Goal: Obtain resource: Download file/media

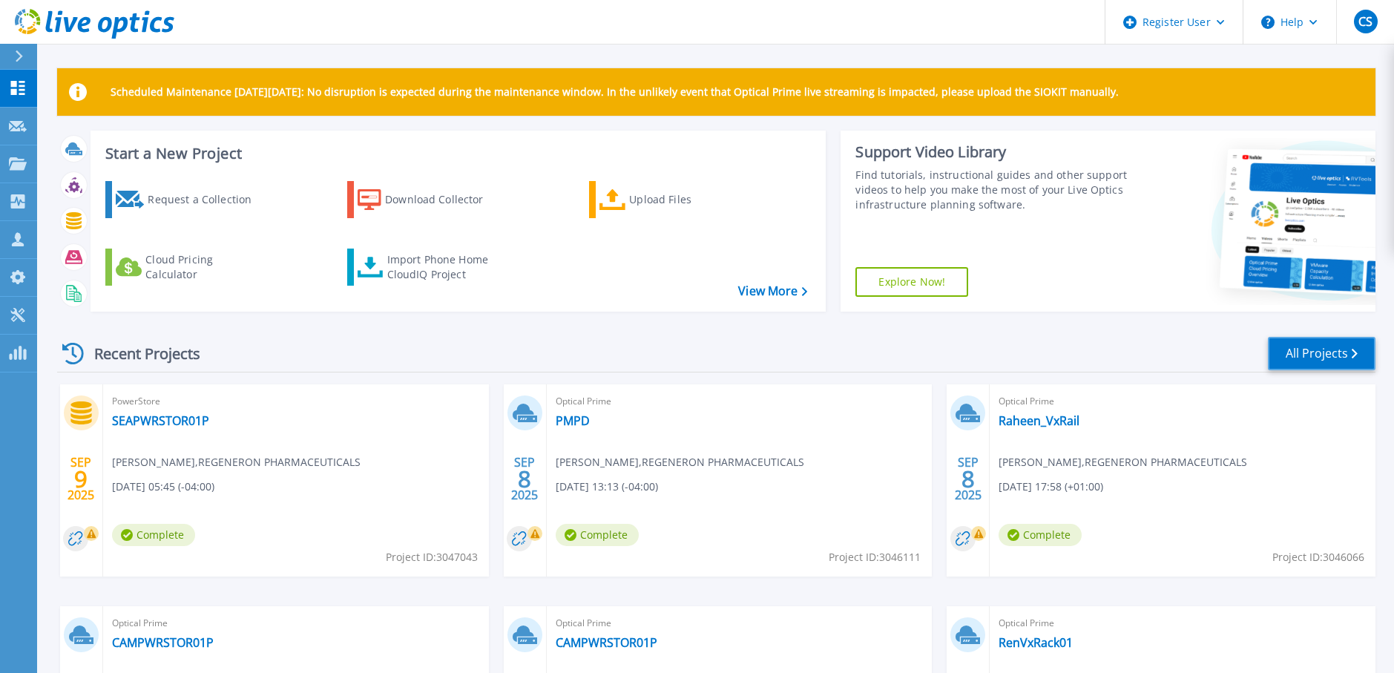
click at [1317, 345] on link "All Projects" at bounding box center [1322, 353] width 108 height 33
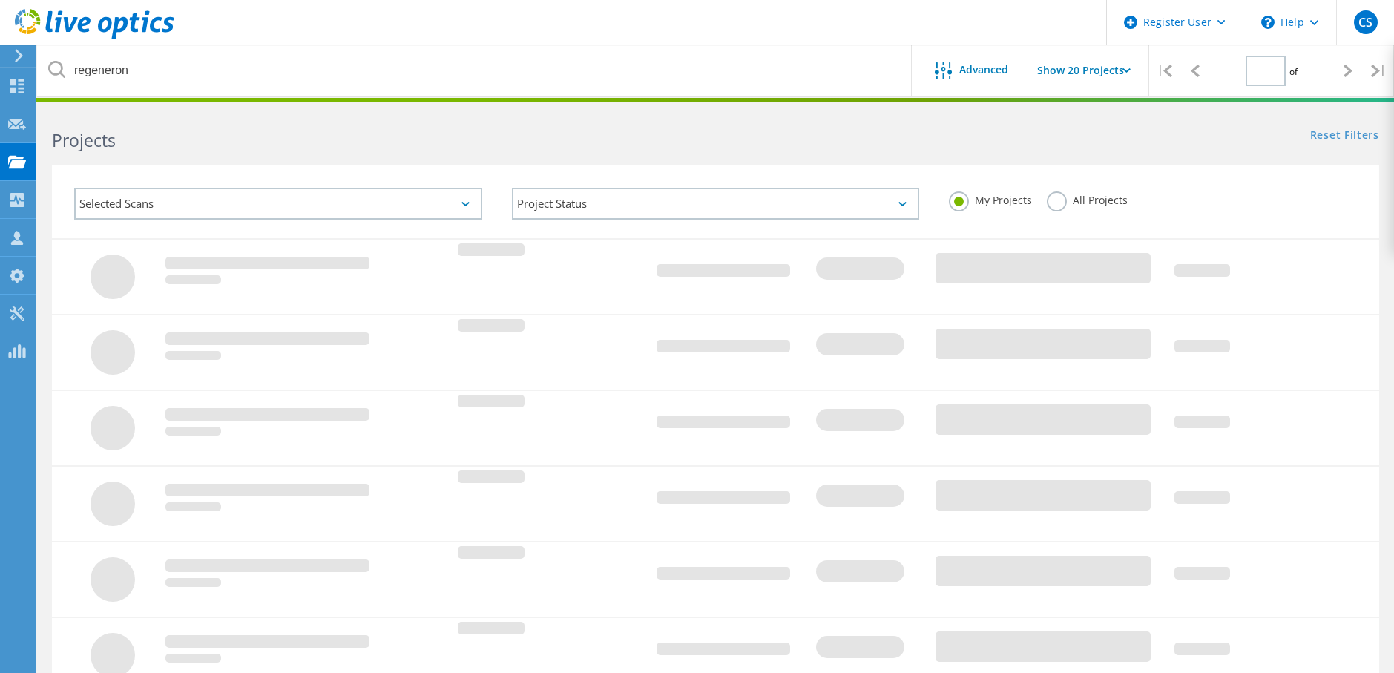
type input "1"
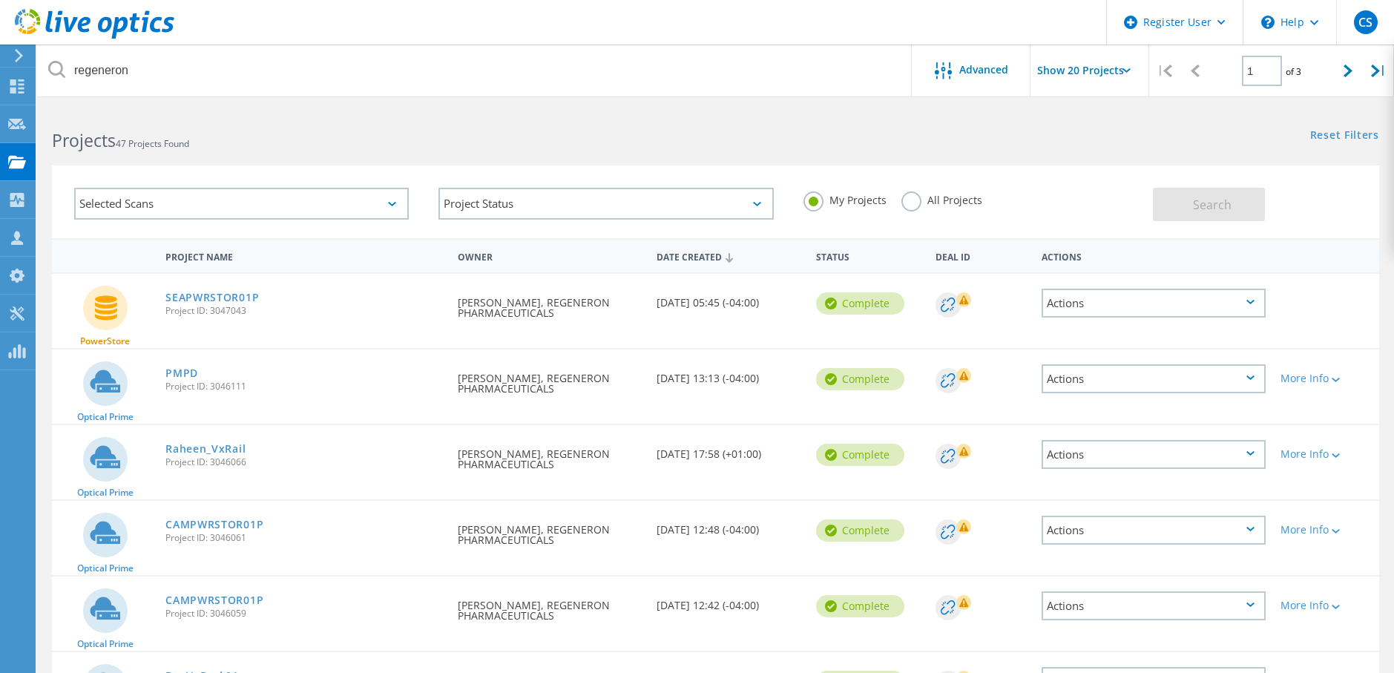
click at [913, 200] on label "All Projects" at bounding box center [941, 198] width 81 height 14
click at [0, 0] on input "All Projects" at bounding box center [0, 0] width 0 height 0
click at [1215, 211] on span "Search" at bounding box center [1212, 205] width 39 height 16
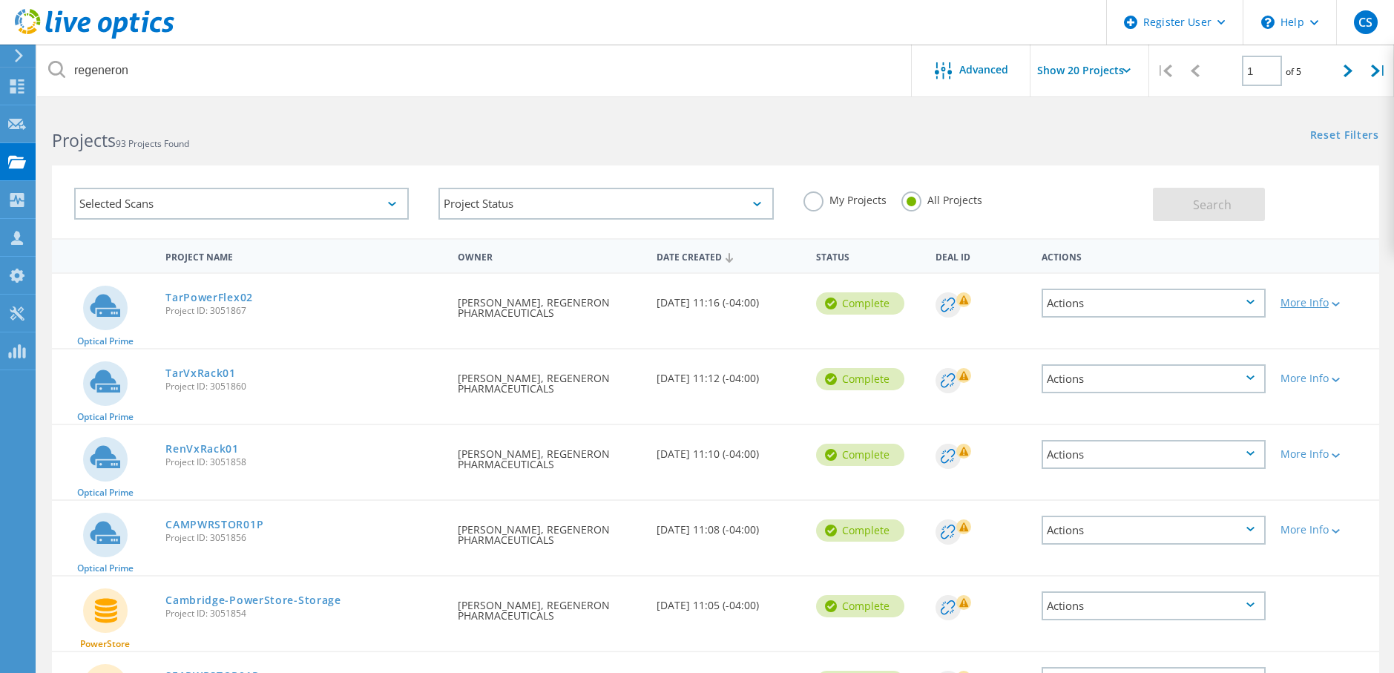
click at [1333, 305] on icon at bounding box center [1336, 304] width 8 height 4
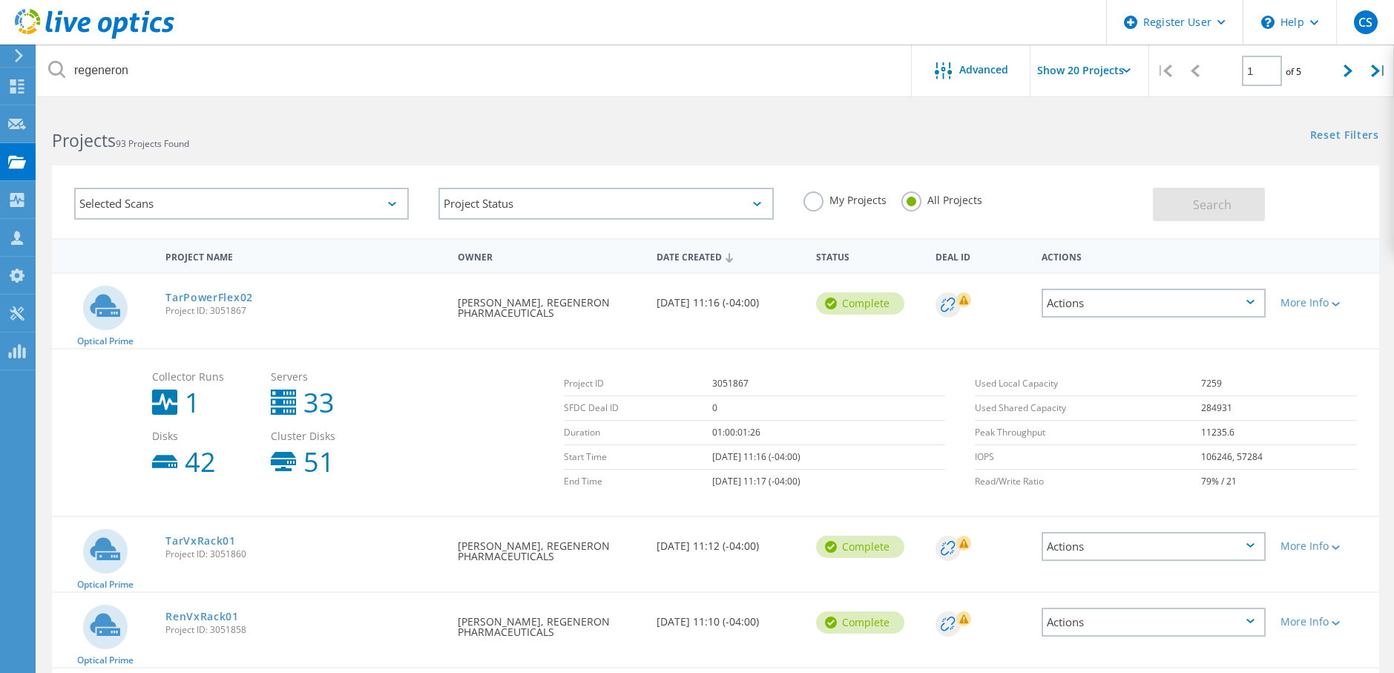
click at [1249, 297] on div "Actions" at bounding box center [1154, 303] width 224 height 29
click at [1114, 311] on div "Share" at bounding box center [1153, 314] width 221 height 23
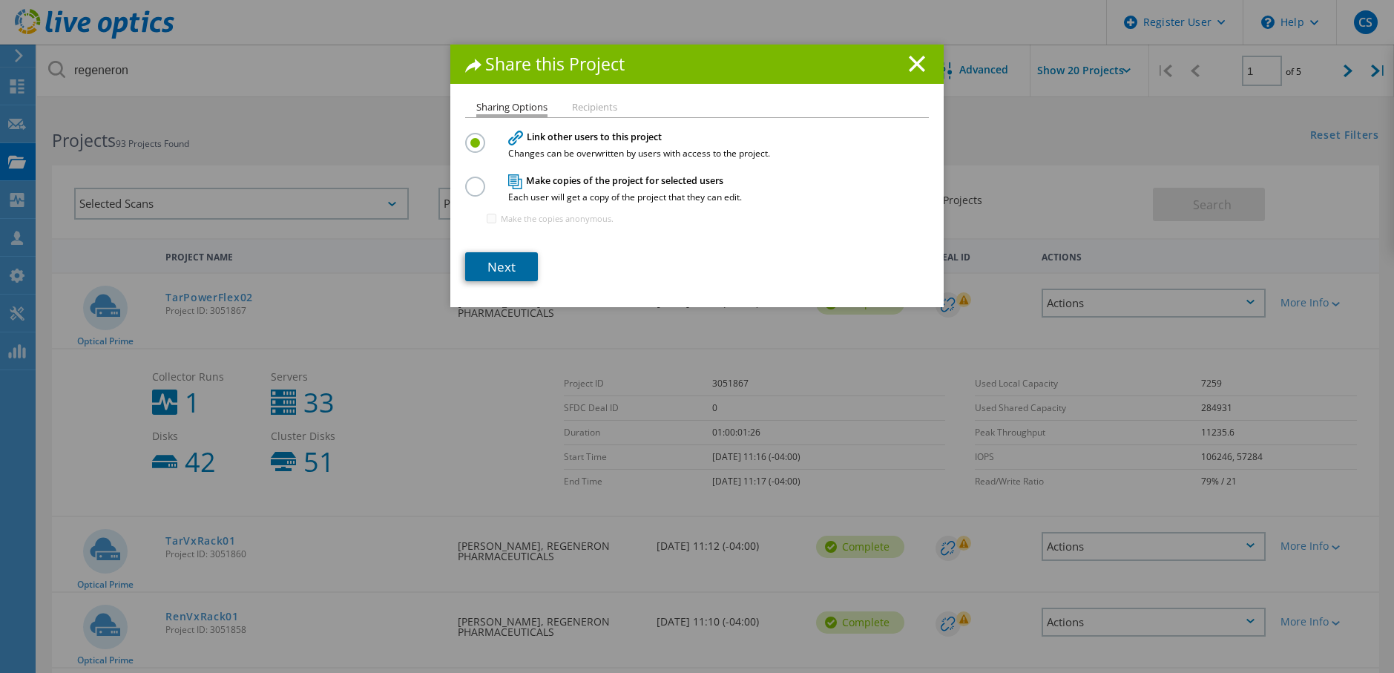
click at [509, 263] on link "Next" at bounding box center [501, 266] width 73 height 29
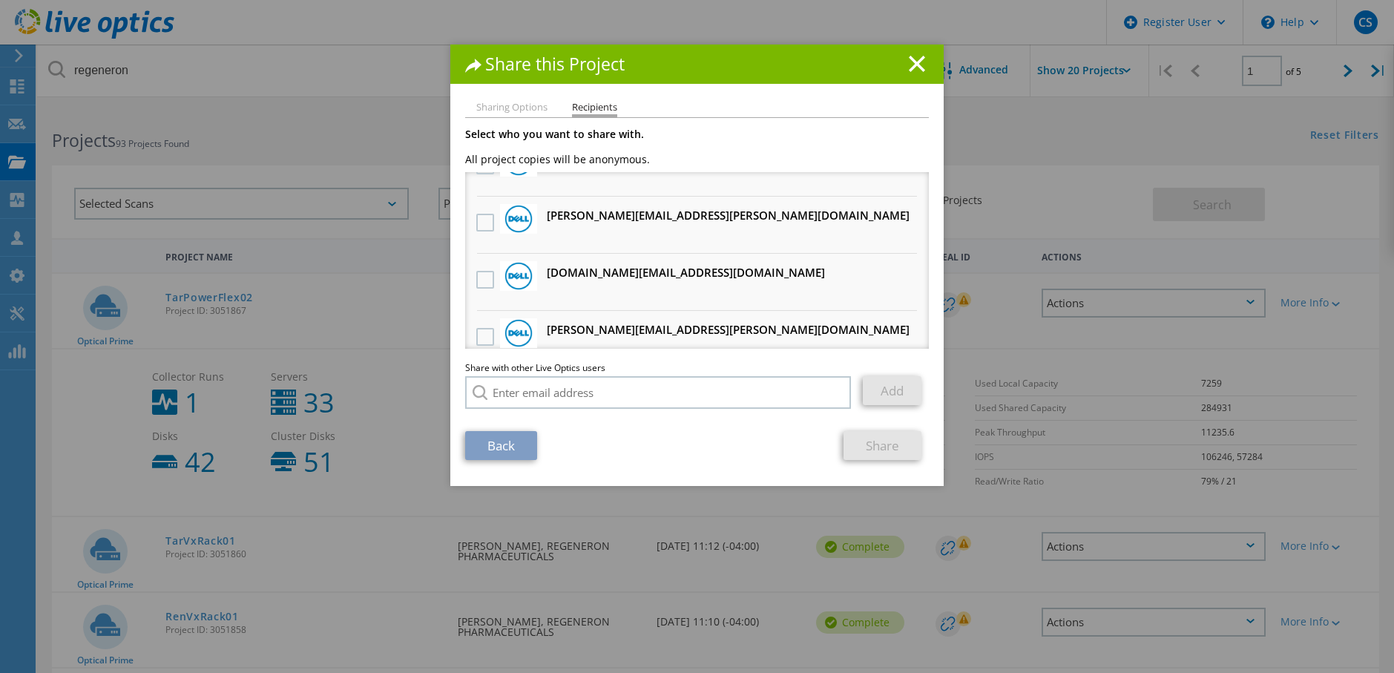
scroll to position [148, 0]
click at [476, 217] on label at bounding box center [487, 221] width 22 height 18
click at [0, 0] on input "checkbox" at bounding box center [0, 0] width 0 height 0
click at [865, 441] on link "Share" at bounding box center [883, 445] width 78 height 29
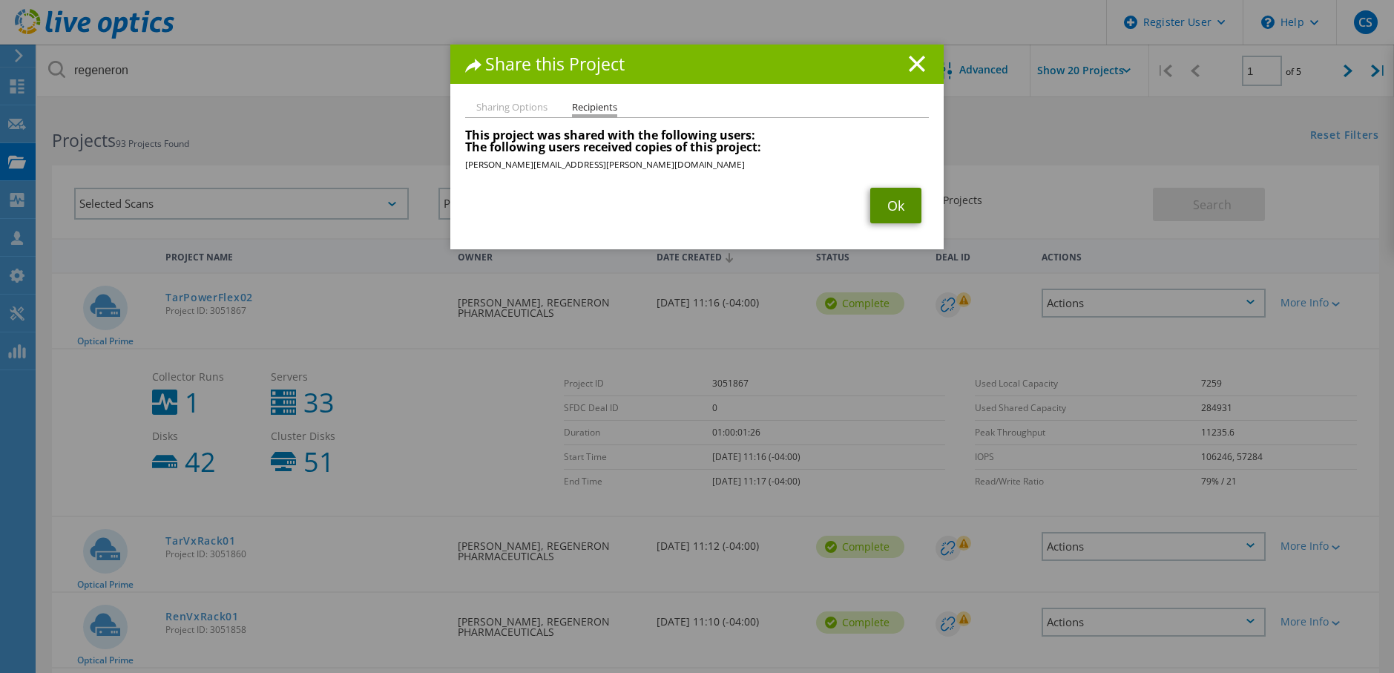
click at [890, 197] on link "Ok" at bounding box center [895, 206] width 51 height 36
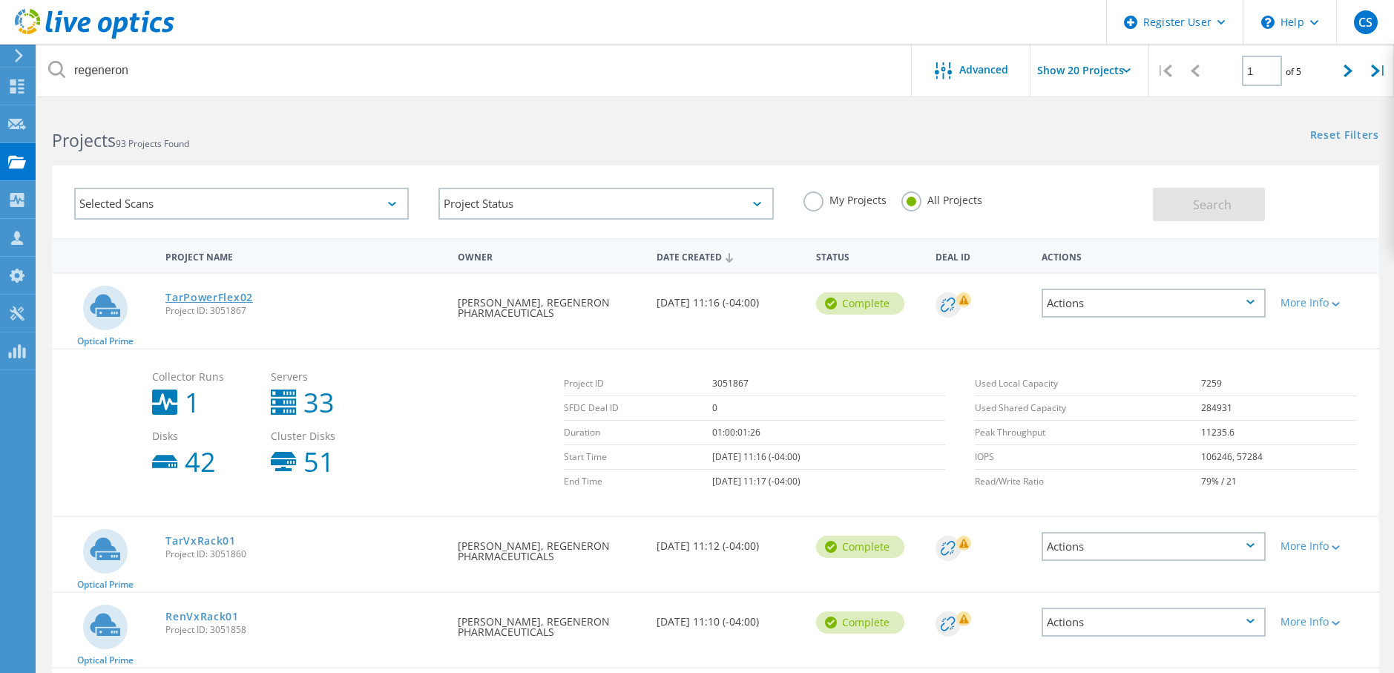
click at [220, 293] on link "TarPowerFlex02" at bounding box center [209, 297] width 88 height 10
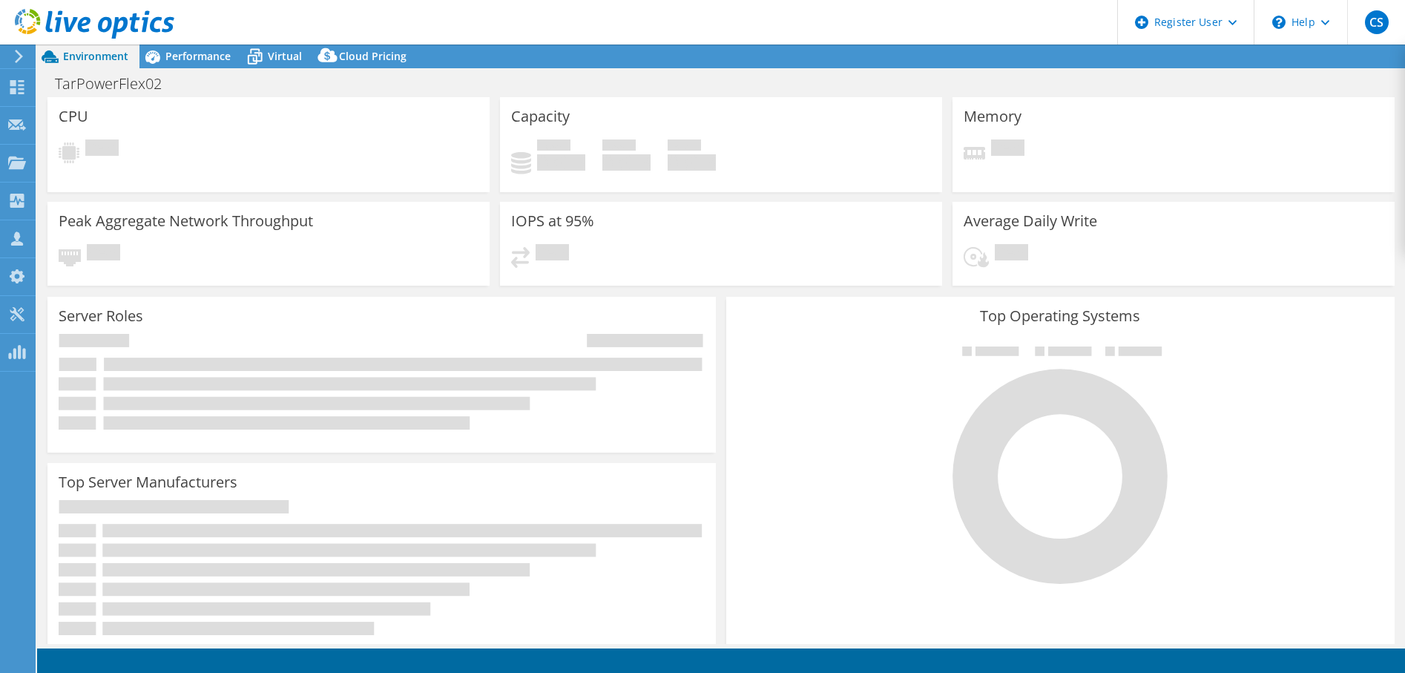
select select "USD"
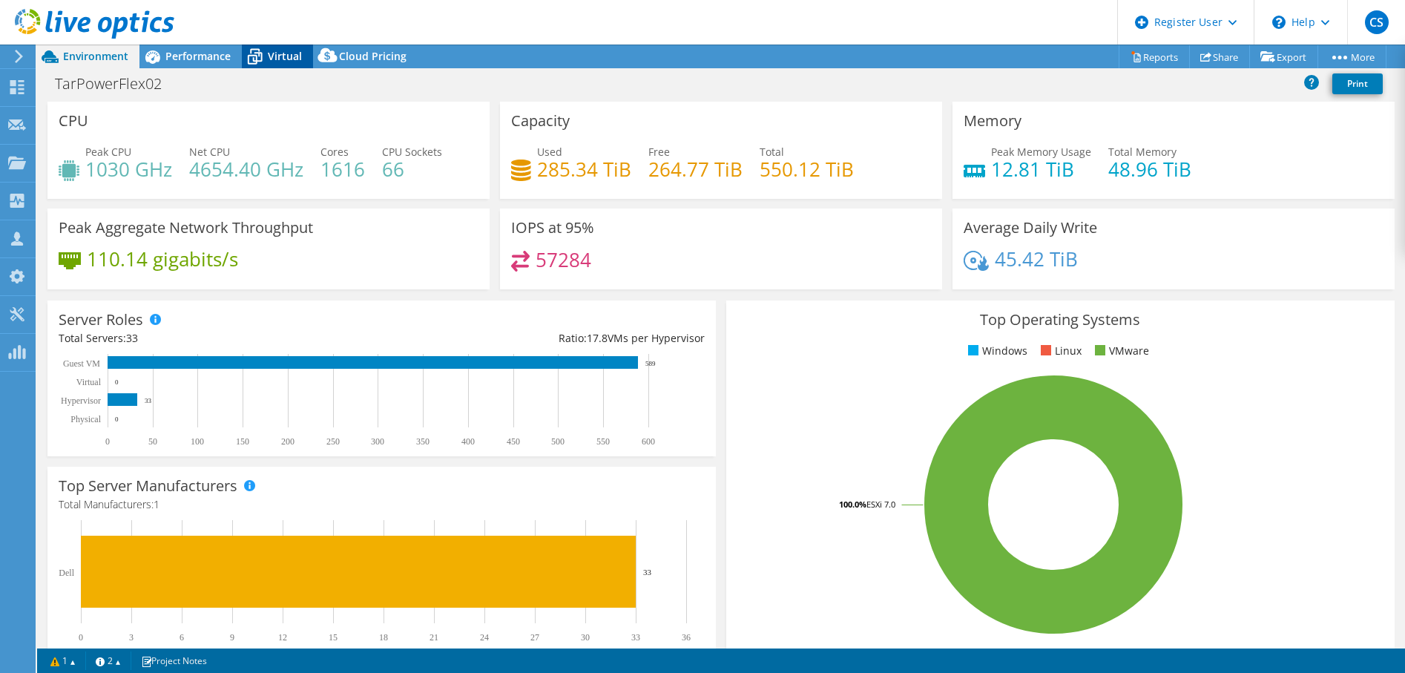
click at [274, 56] on span "Virtual" at bounding box center [285, 56] width 34 height 14
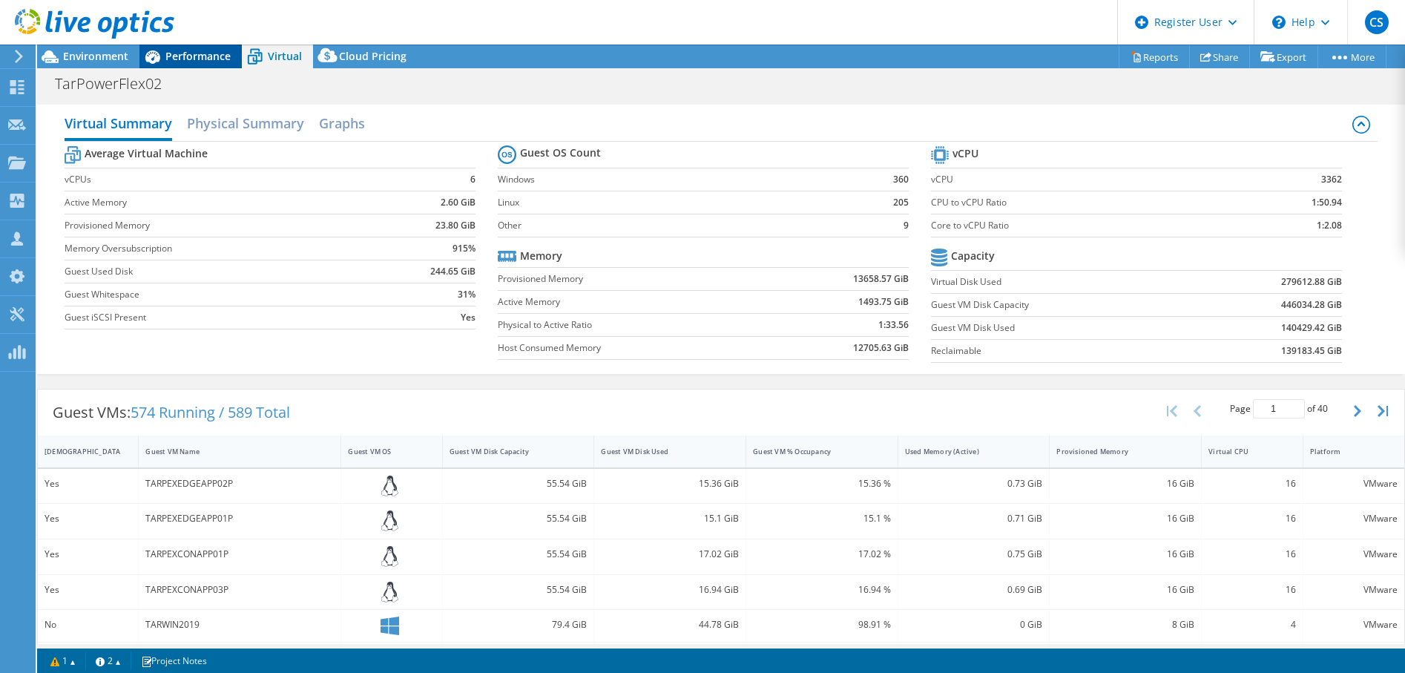
click at [180, 50] on span "Performance" at bounding box center [197, 56] width 65 height 14
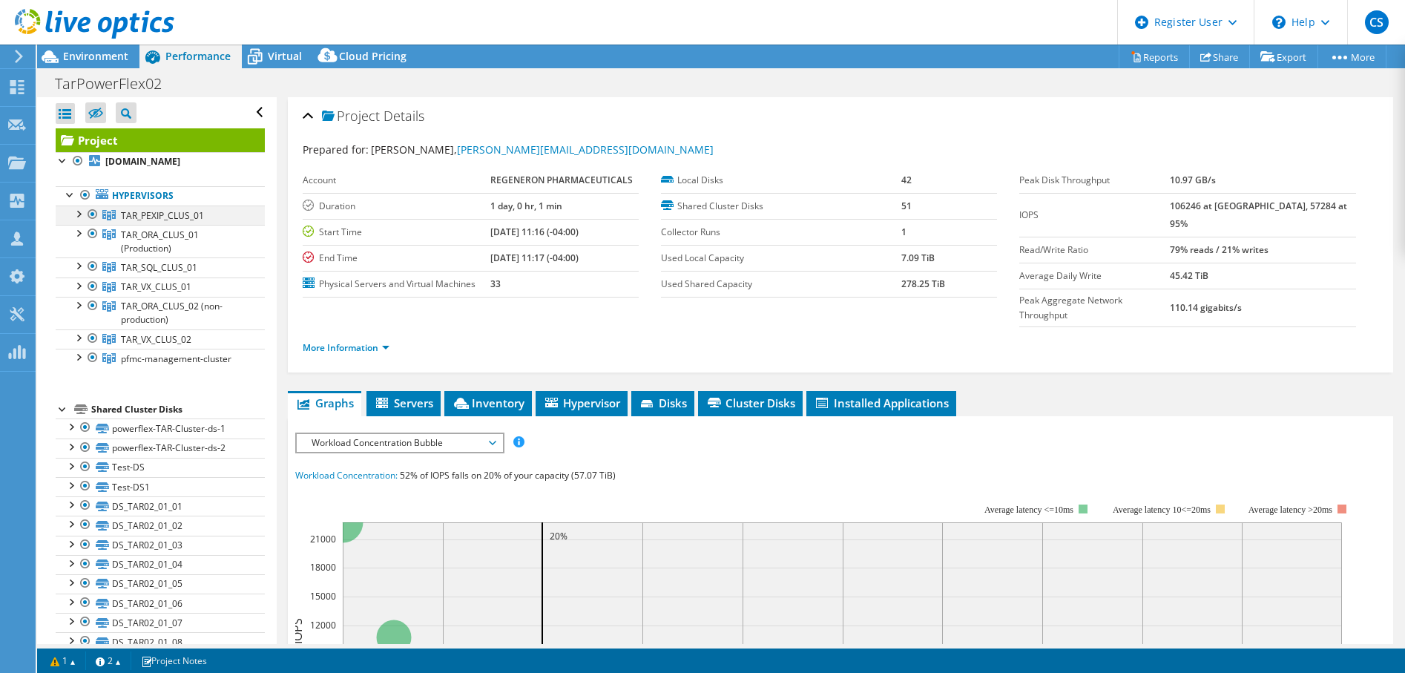
click at [79, 211] on div at bounding box center [77, 213] width 15 height 15
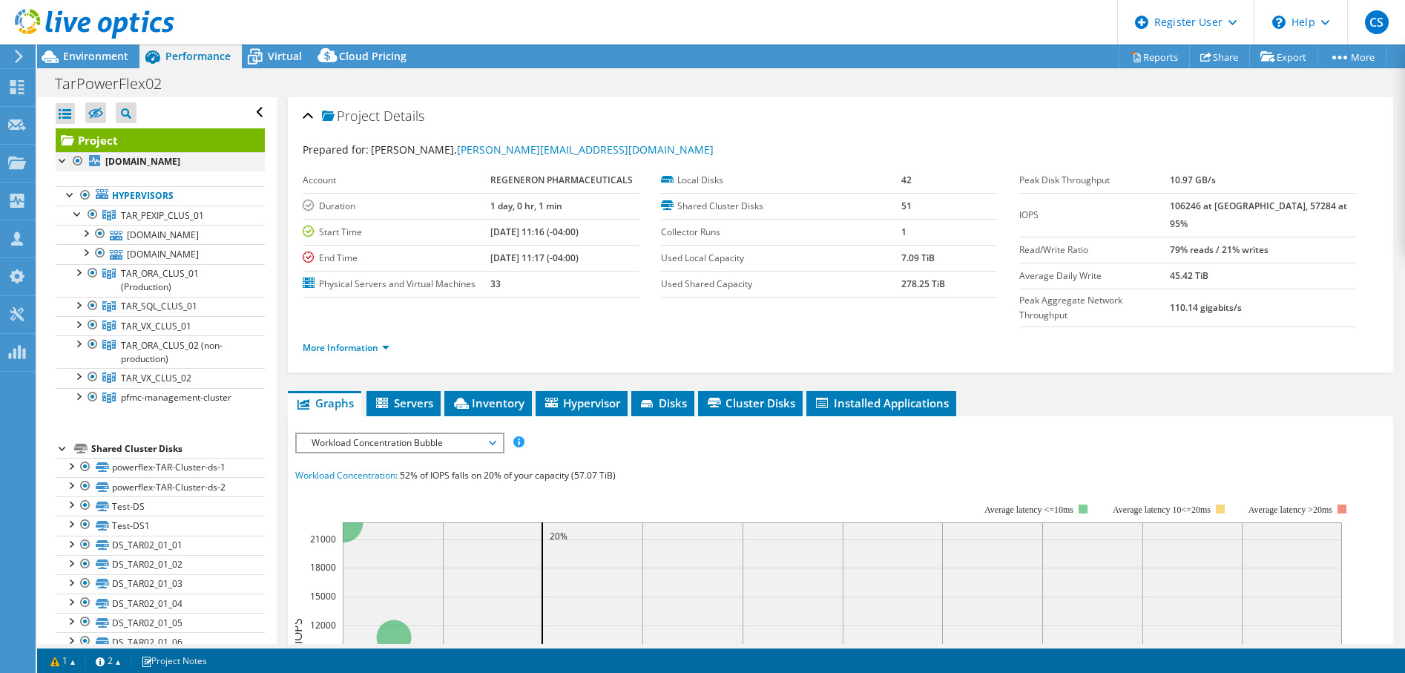
click at [77, 159] on div at bounding box center [77, 161] width 15 height 18
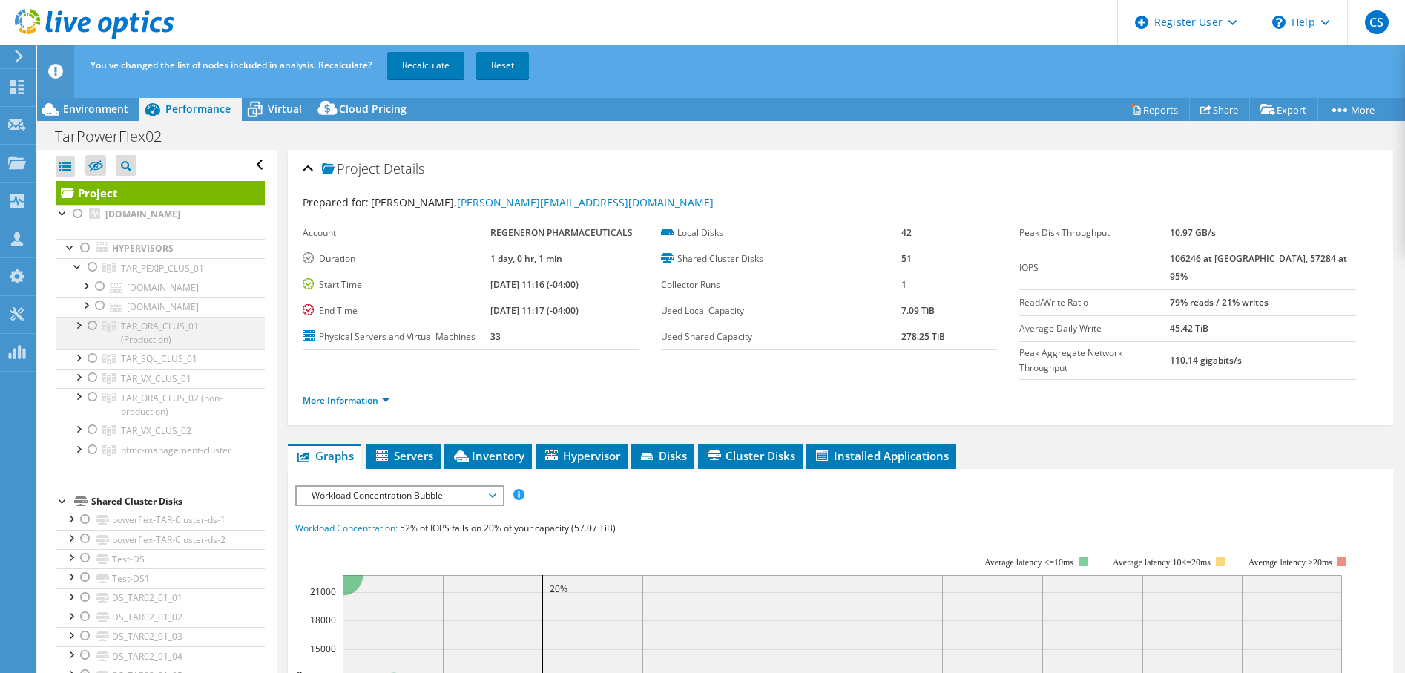
click at [99, 327] on div at bounding box center [92, 326] width 15 height 18
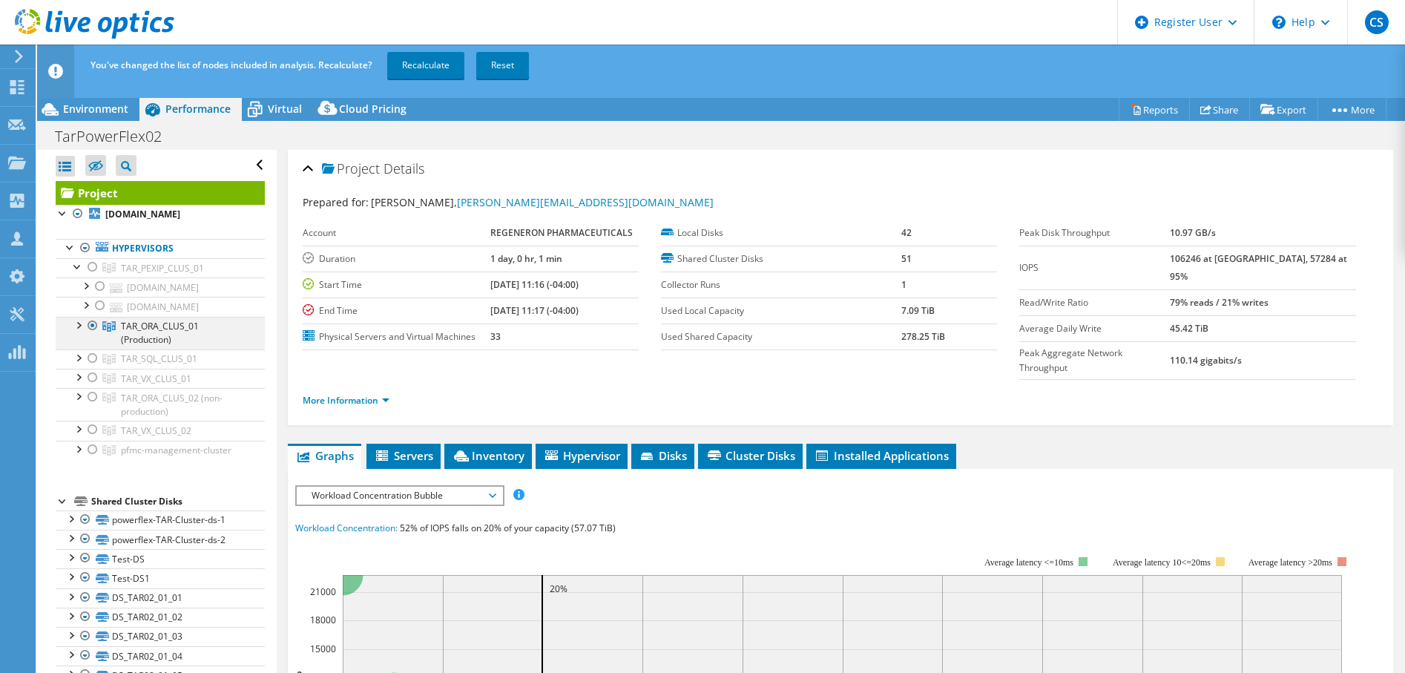
click at [80, 327] on div at bounding box center [77, 324] width 15 height 15
click at [433, 65] on link "Recalculate" at bounding box center [425, 65] width 77 height 27
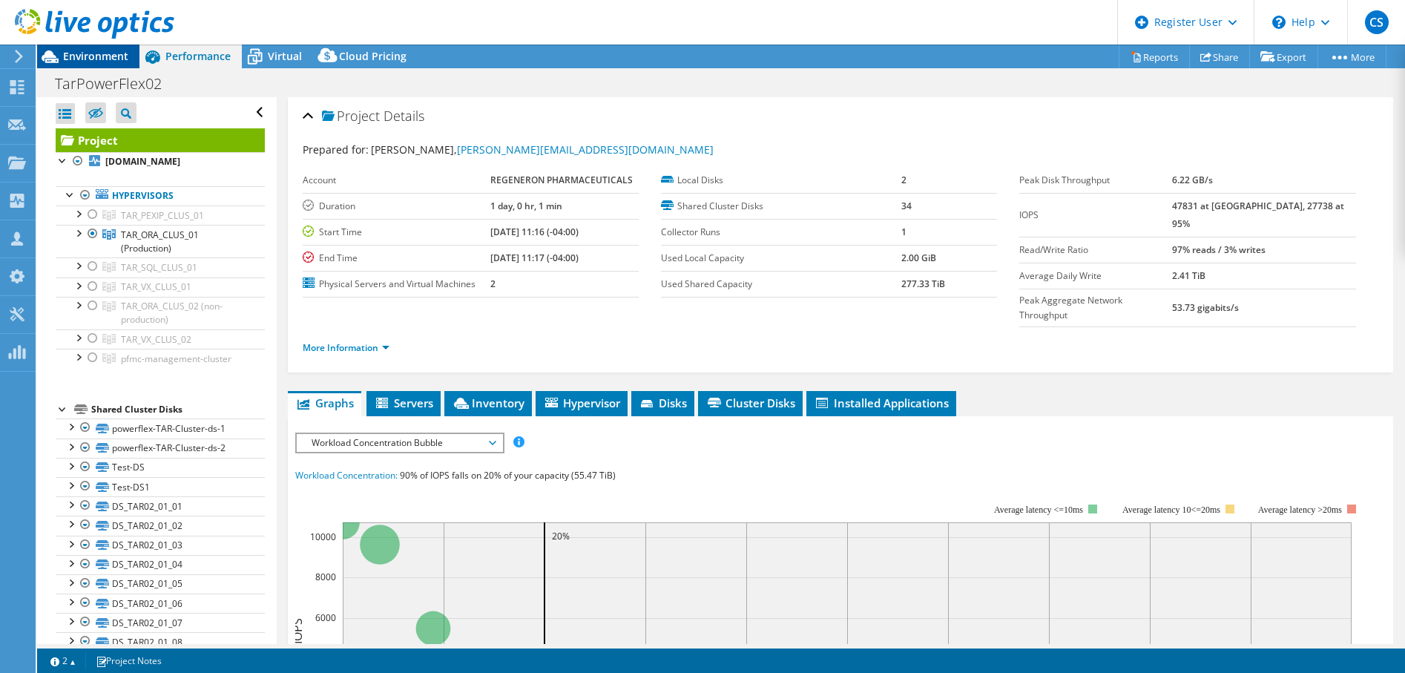
click at [87, 57] on span "Environment" at bounding box center [95, 56] width 65 height 14
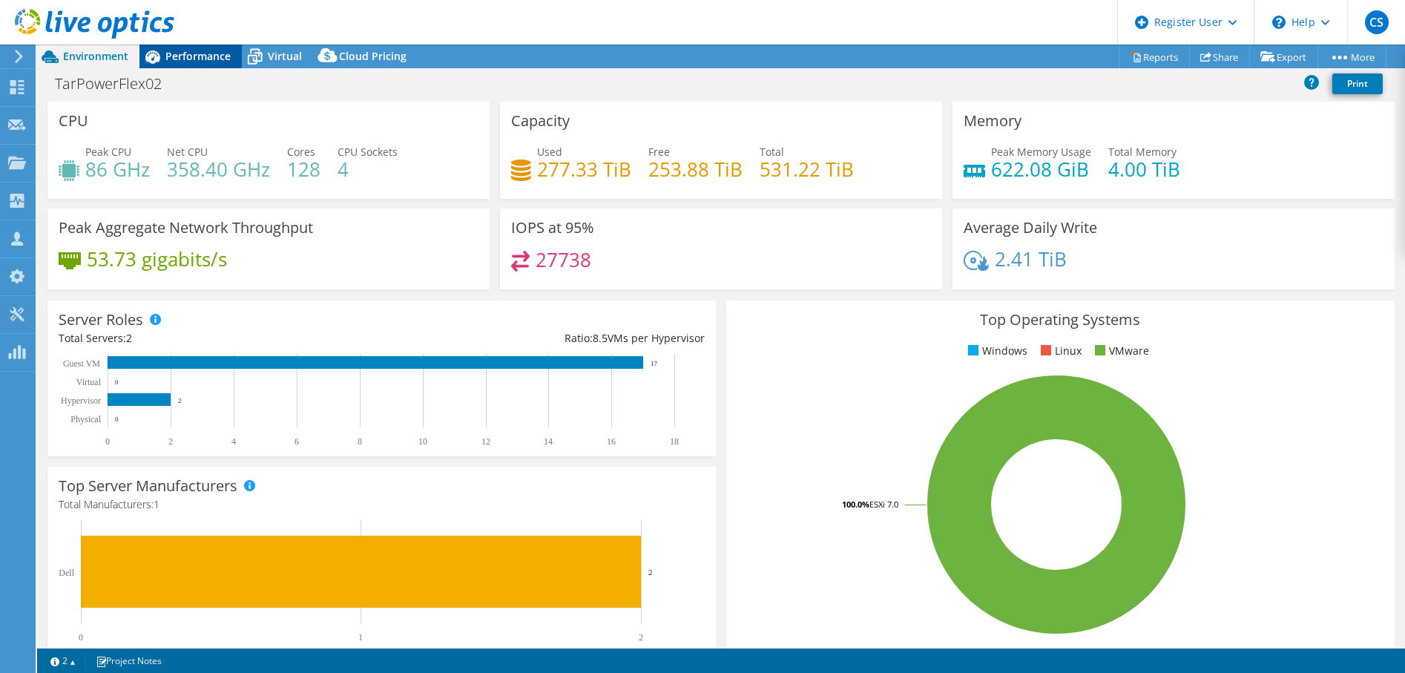
click at [176, 47] on div "Performance" at bounding box center [190, 57] width 102 height 24
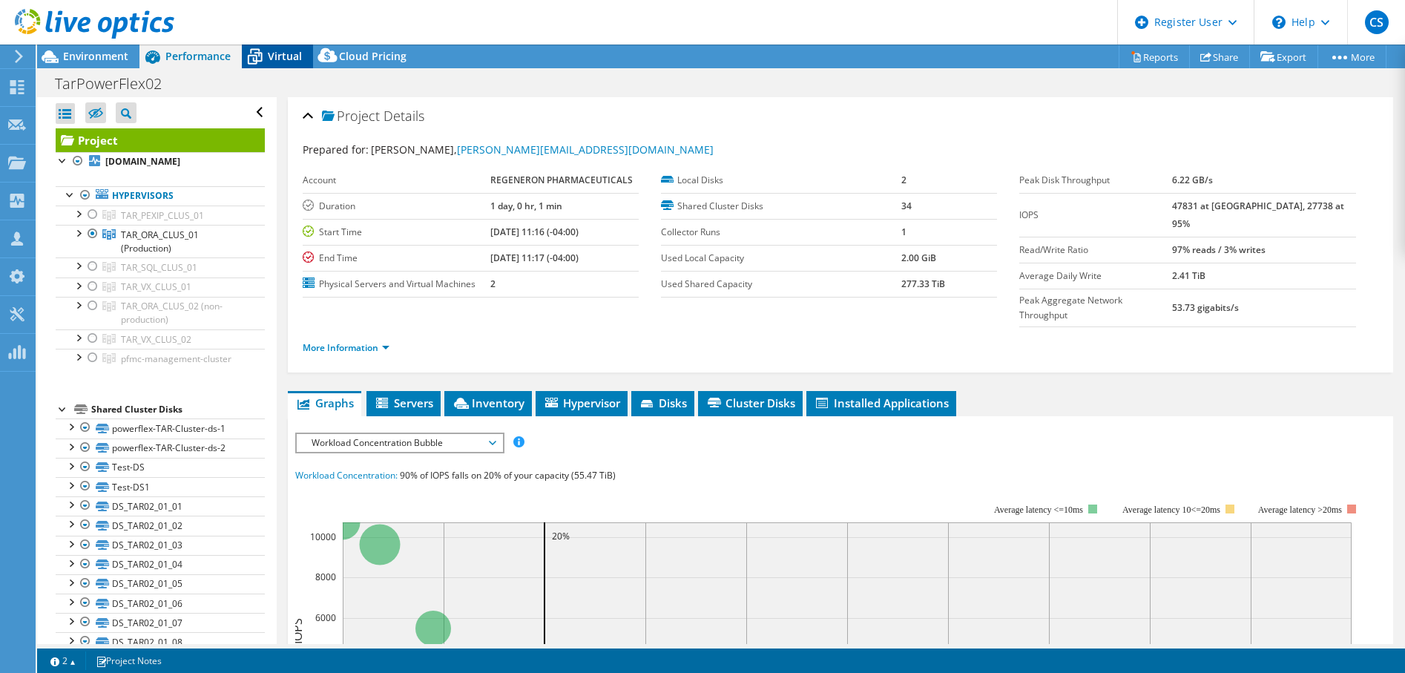
click at [280, 61] on span "Virtual" at bounding box center [285, 56] width 34 height 14
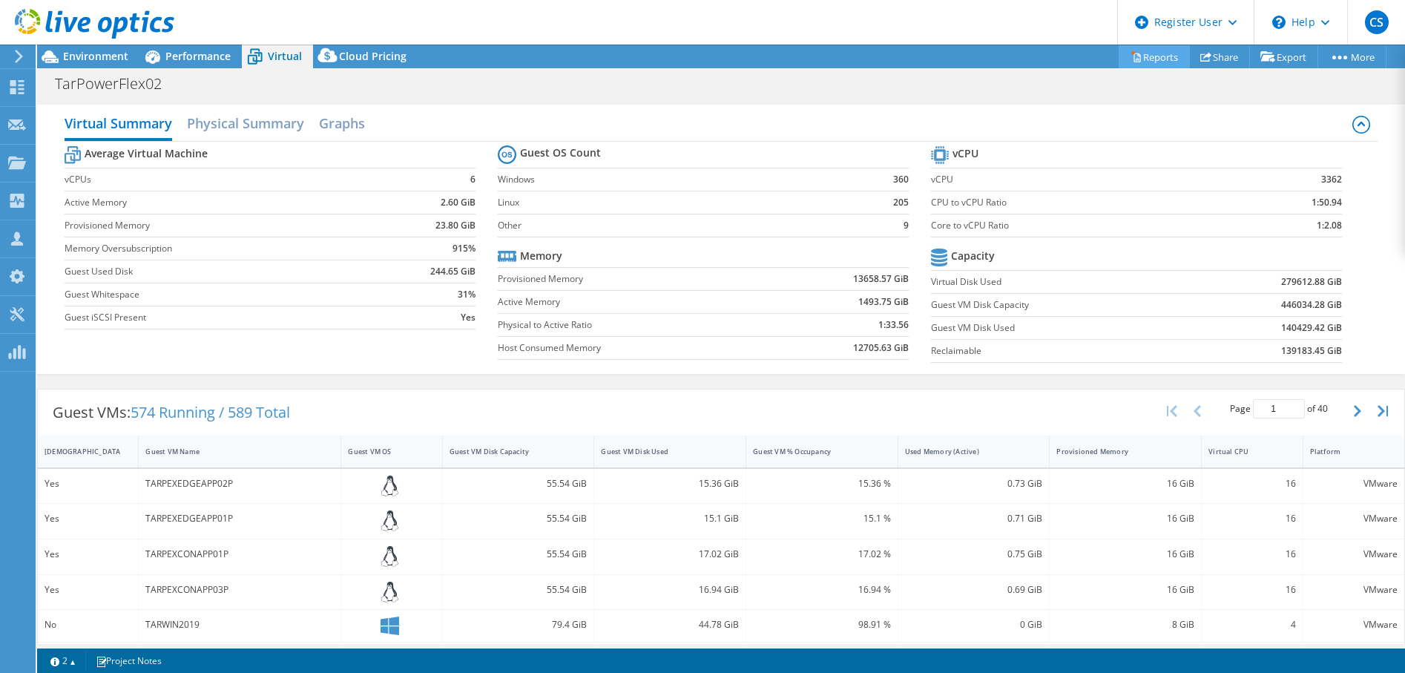
click at [1160, 62] on link "Reports" at bounding box center [1154, 56] width 71 height 23
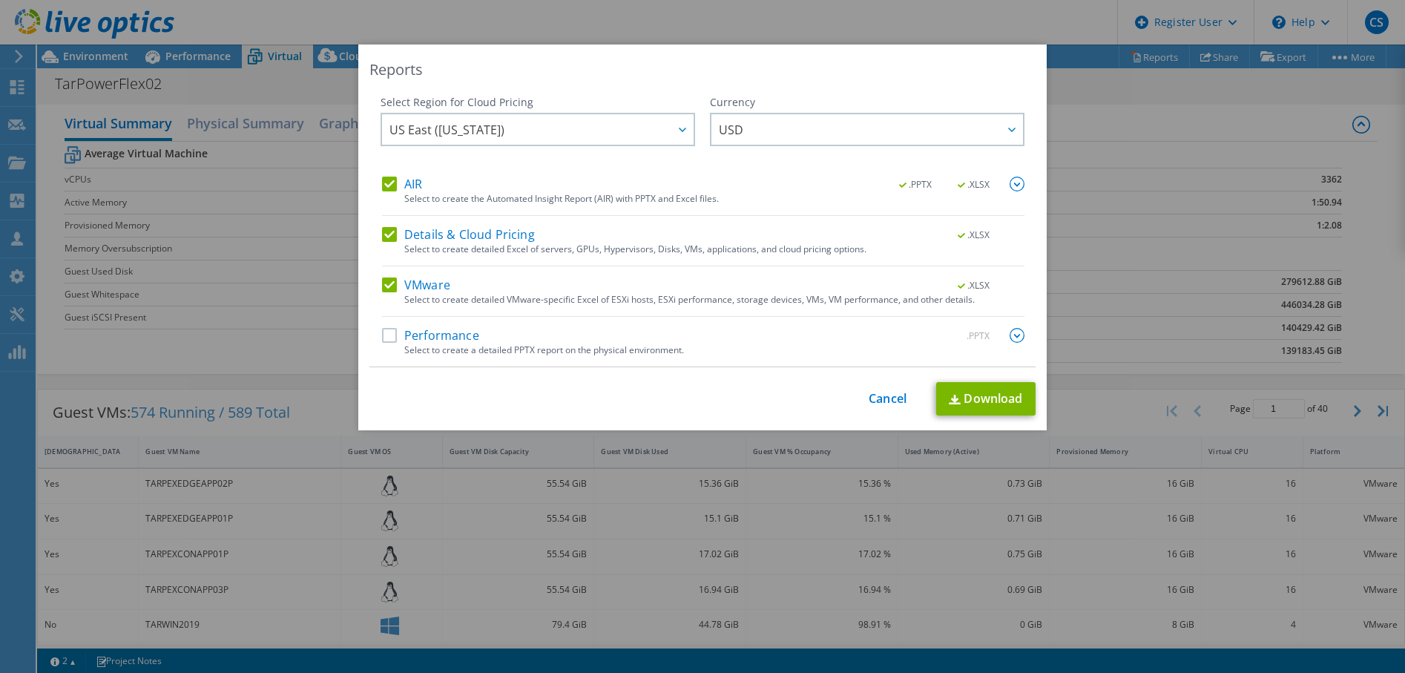
click at [389, 278] on label "VMware" at bounding box center [416, 284] width 68 height 15
click at [0, 0] on input "VMware" at bounding box center [0, 0] width 0 height 0
click at [386, 237] on label "Details & Cloud Pricing" at bounding box center [458, 234] width 153 height 15
click at [0, 0] on input "Details & Cloud Pricing" at bounding box center [0, 0] width 0 height 0
click at [1012, 333] on img at bounding box center [1017, 335] width 15 height 15
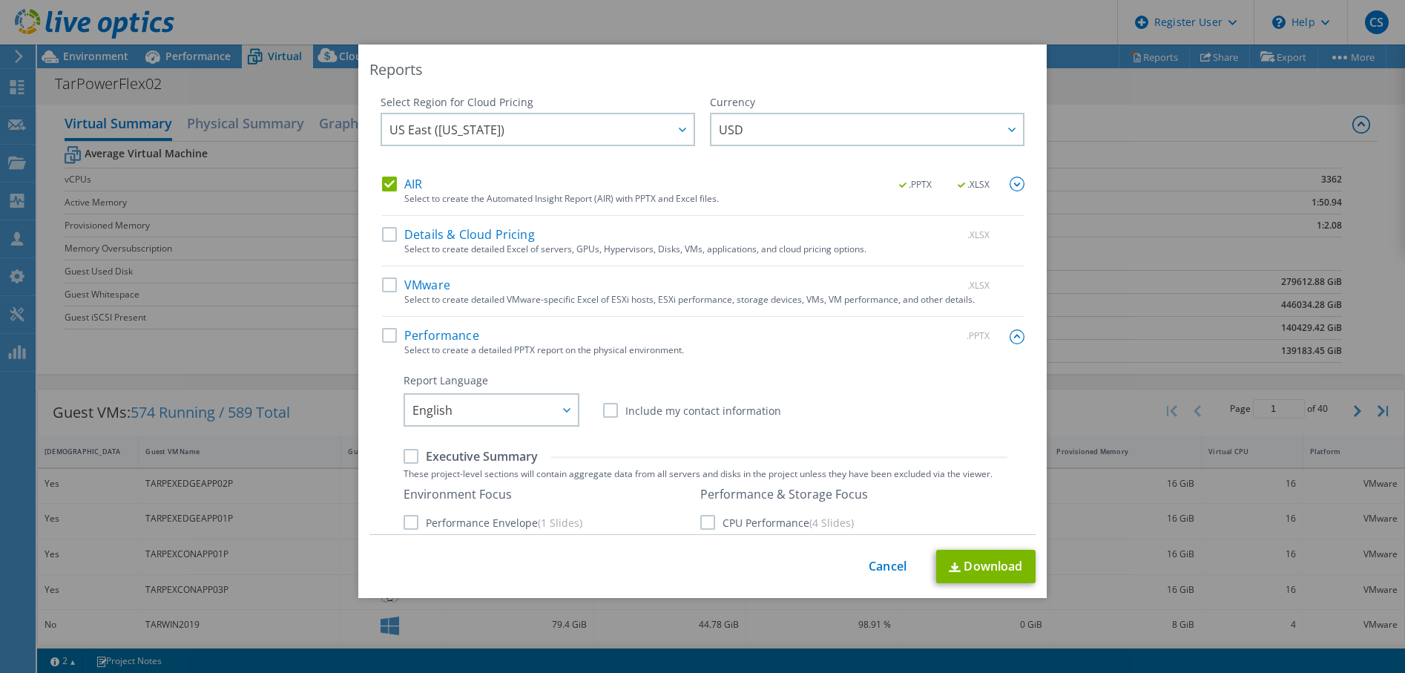
click at [1010, 334] on img at bounding box center [1017, 336] width 15 height 15
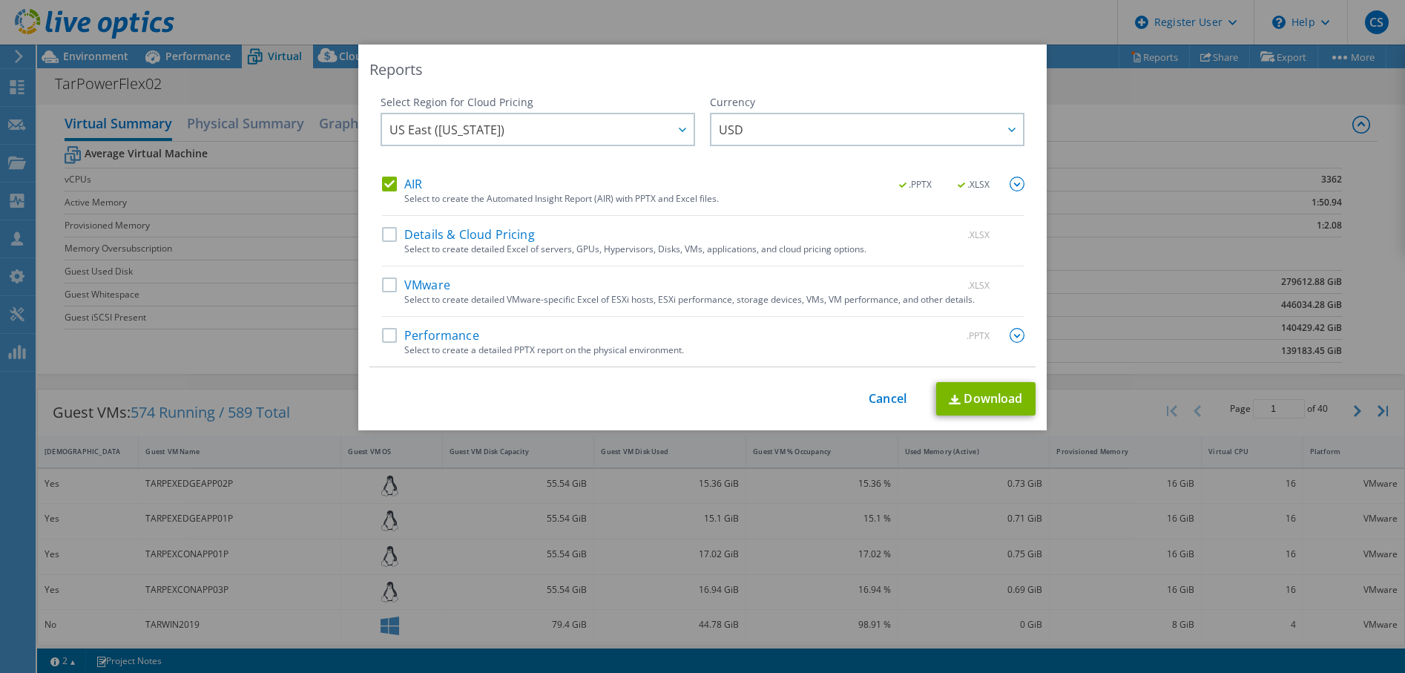
click at [1011, 185] on img at bounding box center [1017, 184] width 15 height 15
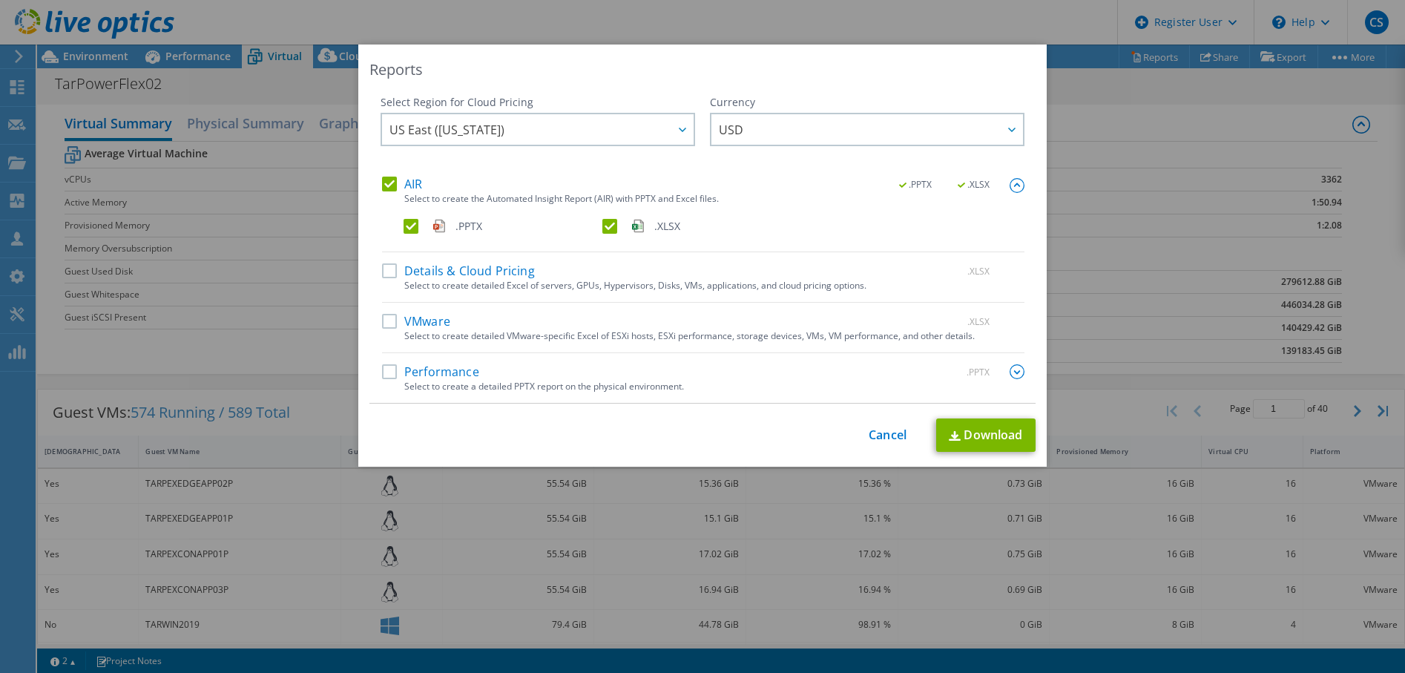
click at [614, 228] on label ".XLSX" at bounding box center [700, 226] width 196 height 15
click at [0, 0] on input ".XLSX" at bounding box center [0, 0] width 0 height 0
click at [966, 431] on link "Download" at bounding box center [985, 434] width 99 height 33
click at [878, 436] on link "Cancel" at bounding box center [888, 435] width 38 height 14
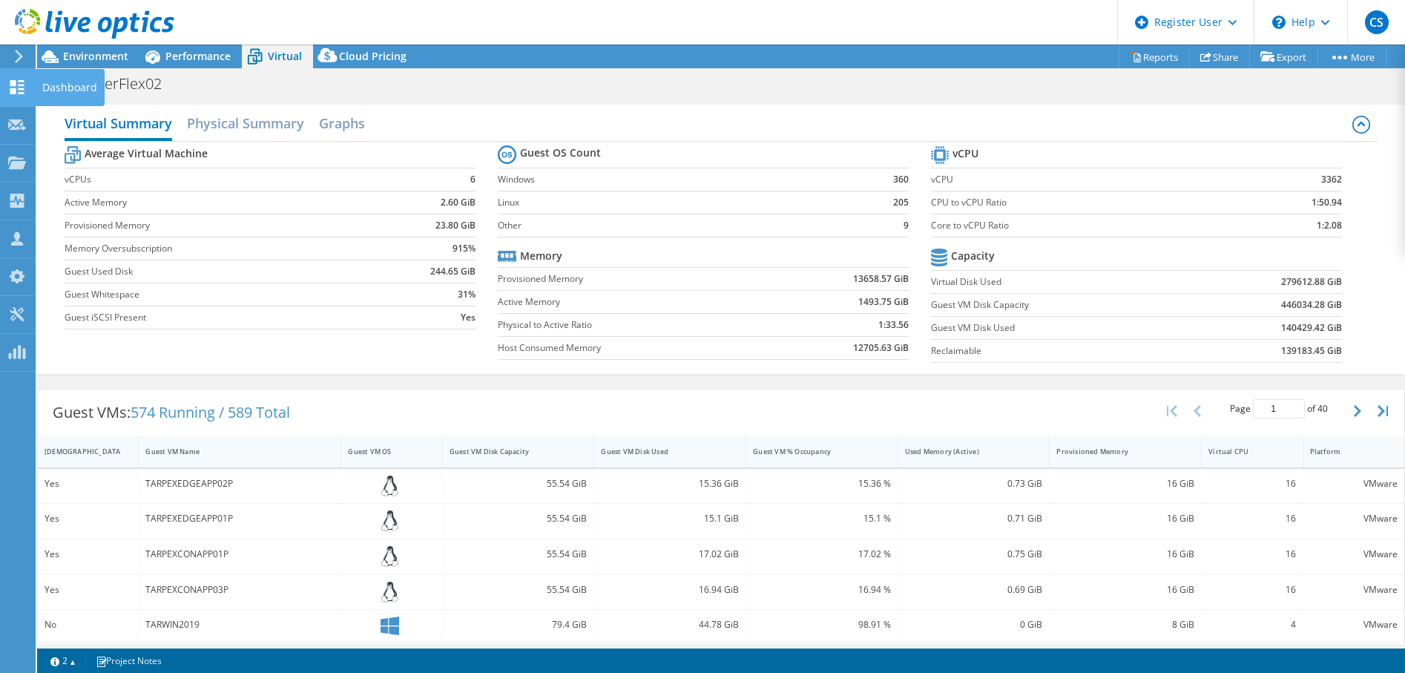
click at [50, 88] on div "Dashboard" at bounding box center [70, 87] width 70 height 37
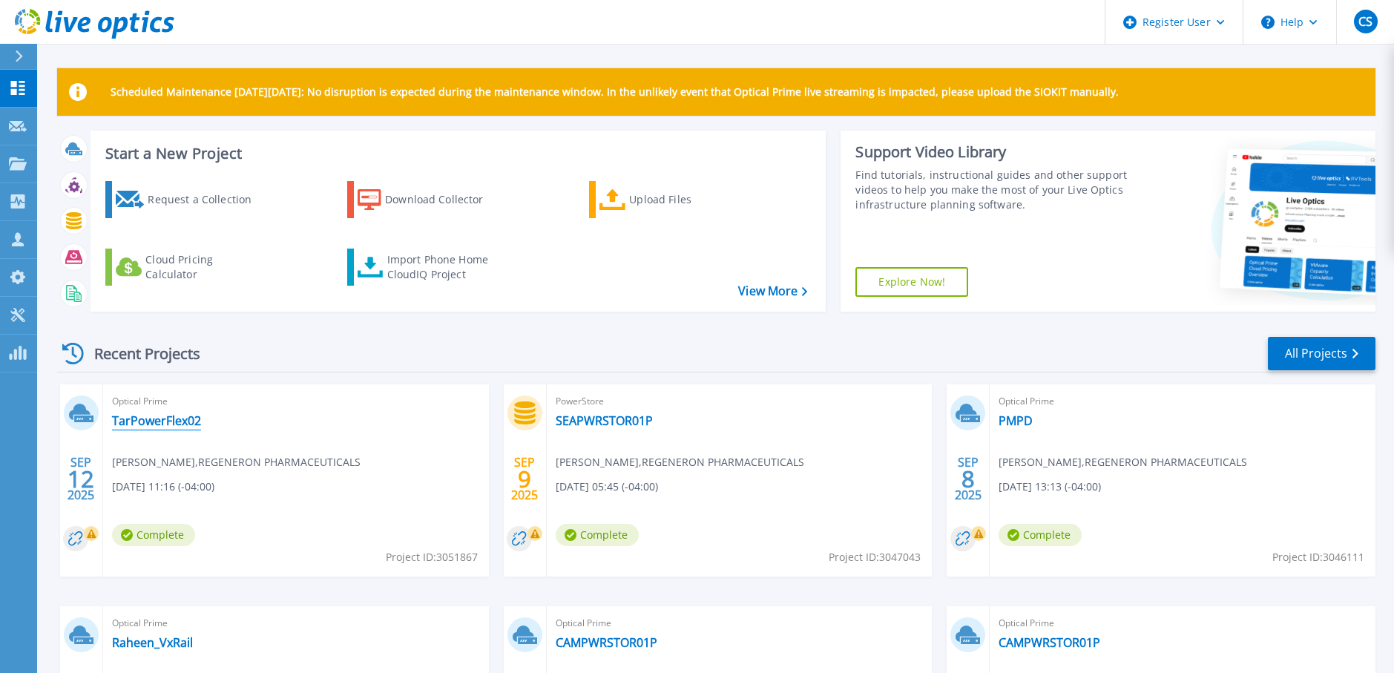
click at [172, 421] on link "TarPowerFlex02" at bounding box center [156, 420] width 89 height 15
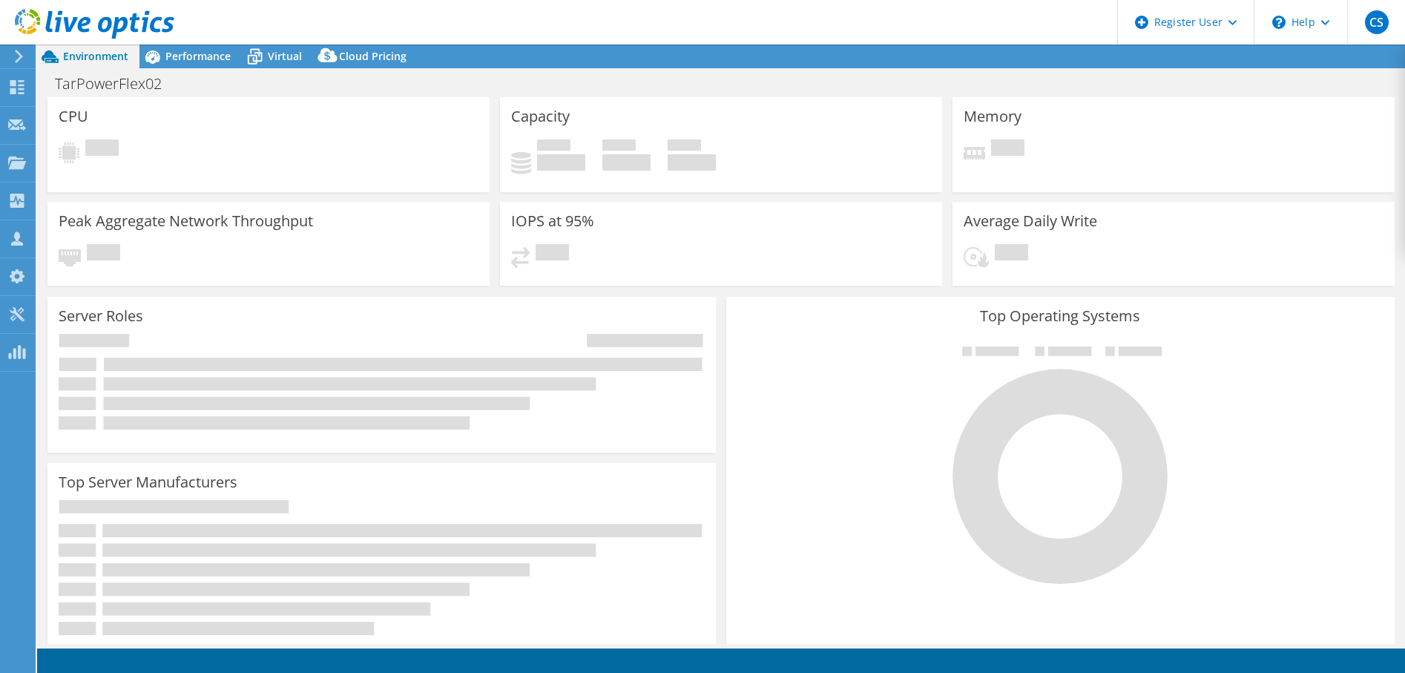
select select "USD"
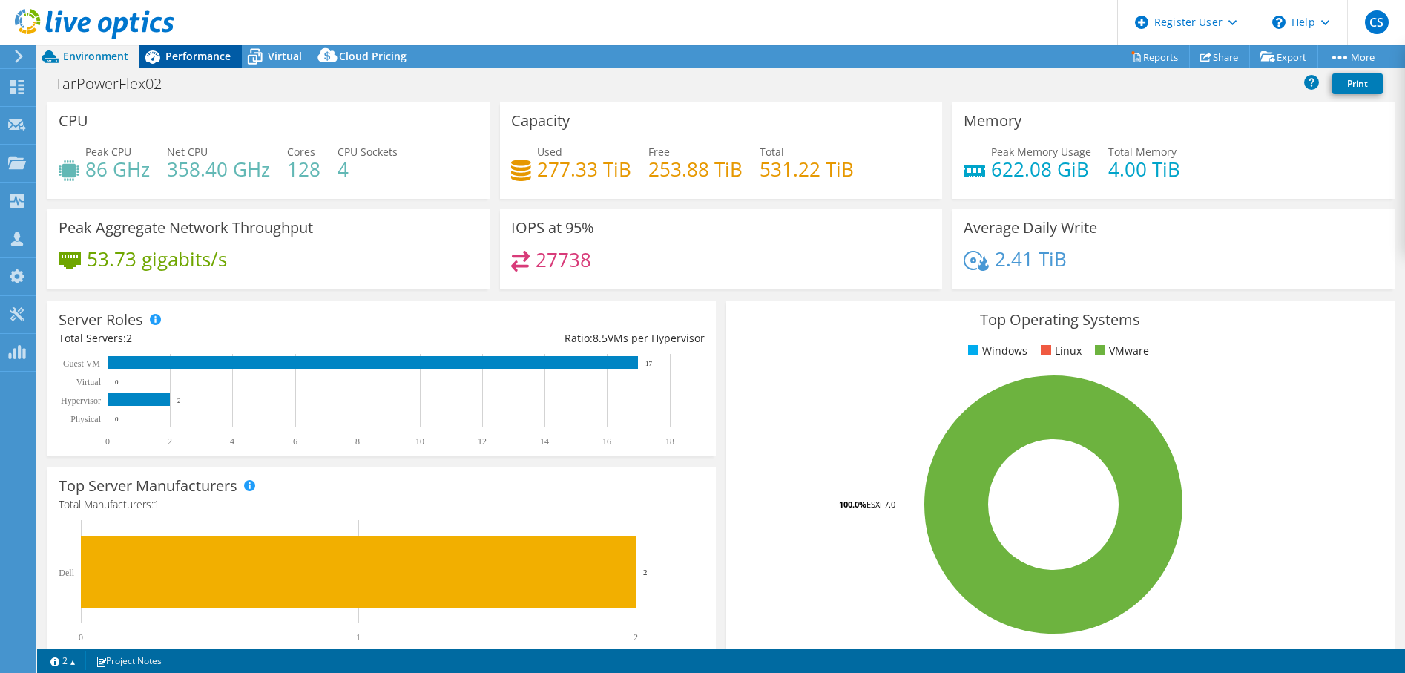
click at [178, 61] on span "Performance" at bounding box center [197, 56] width 65 height 14
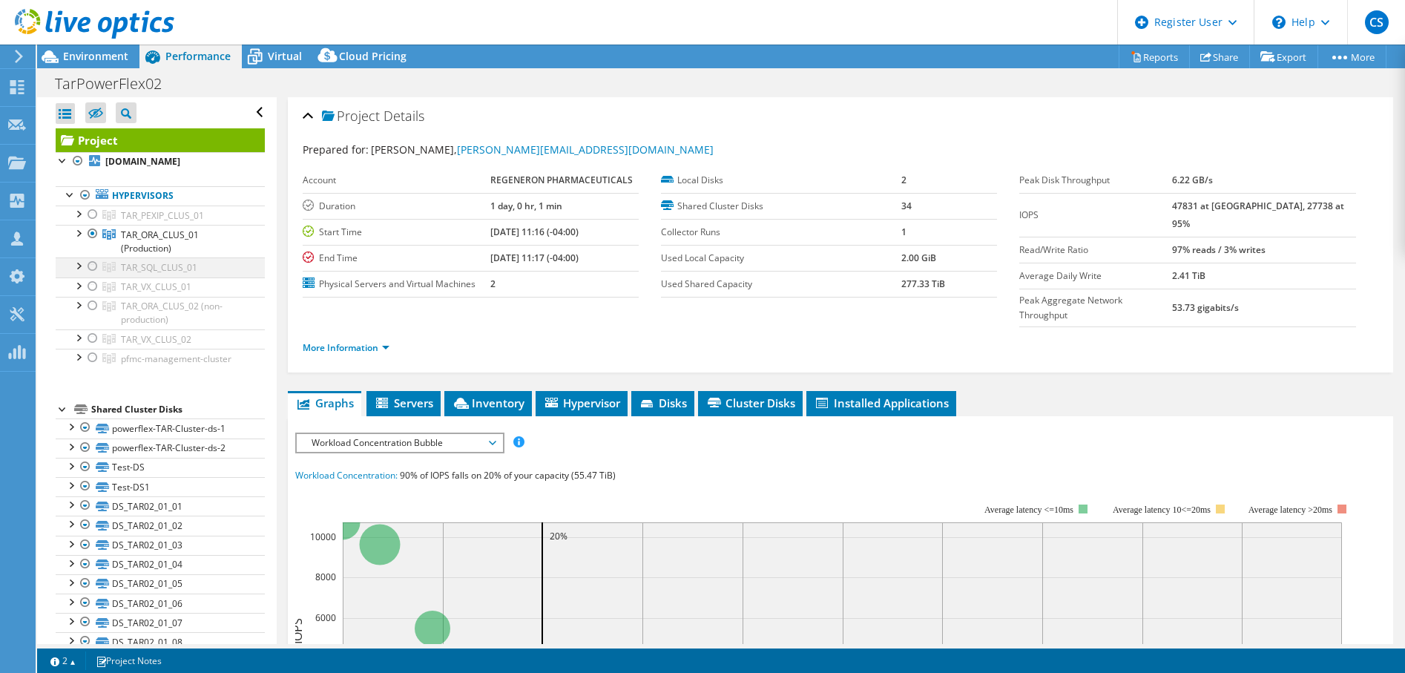
click at [91, 271] on div at bounding box center [92, 266] width 15 height 18
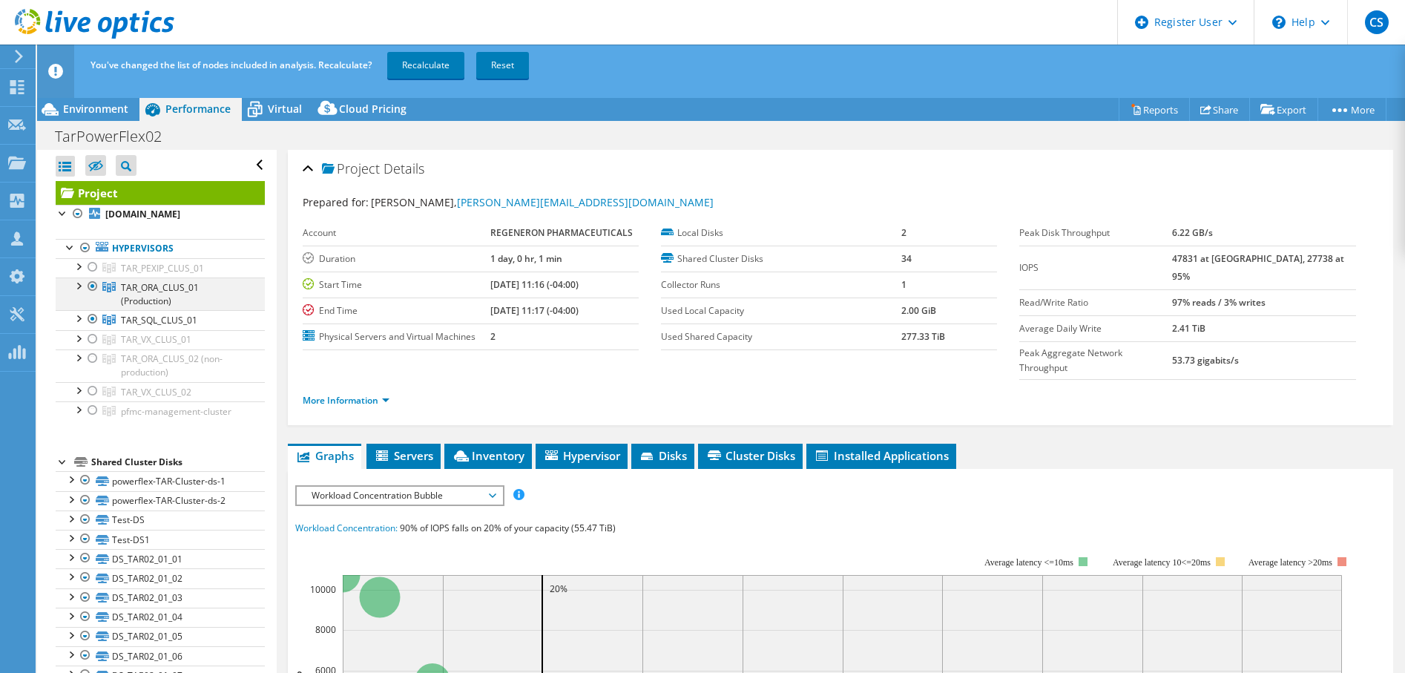
click at [94, 286] on div at bounding box center [92, 286] width 15 height 18
click at [424, 59] on link "Recalculate" at bounding box center [425, 65] width 77 height 27
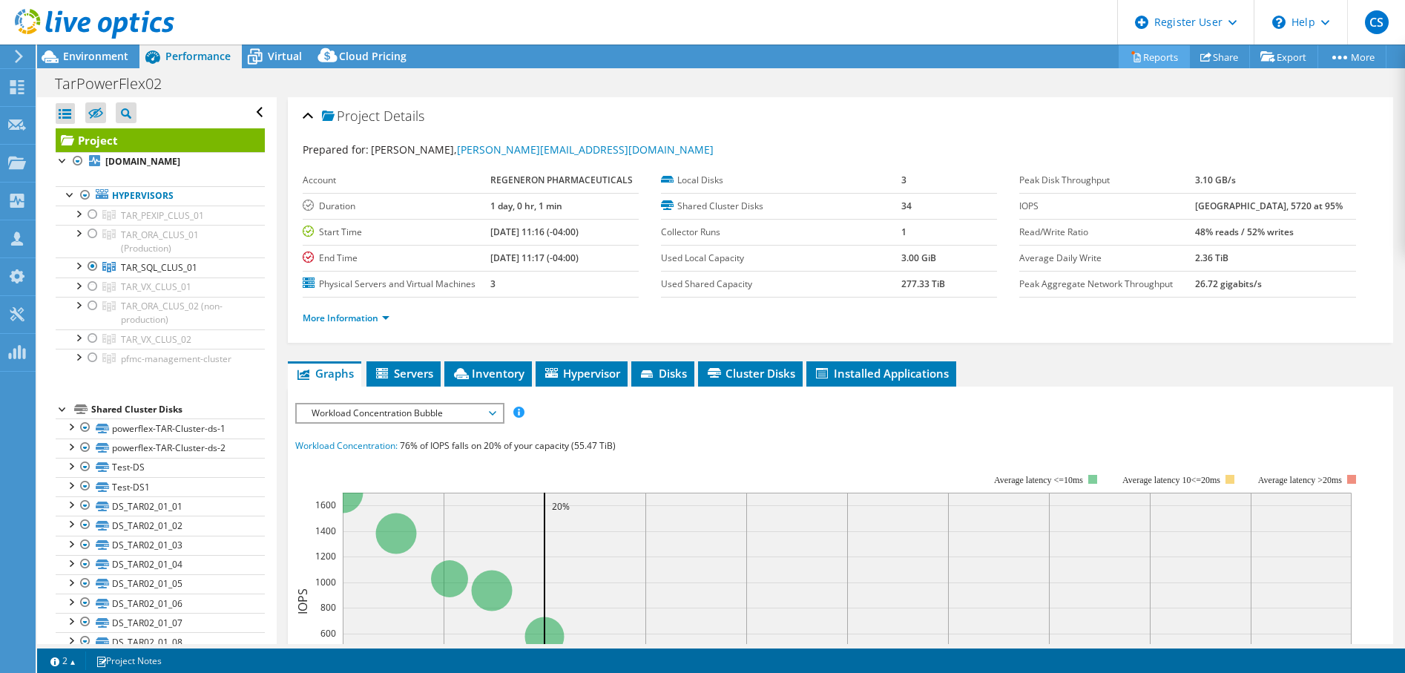
click at [1143, 62] on link "Reports" at bounding box center [1154, 56] width 71 height 23
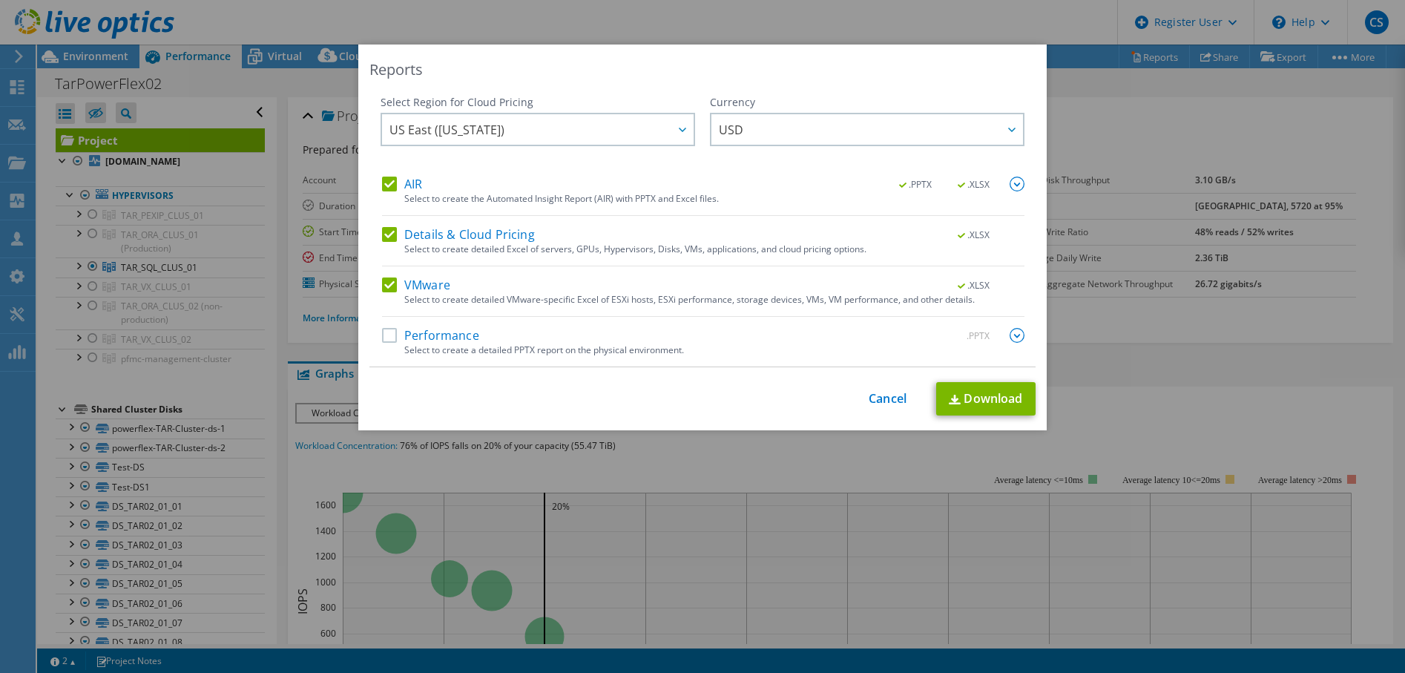
click at [382, 239] on label "Details & Cloud Pricing" at bounding box center [458, 234] width 153 height 15
click at [0, 0] on input "Details & Cloud Pricing" at bounding box center [0, 0] width 0 height 0
click at [383, 300] on div "VMware .XLSX Select to create detailed VMware-specific Excel of ESXi hosts, ESX…" at bounding box center [703, 296] width 643 height 39
click at [384, 288] on label "VMware" at bounding box center [416, 284] width 68 height 15
click at [0, 0] on input "VMware" at bounding box center [0, 0] width 0 height 0
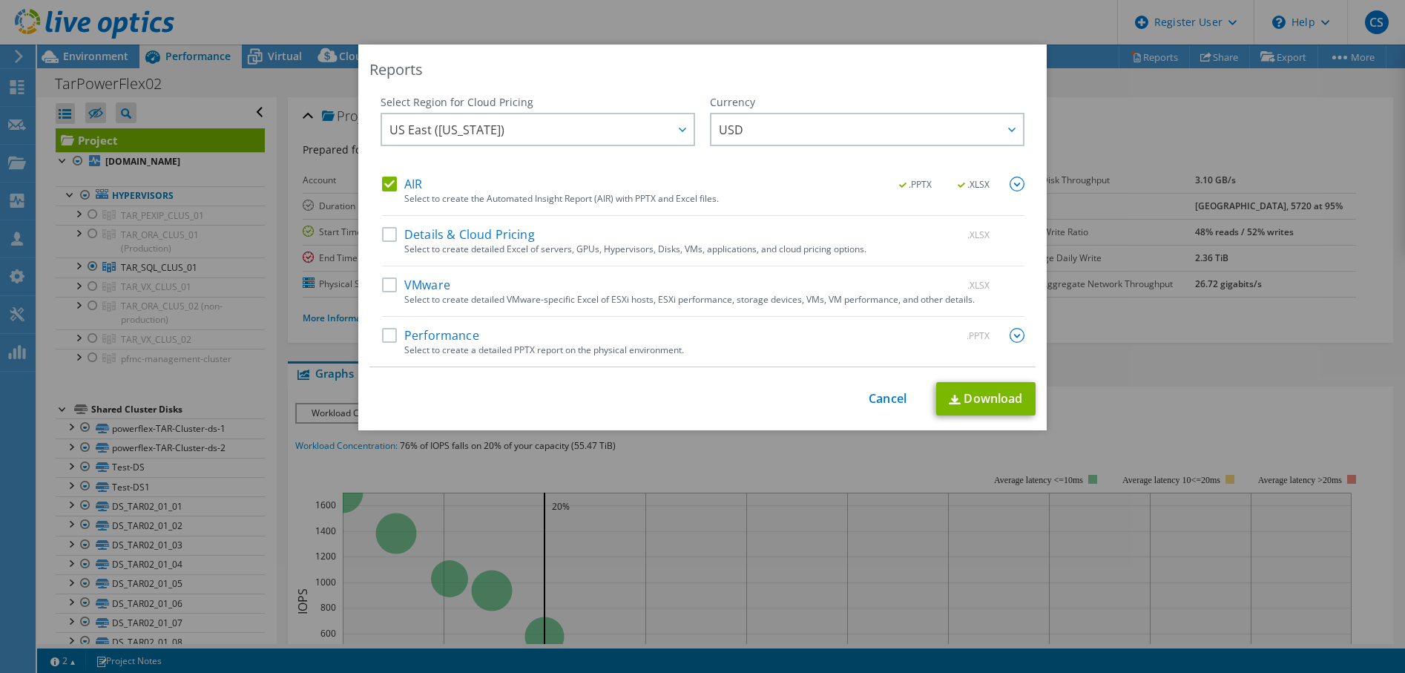
click at [1011, 183] on img at bounding box center [1017, 184] width 15 height 15
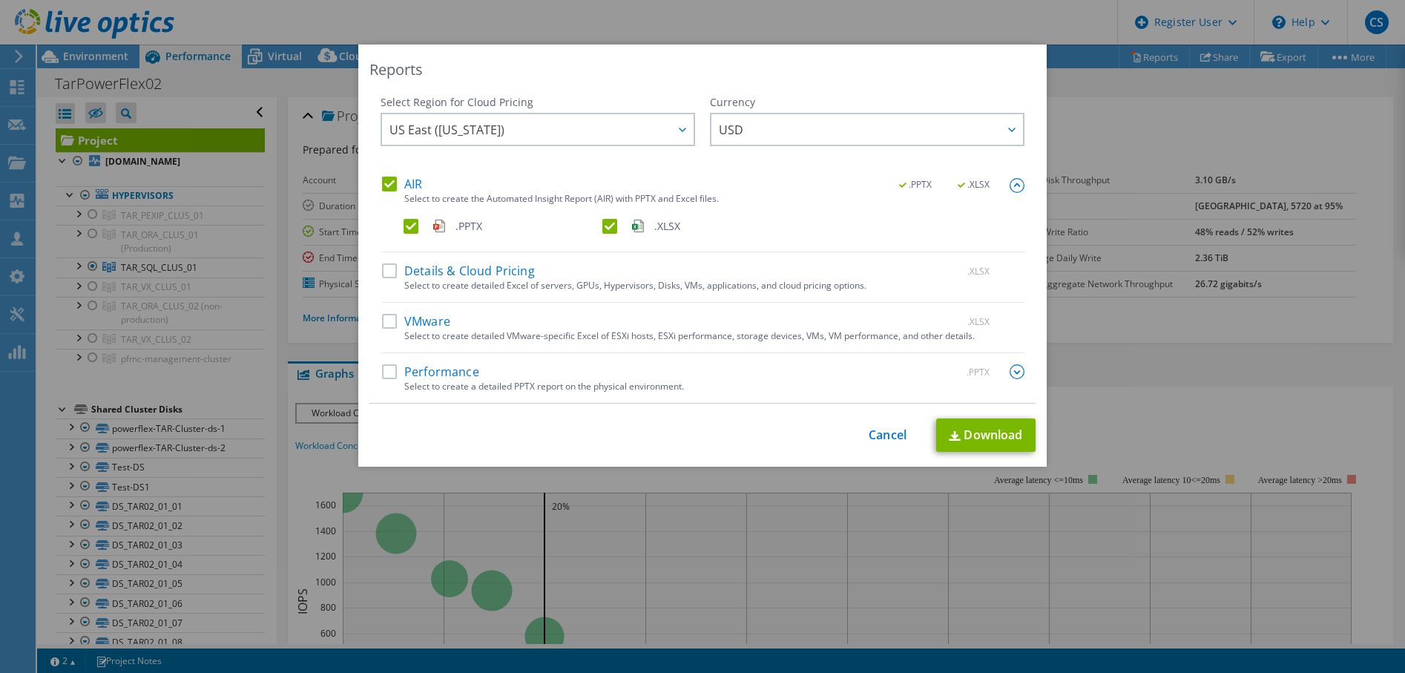
click at [605, 227] on label ".XLSX" at bounding box center [700, 226] width 196 height 15
click at [0, 0] on input ".XLSX" at bounding box center [0, 0] width 0 height 0
click at [959, 430] on link "Download" at bounding box center [985, 434] width 99 height 33
click at [882, 435] on link "Cancel" at bounding box center [888, 435] width 38 height 14
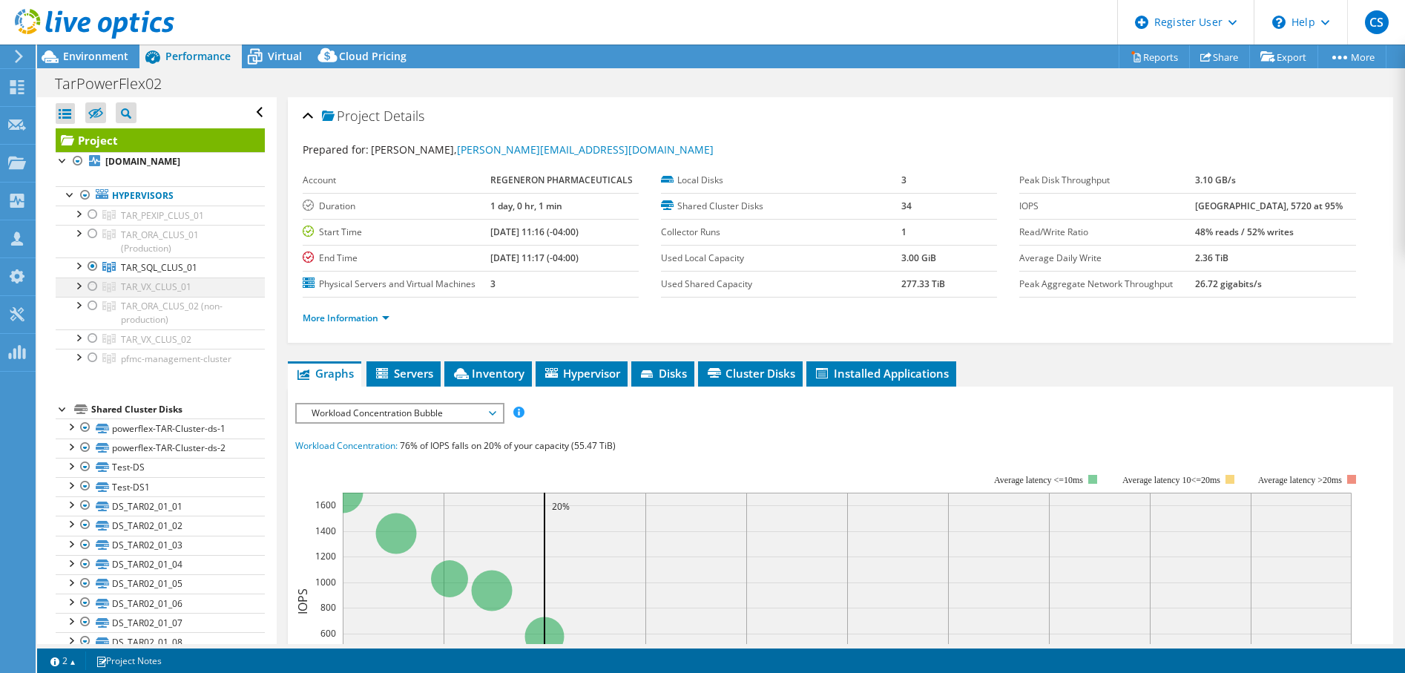
click at [92, 287] on div at bounding box center [92, 286] width 15 height 18
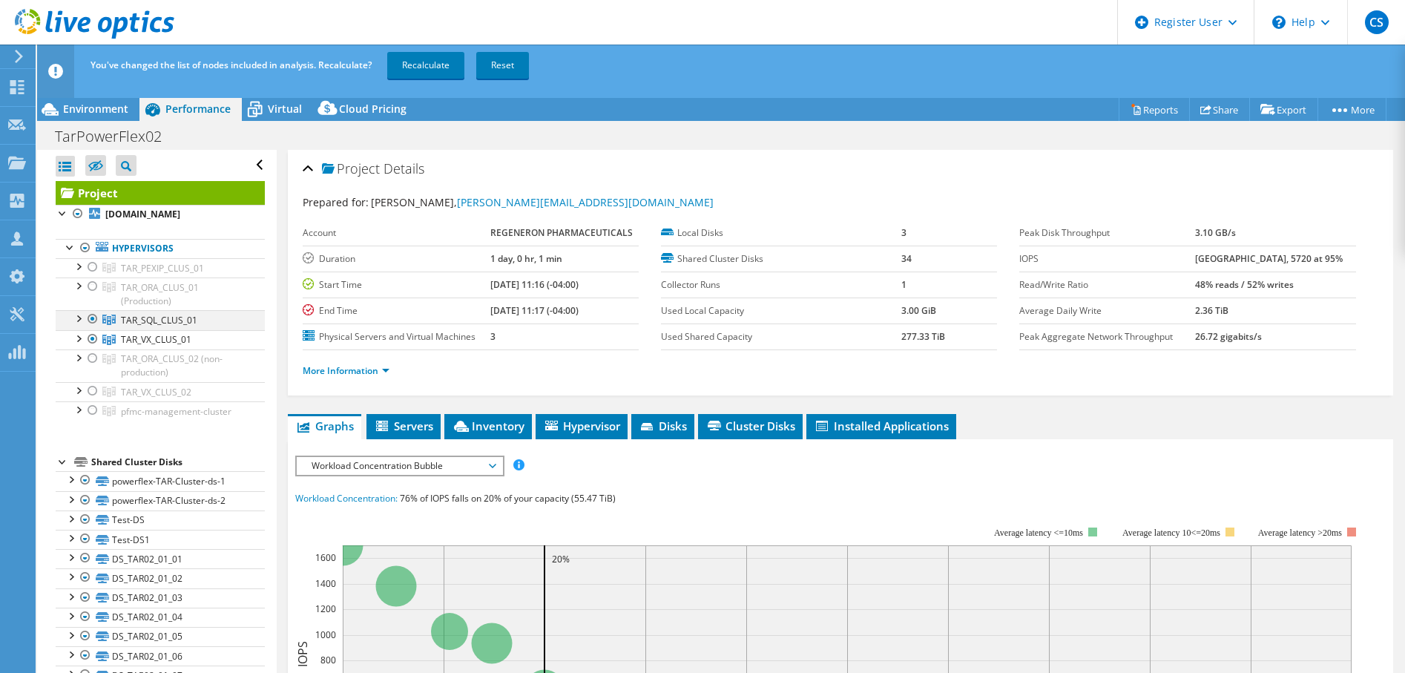
click at [94, 318] on div at bounding box center [92, 319] width 15 height 18
click at [418, 68] on link "Recalculate" at bounding box center [425, 65] width 77 height 27
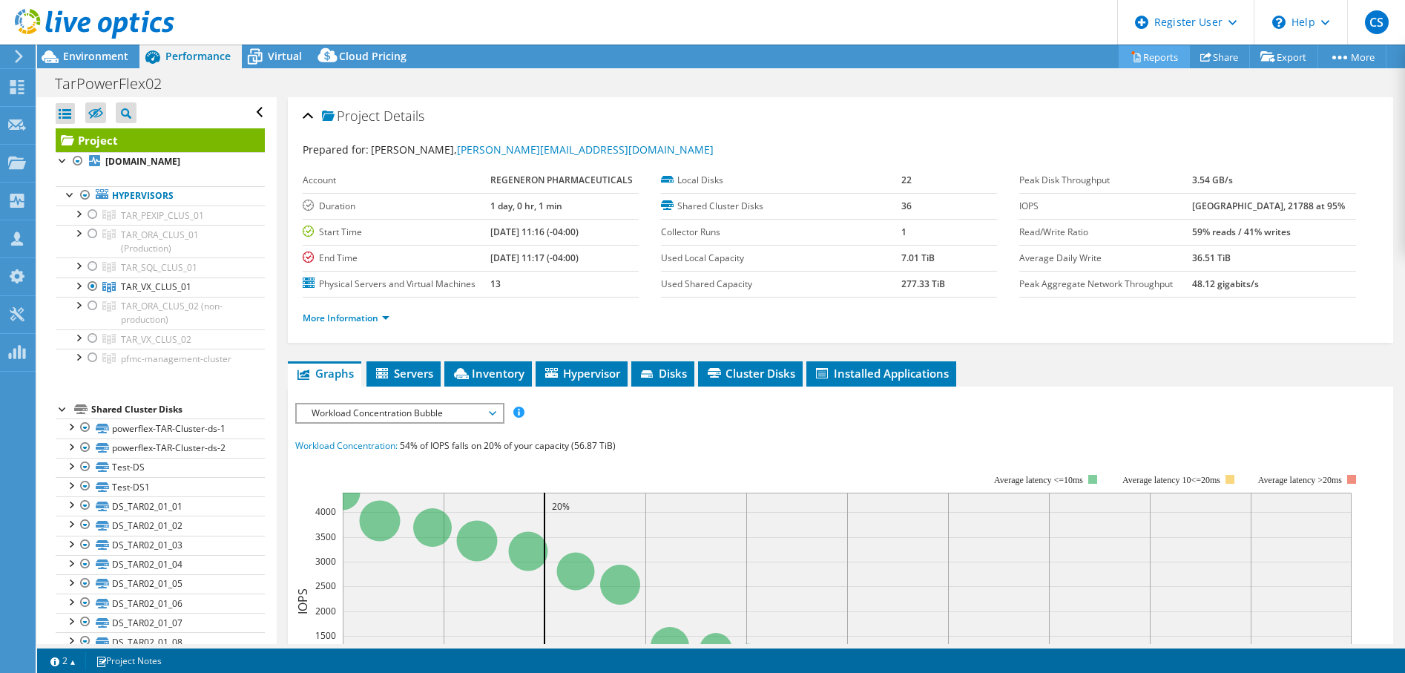
click at [1151, 55] on link "Reports" at bounding box center [1154, 56] width 71 height 23
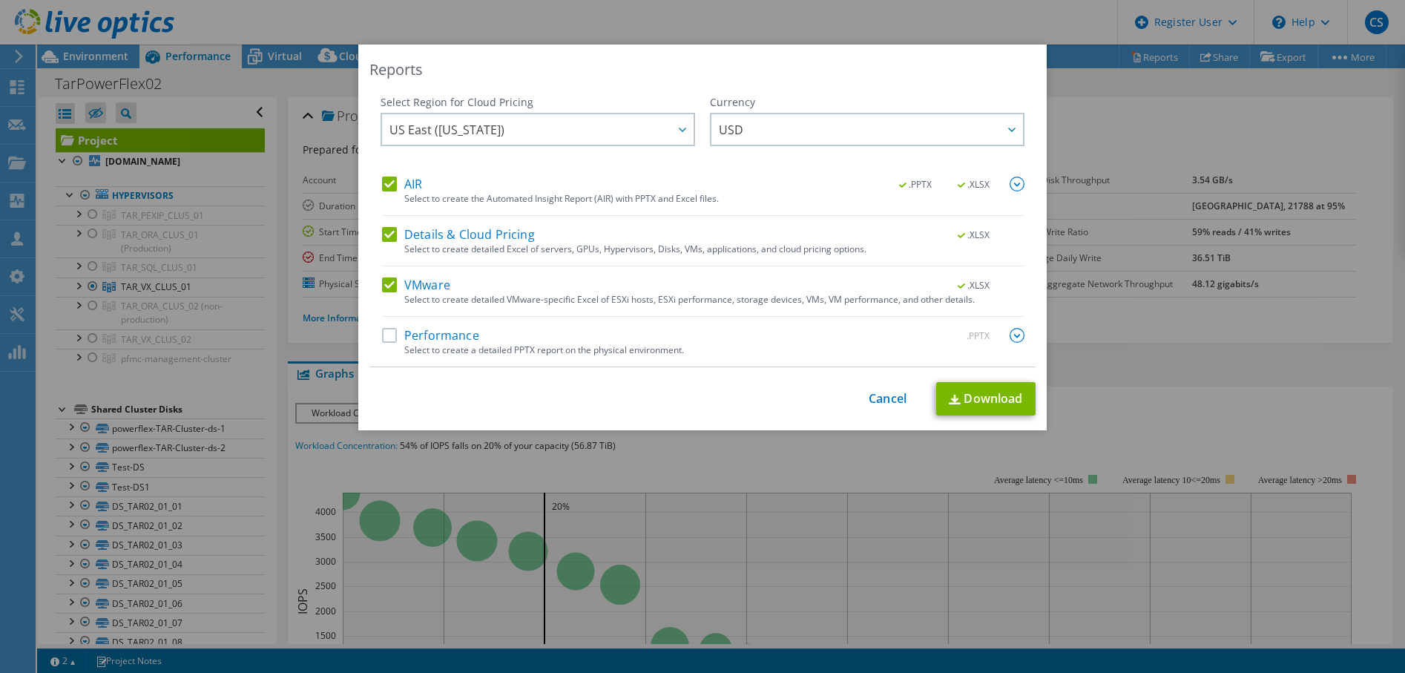
click at [382, 237] on label "Details & Cloud Pricing" at bounding box center [458, 234] width 153 height 15
click at [0, 0] on input "Details & Cloud Pricing" at bounding box center [0, 0] width 0 height 0
click at [385, 294] on div "VMware .XLSX" at bounding box center [703, 285] width 643 height 17
click at [385, 279] on label "VMware" at bounding box center [416, 284] width 68 height 15
click at [0, 0] on input "VMware" at bounding box center [0, 0] width 0 height 0
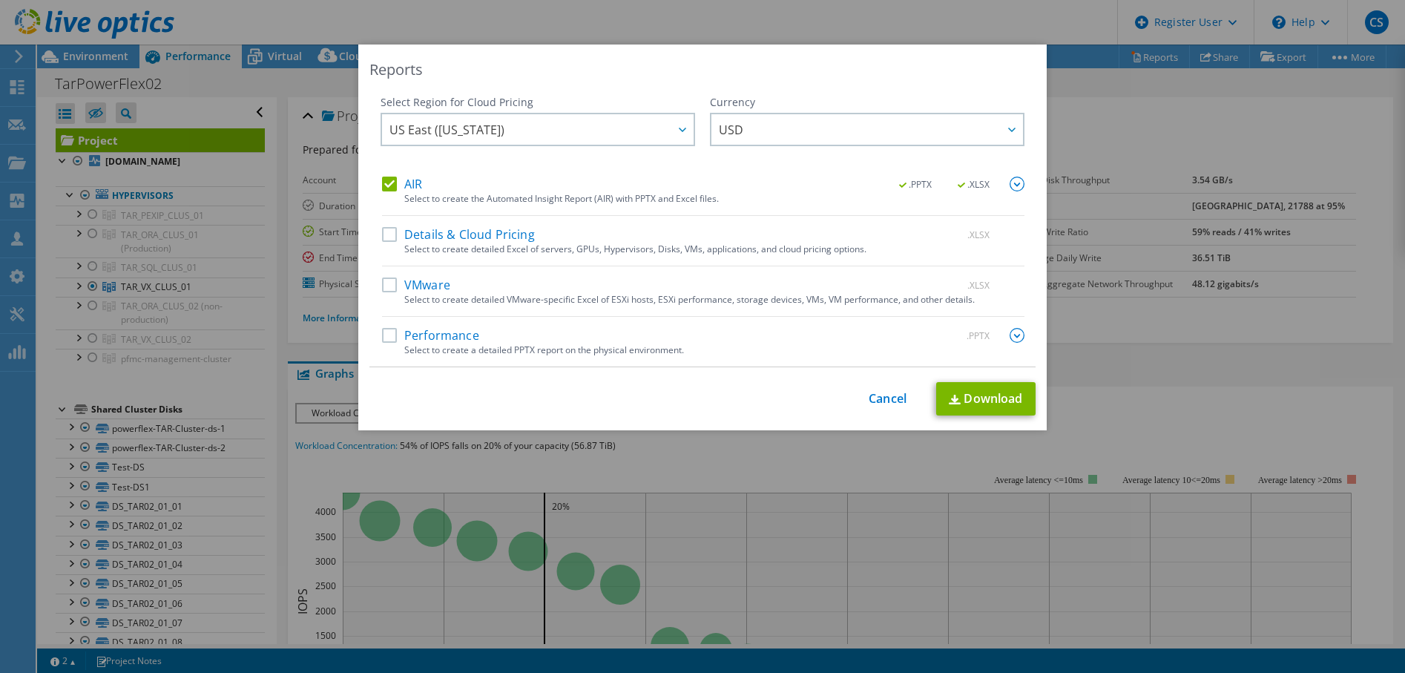
click at [1011, 181] on img at bounding box center [1017, 184] width 15 height 15
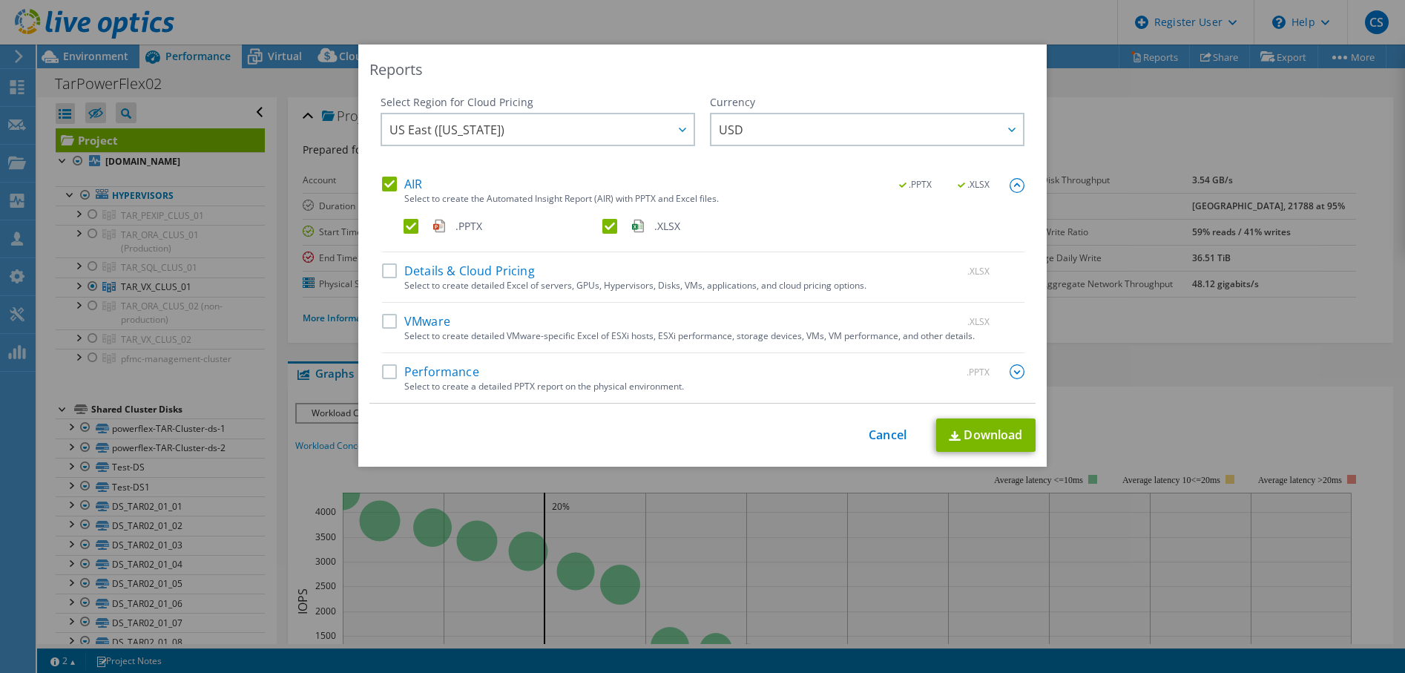
click at [608, 225] on label ".XLSX" at bounding box center [700, 226] width 196 height 15
click at [0, 0] on input ".XLSX" at bounding box center [0, 0] width 0 height 0
click at [965, 439] on link "Download" at bounding box center [985, 434] width 99 height 33
click at [890, 434] on link "Cancel" at bounding box center [888, 435] width 38 height 14
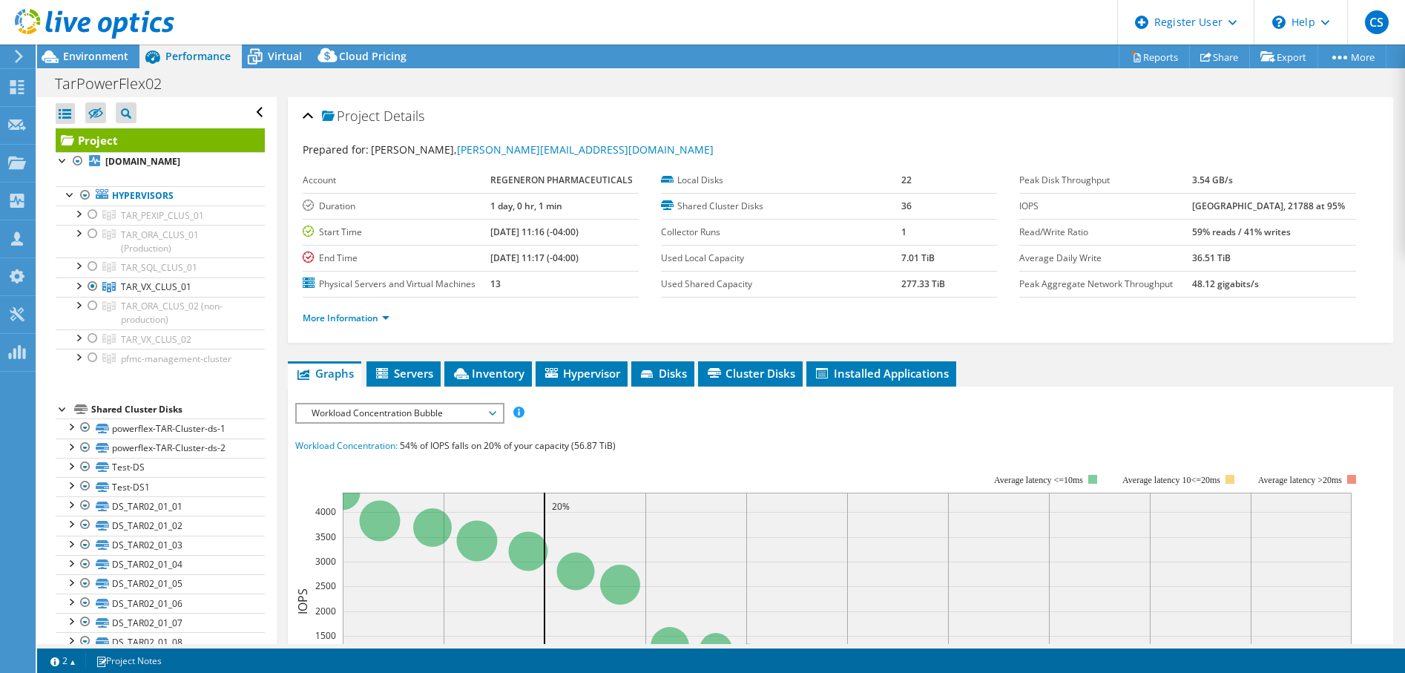
click at [246, 76] on div "TarPowerFlex02 Print" at bounding box center [721, 83] width 1368 height 27
click at [92, 310] on div at bounding box center [92, 306] width 15 height 18
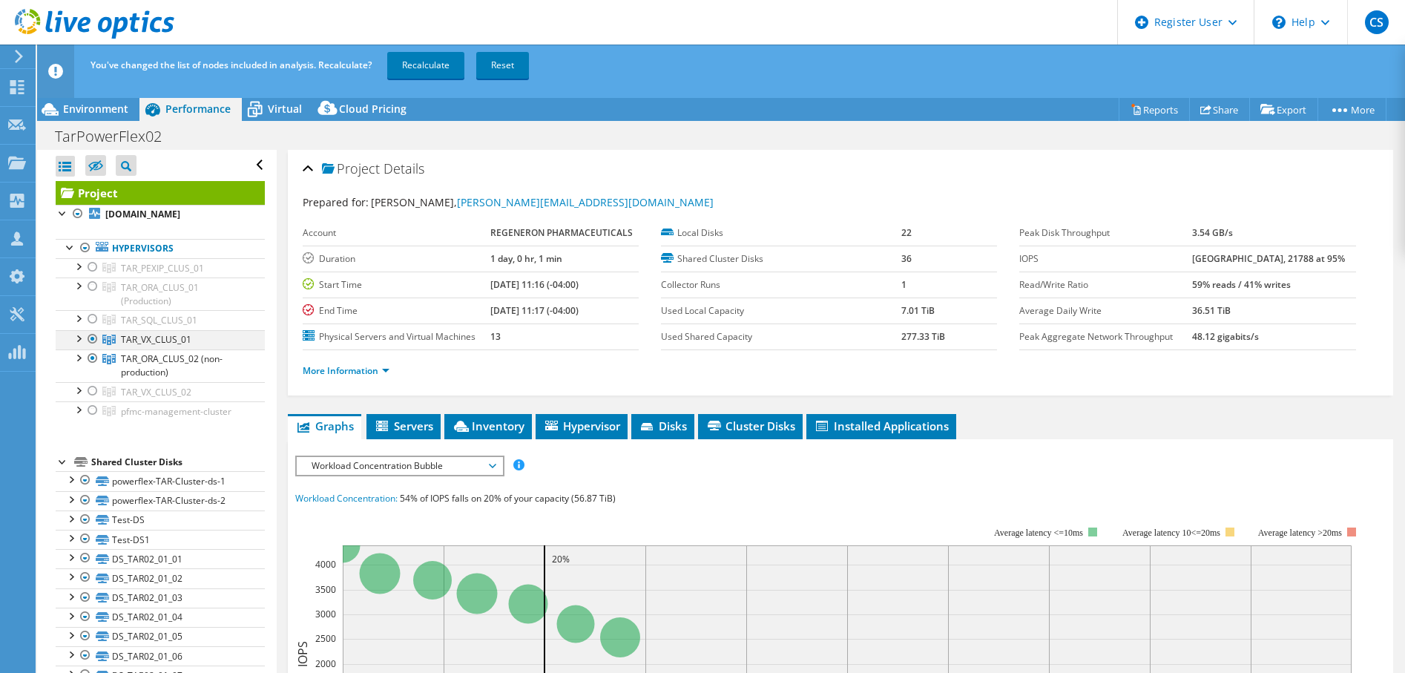
click at [95, 336] on div at bounding box center [92, 339] width 15 height 18
click at [417, 58] on link "Recalculate" at bounding box center [425, 65] width 77 height 27
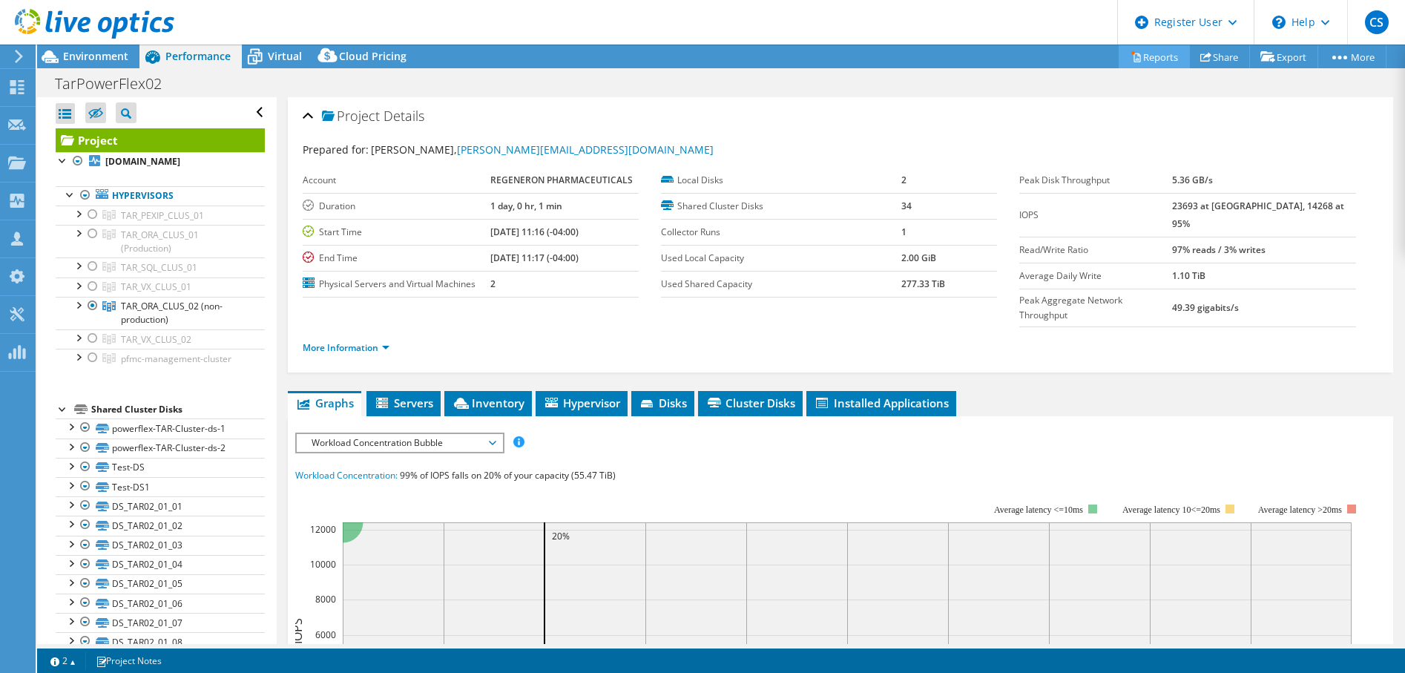
click at [1151, 62] on link "Reports" at bounding box center [1154, 56] width 71 height 23
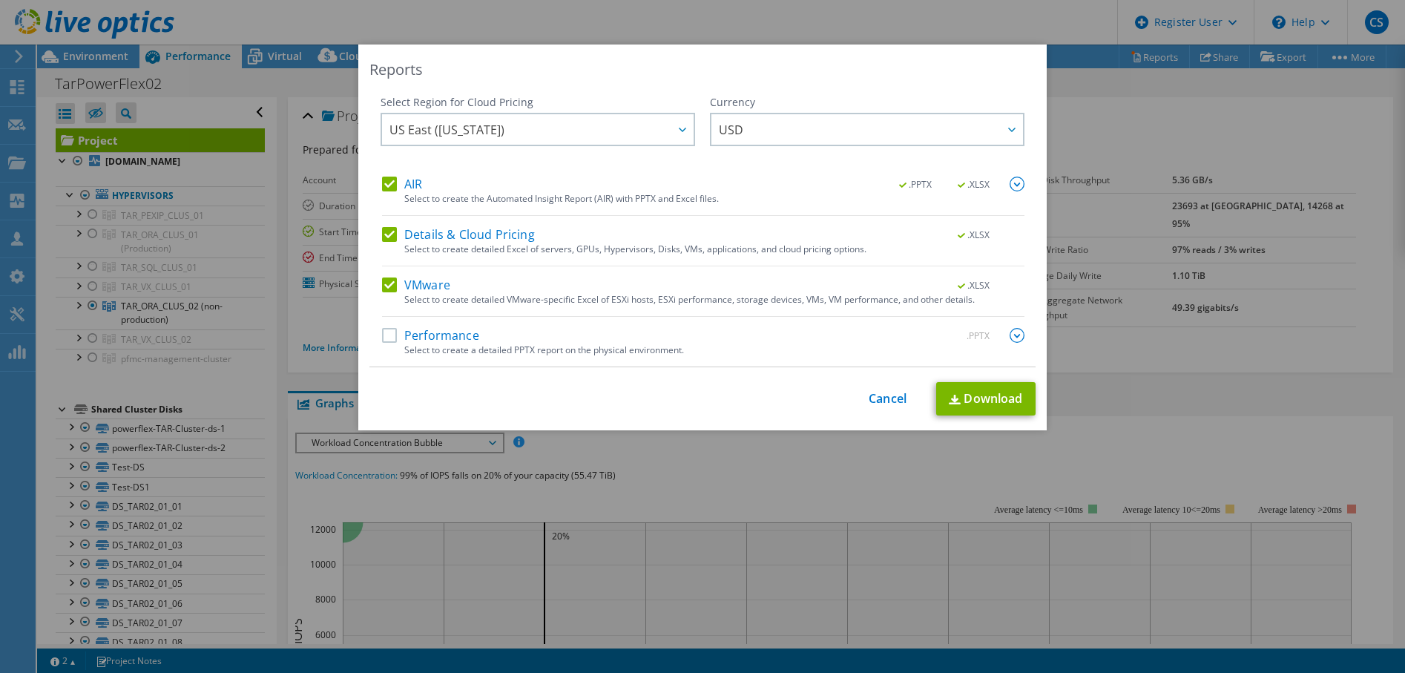
click at [388, 235] on label "Details & Cloud Pricing" at bounding box center [458, 234] width 153 height 15
click at [0, 0] on input "Details & Cloud Pricing" at bounding box center [0, 0] width 0 height 0
click at [382, 275] on div "AIR .PPTX .XLSX Select to create the Automated Insight Report (AIR) with PPTX a…" at bounding box center [703, 272] width 643 height 190
click at [388, 285] on label "VMware" at bounding box center [416, 284] width 68 height 15
click at [0, 0] on input "VMware" at bounding box center [0, 0] width 0 height 0
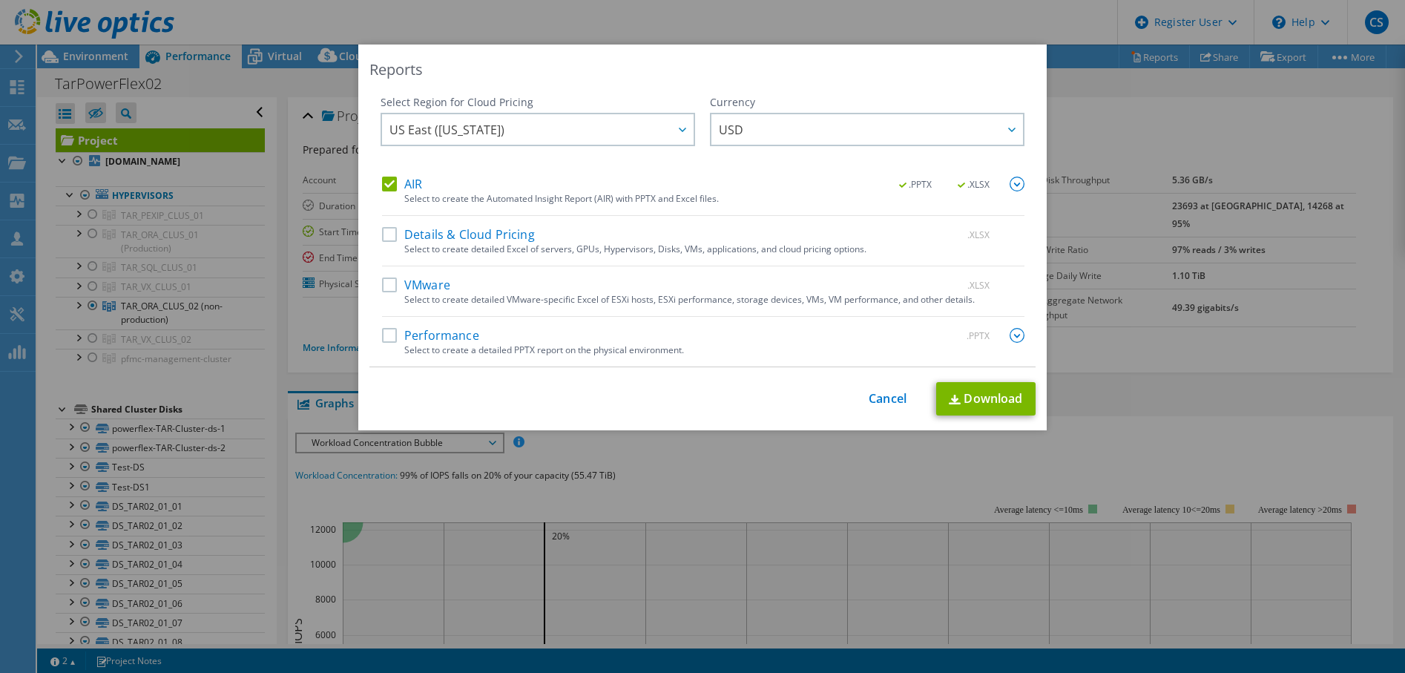
click at [1011, 185] on img at bounding box center [1017, 184] width 15 height 15
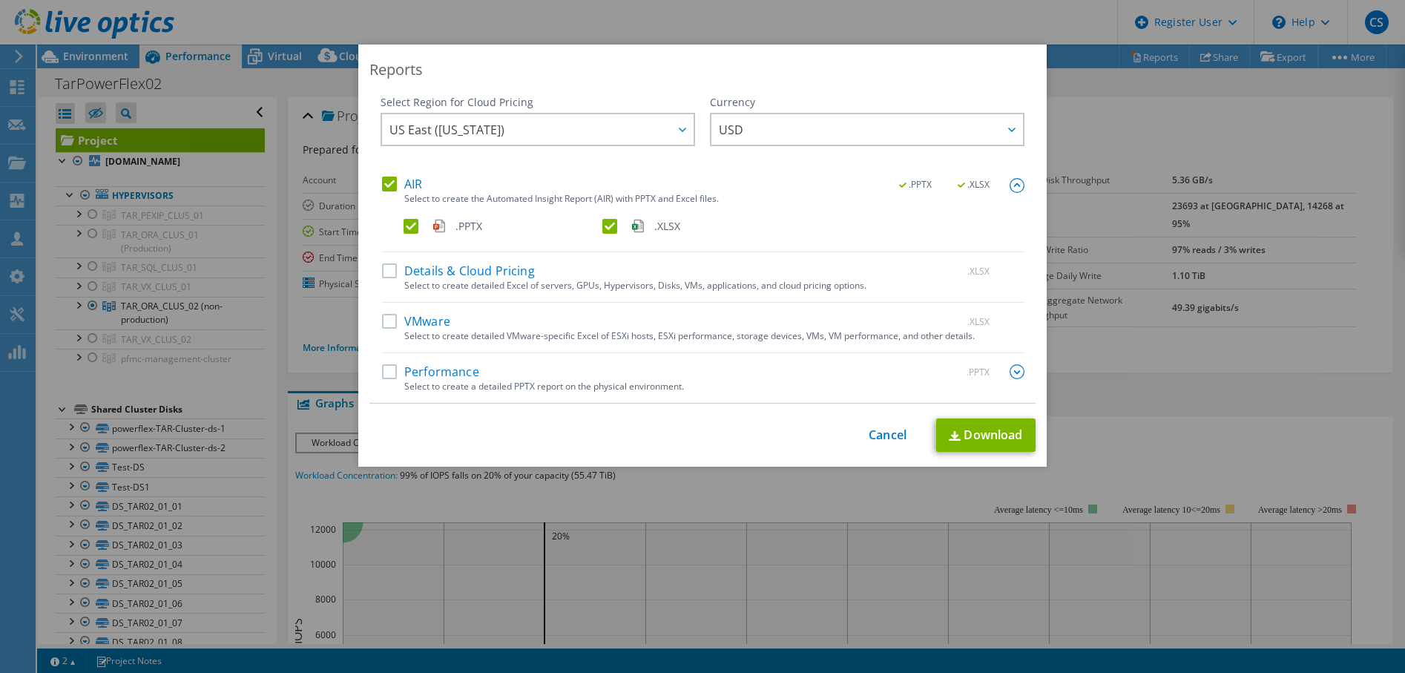
click at [604, 229] on label ".XLSX" at bounding box center [700, 226] width 196 height 15
click at [0, 0] on input ".XLSX" at bounding box center [0, 0] width 0 height 0
click at [956, 430] on link "Download" at bounding box center [985, 434] width 99 height 33
click at [888, 436] on link "Cancel" at bounding box center [888, 435] width 38 height 14
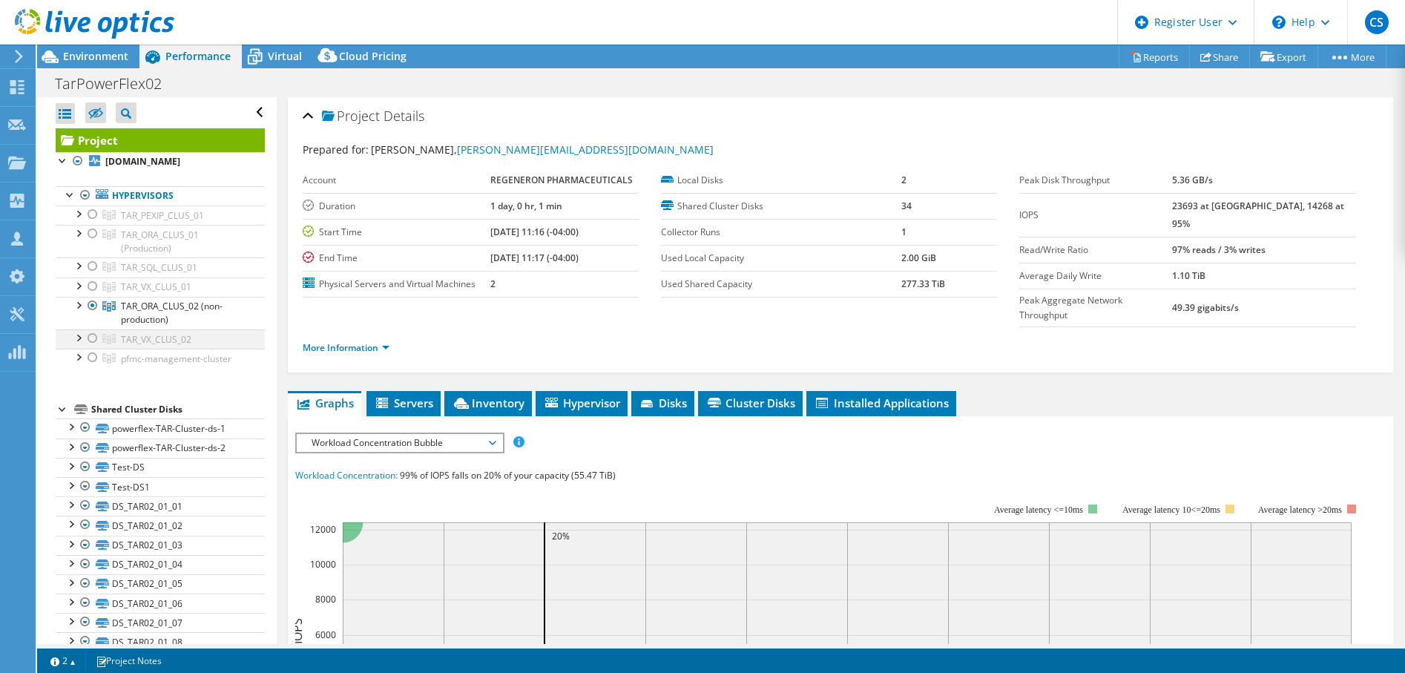
click at [88, 341] on div at bounding box center [92, 338] width 15 height 18
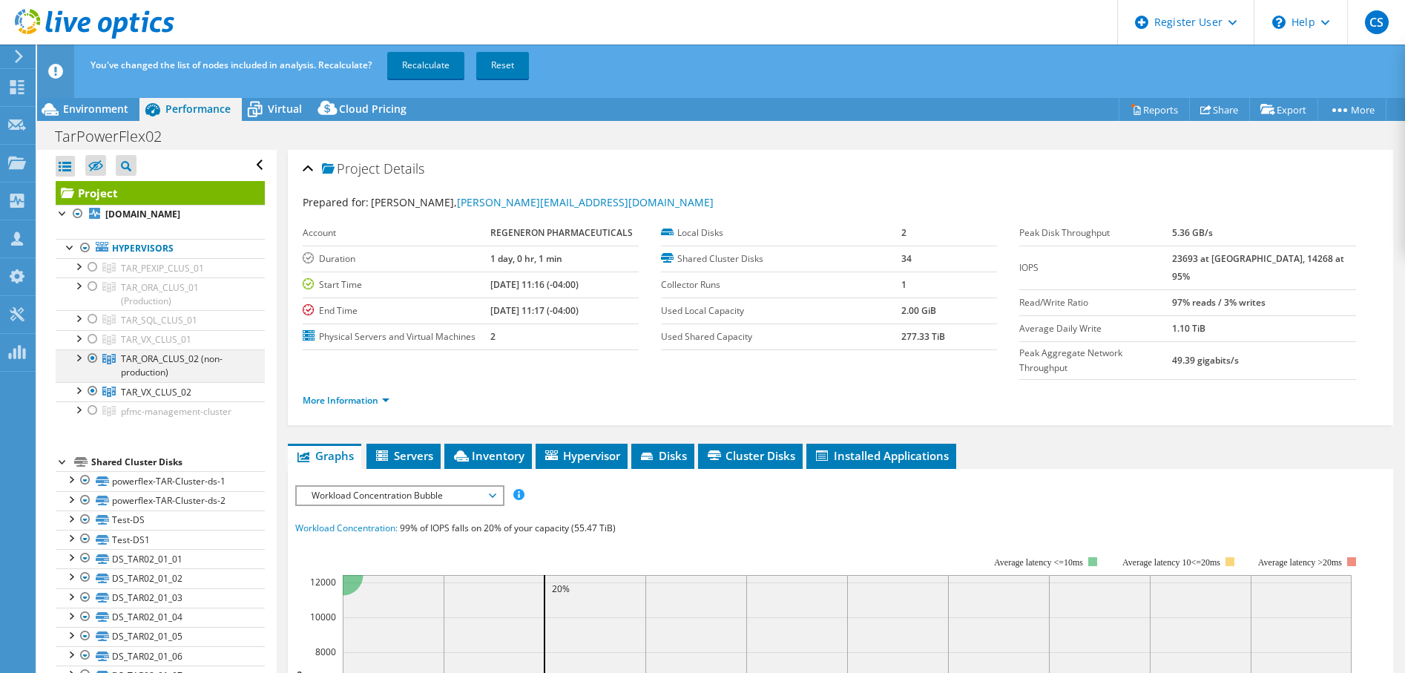
click at [95, 355] on div at bounding box center [92, 358] width 15 height 18
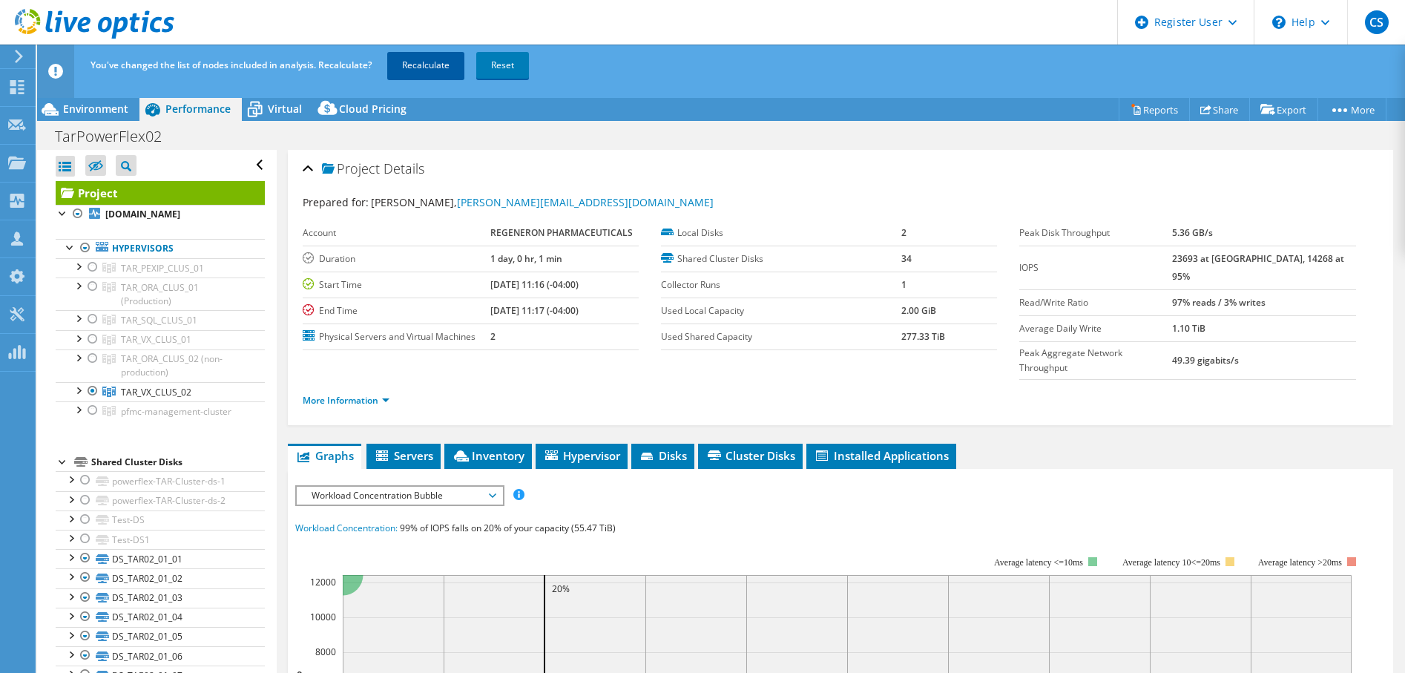
click at [424, 63] on link "Recalculate" at bounding box center [425, 65] width 77 height 27
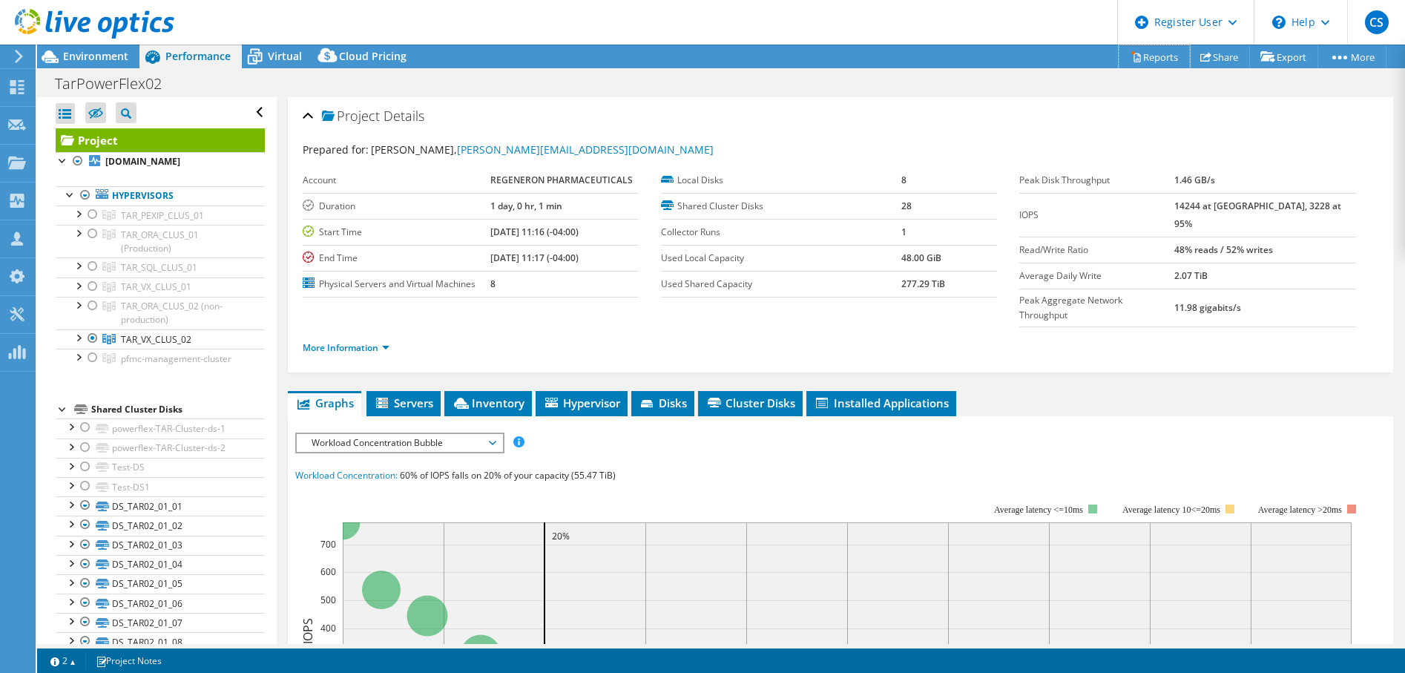
click at [1164, 61] on link "Reports" at bounding box center [1154, 56] width 71 height 23
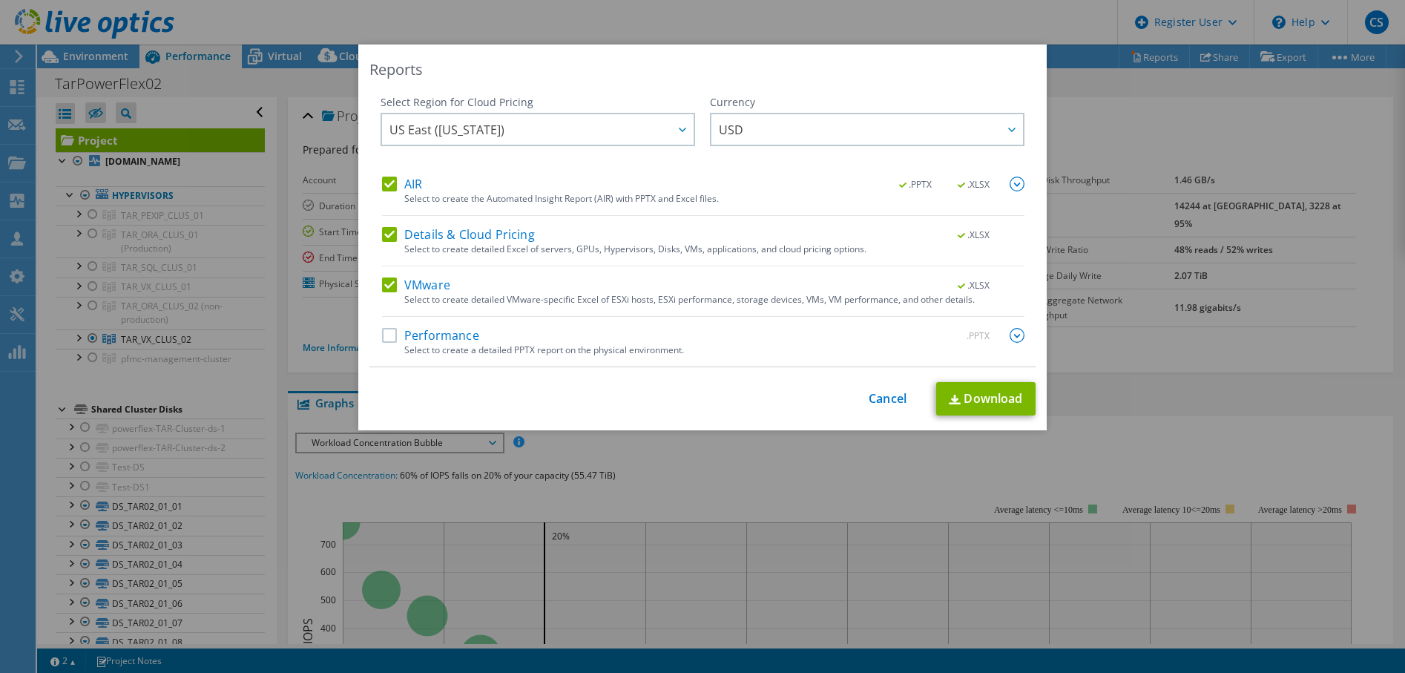
click at [392, 240] on label "Details & Cloud Pricing" at bounding box center [458, 234] width 153 height 15
click at [0, 0] on input "Details & Cloud Pricing" at bounding box center [0, 0] width 0 height 0
click at [382, 301] on div "VMware .XLSX Select to create detailed VMware-specific Excel of ESXi hosts, ESX…" at bounding box center [703, 296] width 643 height 39
click at [385, 288] on label "VMware" at bounding box center [416, 284] width 68 height 15
click at [0, 0] on input "VMware" at bounding box center [0, 0] width 0 height 0
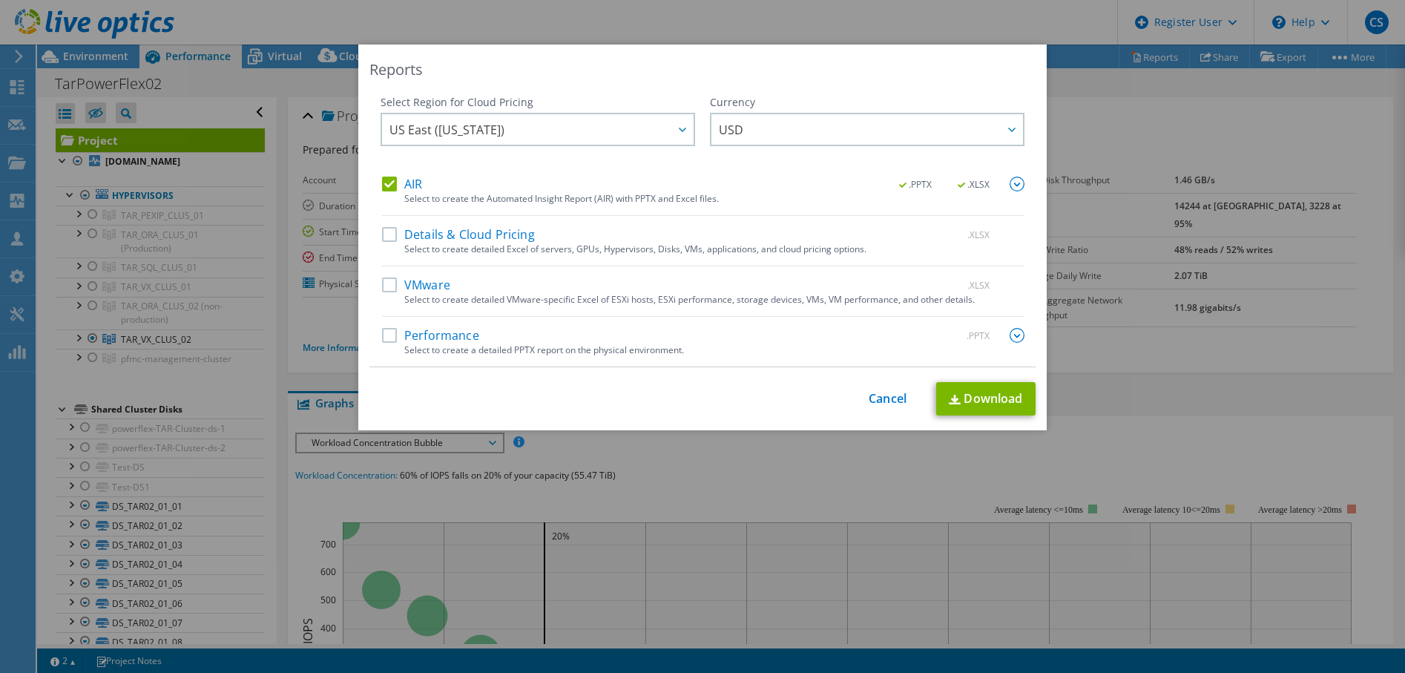
click at [1010, 183] on img at bounding box center [1017, 184] width 15 height 15
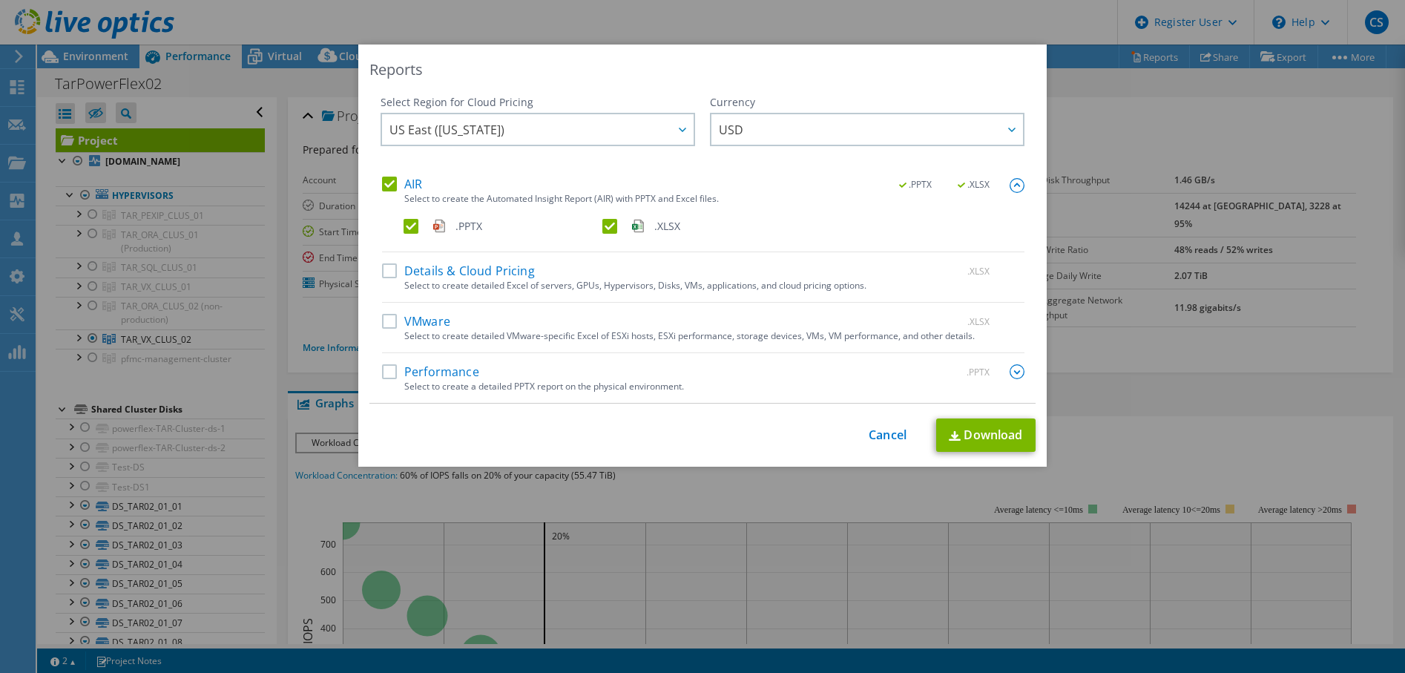
click at [610, 224] on label ".XLSX" at bounding box center [700, 226] width 196 height 15
click at [0, 0] on input ".XLSX" at bounding box center [0, 0] width 0 height 0
click at [964, 436] on link "Download" at bounding box center [985, 434] width 99 height 33
click at [889, 437] on link "Cancel" at bounding box center [888, 435] width 38 height 14
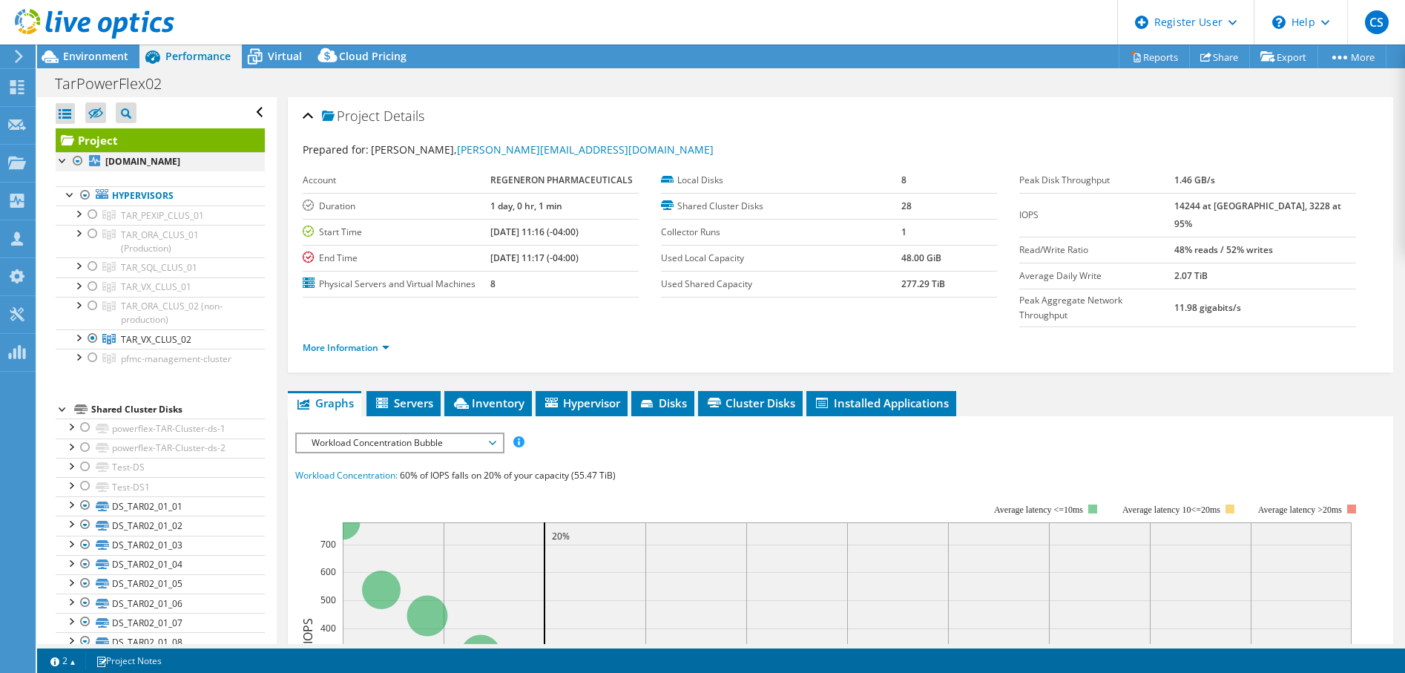
click at [73, 157] on div at bounding box center [77, 161] width 15 height 18
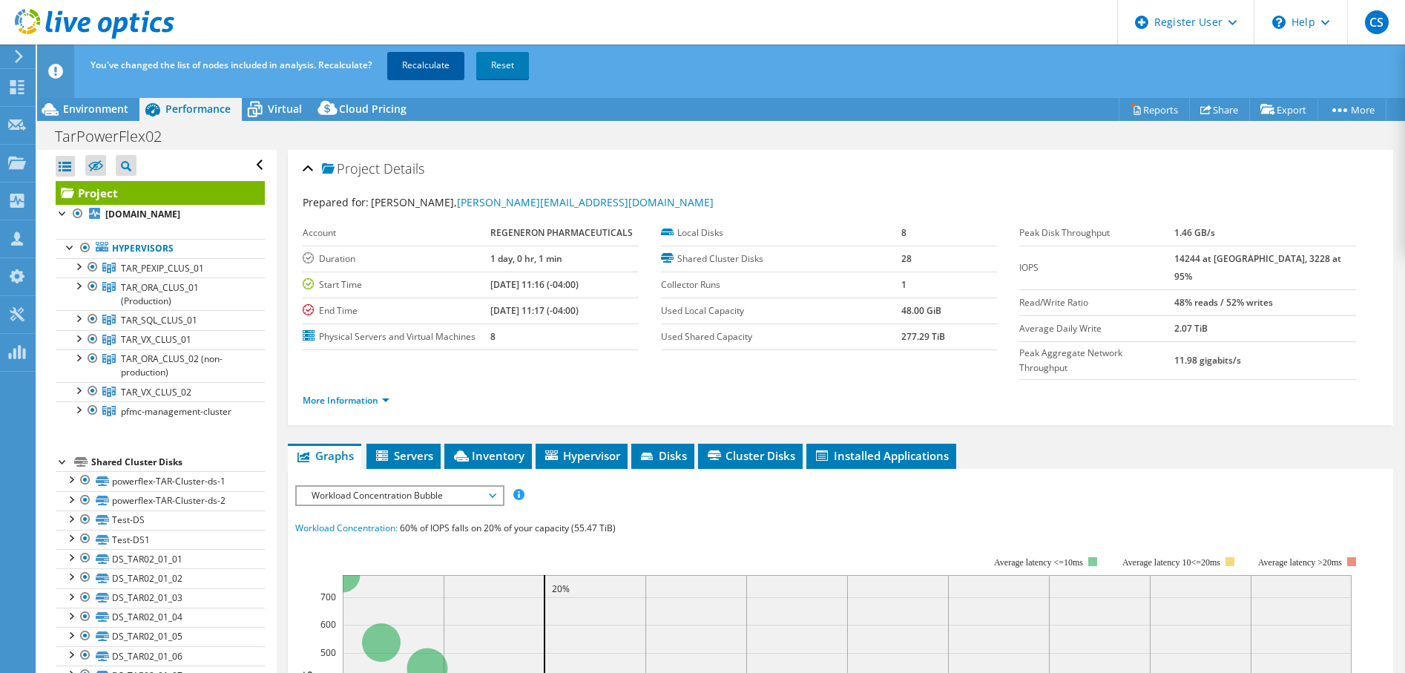
click at [430, 63] on link "Recalculate" at bounding box center [425, 65] width 77 height 27
click at [50, 87] on div "Dashboard" at bounding box center [70, 87] width 70 height 37
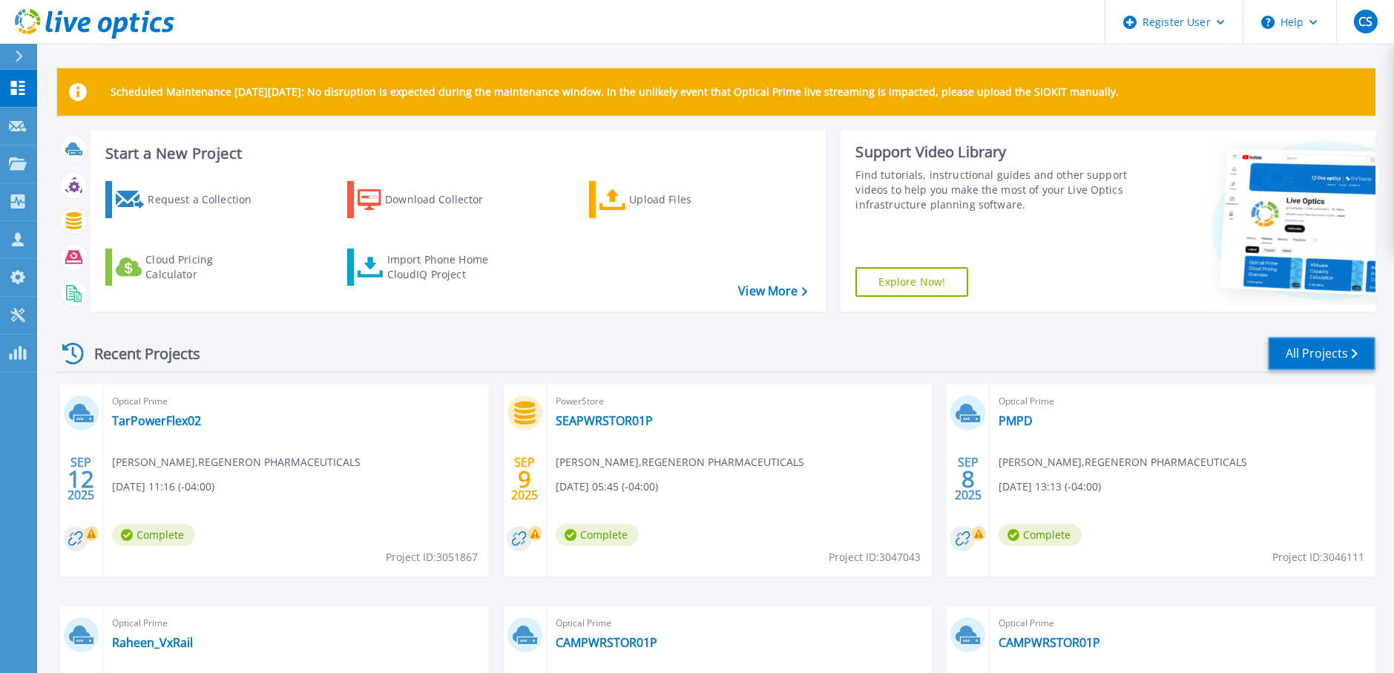
click at [1332, 352] on link "All Projects" at bounding box center [1322, 353] width 108 height 33
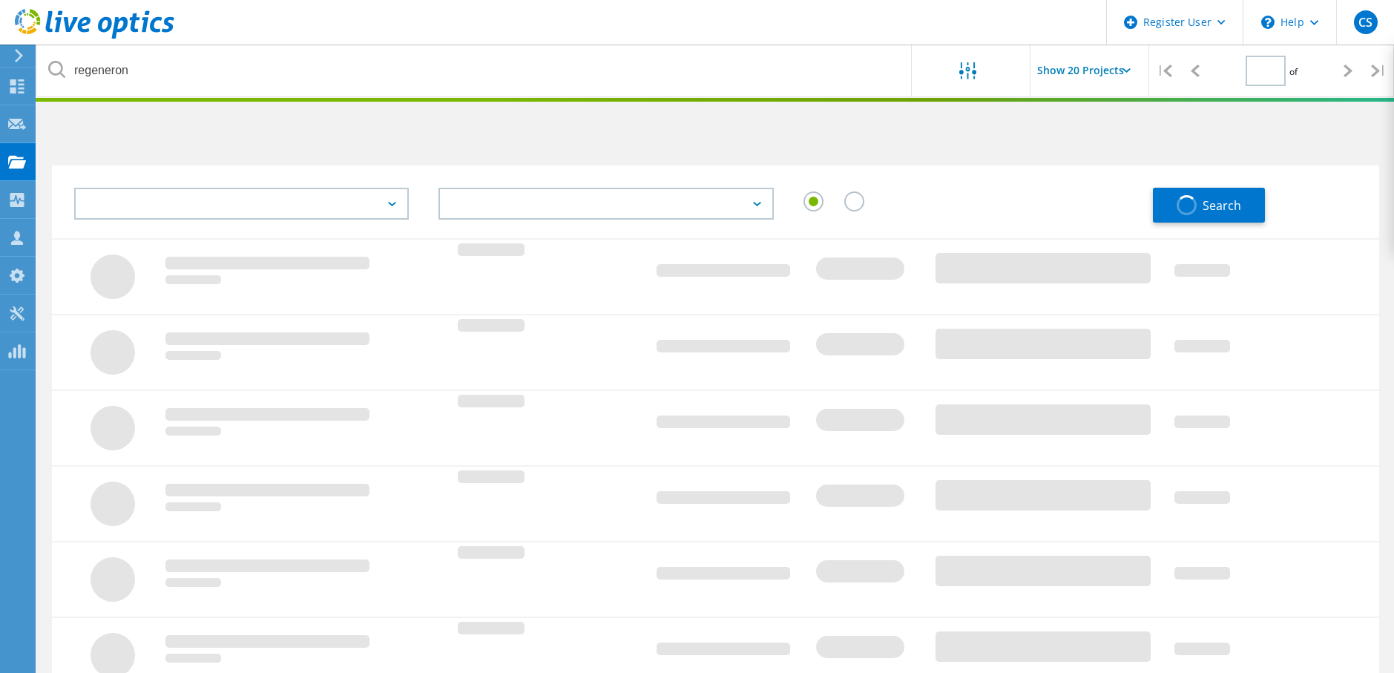
type input "1"
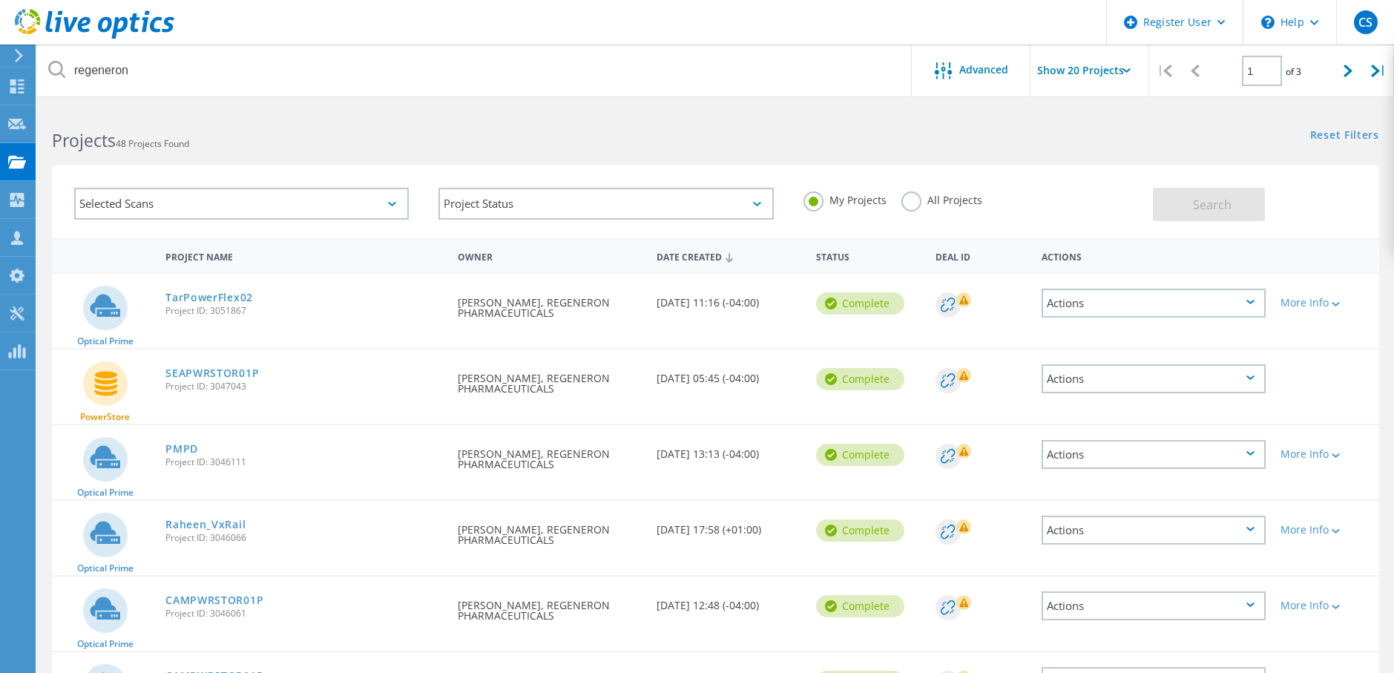
click at [919, 206] on label "All Projects" at bounding box center [941, 198] width 81 height 14
click at [0, 0] on input "All Projects" at bounding box center [0, 0] width 0 height 0
click at [1232, 204] on button "Search" at bounding box center [1209, 204] width 112 height 33
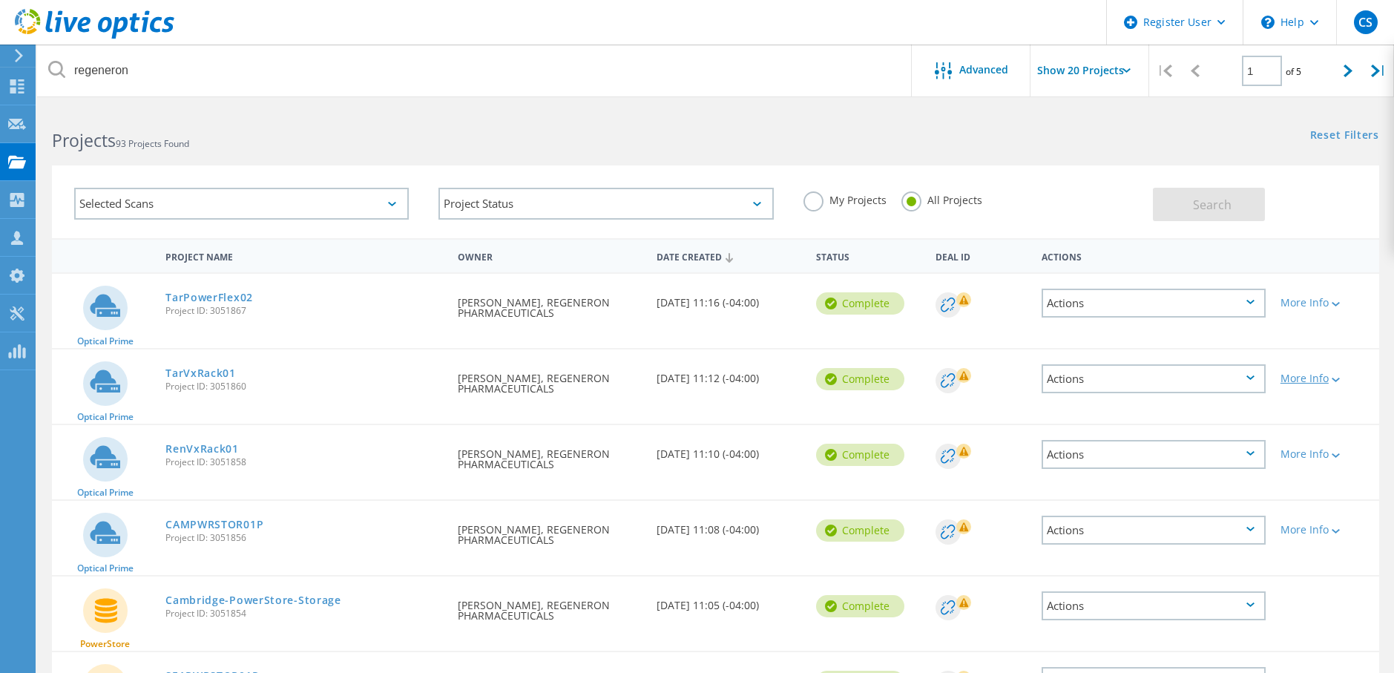
click at [1335, 376] on div at bounding box center [1334, 379] width 11 height 9
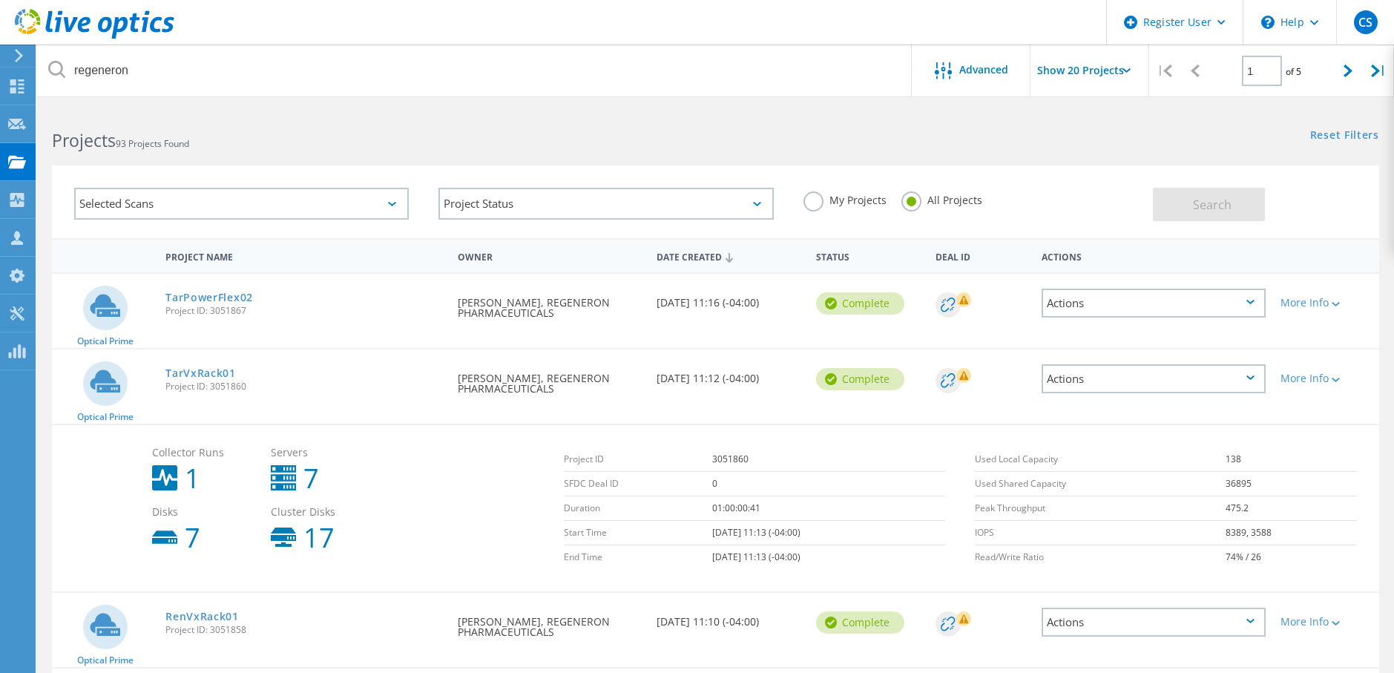
click at [1224, 384] on div "Actions" at bounding box center [1154, 378] width 224 height 29
click at [1162, 387] on div "Share" at bounding box center [1153, 390] width 221 height 23
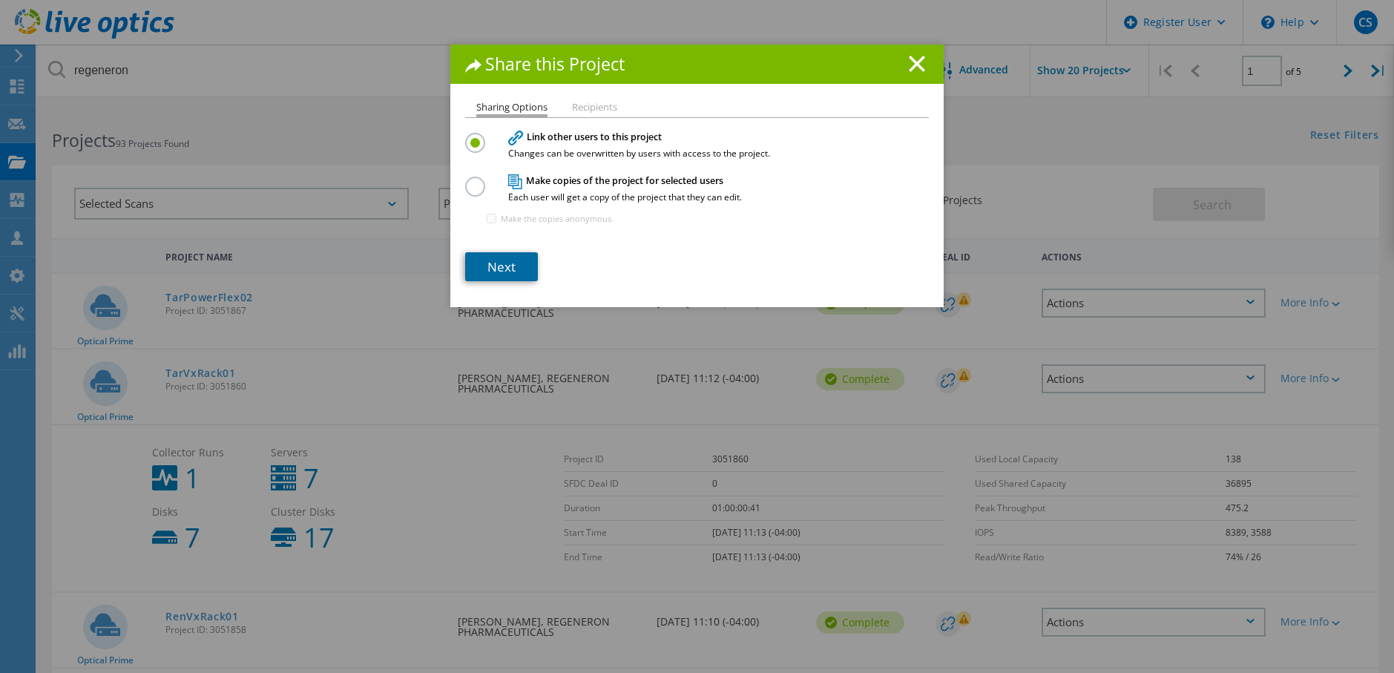
click at [499, 260] on link "Next" at bounding box center [501, 266] width 73 height 29
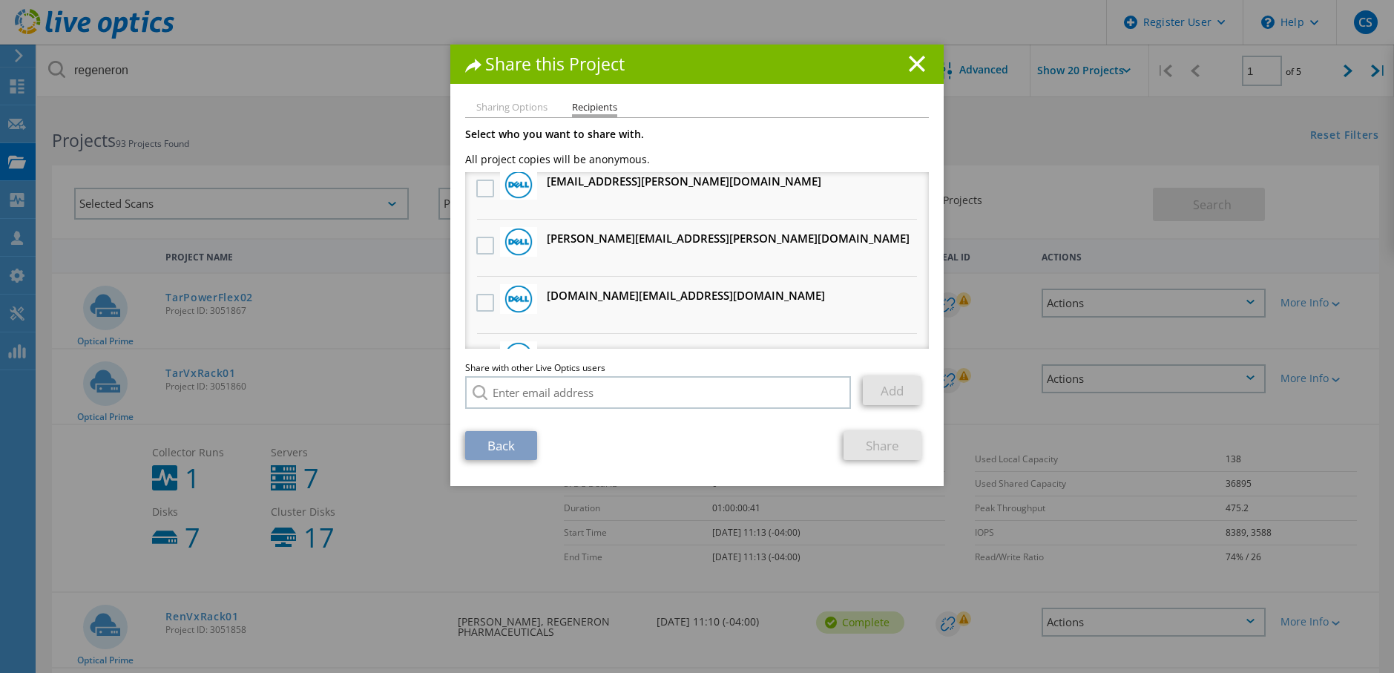
scroll to position [148, 0]
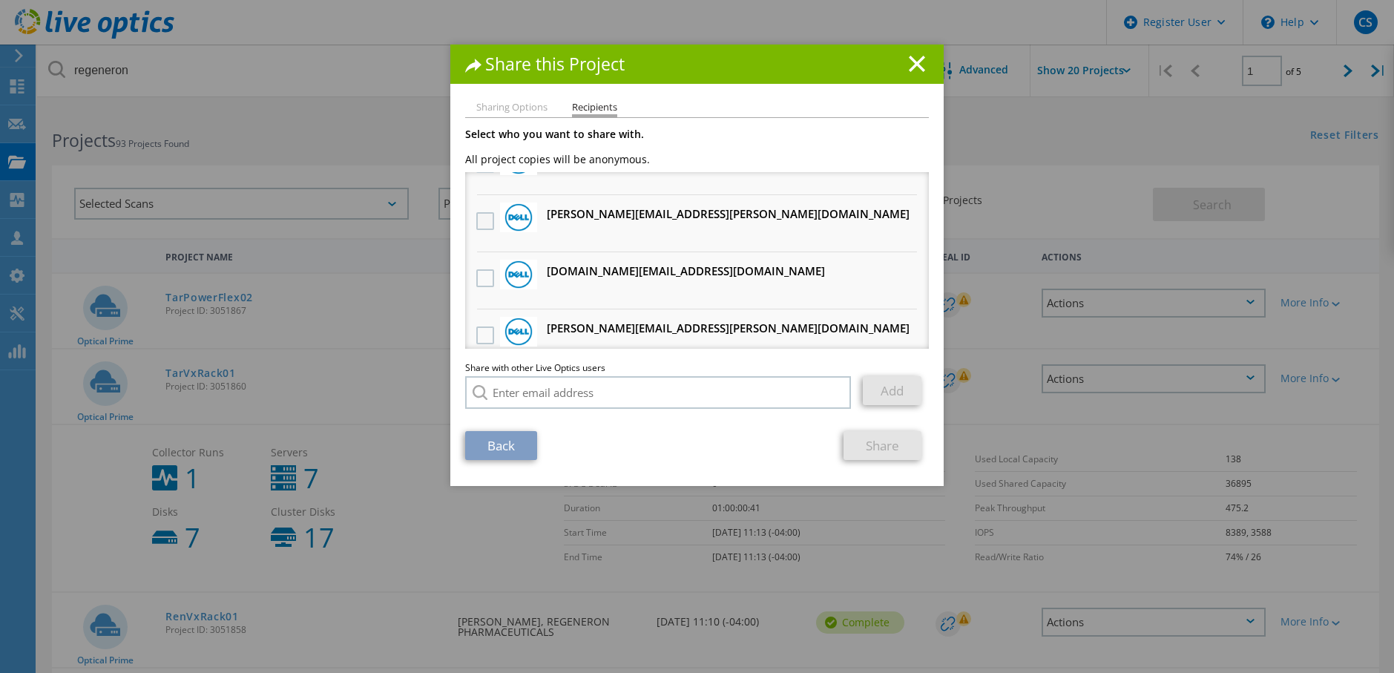
click at [476, 217] on label at bounding box center [487, 221] width 22 height 18
click at [0, 0] on input "checkbox" at bounding box center [0, 0] width 0 height 0
click at [867, 450] on link "Share" at bounding box center [883, 445] width 78 height 29
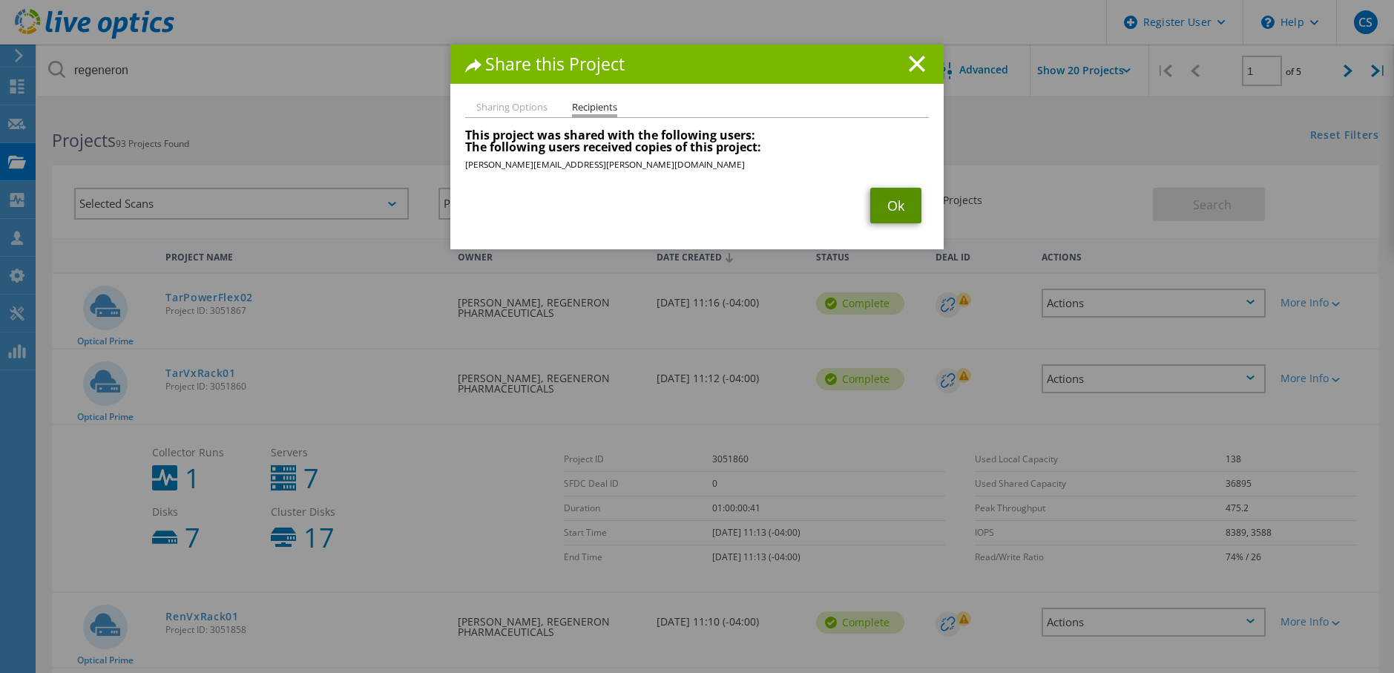
click at [887, 205] on link "Ok" at bounding box center [895, 206] width 51 height 36
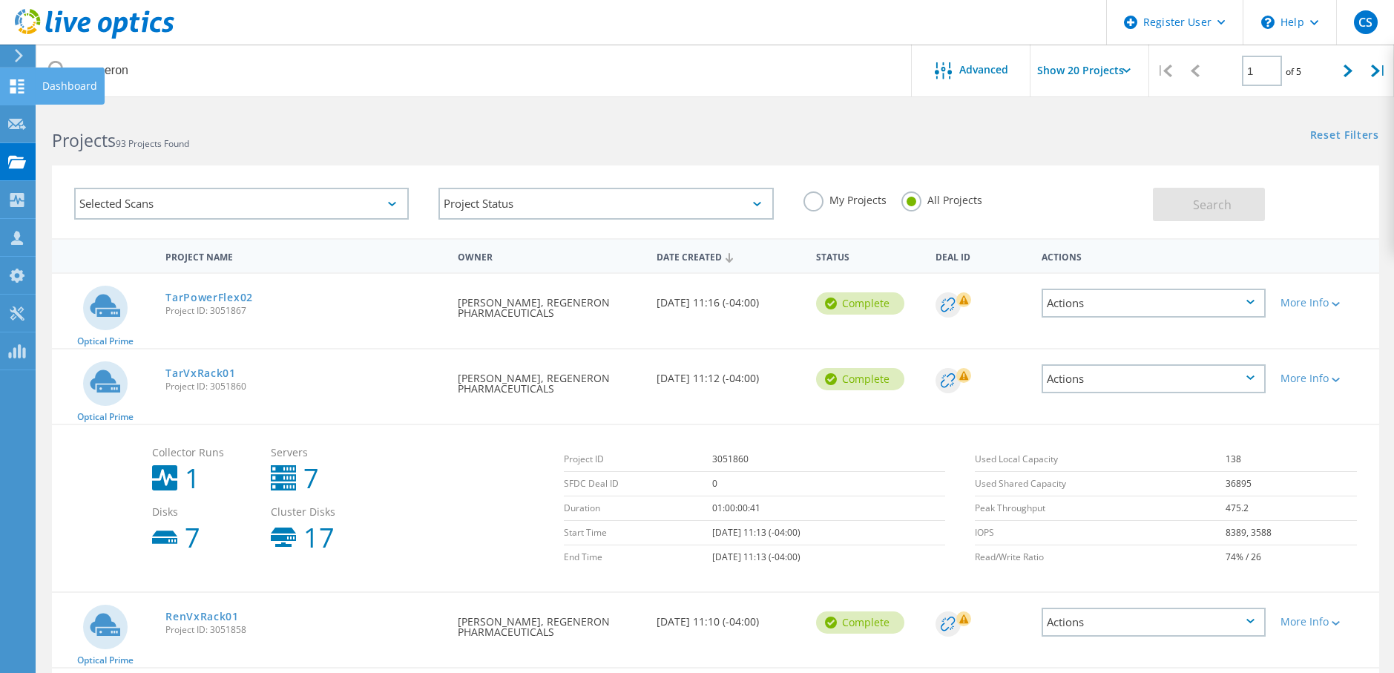
click at [19, 91] on use at bounding box center [17, 86] width 14 height 14
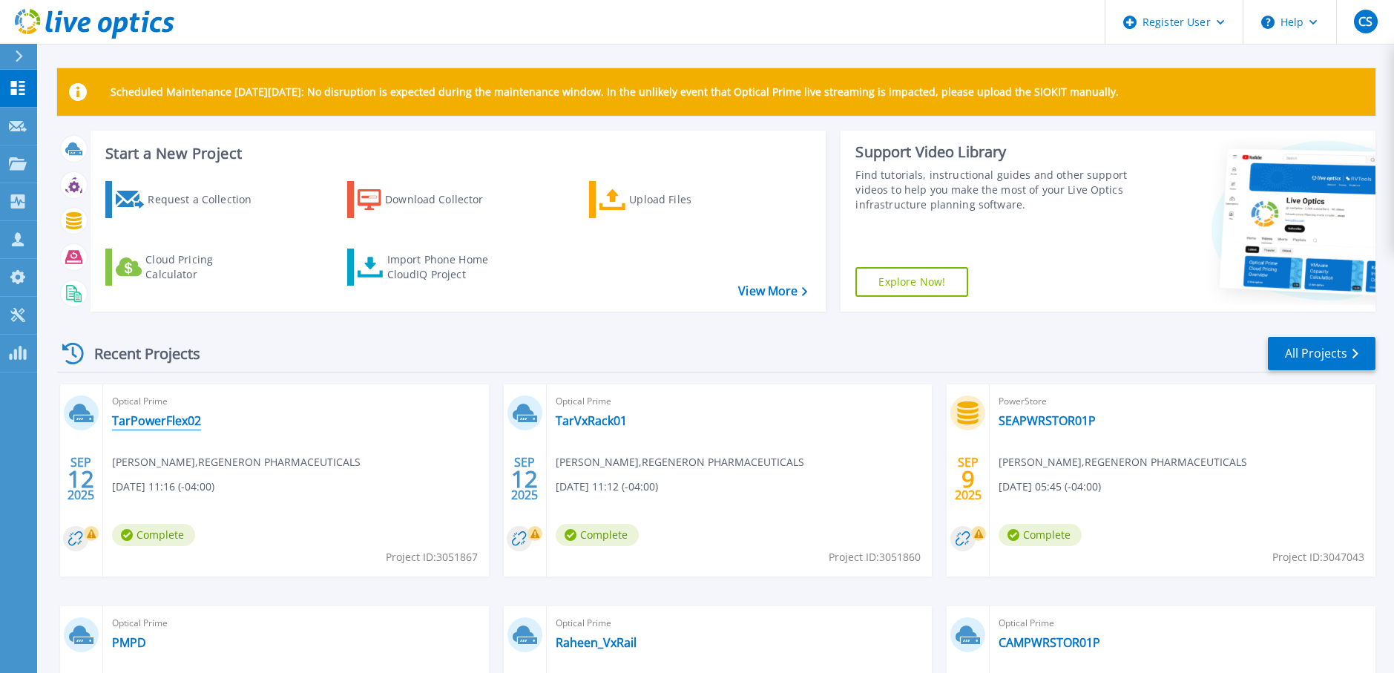
click at [165, 417] on link "TarPowerFlex02" at bounding box center [156, 420] width 89 height 15
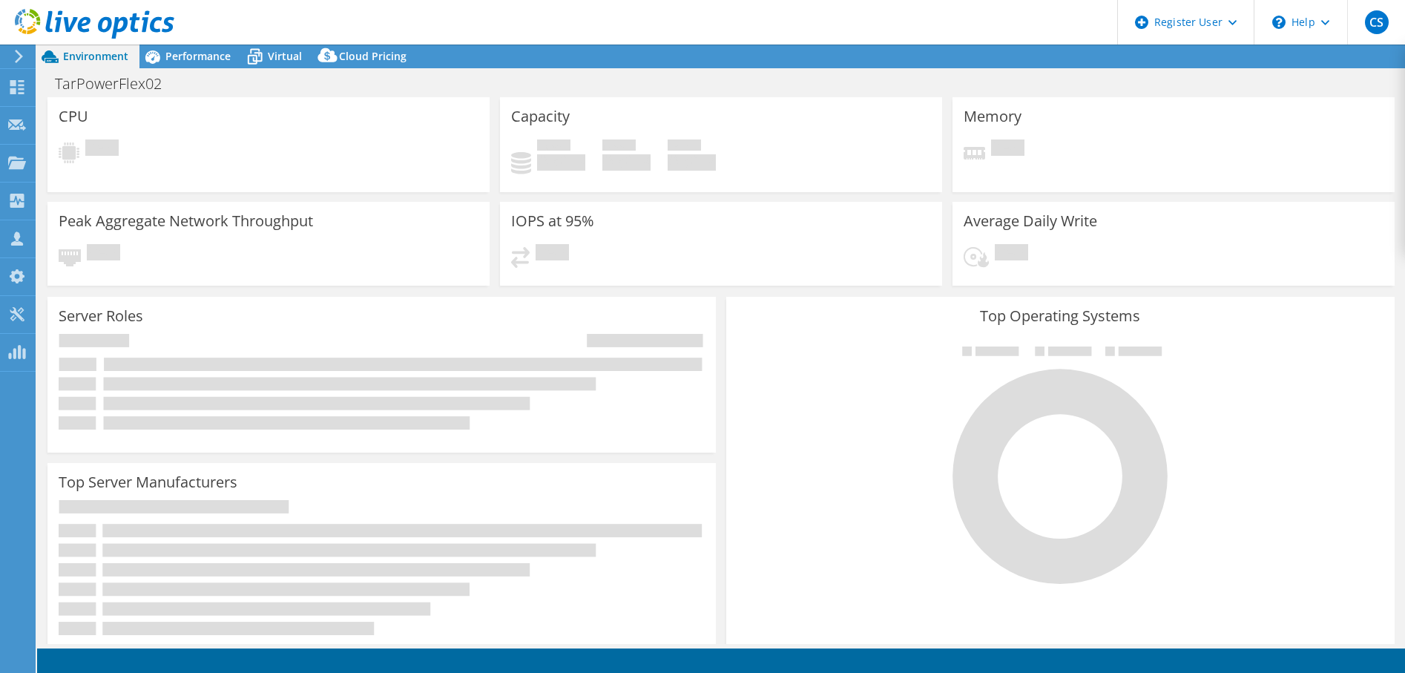
select select "USD"
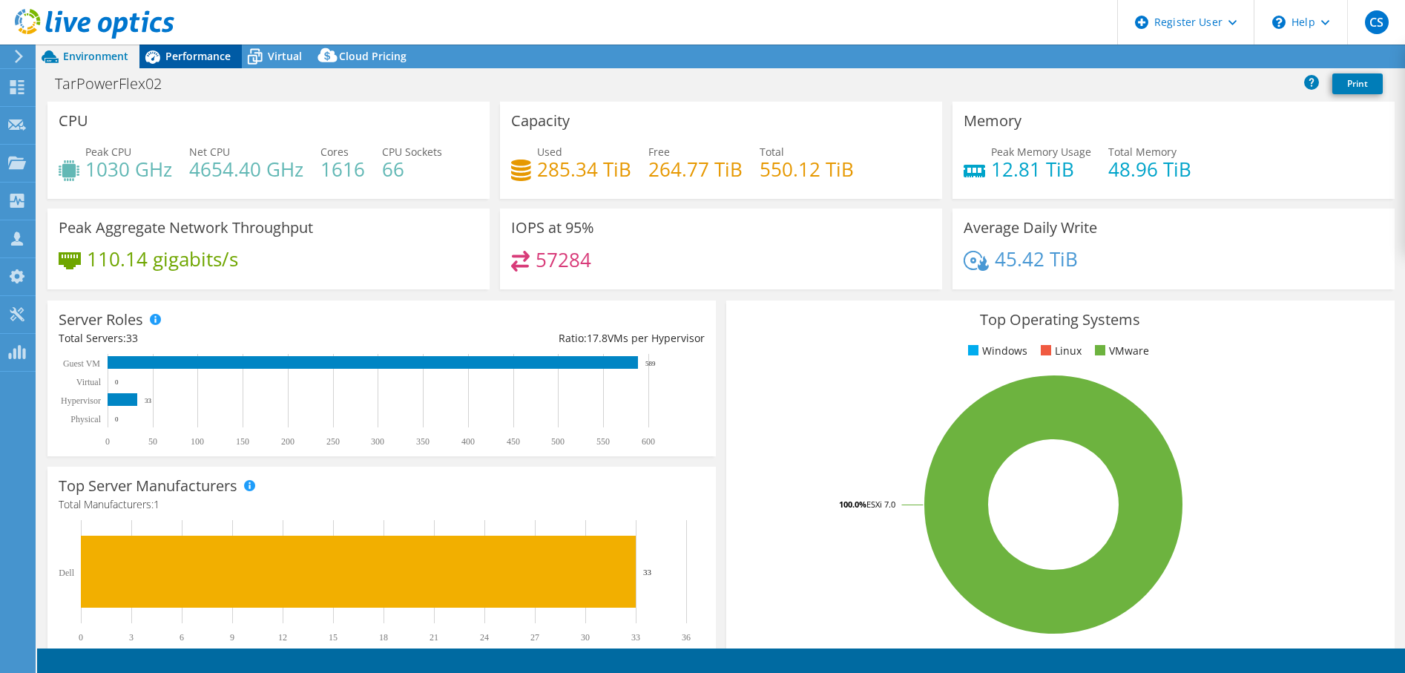
click at [208, 57] on span "Performance" at bounding box center [197, 56] width 65 height 14
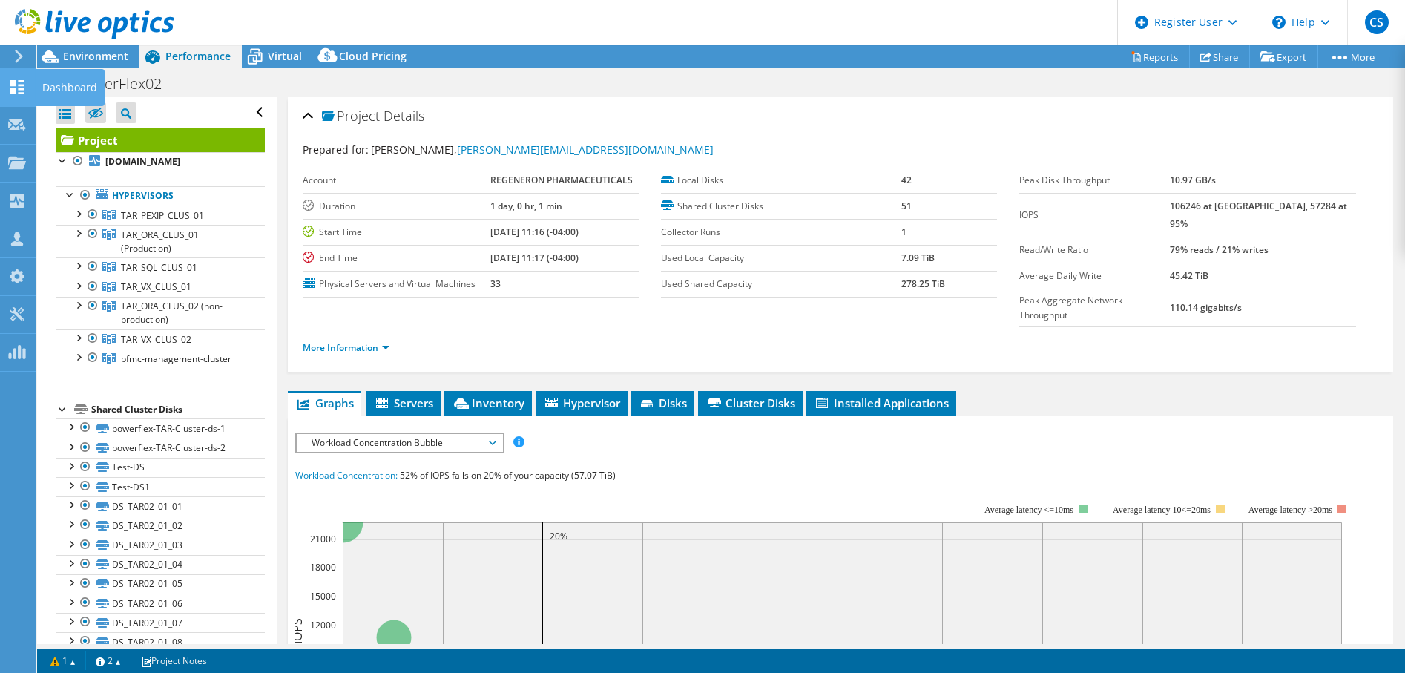
click at [47, 88] on div "Dashboard" at bounding box center [70, 87] width 70 height 37
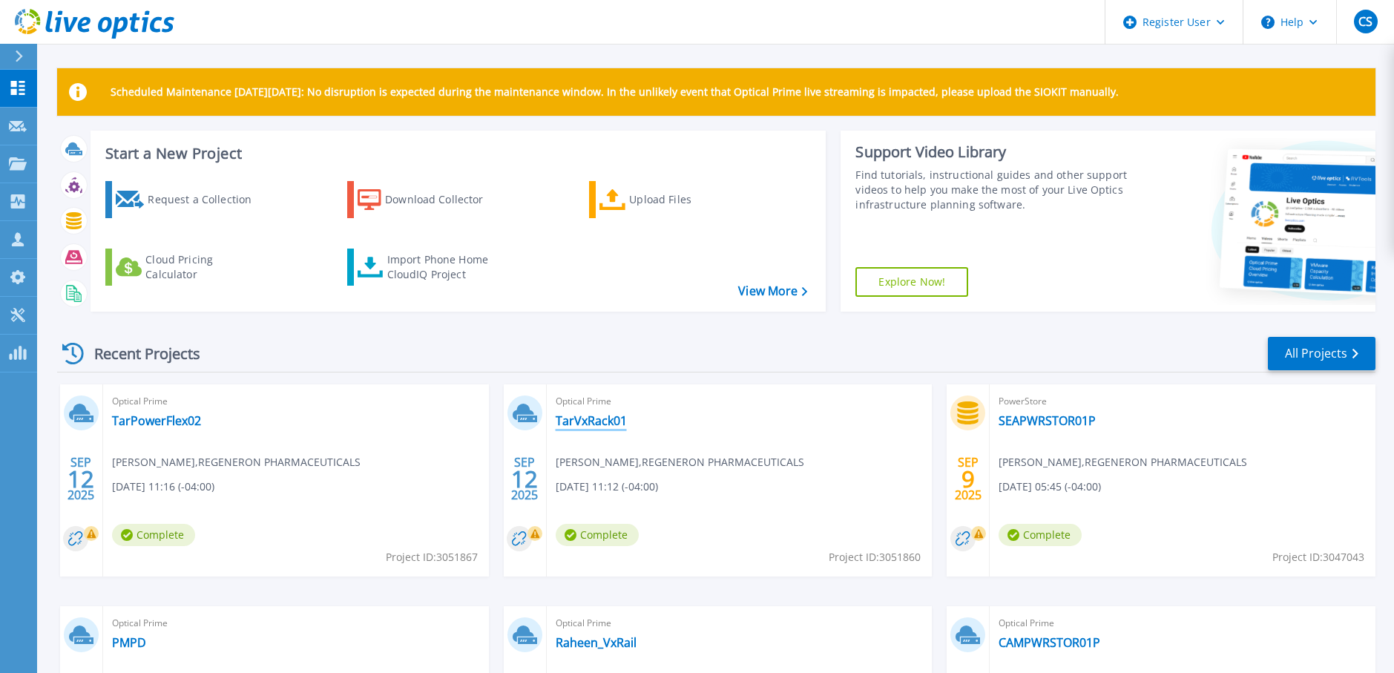
click at [594, 421] on link "TarVxRack01" at bounding box center [591, 420] width 71 height 15
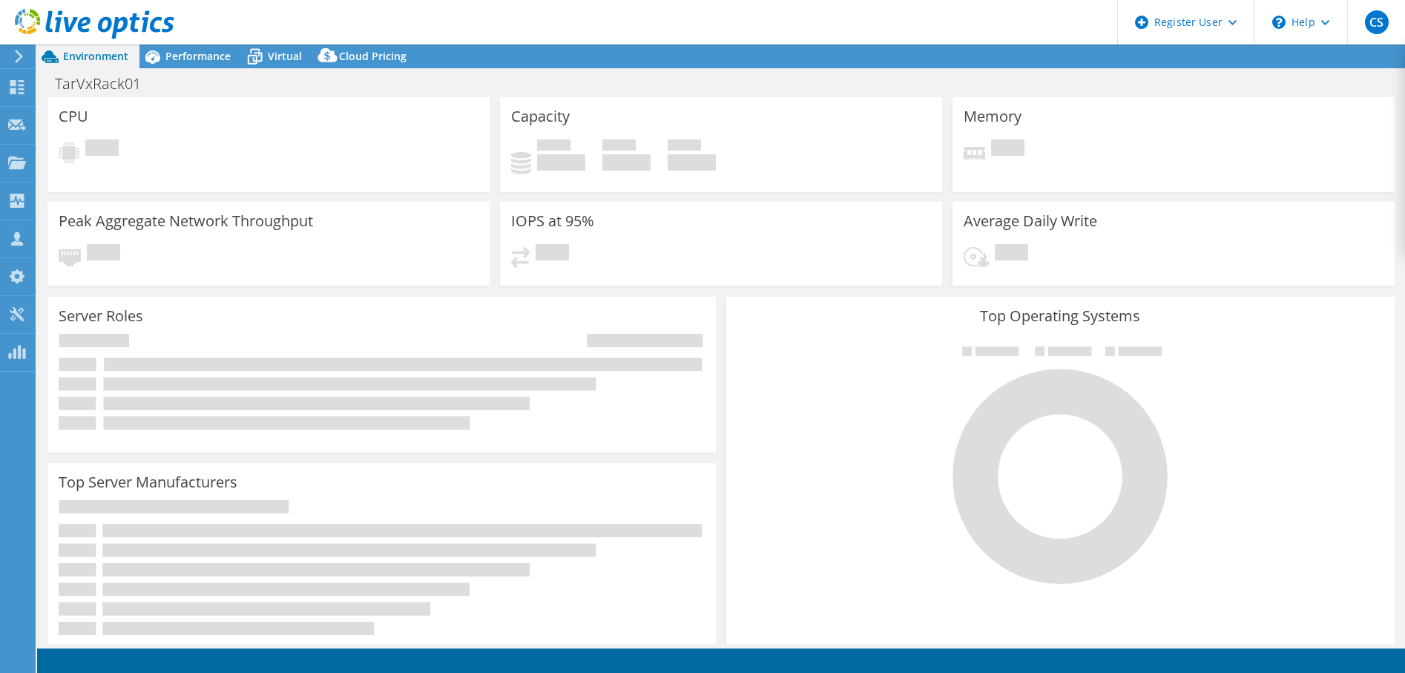
select select "USD"
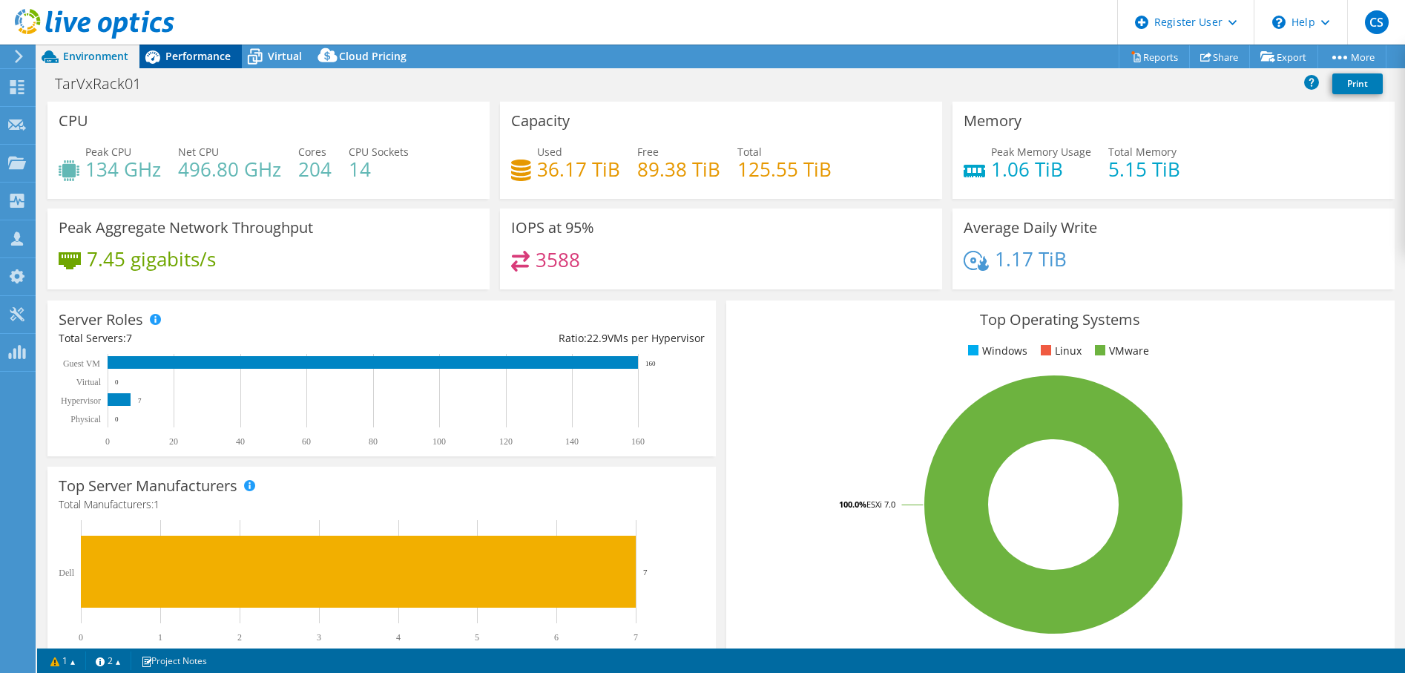
click at [198, 52] on span "Performance" at bounding box center [197, 56] width 65 height 14
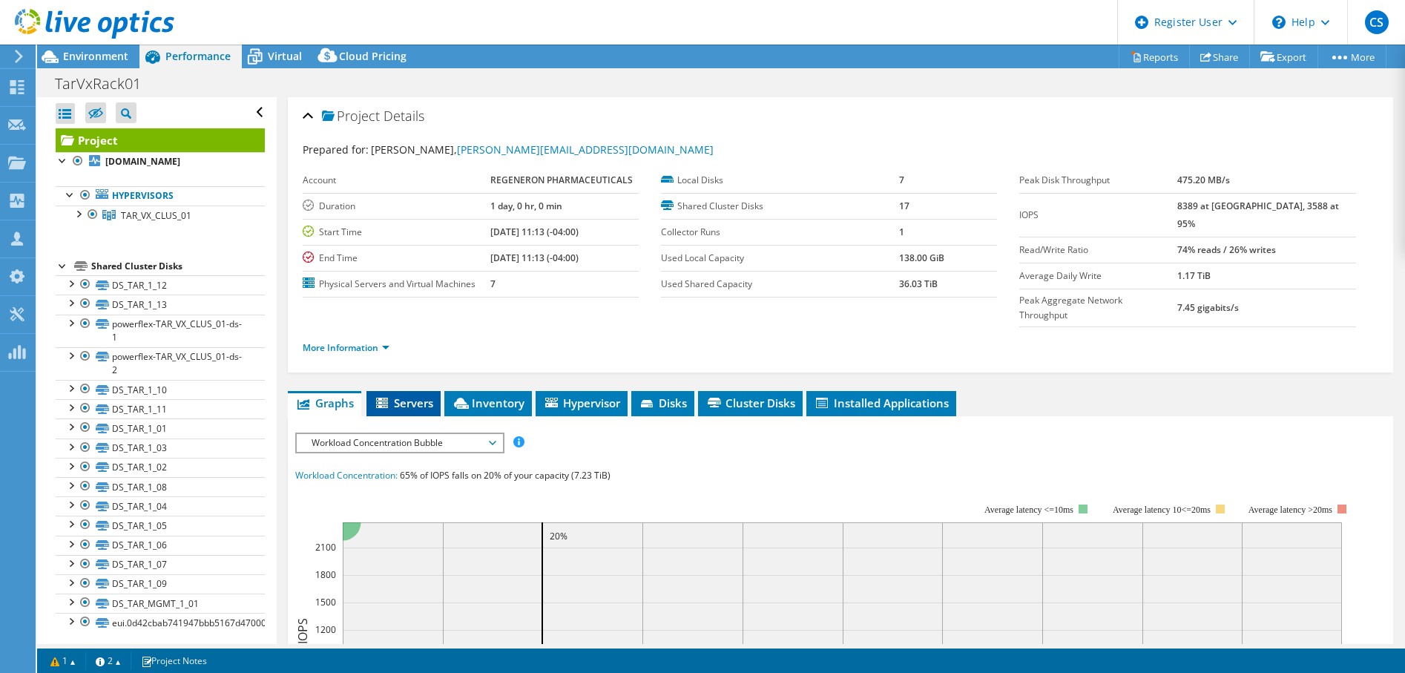
click at [421, 395] on span "Servers" at bounding box center [403, 402] width 59 height 15
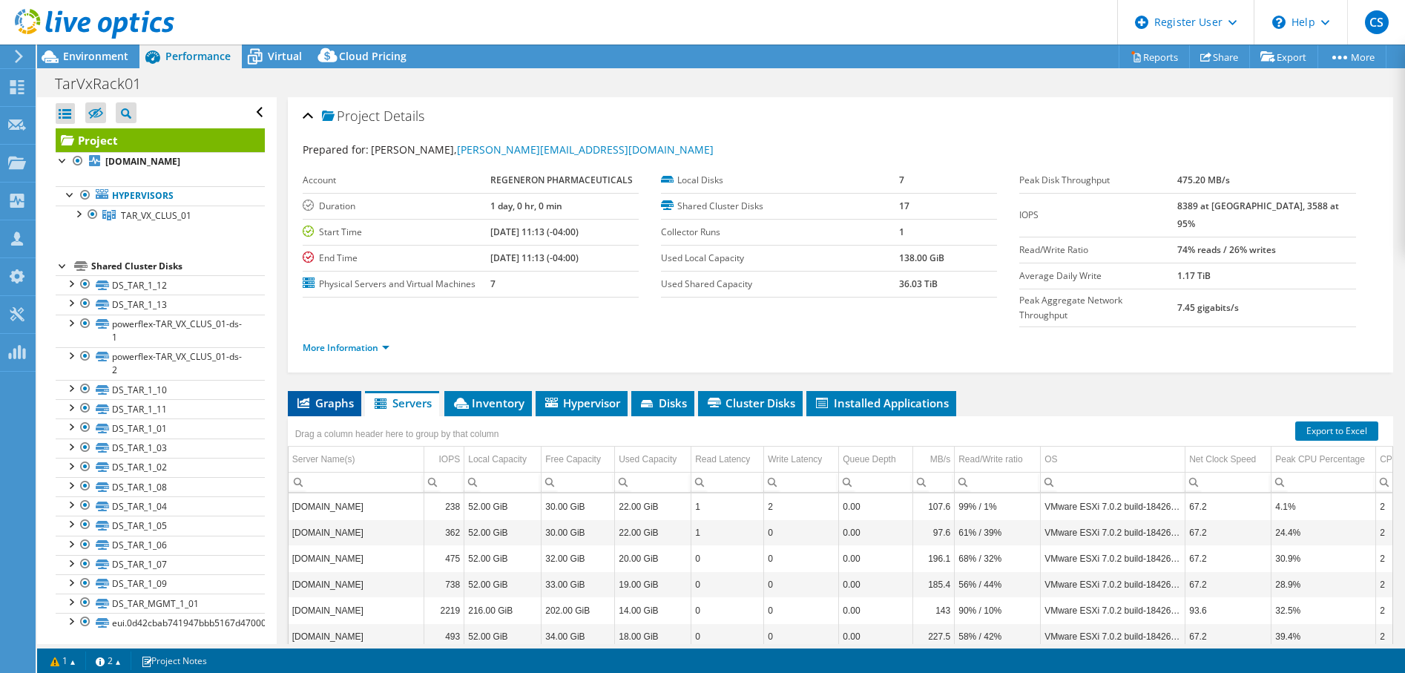
click at [335, 395] on span "Graphs" at bounding box center [324, 402] width 59 height 15
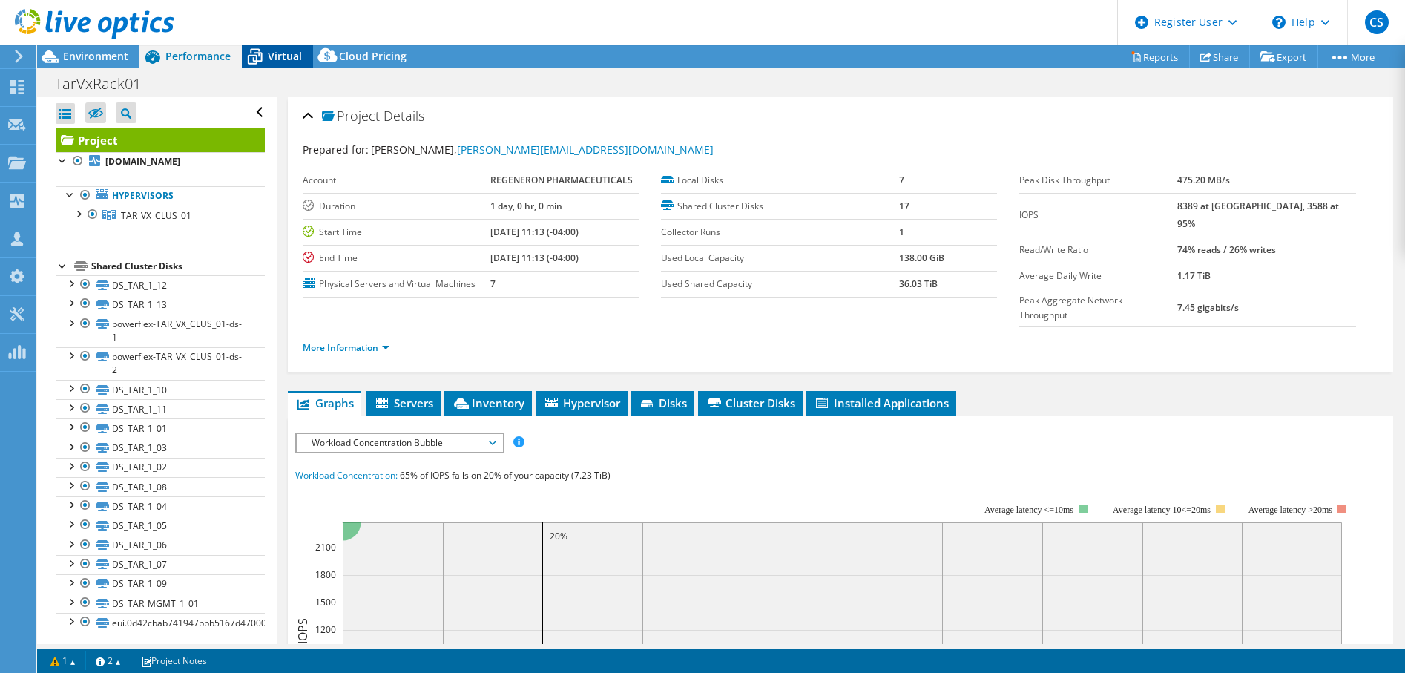
click at [274, 53] on span "Virtual" at bounding box center [285, 56] width 34 height 14
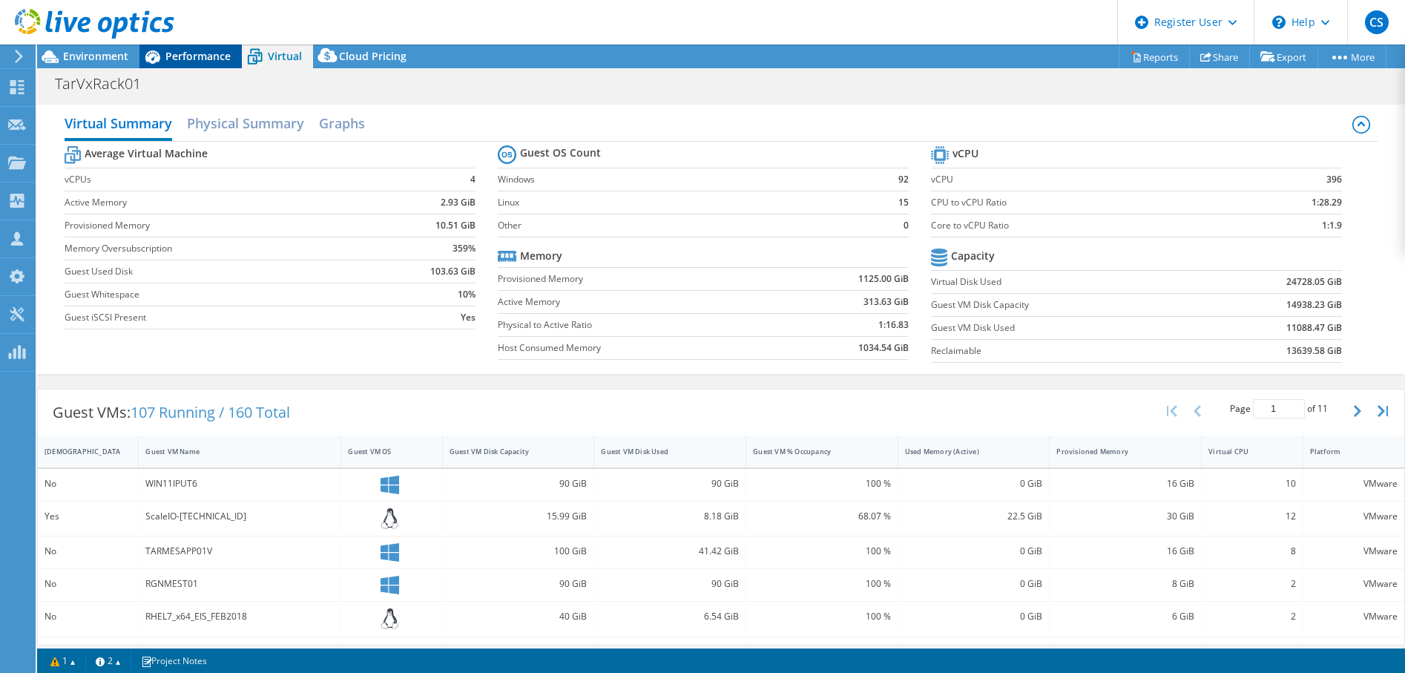
click at [184, 56] on span "Performance" at bounding box center [197, 56] width 65 height 14
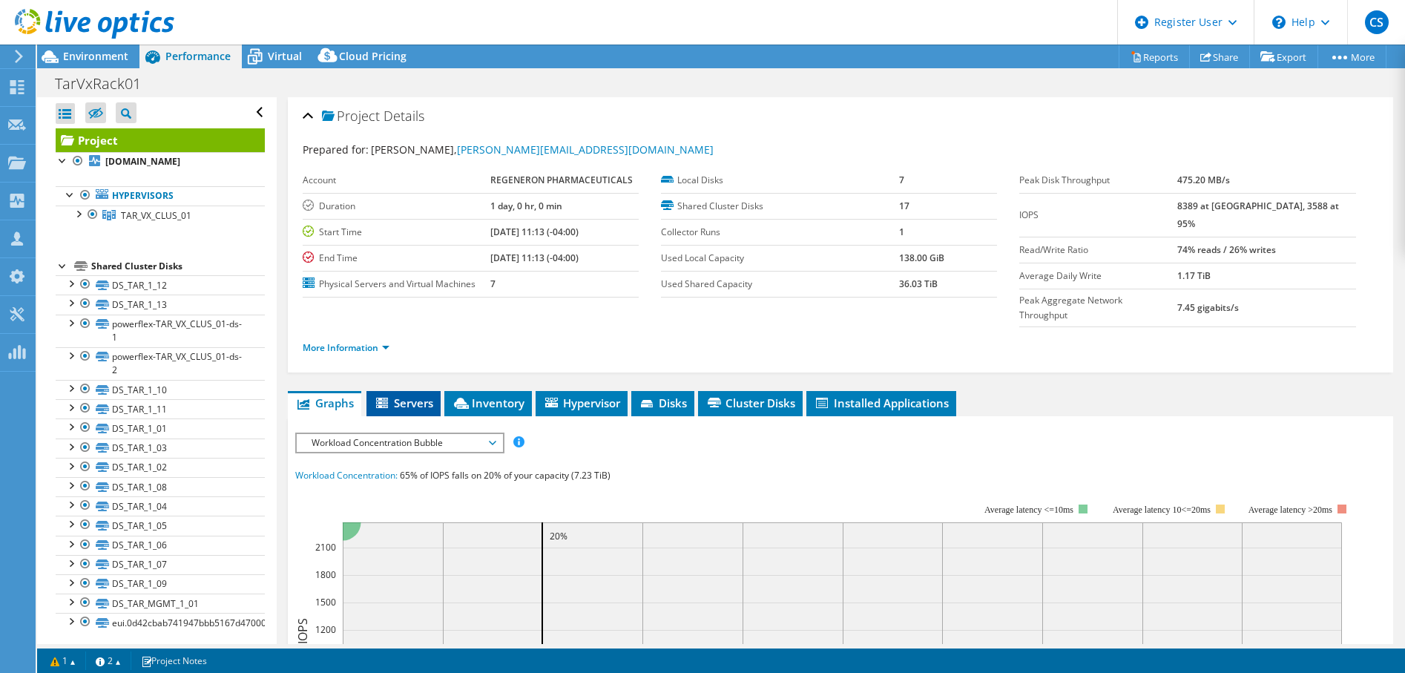
click at [414, 395] on span "Servers" at bounding box center [403, 402] width 59 height 15
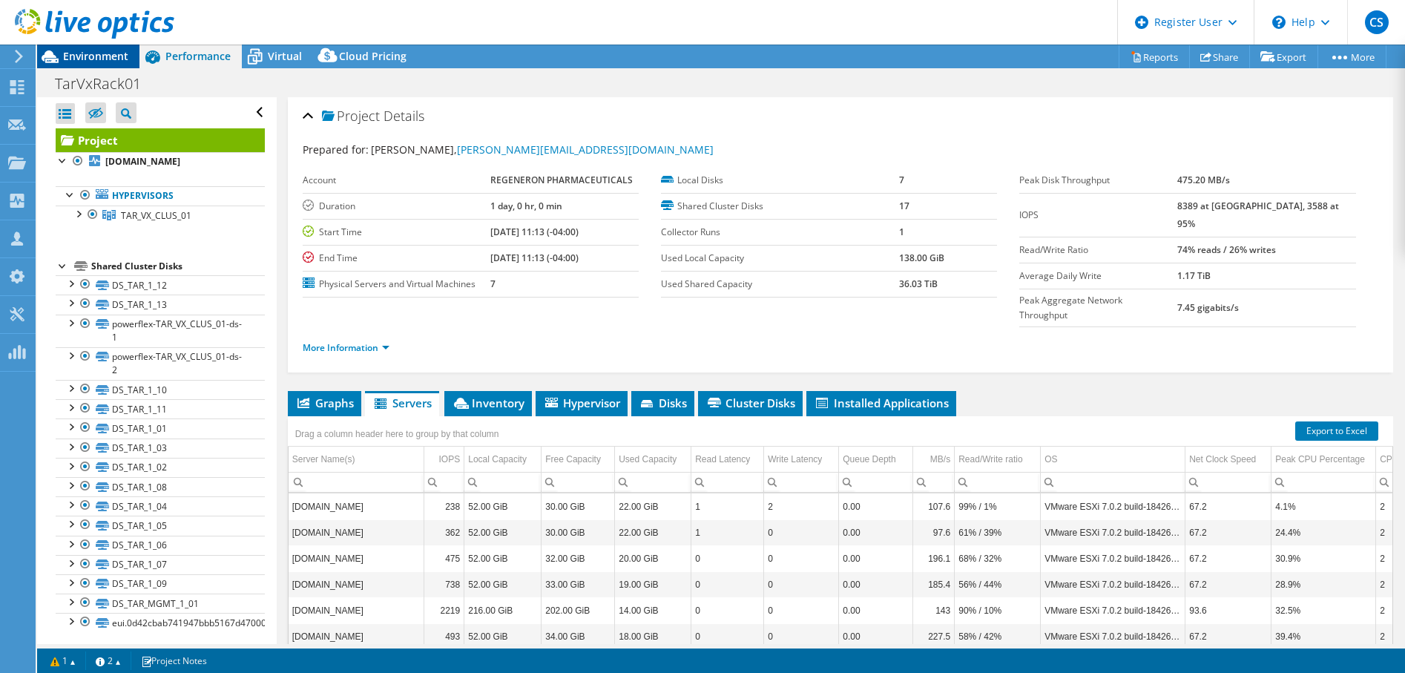
click at [86, 56] on span "Environment" at bounding box center [95, 56] width 65 height 14
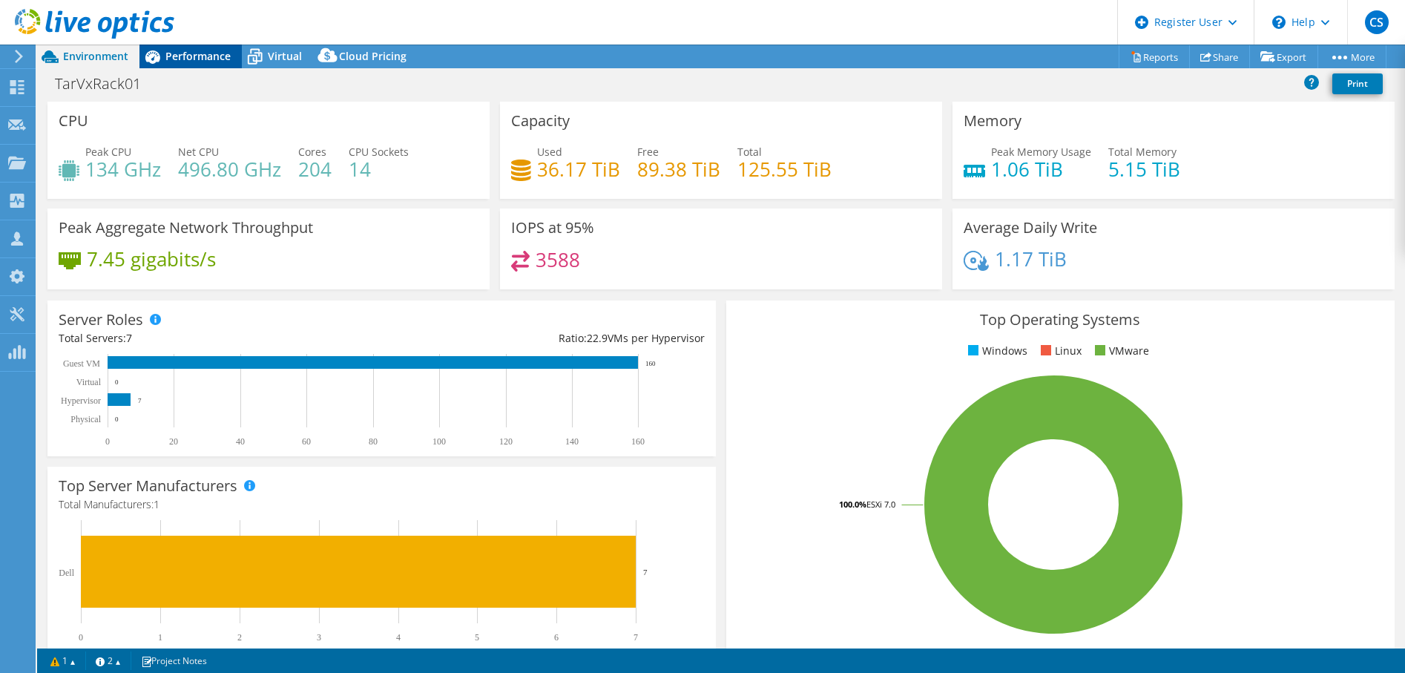
click at [182, 45] on div "Performance" at bounding box center [190, 57] width 102 height 24
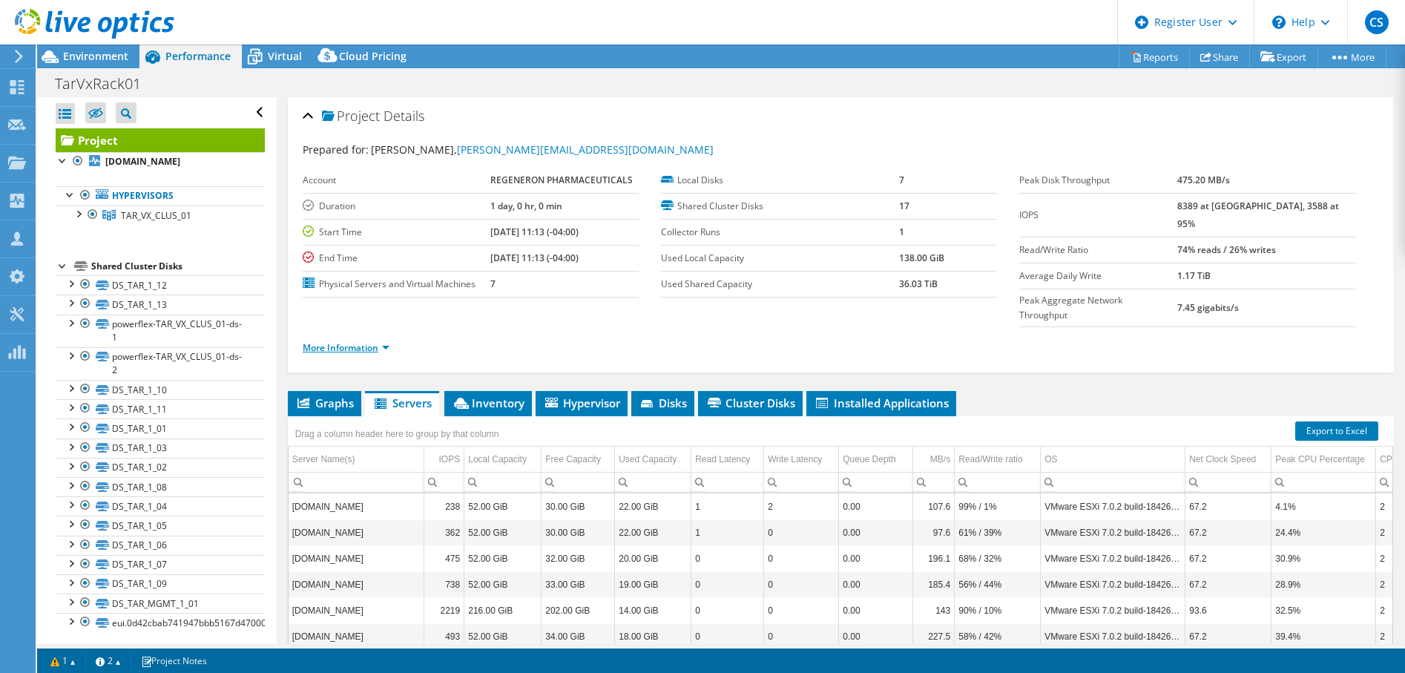
click at [378, 341] on link "More Information" at bounding box center [346, 347] width 87 height 13
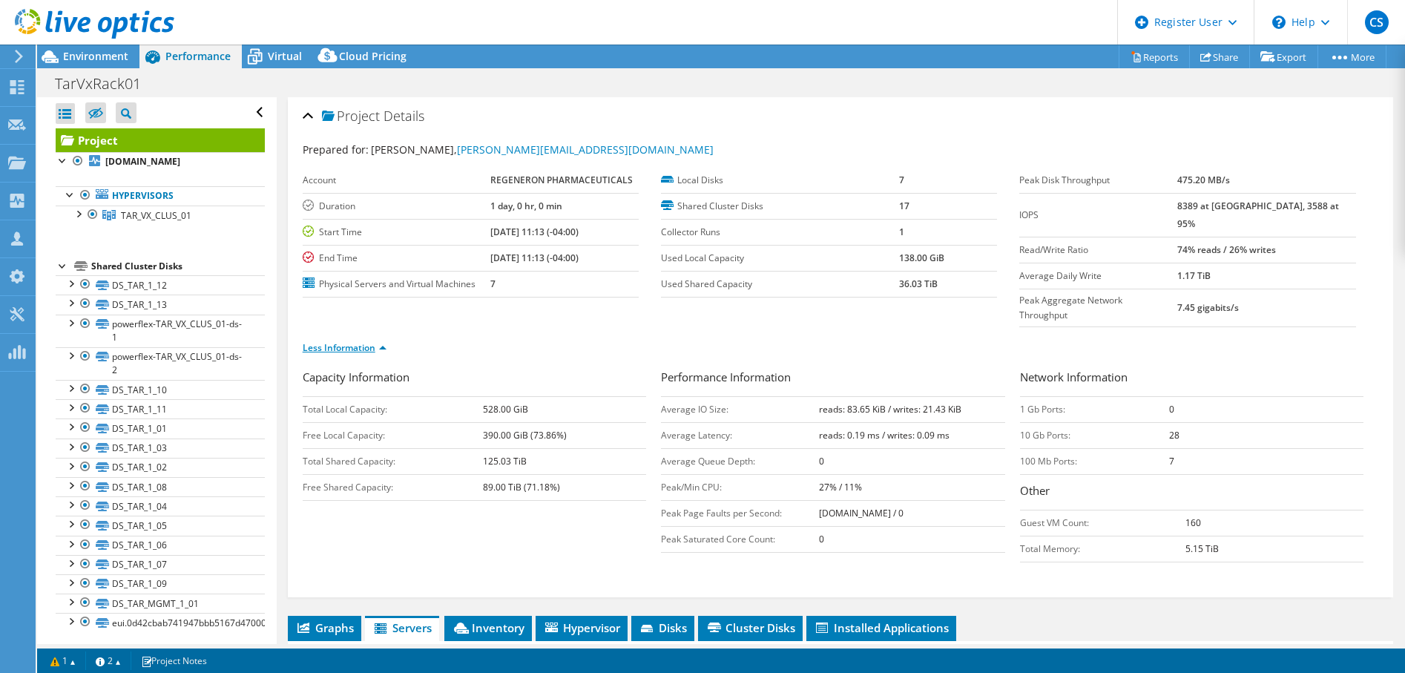
click at [379, 341] on link "Less Information" at bounding box center [345, 347] width 84 height 13
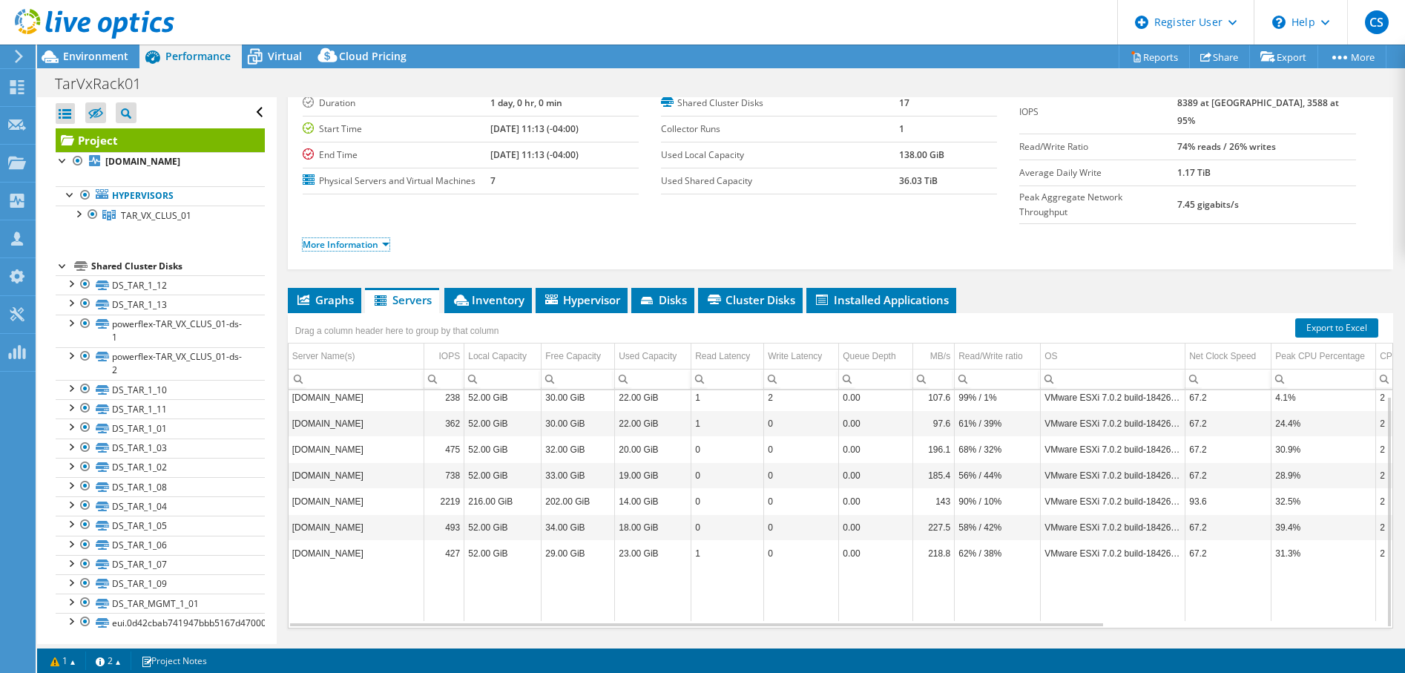
scroll to position [114, 0]
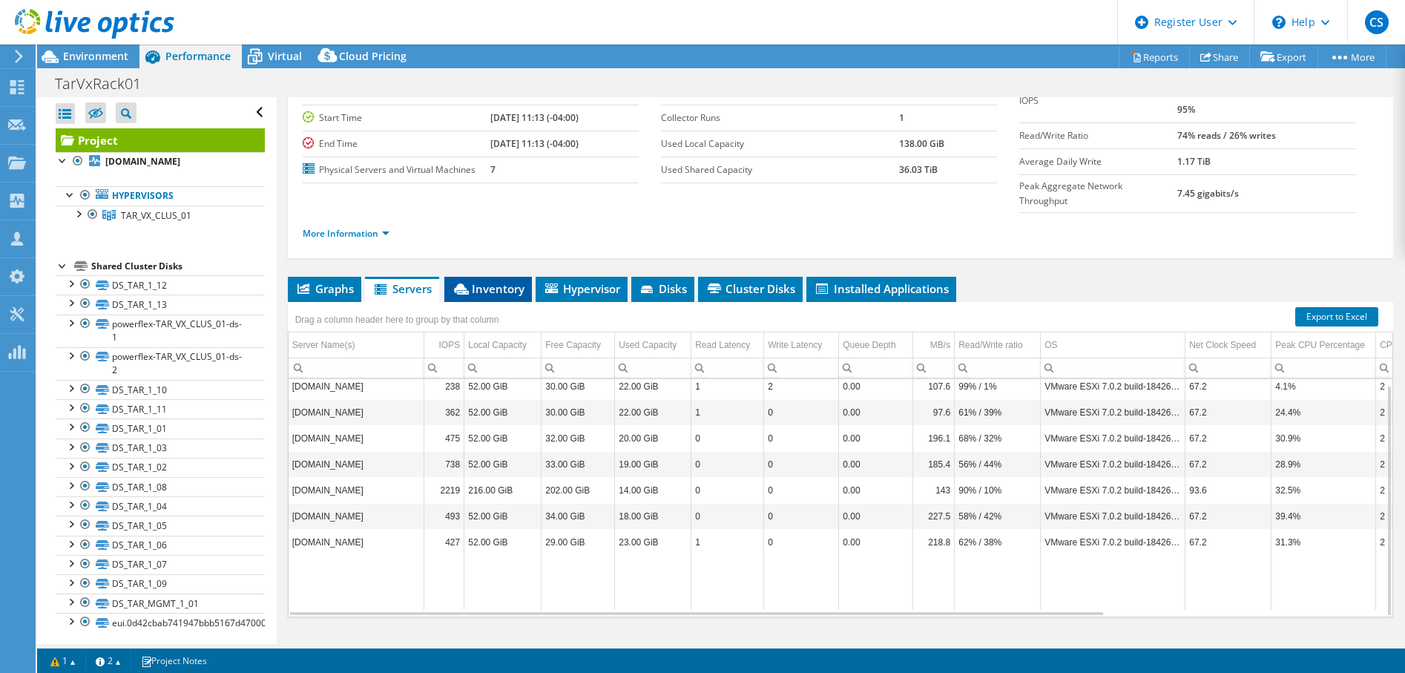
click at [482, 281] on span "Inventory" at bounding box center [488, 288] width 73 height 15
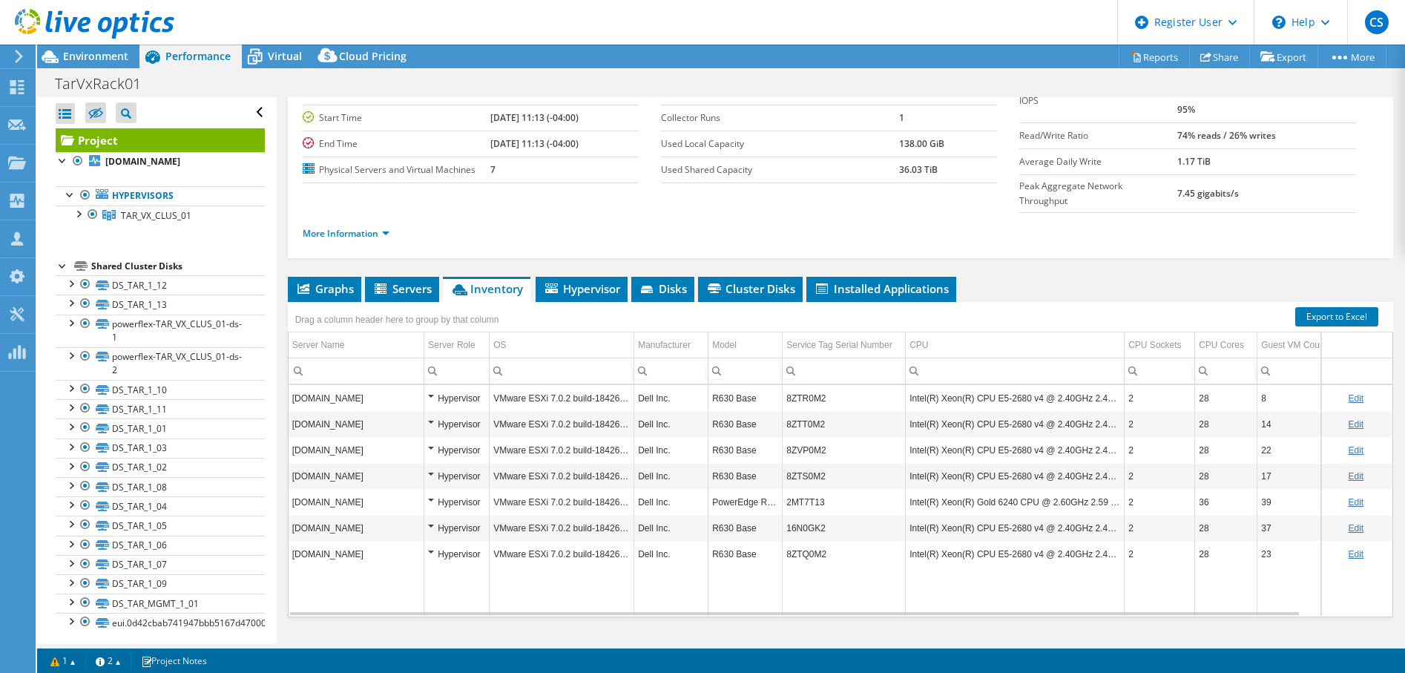
click at [599, 27] on header "CS Dell User Chad Sumner Chad.Sumner@dell.com Dell My Profile Log Out \n Help E…" at bounding box center [702, 22] width 1405 height 45
click at [1138, 59] on link "Reports" at bounding box center [1154, 56] width 71 height 23
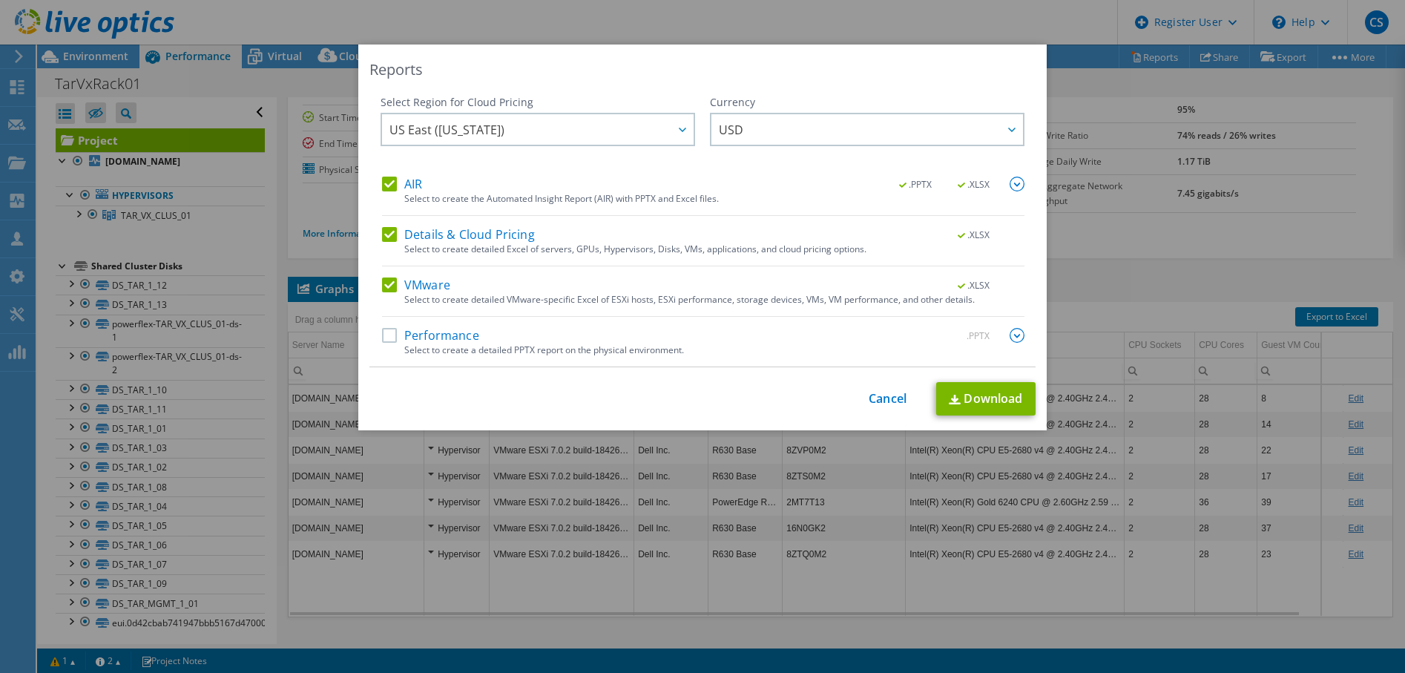
click at [390, 234] on label "Details & Cloud Pricing" at bounding box center [458, 234] width 153 height 15
click at [0, 0] on input "Details & Cloud Pricing" at bounding box center [0, 0] width 0 height 0
click at [384, 281] on label "VMware" at bounding box center [416, 284] width 68 height 15
click at [0, 0] on input "VMware" at bounding box center [0, 0] width 0 height 0
click at [1014, 180] on img at bounding box center [1017, 184] width 15 height 15
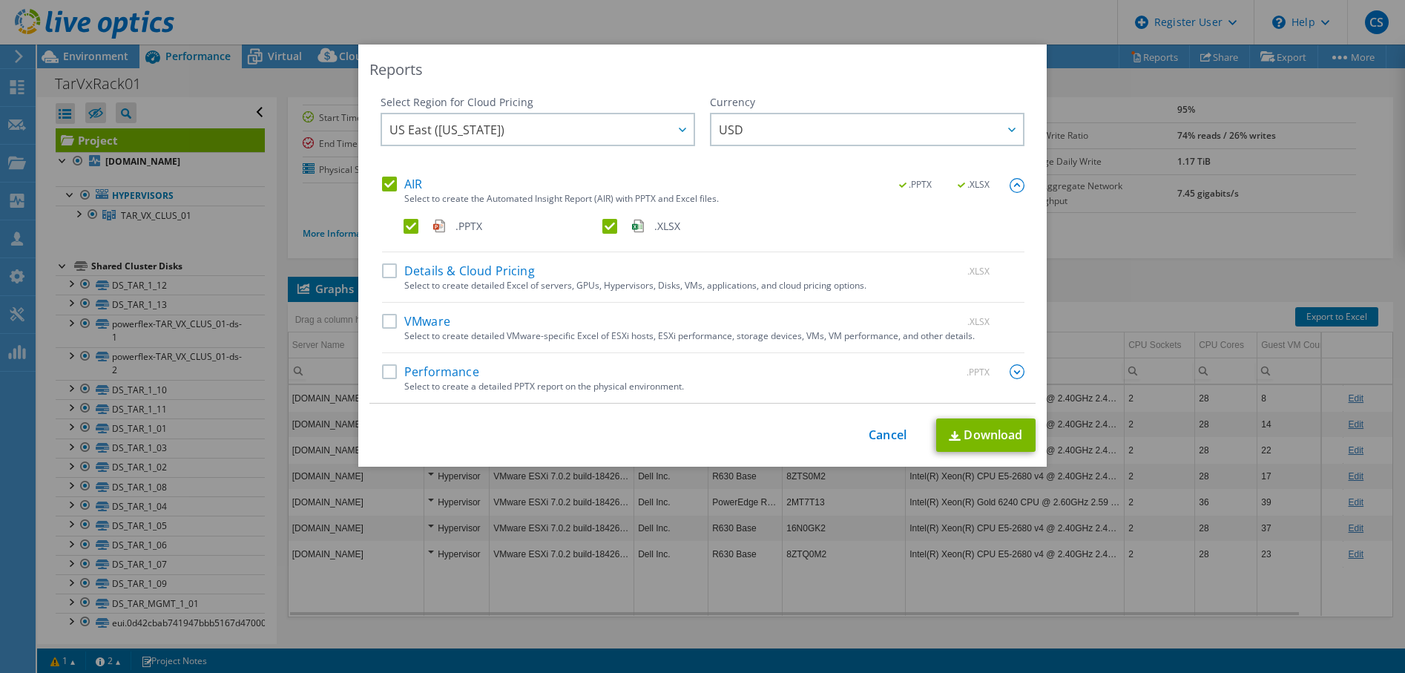
click at [609, 226] on label ".XLSX" at bounding box center [700, 226] width 196 height 15
click at [0, 0] on input ".XLSX" at bounding box center [0, 0] width 0 height 0
click at [973, 430] on link "Download" at bounding box center [985, 434] width 99 height 33
click at [751, 17] on div "Reports Select Region for Cloud Pricing Asia Pacific (Hong Kong) Asia Pacific (…" at bounding box center [702, 336] width 1405 height 673
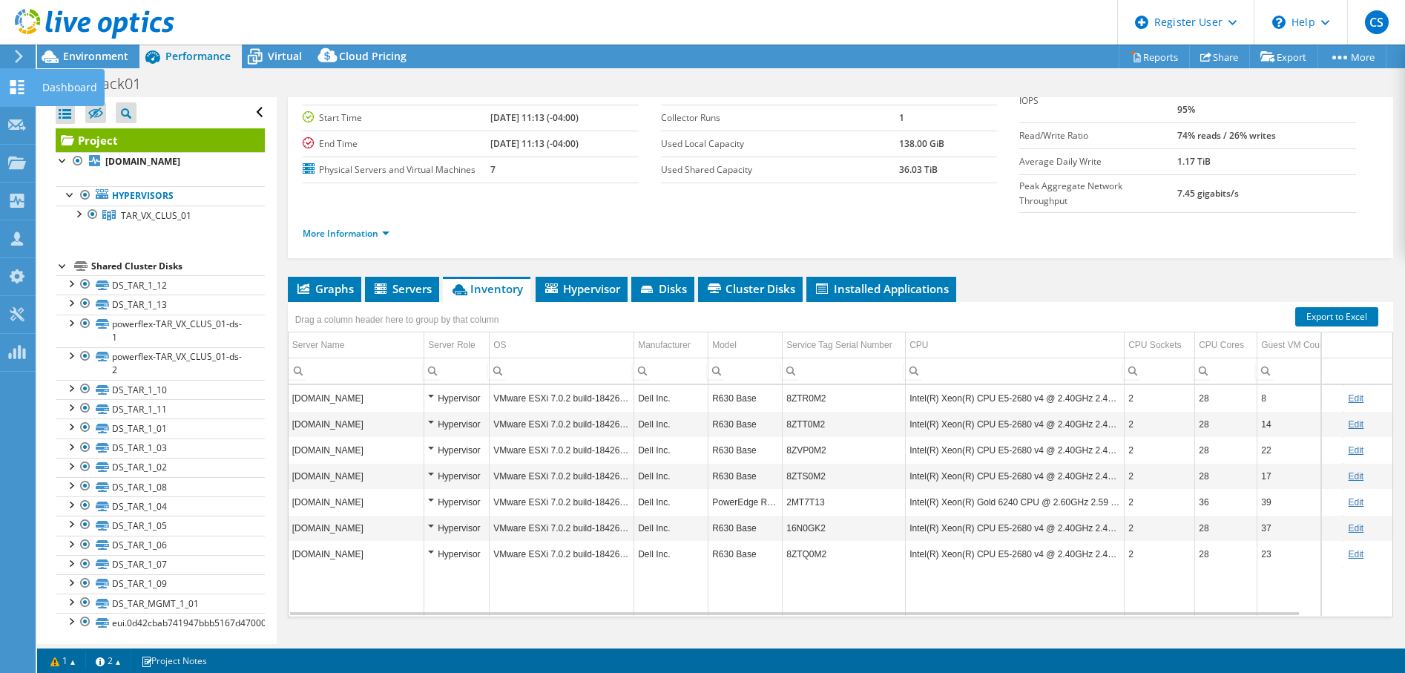
click at [18, 93] on icon at bounding box center [17, 87] width 18 height 14
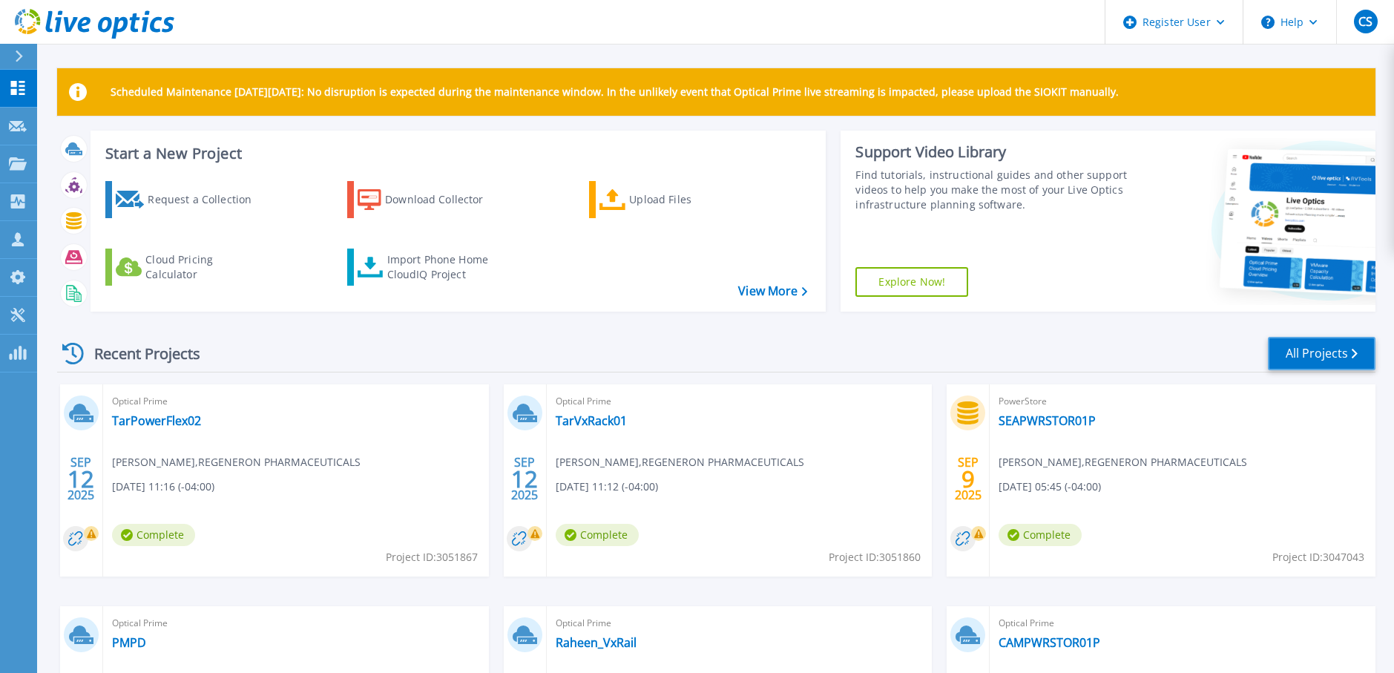
click at [1321, 352] on link "All Projects" at bounding box center [1322, 353] width 108 height 33
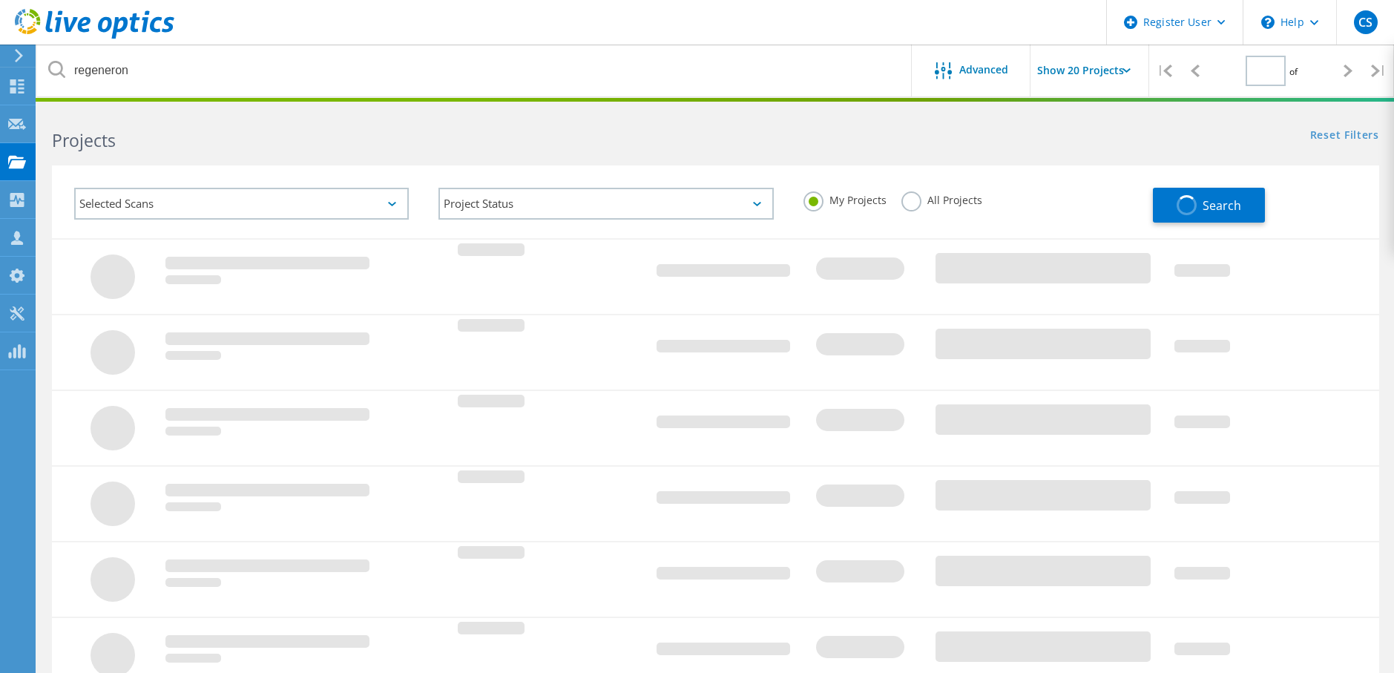
type input "1"
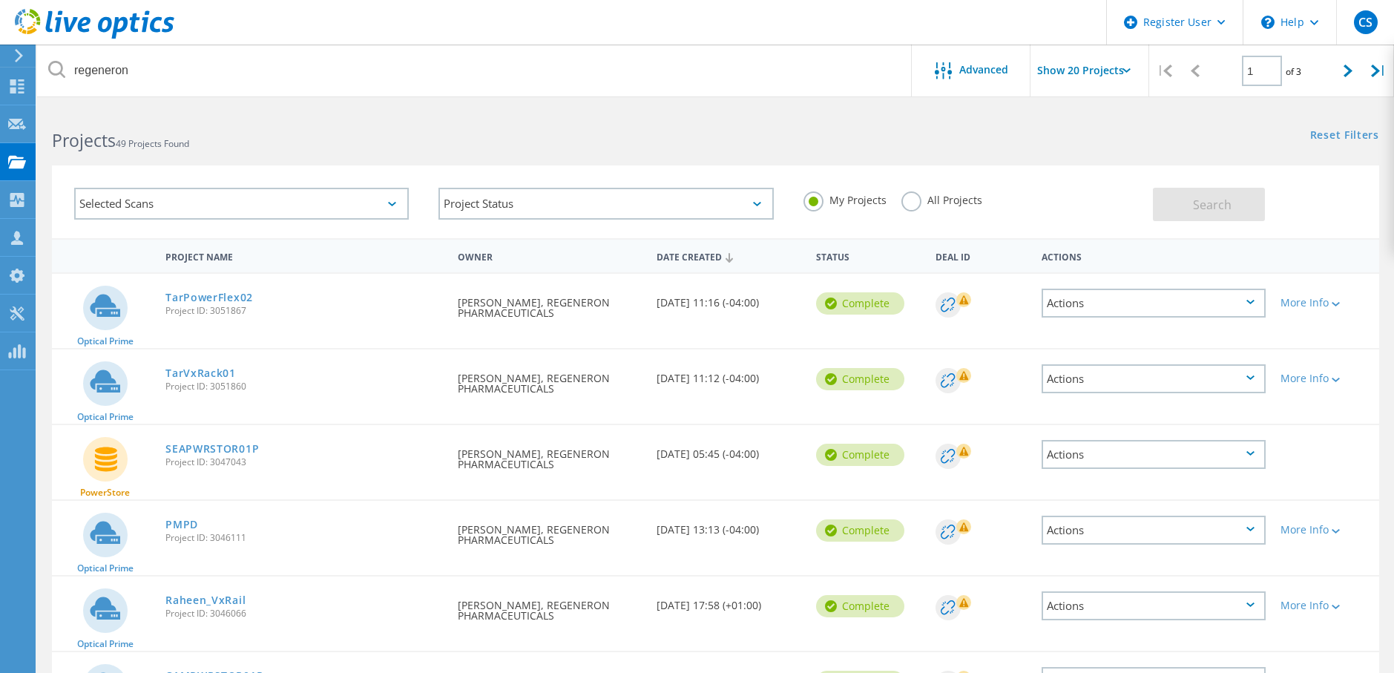
click at [907, 199] on label "All Projects" at bounding box center [941, 198] width 81 height 14
click at [0, 0] on input "All Projects" at bounding box center [0, 0] width 0 height 0
click at [1189, 201] on button "Search" at bounding box center [1209, 204] width 112 height 33
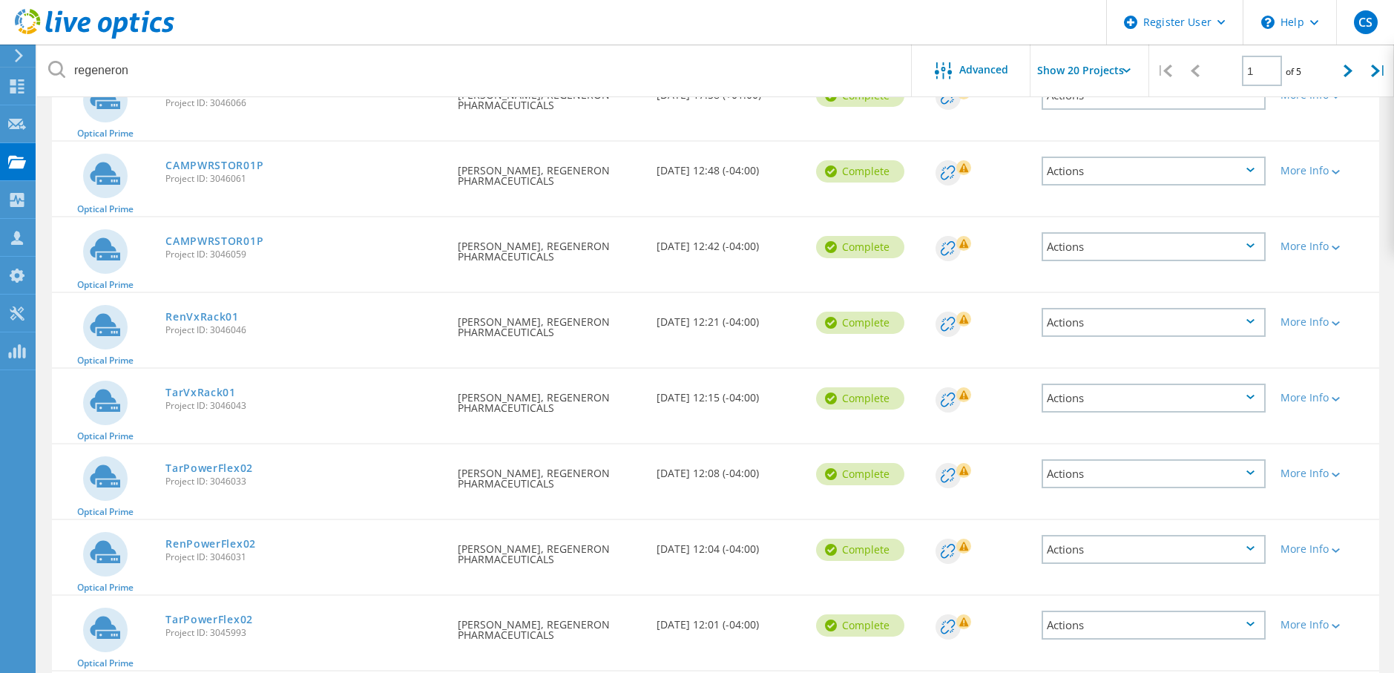
scroll to position [742, 0]
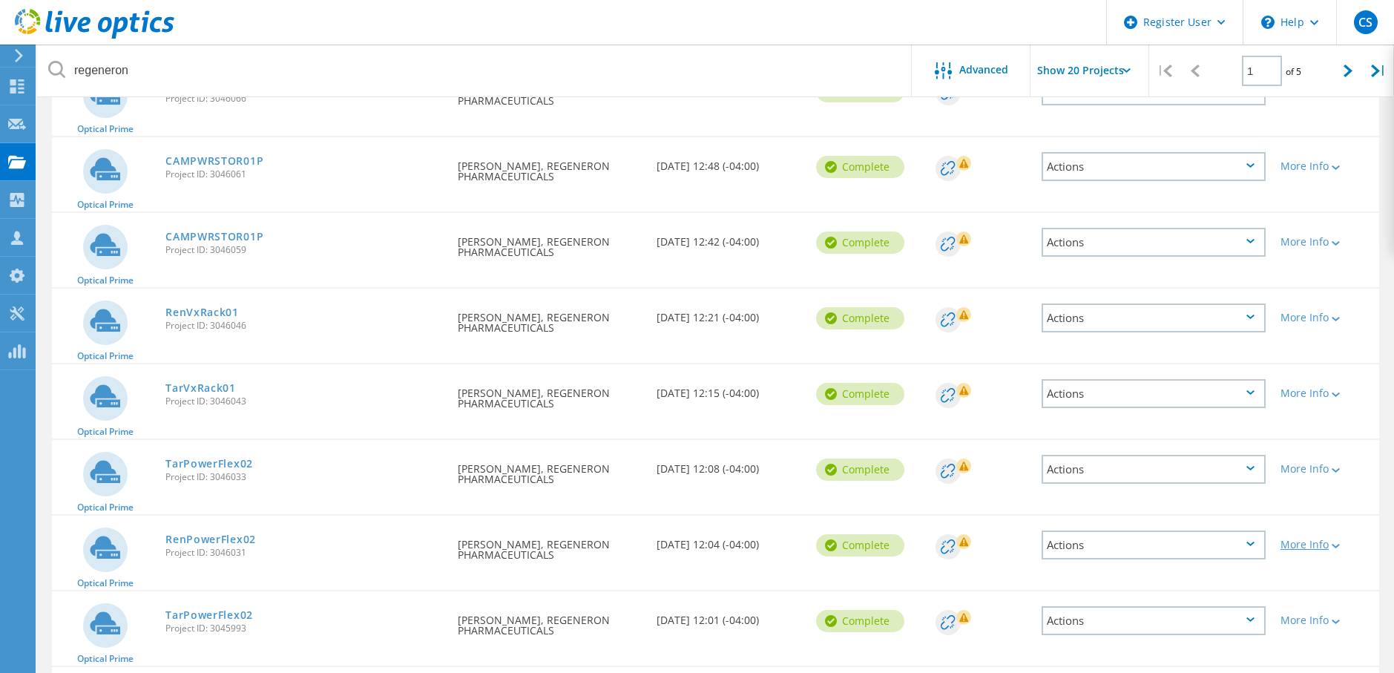
click at [1338, 543] on div at bounding box center [1334, 545] width 11 height 9
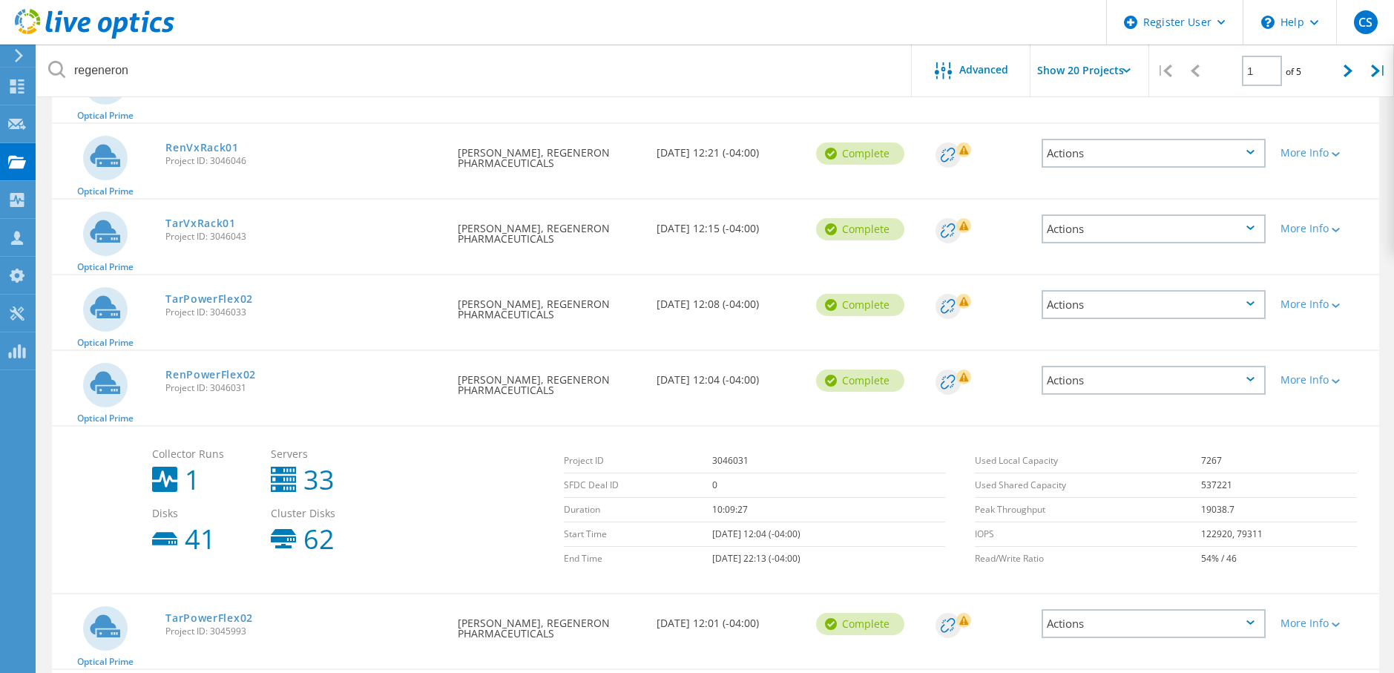
scroll to position [982, 0]
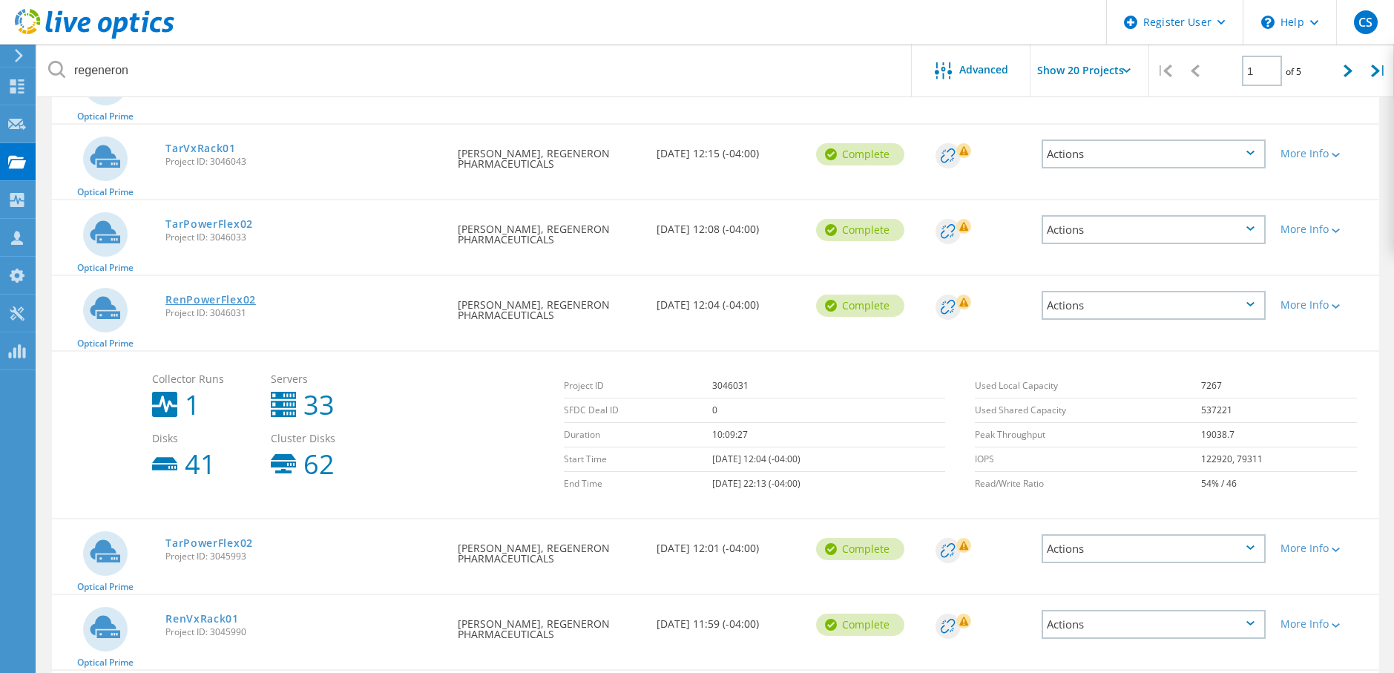
click at [207, 300] on link "RenPowerFlex02" at bounding box center [210, 300] width 91 height 10
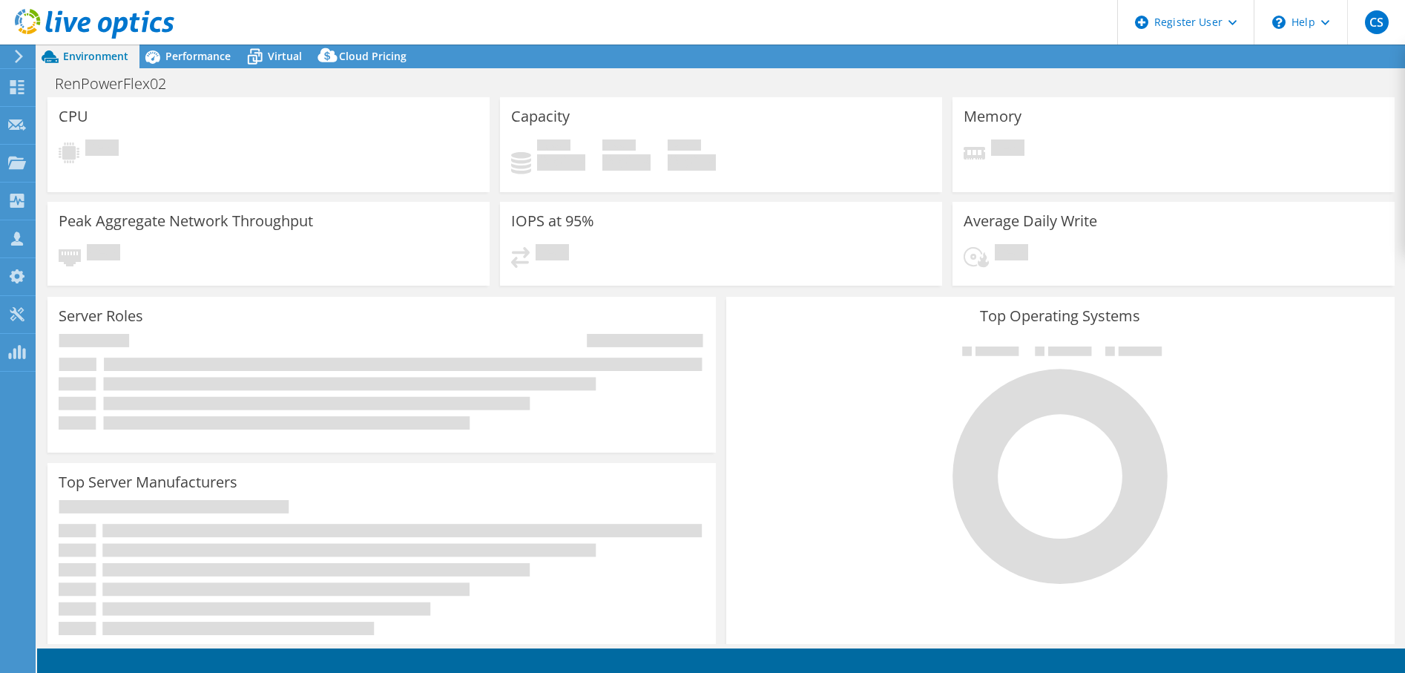
select select "USD"
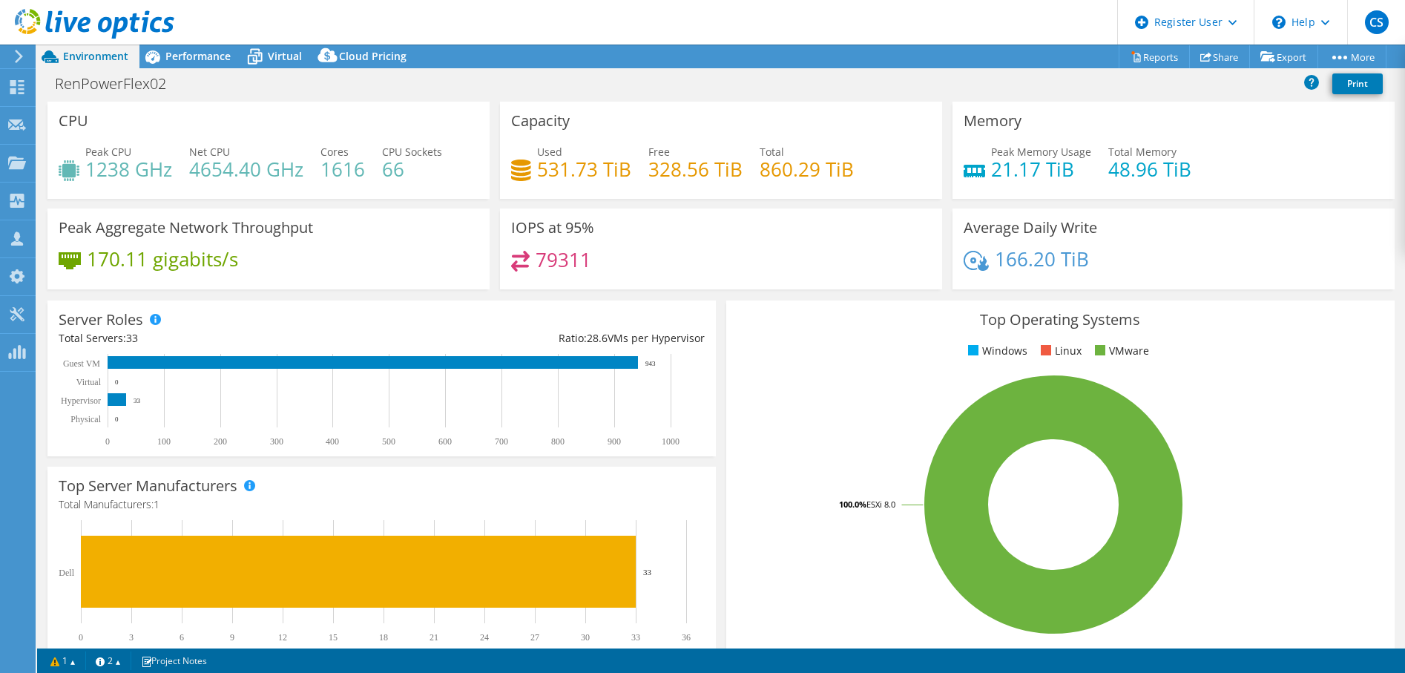
click at [171, 49] on div at bounding box center [87, 25] width 174 height 50
click at [194, 54] on span "Performance" at bounding box center [197, 56] width 65 height 14
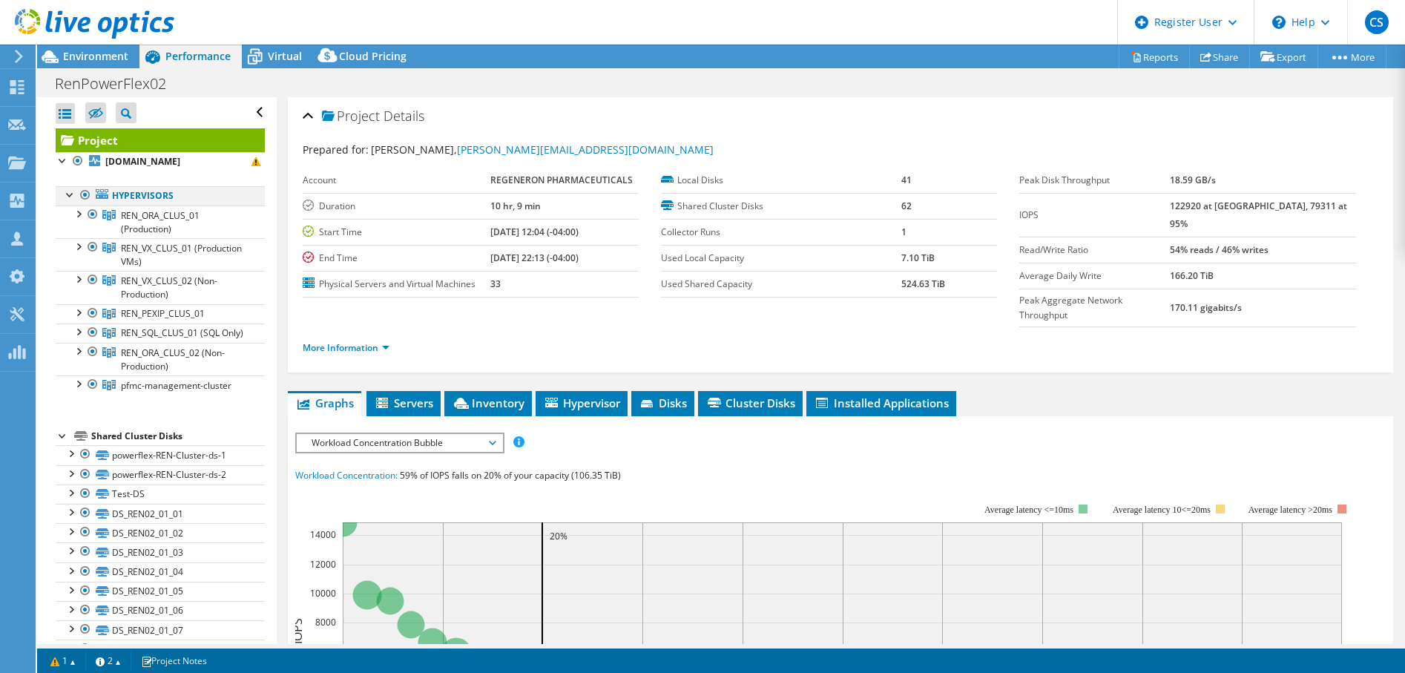
click at [88, 196] on div at bounding box center [85, 195] width 15 height 18
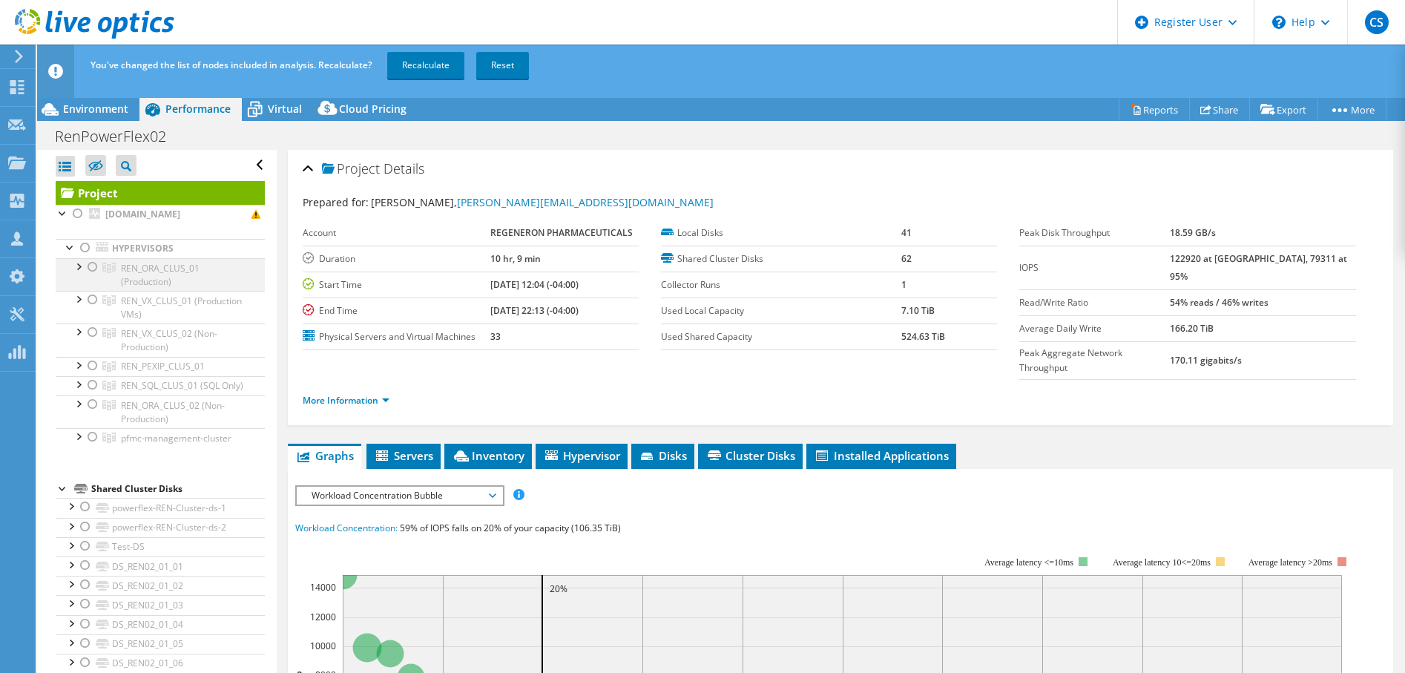
click at [91, 267] on div at bounding box center [92, 267] width 15 height 18
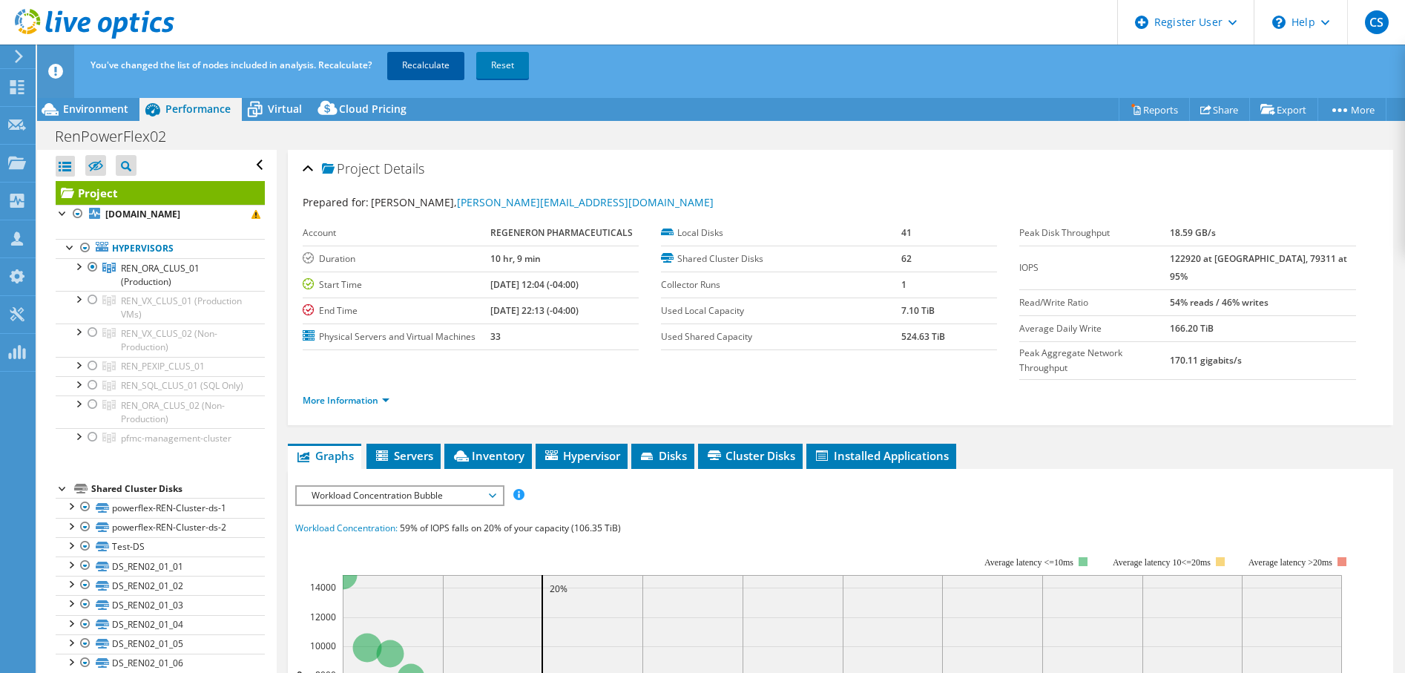
click at [433, 71] on link "Recalculate" at bounding box center [425, 65] width 77 height 27
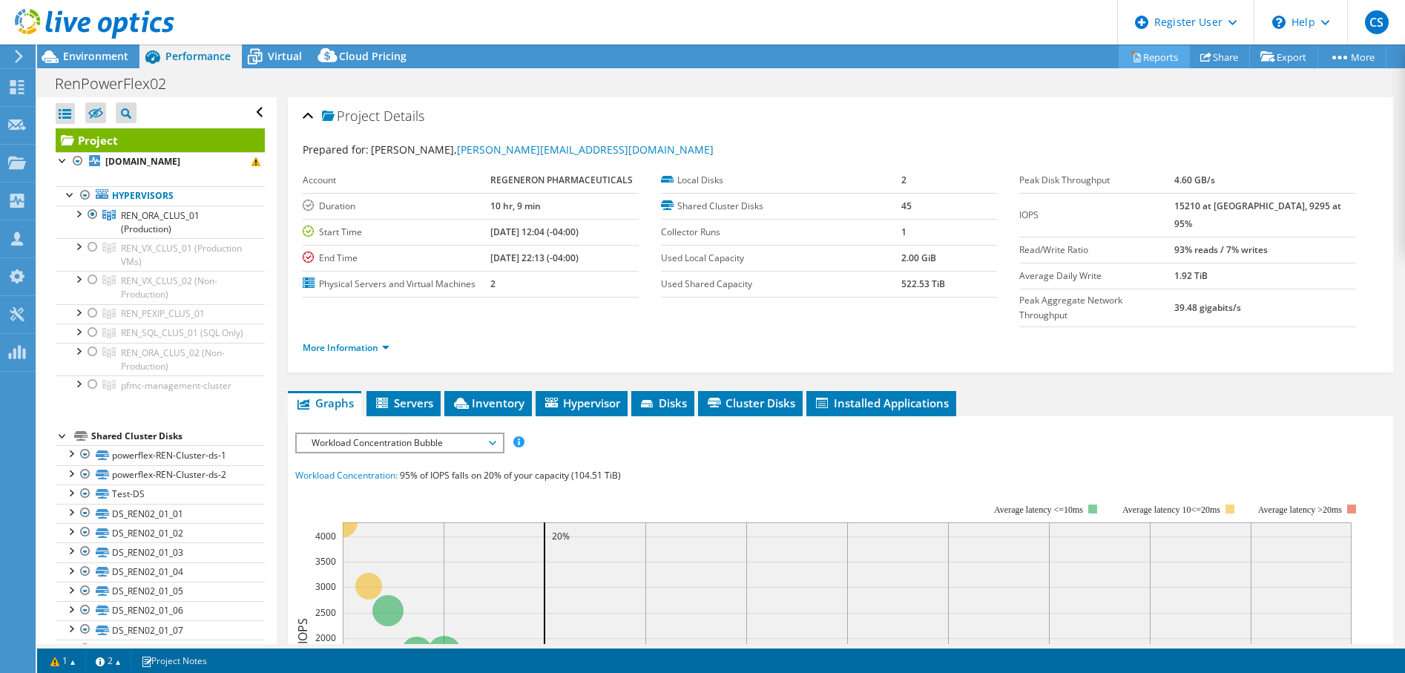
click at [1143, 59] on link "Reports" at bounding box center [1154, 56] width 71 height 23
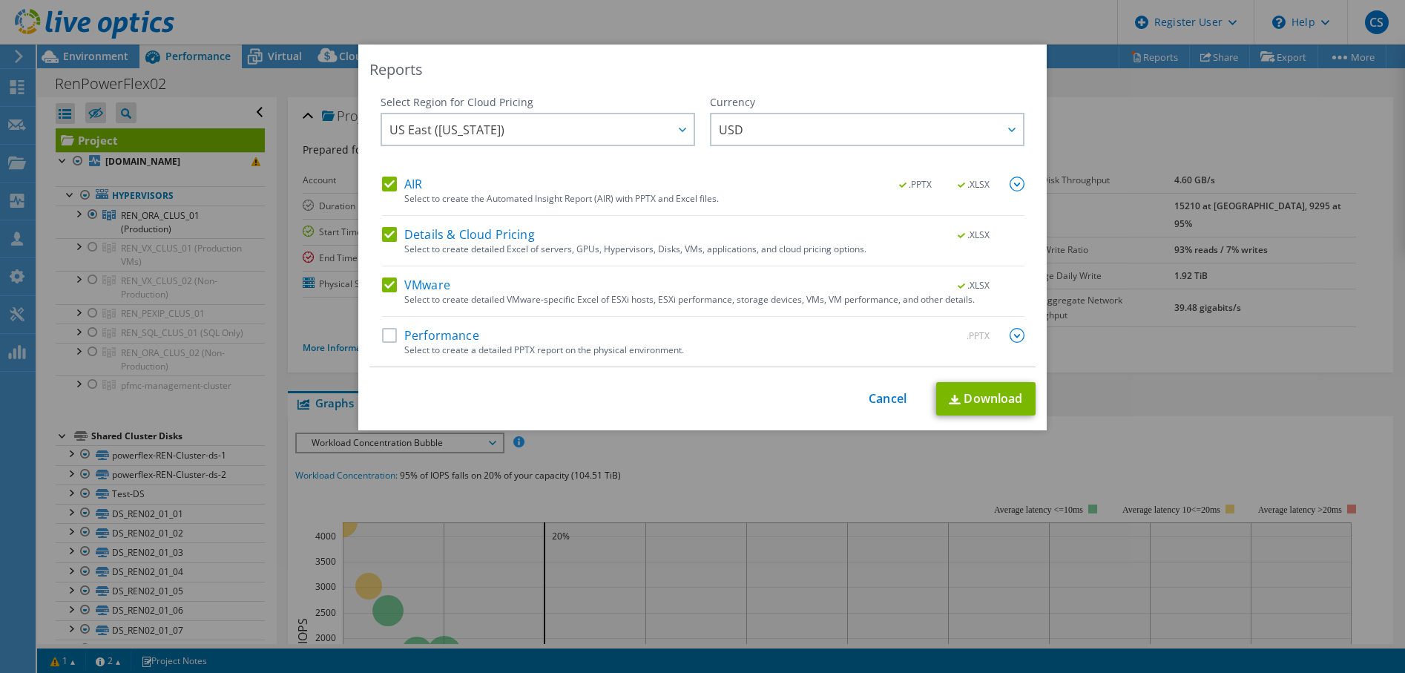
click at [388, 227] on label "Details & Cloud Pricing" at bounding box center [458, 234] width 153 height 15
click at [0, 0] on input "Details & Cloud Pricing" at bounding box center [0, 0] width 0 height 0
click at [388, 280] on label "VMware" at bounding box center [416, 284] width 68 height 15
click at [0, 0] on input "VMware" at bounding box center [0, 0] width 0 height 0
click at [1010, 185] on img at bounding box center [1017, 184] width 15 height 15
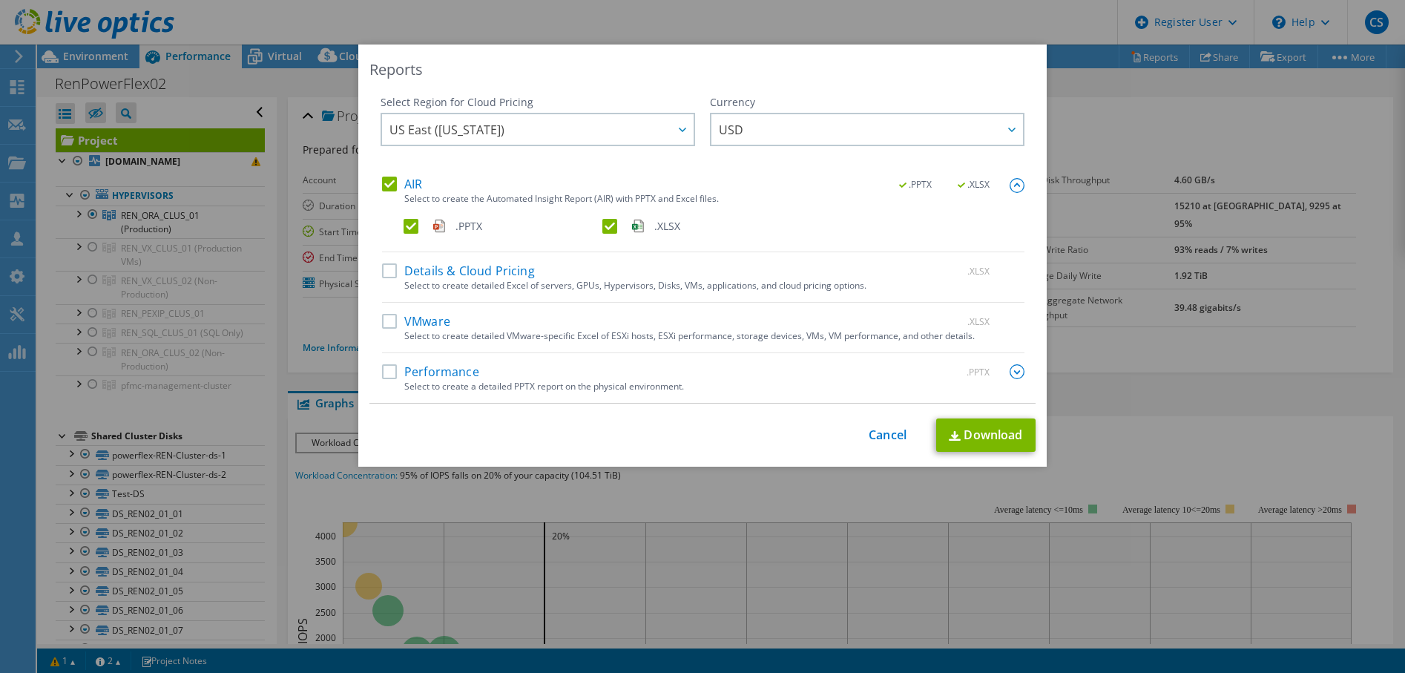
click at [608, 225] on label ".XLSX" at bounding box center [700, 226] width 196 height 15
click at [0, 0] on input ".XLSX" at bounding box center [0, 0] width 0 height 0
click at [975, 430] on link "Download" at bounding box center [985, 434] width 99 height 33
click at [883, 441] on link "Cancel" at bounding box center [888, 435] width 38 height 14
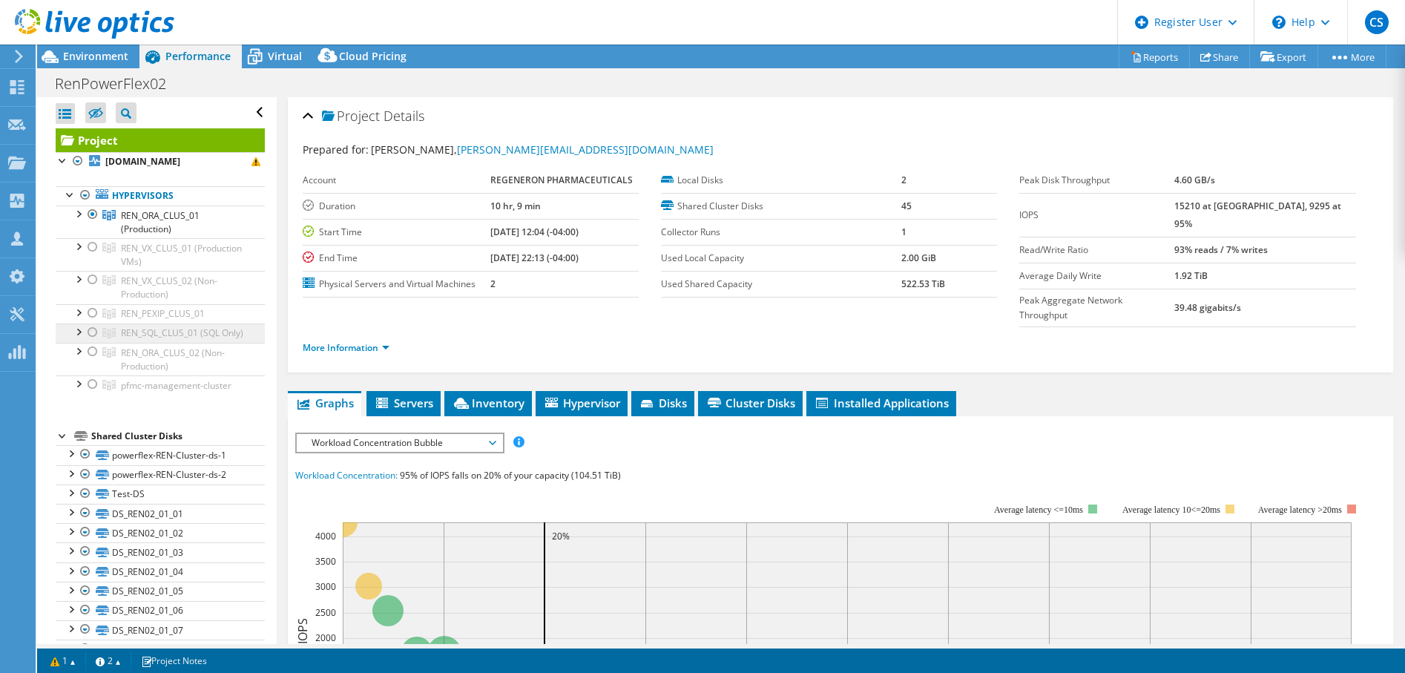
click at [103, 332] on icon at bounding box center [108, 333] width 13 height 10
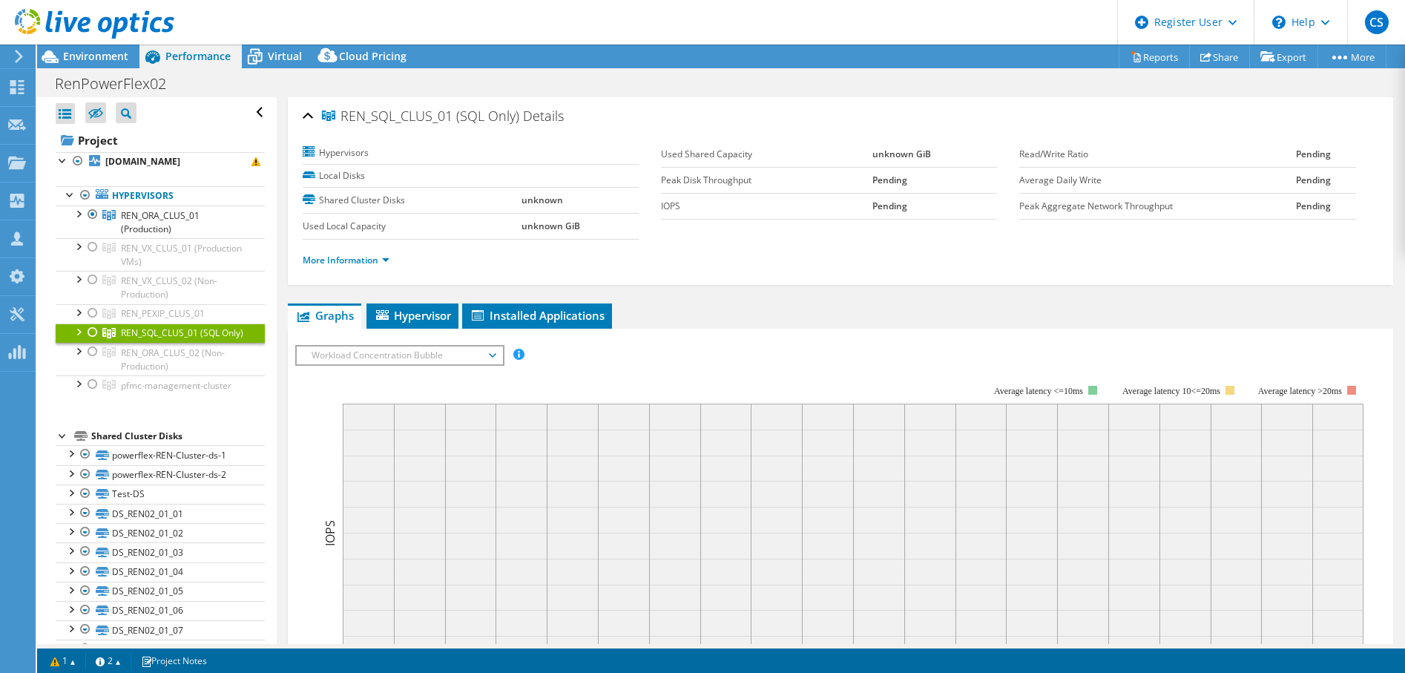
click at [91, 331] on div at bounding box center [92, 332] width 15 height 18
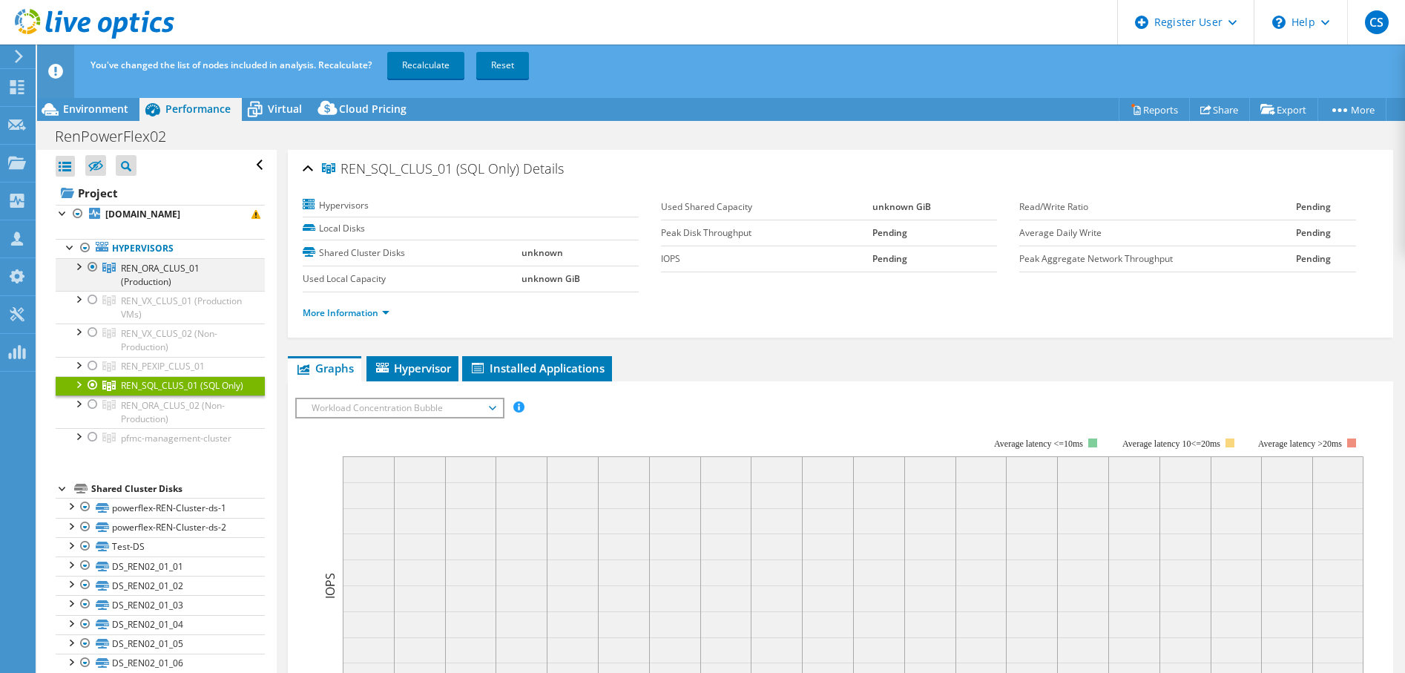
click at [91, 265] on div at bounding box center [92, 267] width 15 height 18
click at [416, 66] on link "Recalculate" at bounding box center [425, 65] width 77 height 27
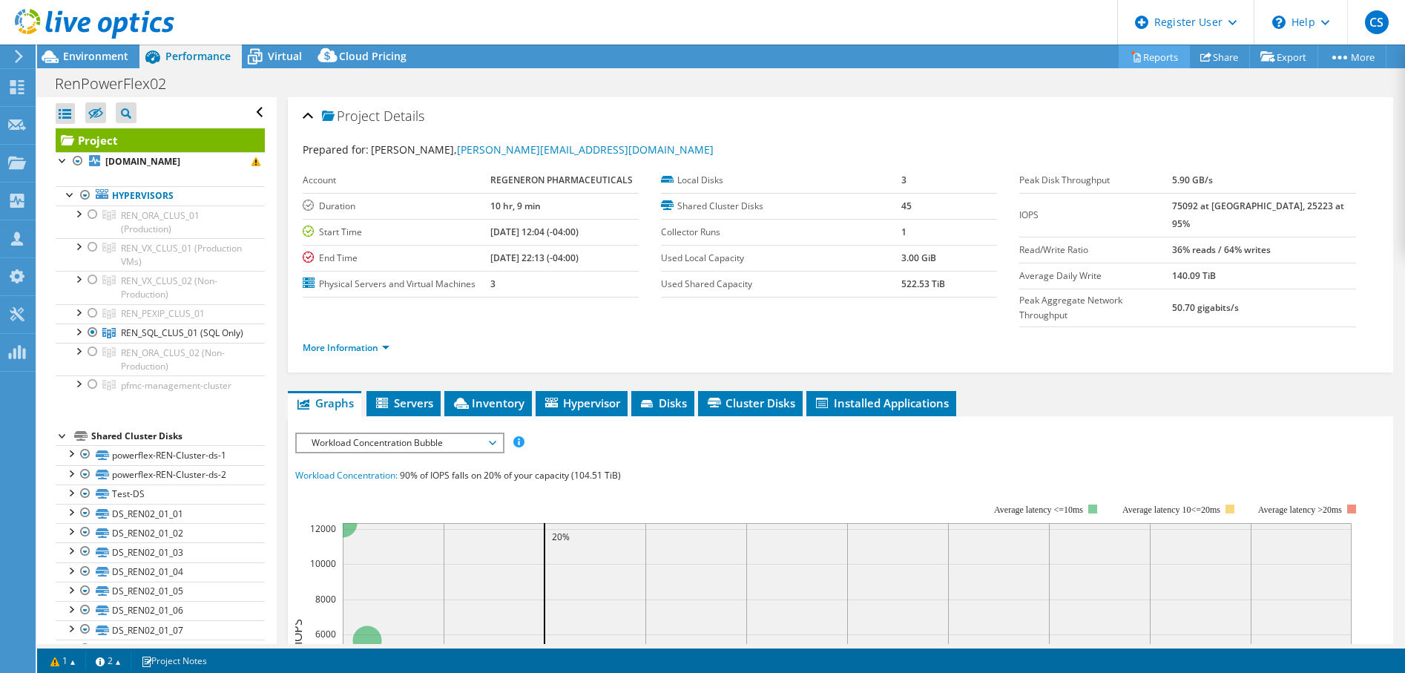
click at [1139, 57] on link "Reports" at bounding box center [1154, 56] width 71 height 23
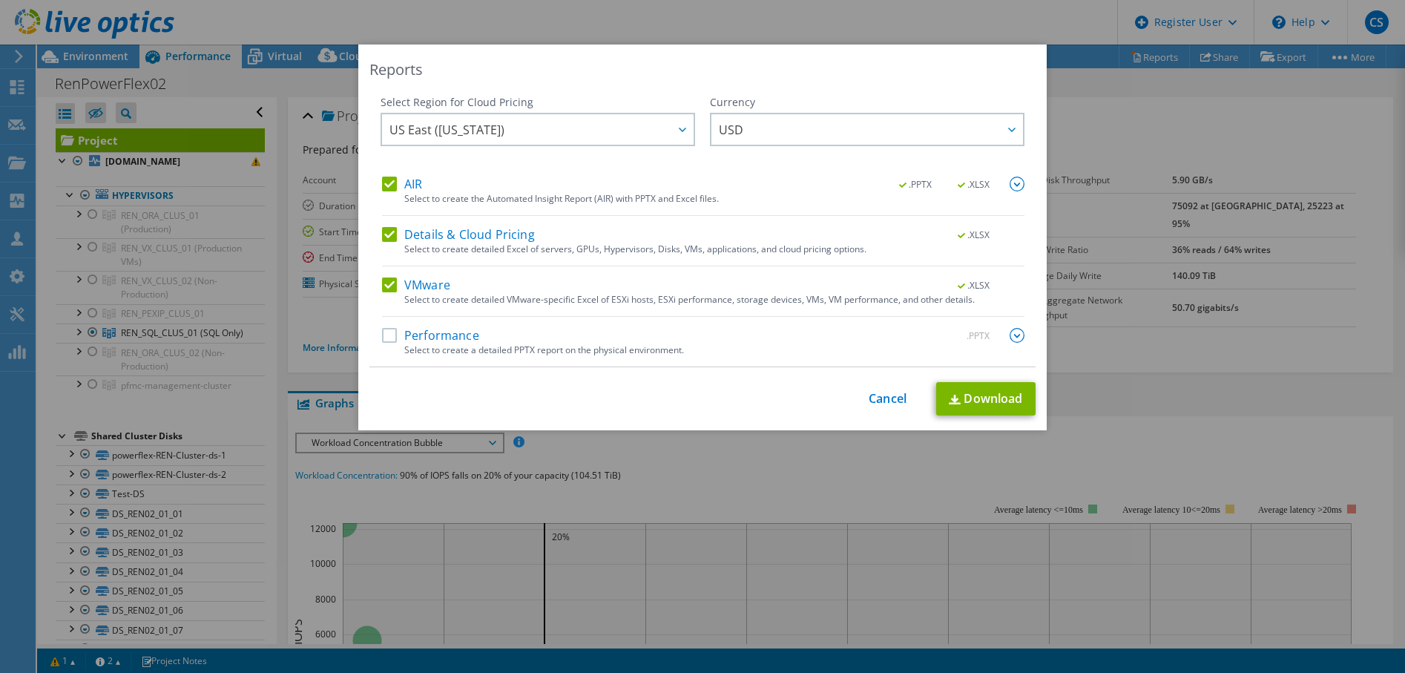
click at [387, 233] on label "Details & Cloud Pricing" at bounding box center [458, 234] width 153 height 15
click at [0, 0] on input "Details & Cloud Pricing" at bounding box center [0, 0] width 0 height 0
click at [382, 283] on label "VMware" at bounding box center [416, 284] width 68 height 15
click at [0, 0] on input "VMware" at bounding box center [0, 0] width 0 height 0
click at [1013, 182] on img at bounding box center [1017, 184] width 15 height 15
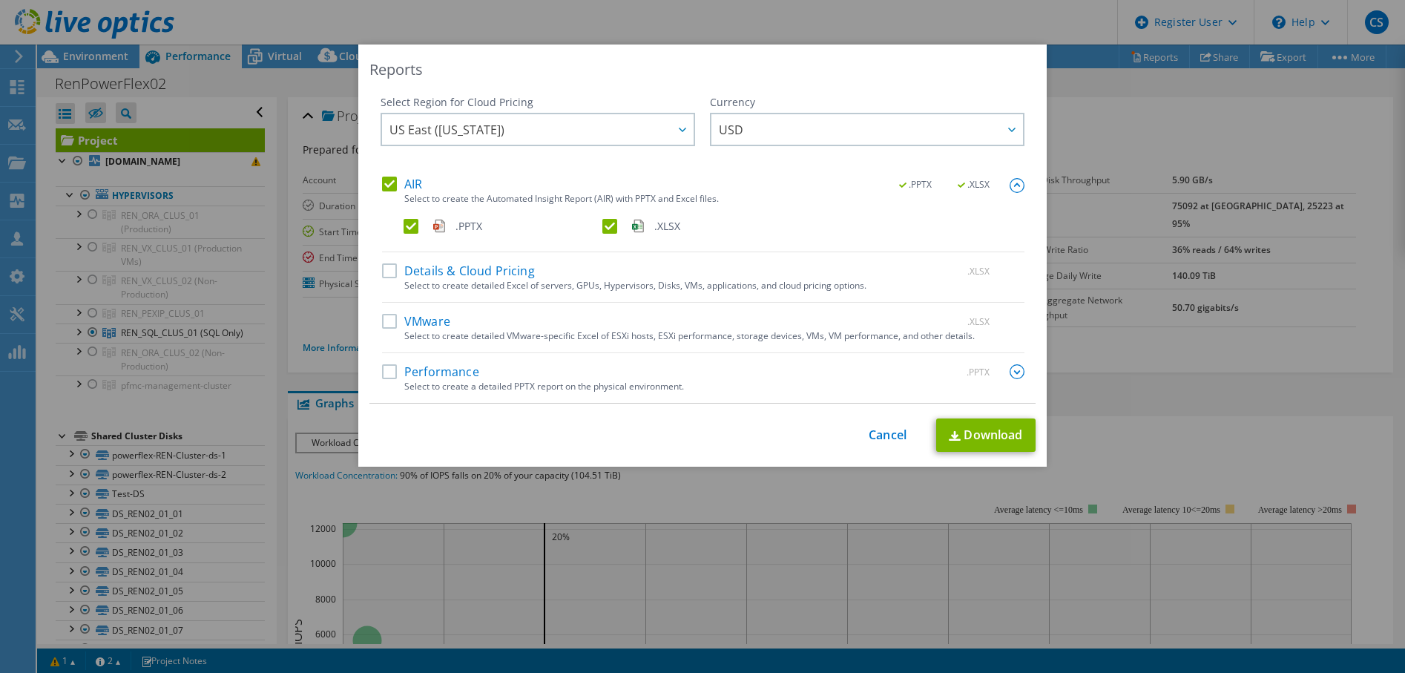
click at [602, 228] on label ".XLSX" at bounding box center [700, 226] width 196 height 15
click at [0, 0] on input ".XLSX" at bounding box center [0, 0] width 0 height 0
click at [967, 430] on link "Download" at bounding box center [985, 434] width 99 height 33
click at [875, 435] on link "Cancel" at bounding box center [888, 435] width 38 height 14
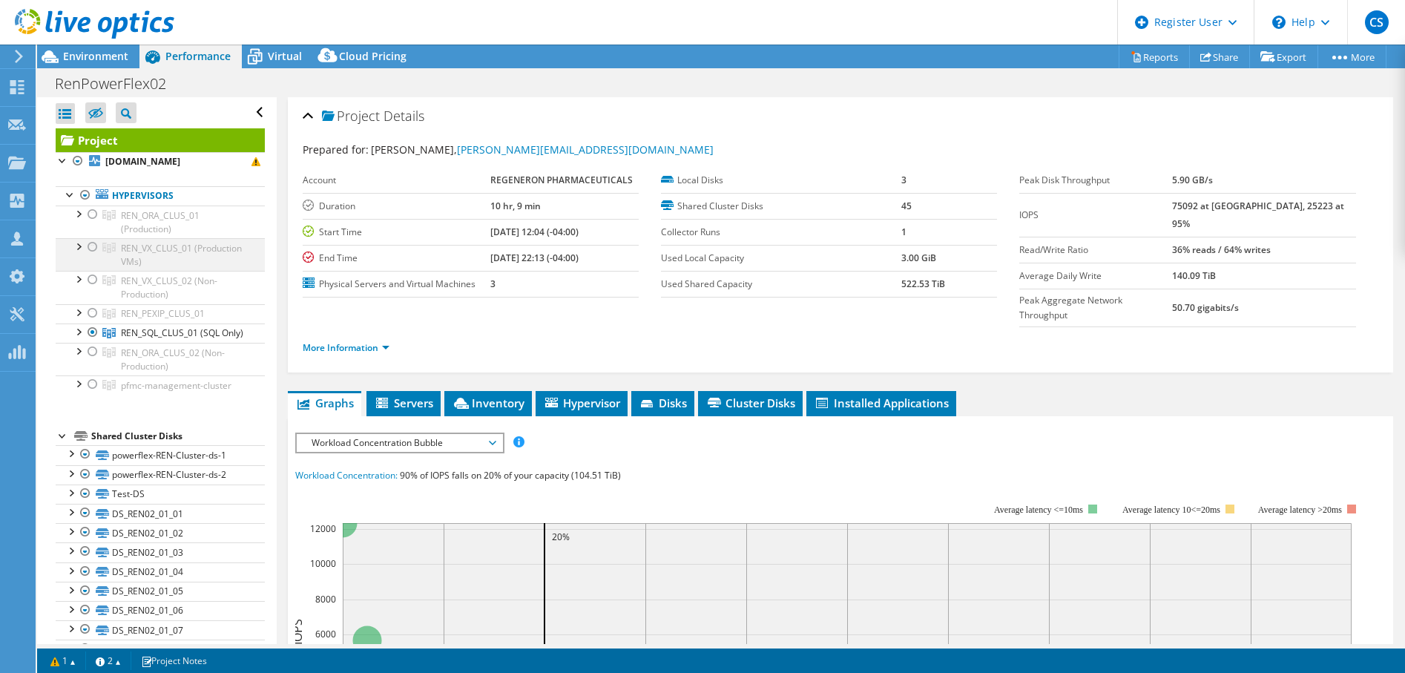
click at [83, 246] on div at bounding box center [77, 245] width 15 height 15
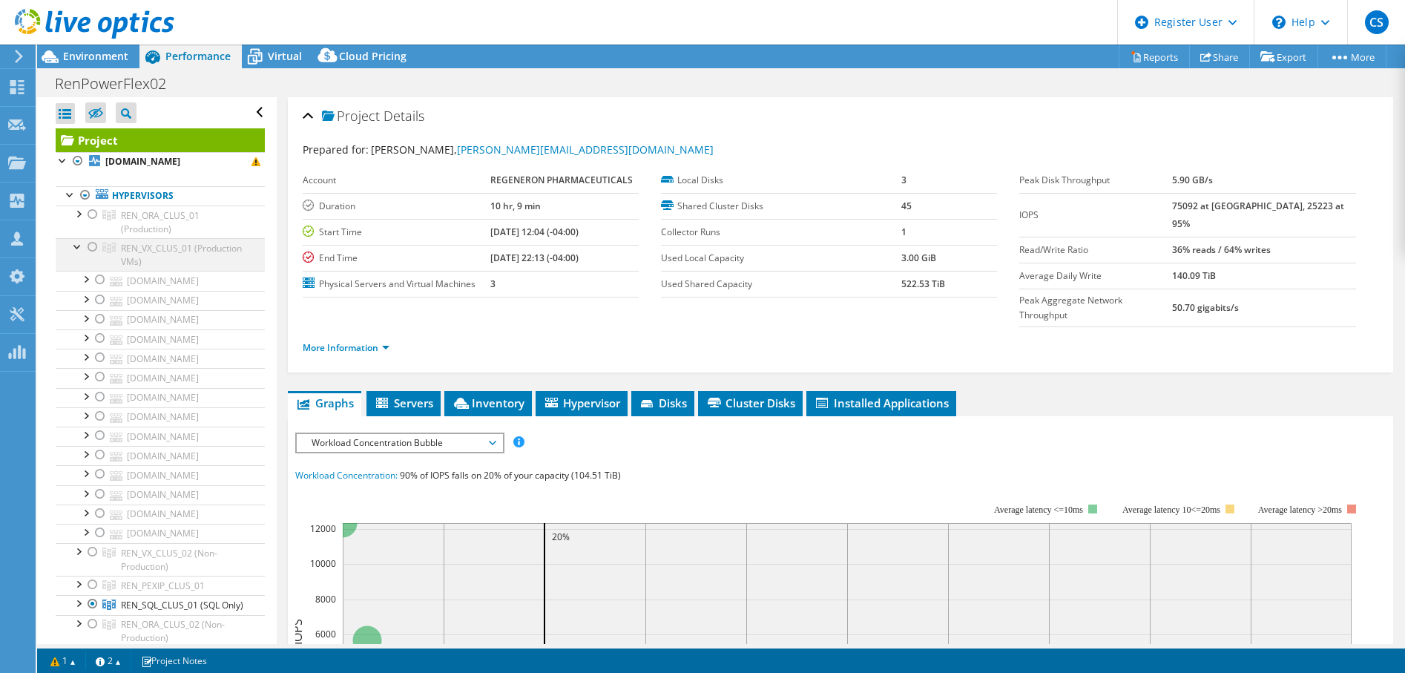
click at [91, 252] on div at bounding box center [92, 247] width 15 height 18
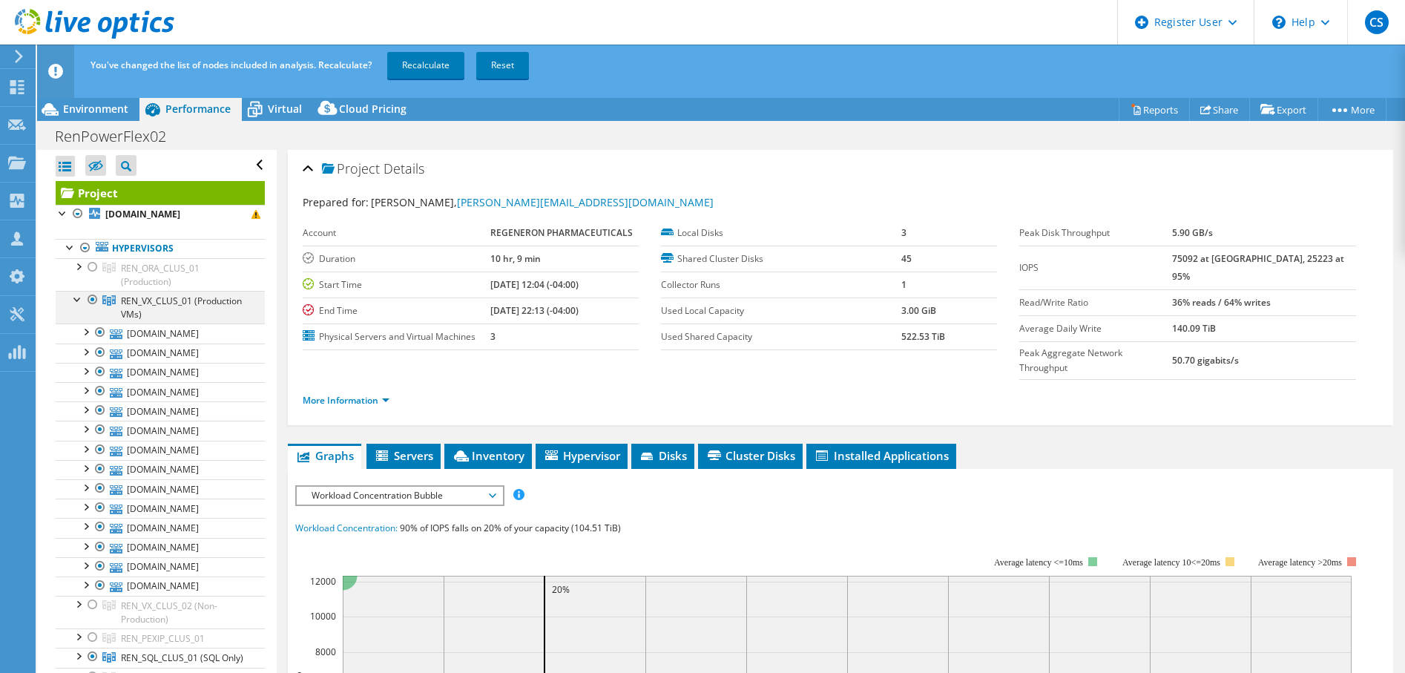
click at [76, 297] on div at bounding box center [77, 298] width 15 height 15
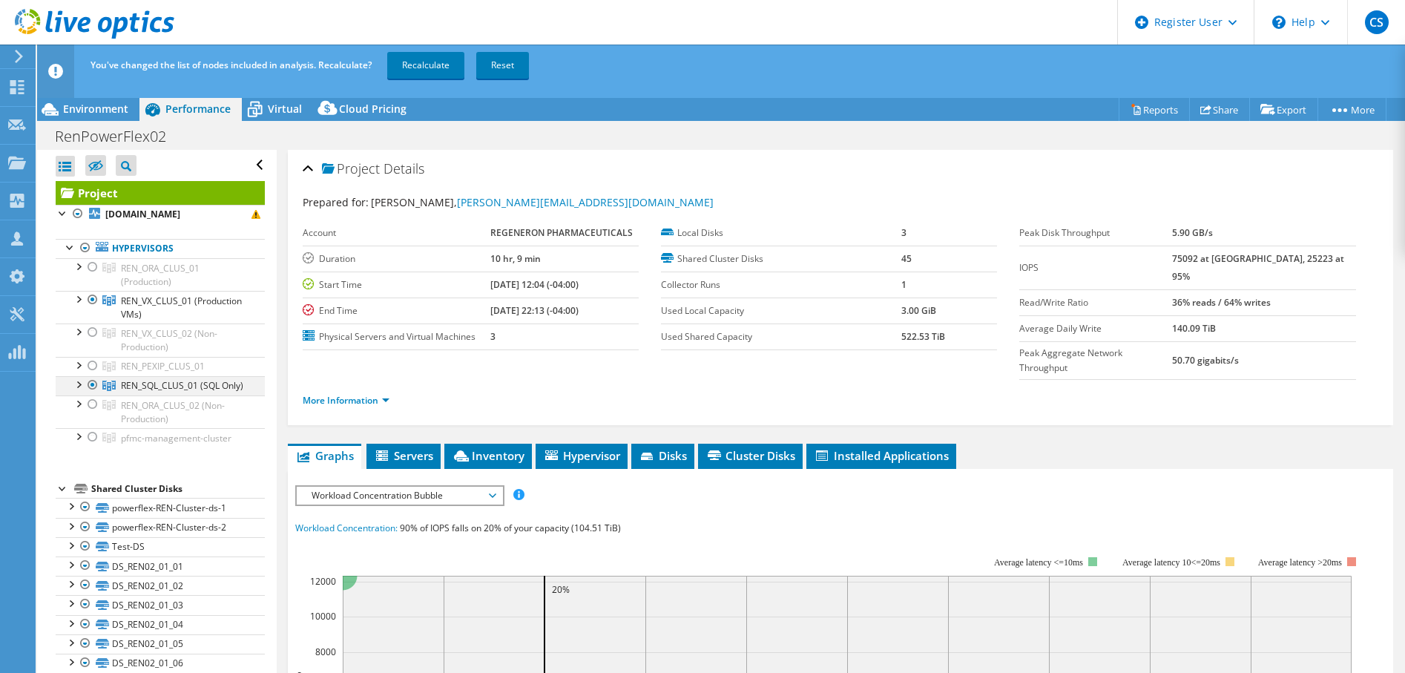
click at [88, 382] on div at bounding box center [92, 385] width 15 height 18
click at [438, 65] on link "Recalculate" at bounding box center [425, 65] width 77 height 27
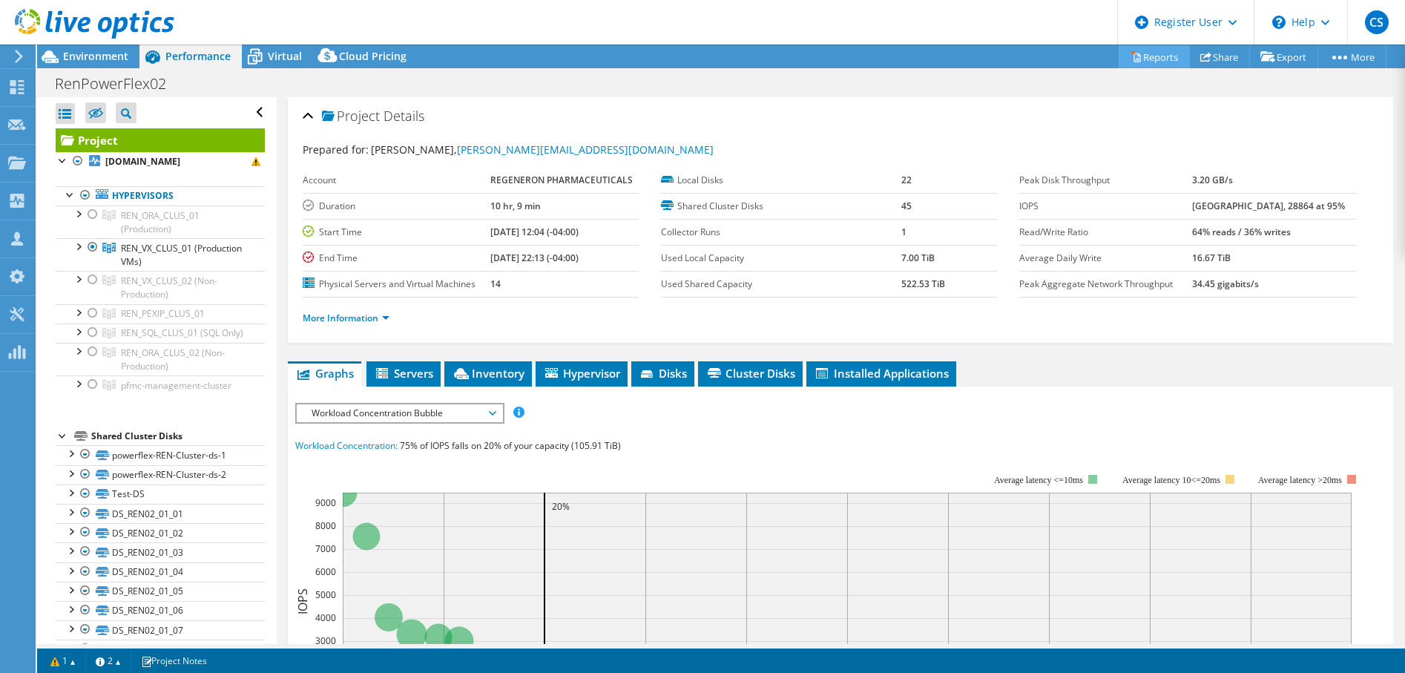
click at [1137, 60] on link "Reports" at bounding box center [1154, 56] width 71 height 23
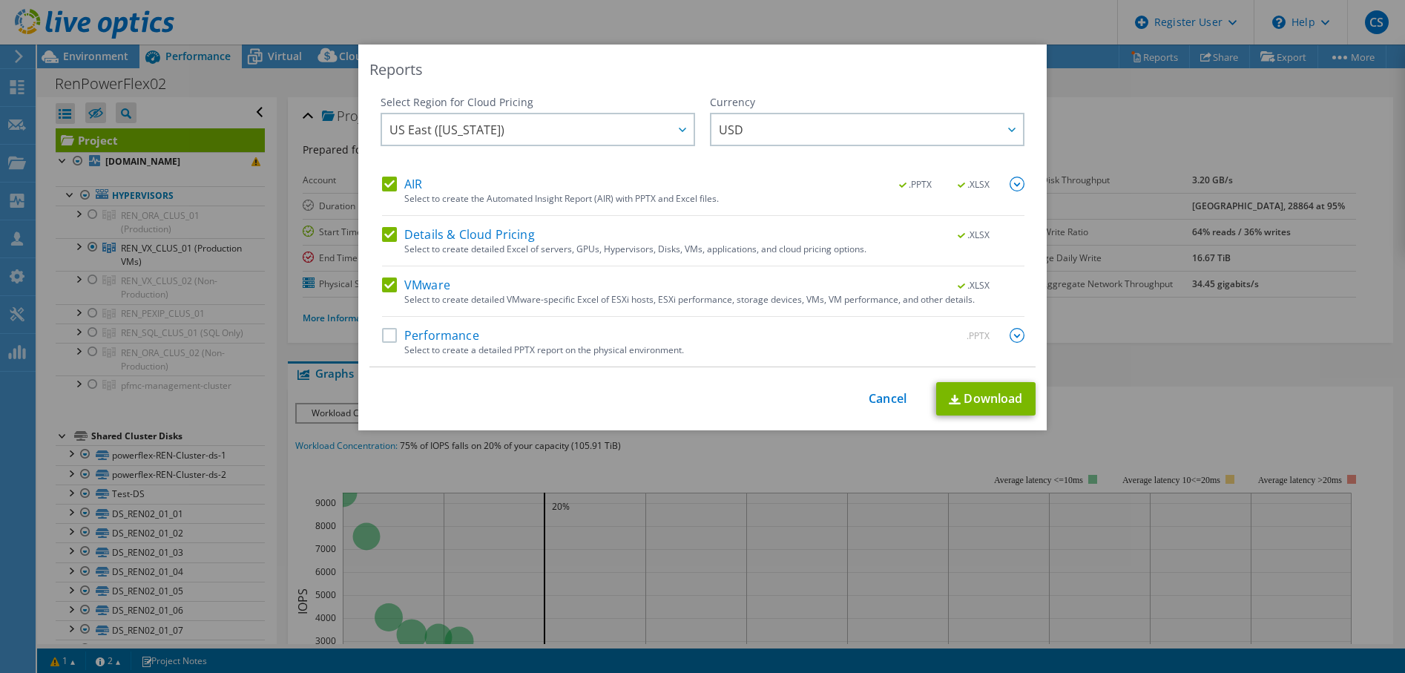
click at [387, 283] on label "VMware" at bounding box center [416, 284] width 68 height 15
click at [0, 0] on input "VMware" at bounding box center [0, 0] width 0 height 0
click at [385, 235] on label "Details & Cloud Pricing" at bounding box center [458, 234] width 153 height 15
click at [0, 0] on input "Details & Cloud Pricing" at bounding box center [0, 0] width 0 height 0
click at [1010, 185] on img at bounding box center [1017, 184] width 15 height 15
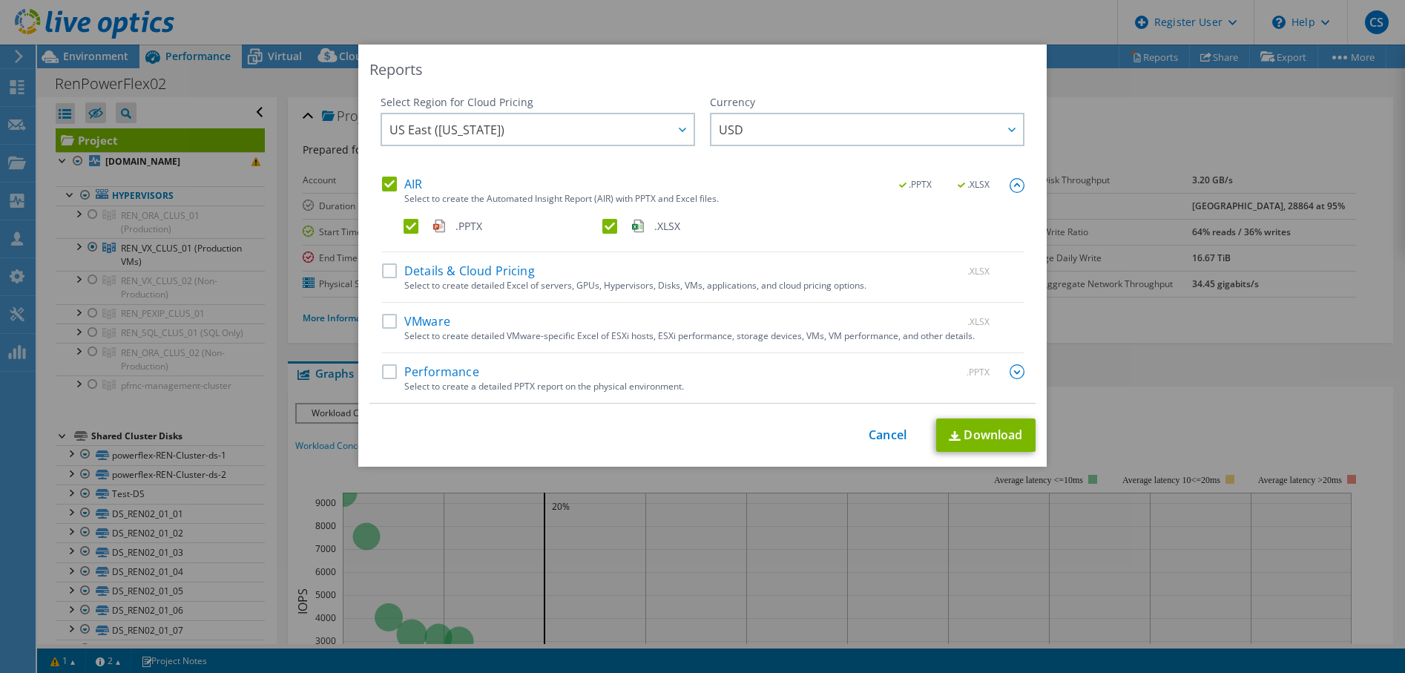
click at [602, 233] on label ".XLSX" at bounding box center [700, 226] width 196 height 15
click at [0, 0] on input ".XLSX" at bounding box center [0, 0] width 0 height 0
click at [955, 432] on img at bounding box center [955, 436] width 12 height 10
click at [886, 435] on link "Cancel" at bounding box center [888, 435] width 38 height 14
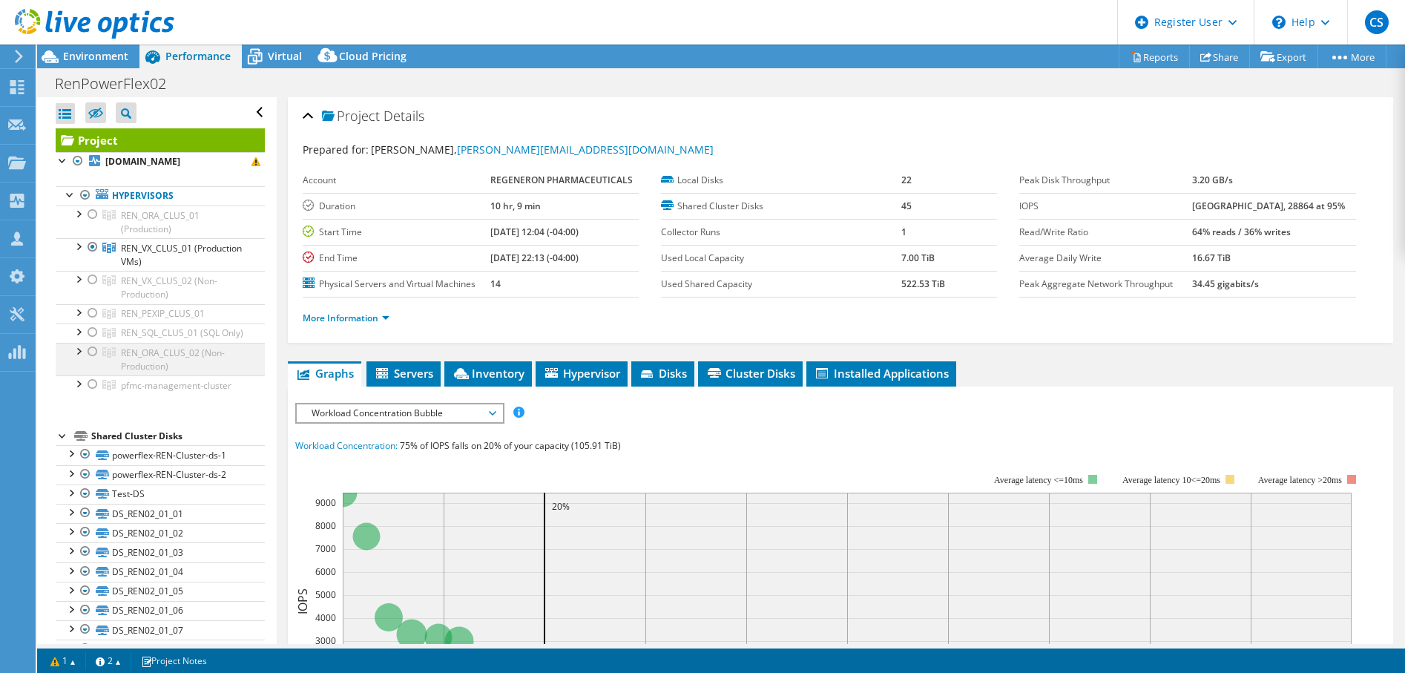
click at [89, 361] on div at bounding box center [92, 352] width 15 height 18
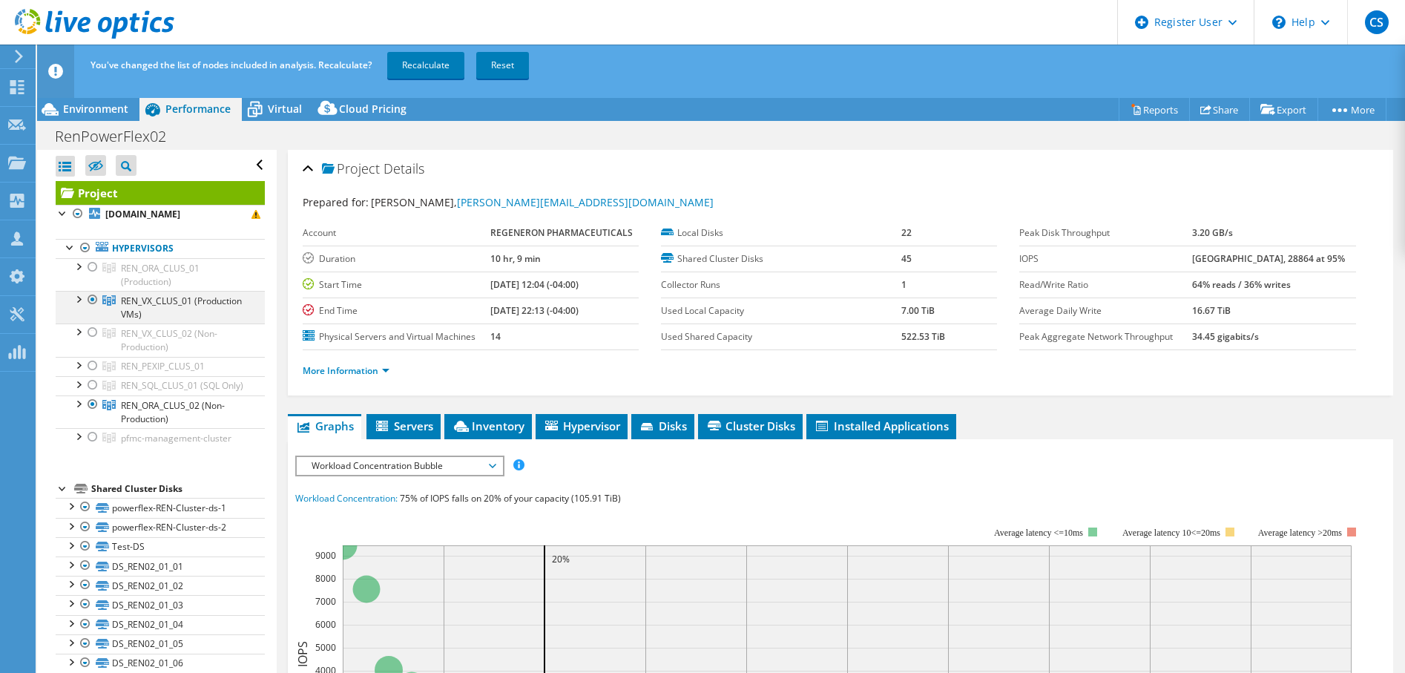
click at [94, 300] on div at bounding box center [92, 300] width 15 height 18
click at [438, 63] on link "Recalculate" at bounding box center [425, 65] width 77 height 27
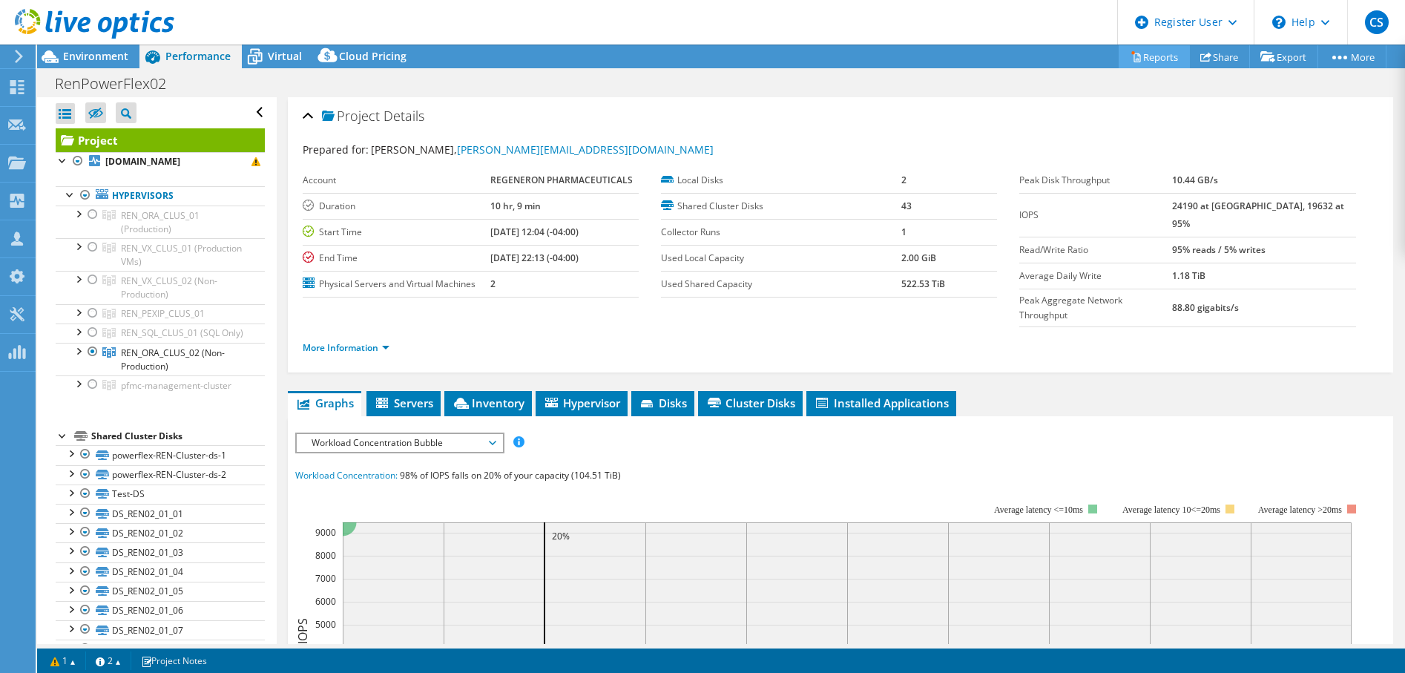
click at [1151, 50] on link "Reports" at bounding box center [1154, 56] width 71 height 23
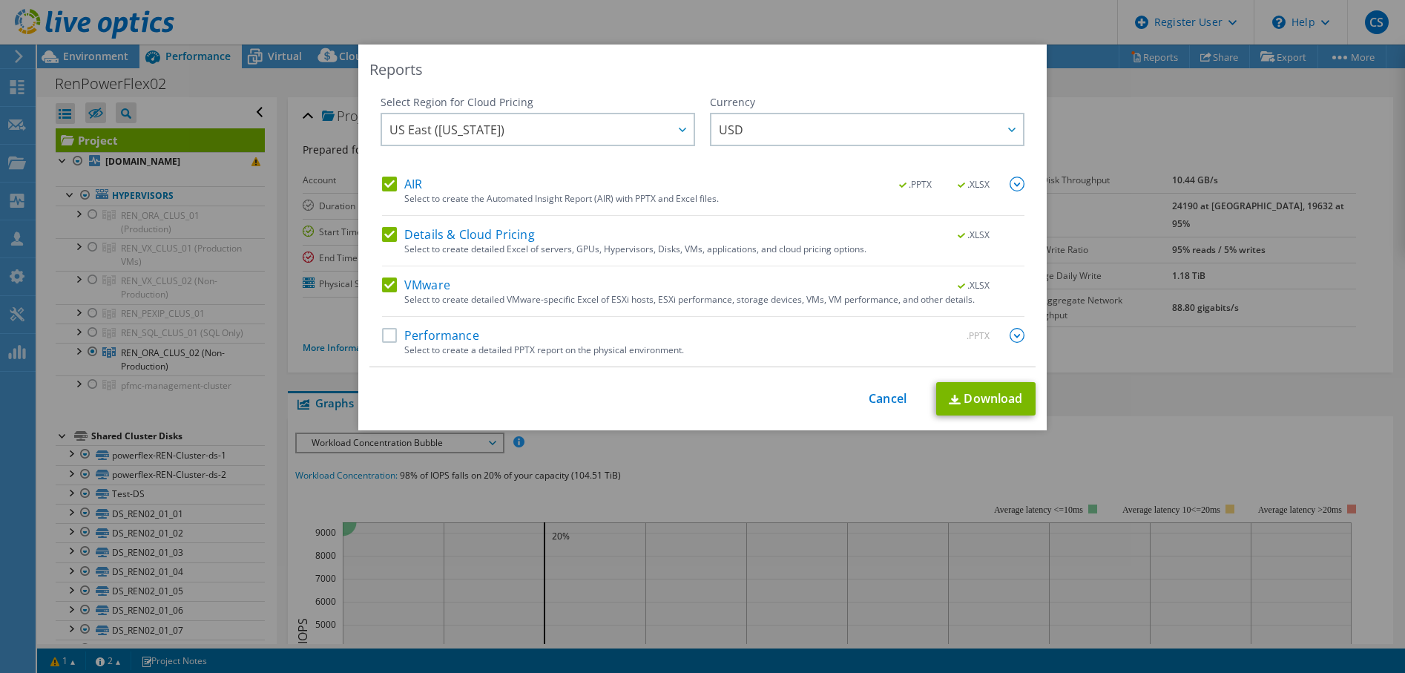
click at [389, 283] on label "VMware" at bounding box center [416, 284] width 68 height 15
click at [0, 0] on input "VMware" at bounding box center [0, 0] width 0 height 0
click at [384, 229] on label "Details & Cloud Pricing" at bounding box center [458, 234] width 153 height 15
click at [0, 0] on input "Details & Cloud Pricing" at bounding box center [0, 0] width 0 height 0
click at [1015, 188] on img at bounding box center [1017, 184] width 15 height 15
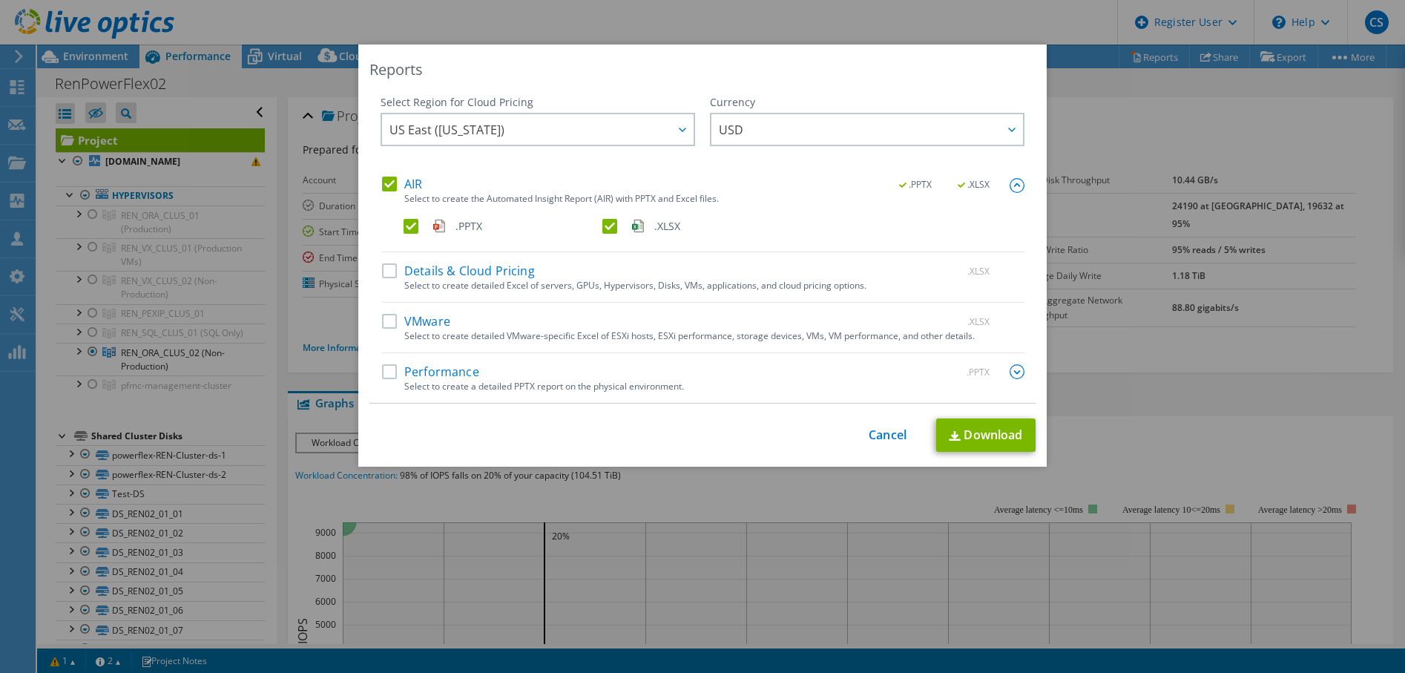
click at [602, 225] on label ".XLSX" at bounding box center [700, 226] width 196 height 15
click at [0, 0] on input ".XLSX" at bounding box center [0, 0] width 0 height 0
click at [975, 433] on link "Download" at bounding box center [985, 434] width 99 height 33
click at [878, 433] on link "Cancel" at bounding box center [888, 435] width 38 height 14
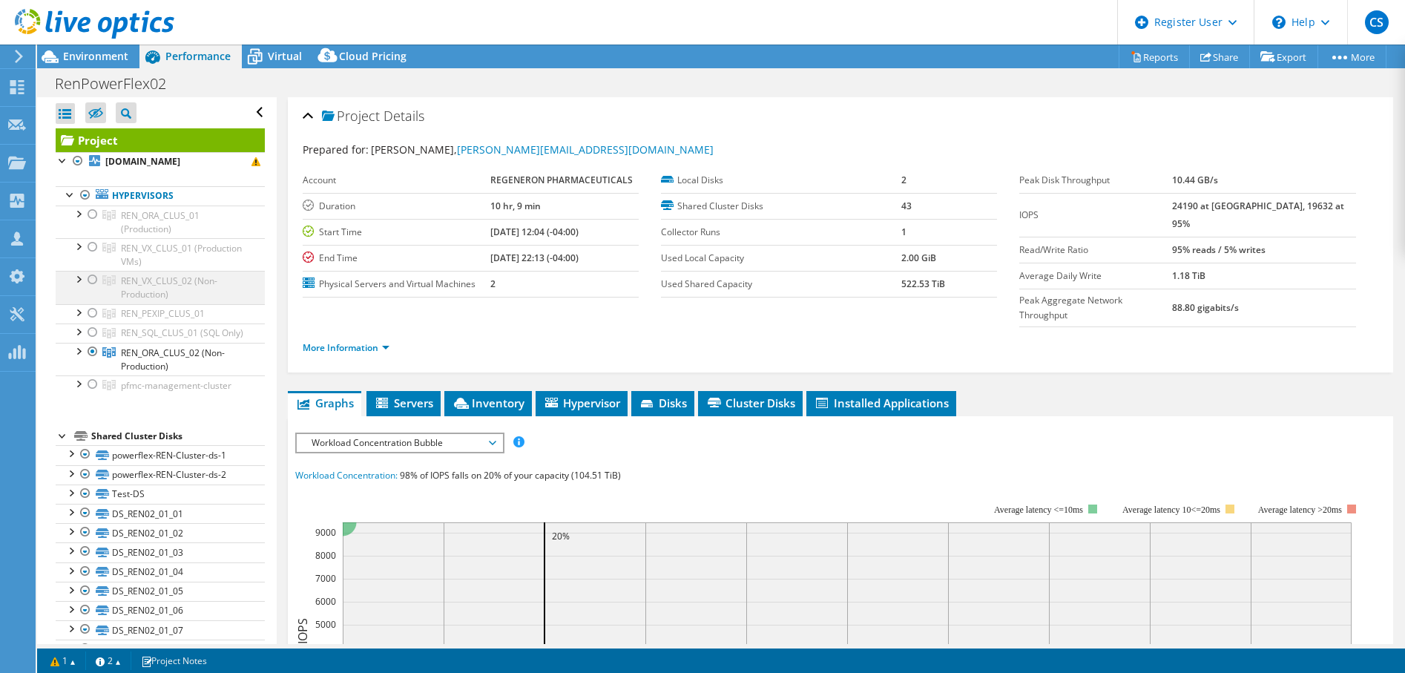
click at [91, 279] on div at bounding box center [92, 280] width 15 height 18
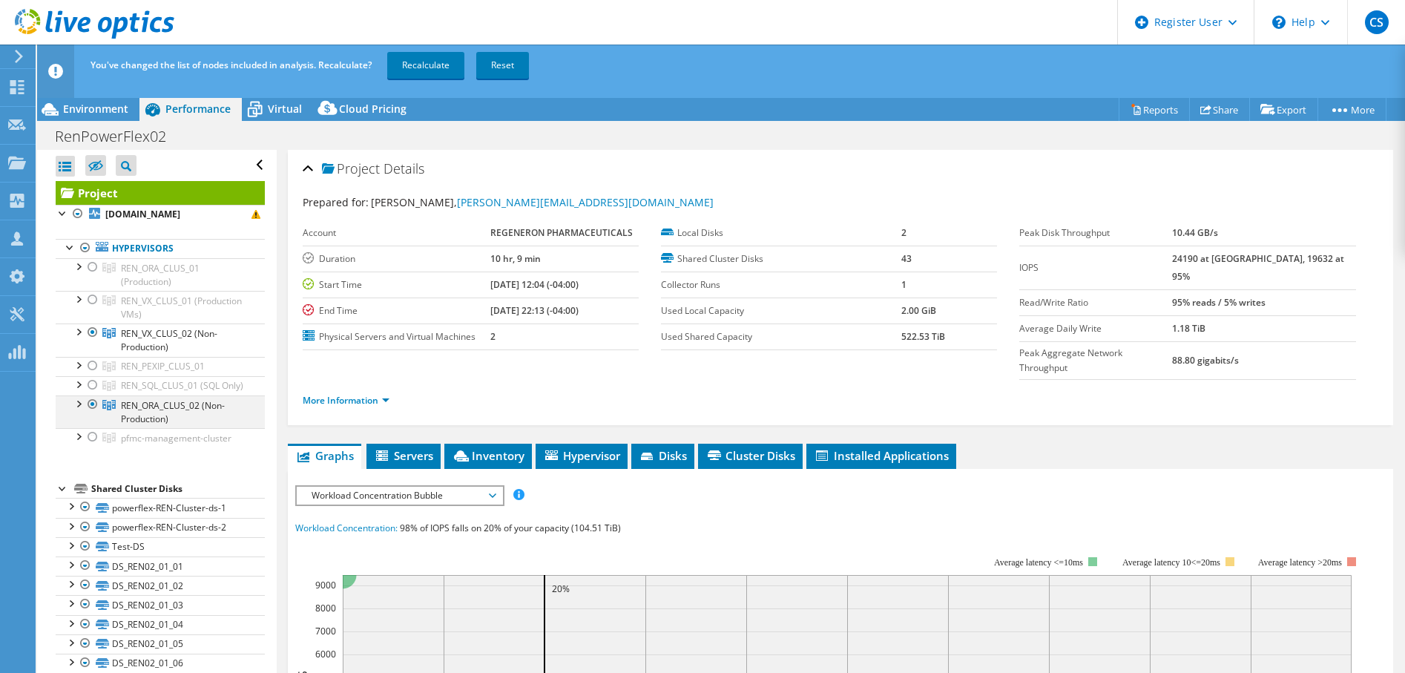
click at [91, 413] on div at bounding box center [92, 404] width 15 height 18
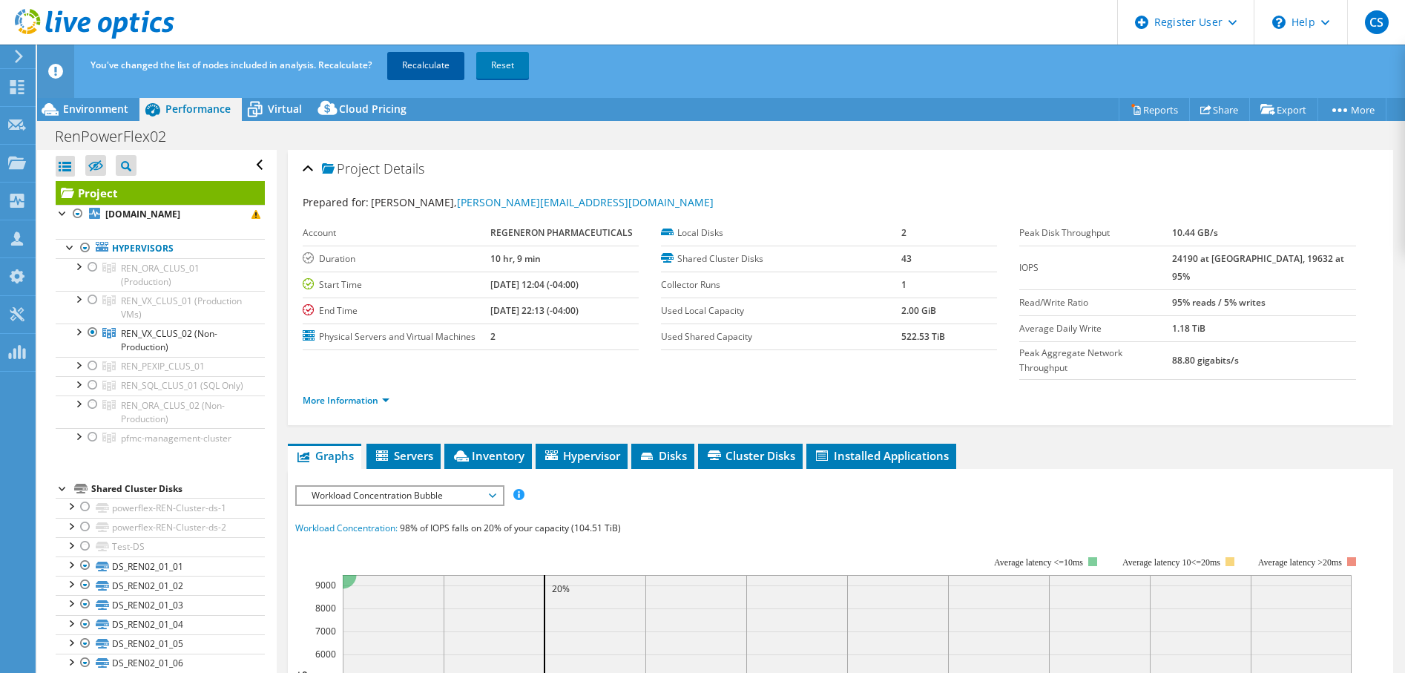
click at [425, 62] on link "Recalculate" at bounding box center [425, 65] width 77 height 27
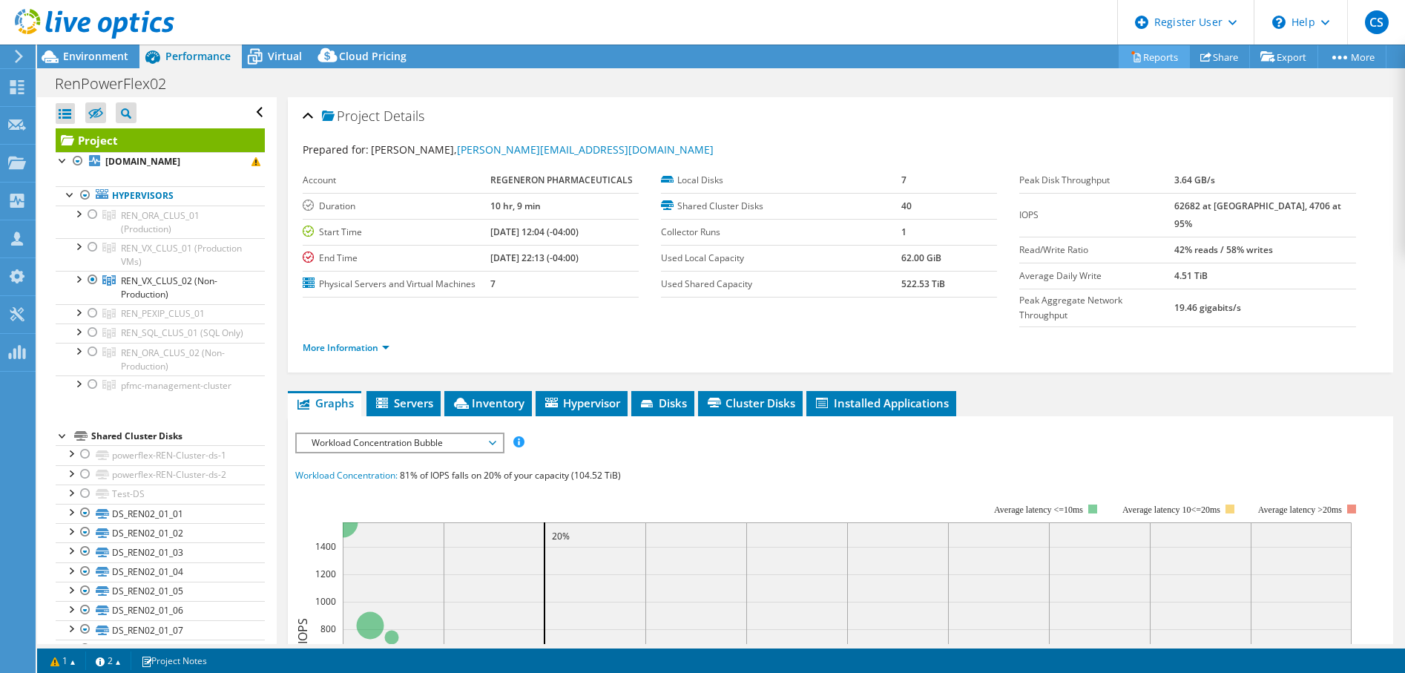
click at [1146, 65] on link "Reports" at bounding box center [1154, 56] width 71 height 23
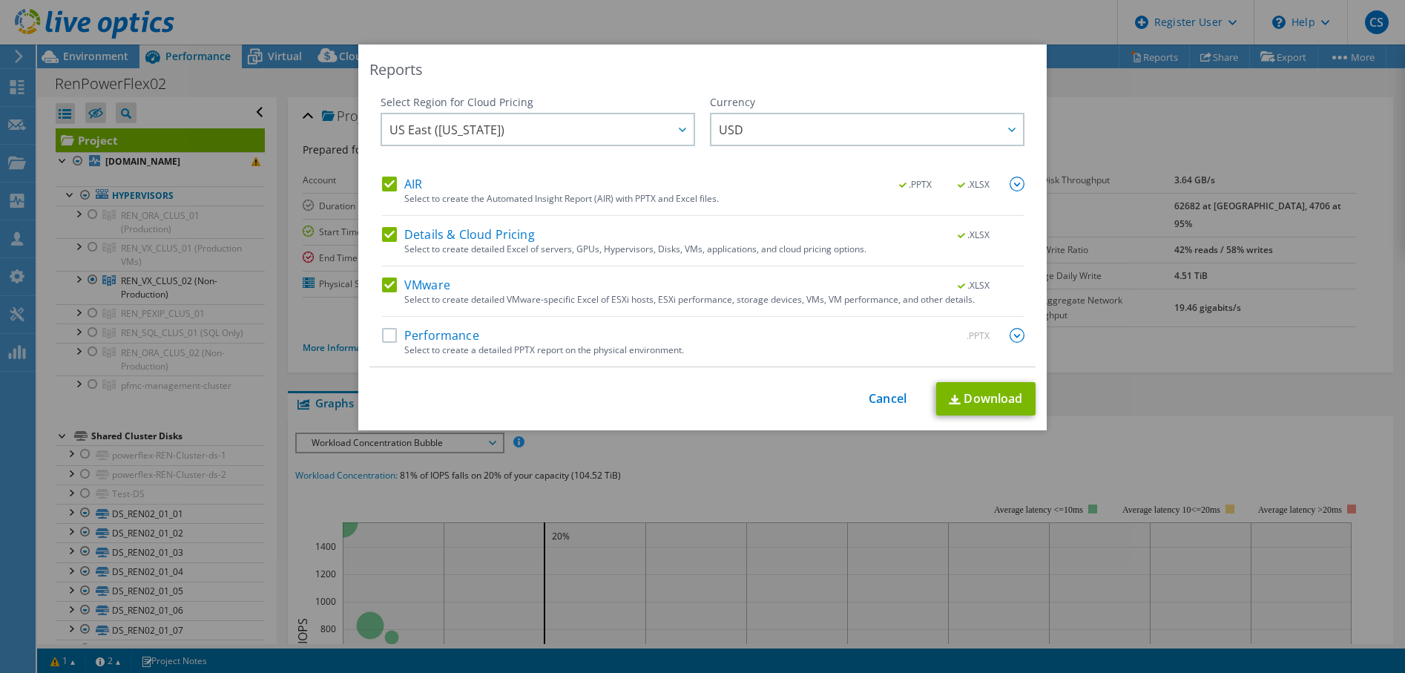
click at [382, 235] on label "Details & Cloud Pricing" at bounding box center [458, 234] width 153 height 15
click at [0, 0] on input "Details & Cloud Pricing" at bounding box center [0, 0] width 0 height 0
click at [383, 283] on label "VMware" at bounding box center [416, 284] width 68 height 15
click at [0, 0] on input "VMware" at bounding box center [0, 0] width 0 height 0
click at [1013, 182] on img at bounding box center [1017, 184] width 15 height 15
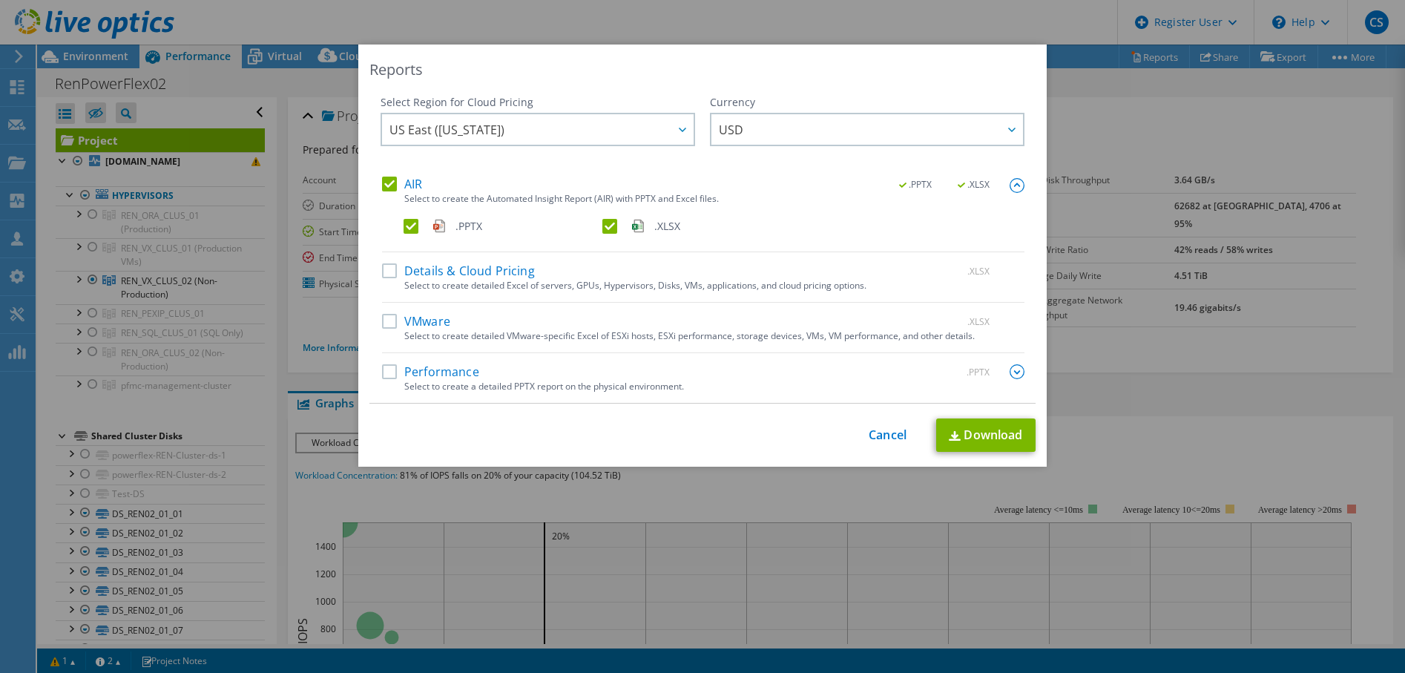
click at [602, 229] on label ".XLSX" at bounding box center [700, 226] width 196 height 15
click at [0, 0] on input ".XLSX" at bounding box center [0, 0] width 0 height 0
click at [988, 433] on link "Download" at bounding box center [985, 434] width 99 height 33
click at [881, 438] on link "Cancel" at bounding box center [888, 435] width 38 height 14
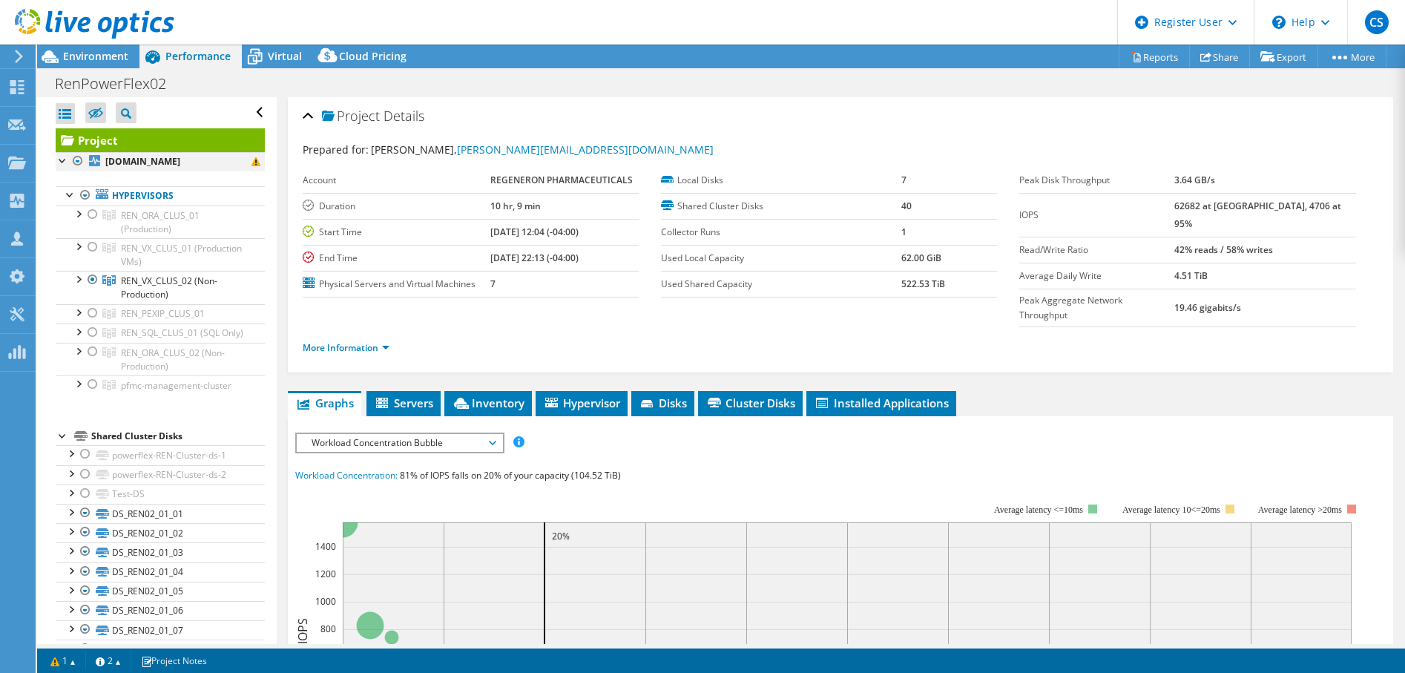
click at [79, 162] on div at bounding box center [77, 161] width 15 height 18
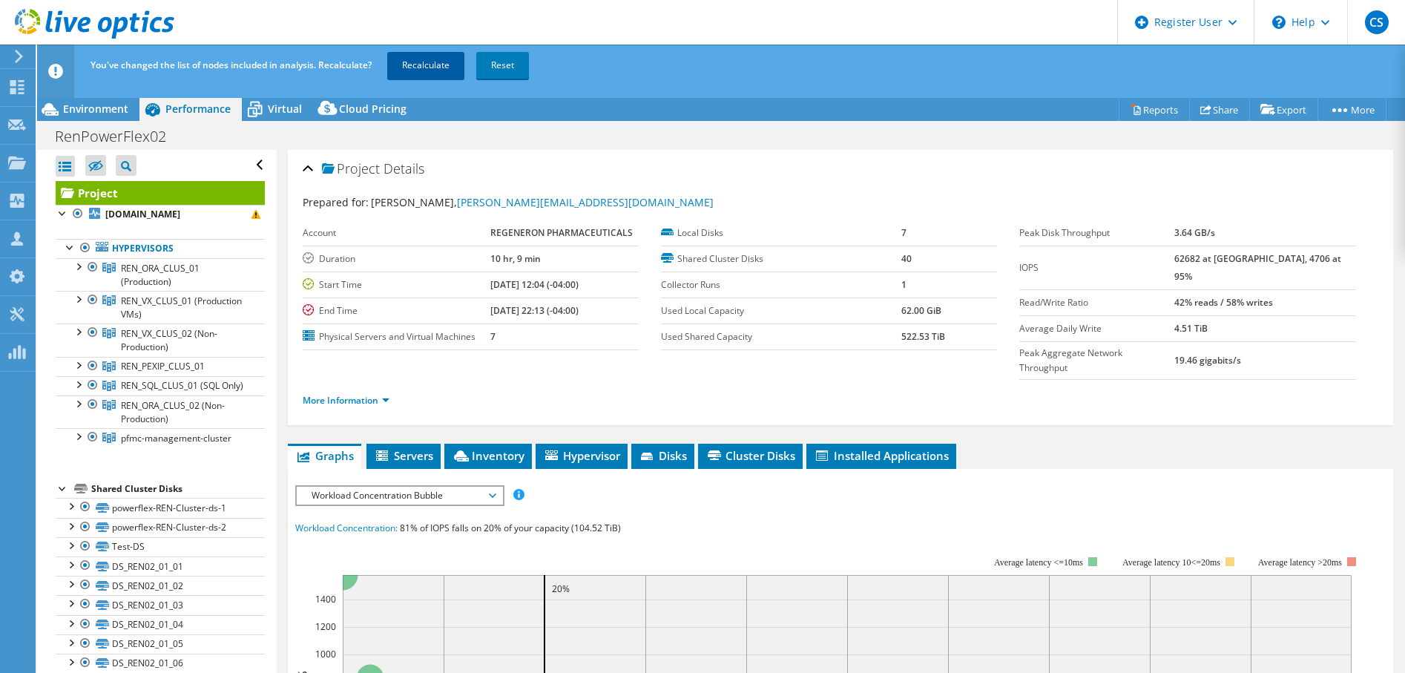
click at [416, 62] on link "Recalculate" at bounding box center [425, 65] width 77 height 27
click at [19, 85] on use at bounding box center [17, 87] width 14 height 14
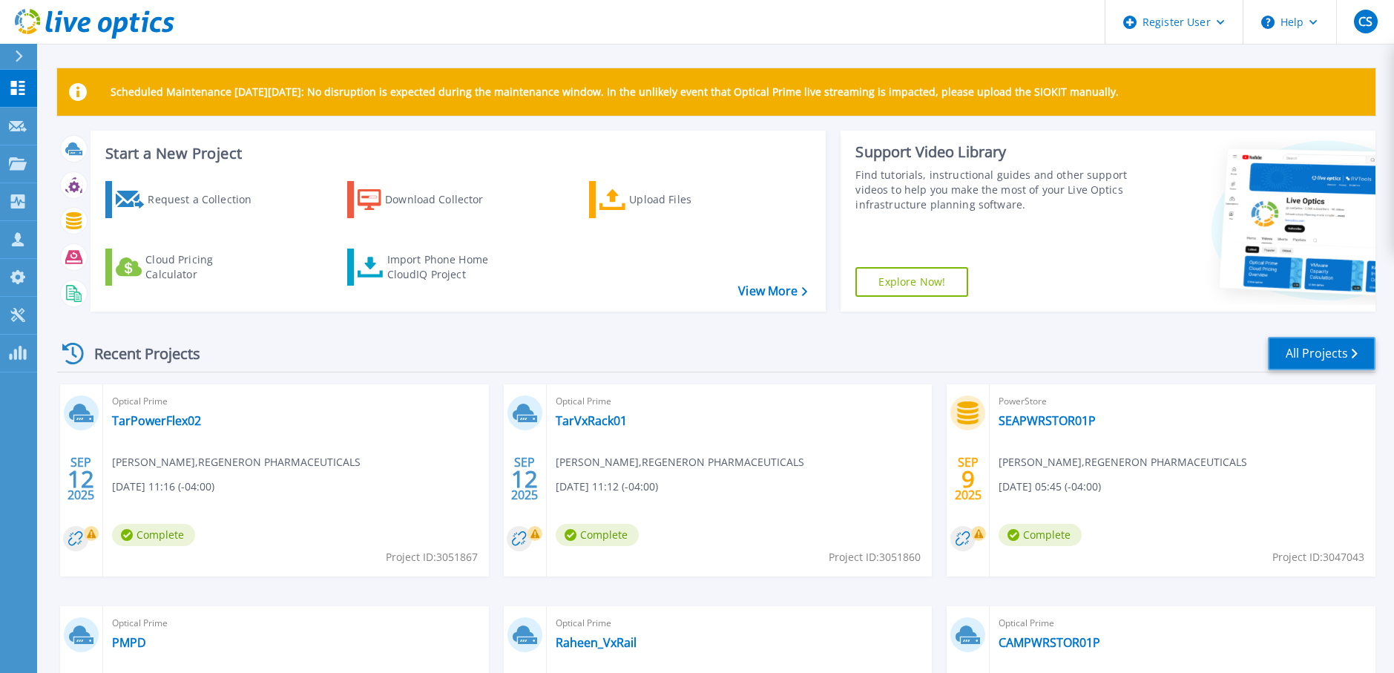
click at [1324, 353] on link "All Projects" at bounding box center [1322, 353] width 108 height 33
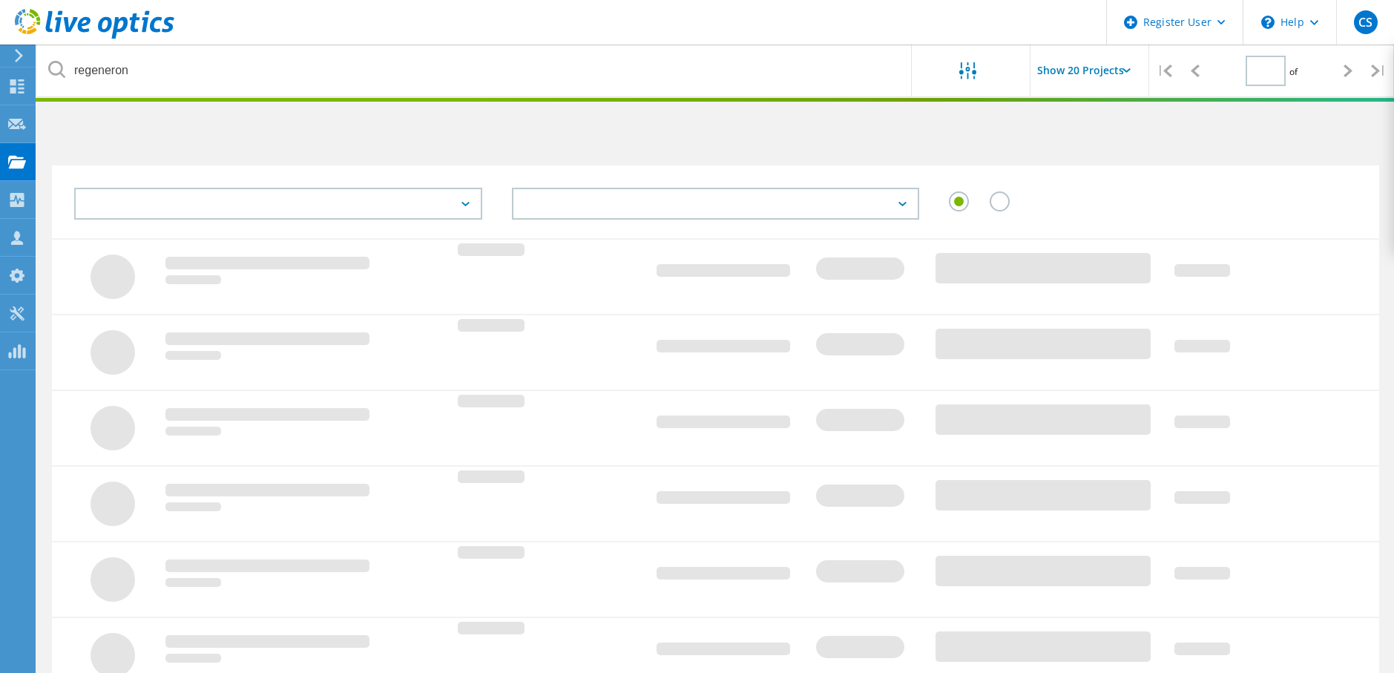
type input "1"
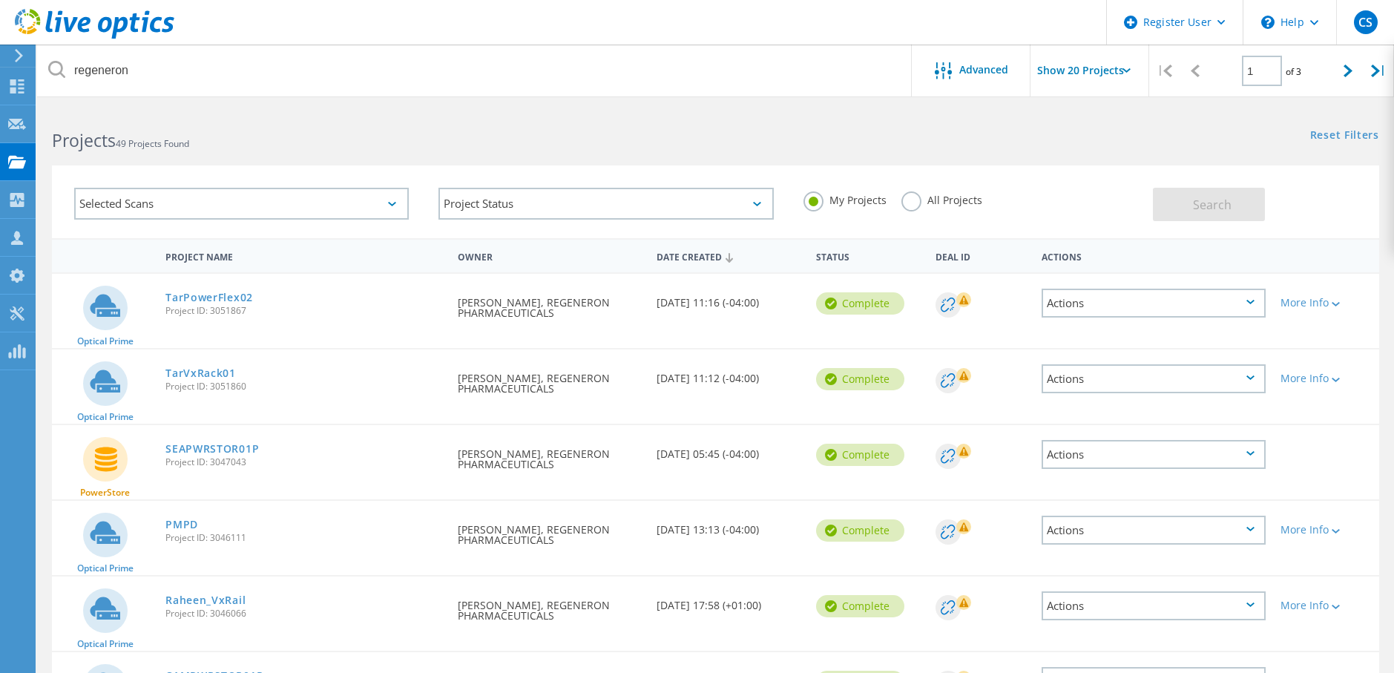
click at [908, 204] on label "All Projects" at bounding box center [941, 198] width 81 height 14
click at [0, 0] on input "All Projects" at bounding box center [0, 0] width 0 height 0
click at [1196, 197] on span "Search" at bounding box center [1212, 205] width 39 height 16
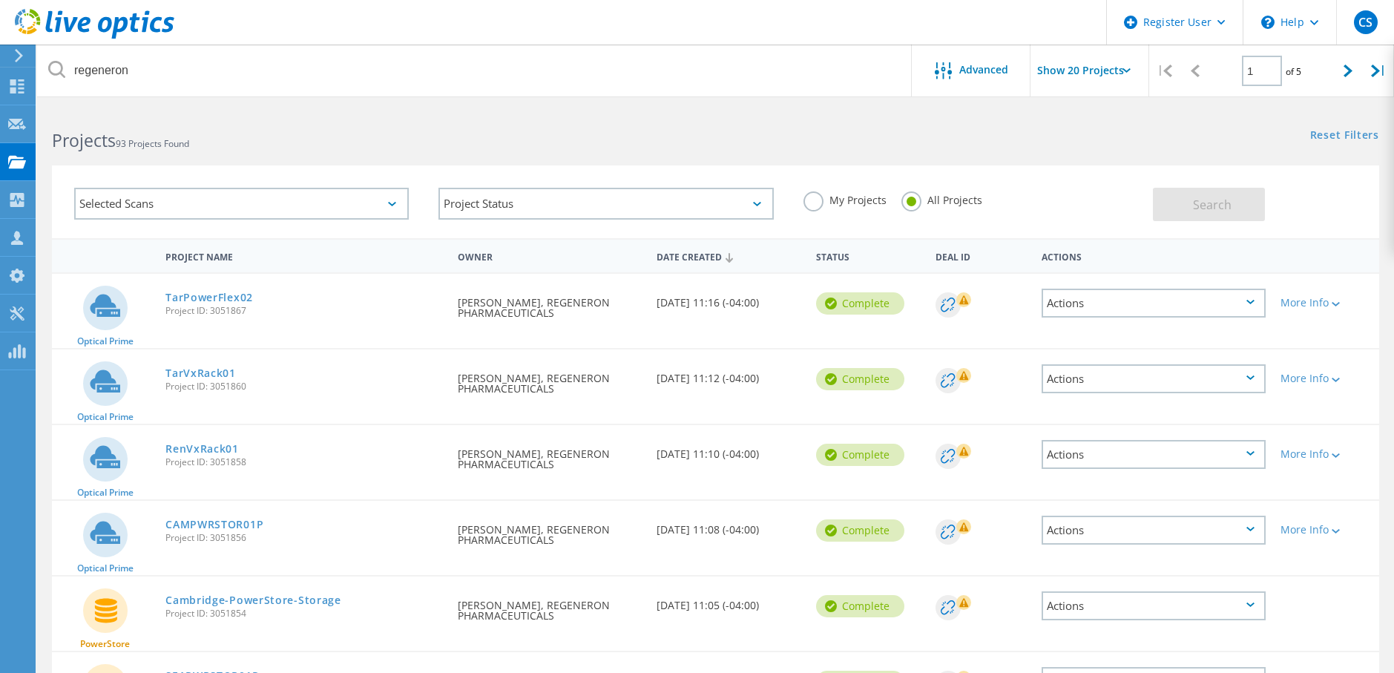
click at [1254, 454] on icon at bounding box center [1250, 453] width 8 height 4
click at [1139, 473] on div "Share" at bounding box center [1153, 466] width 221 height 23
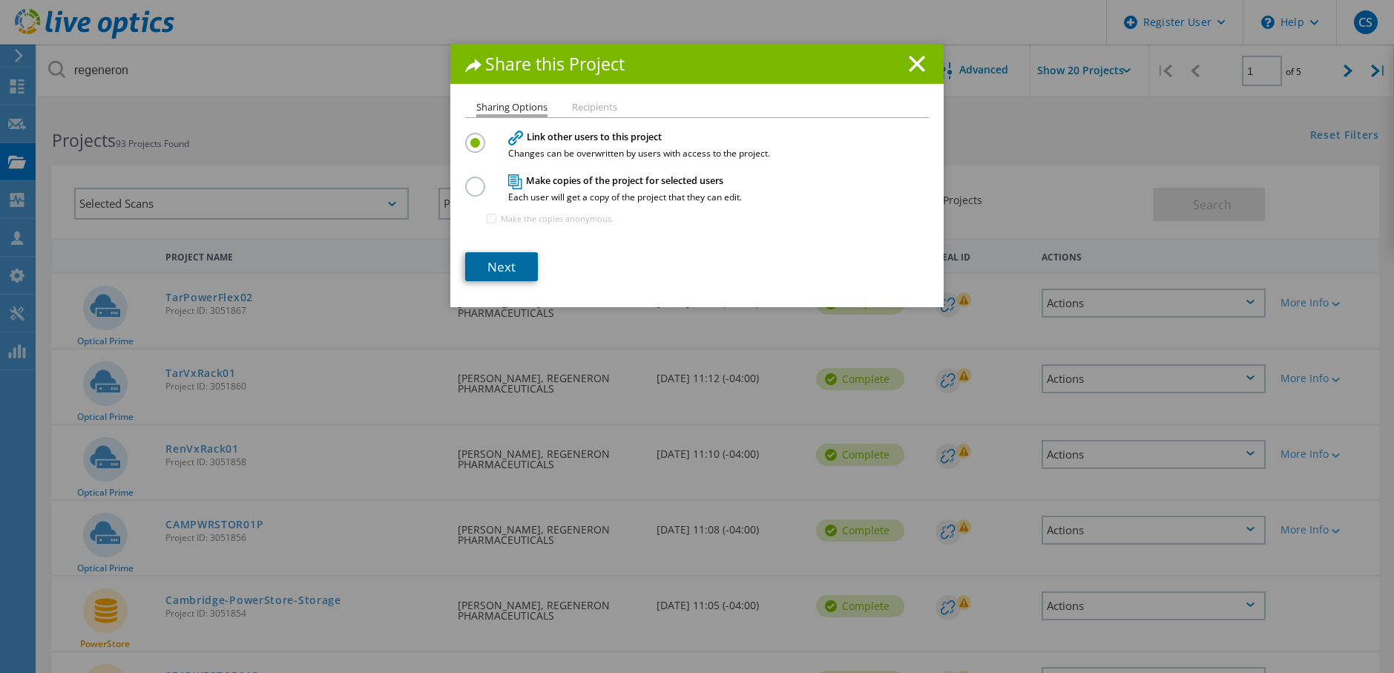
click at [494, 267] on link "Next" at bounding box center [501, 266] width 73 height 29
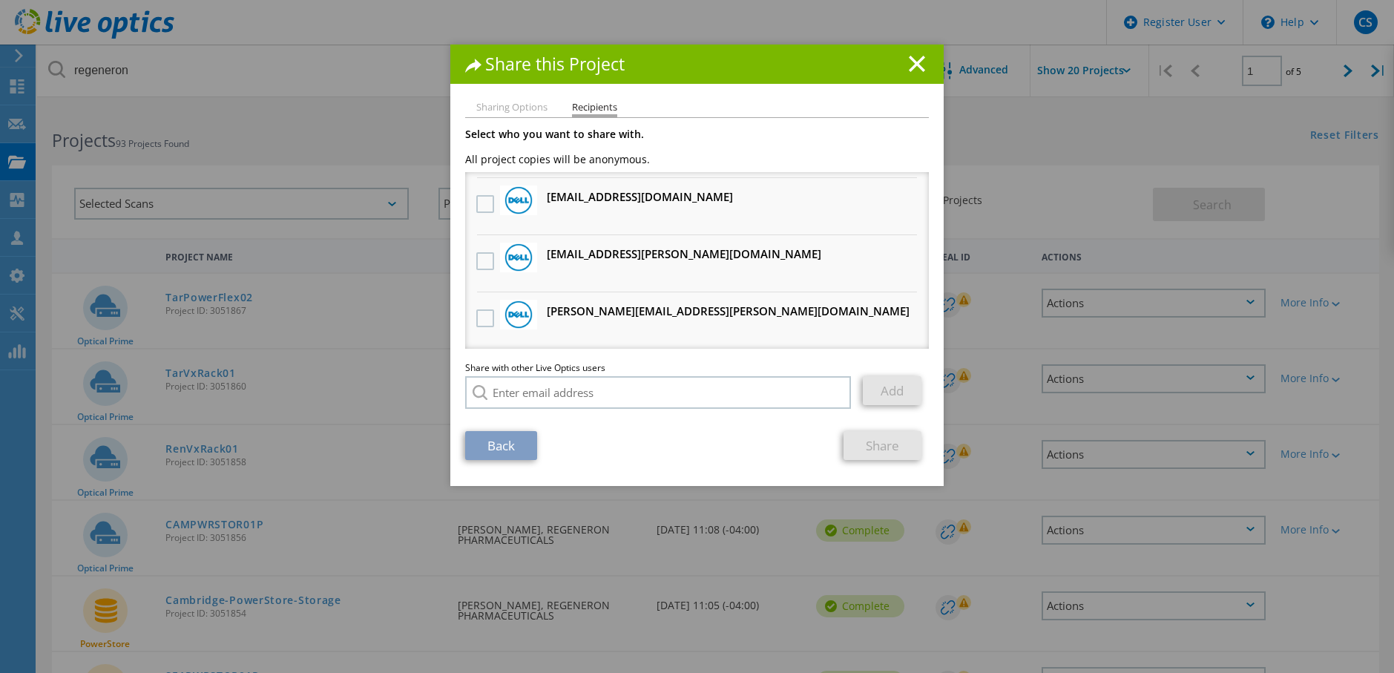
scroll to position [148, 0]
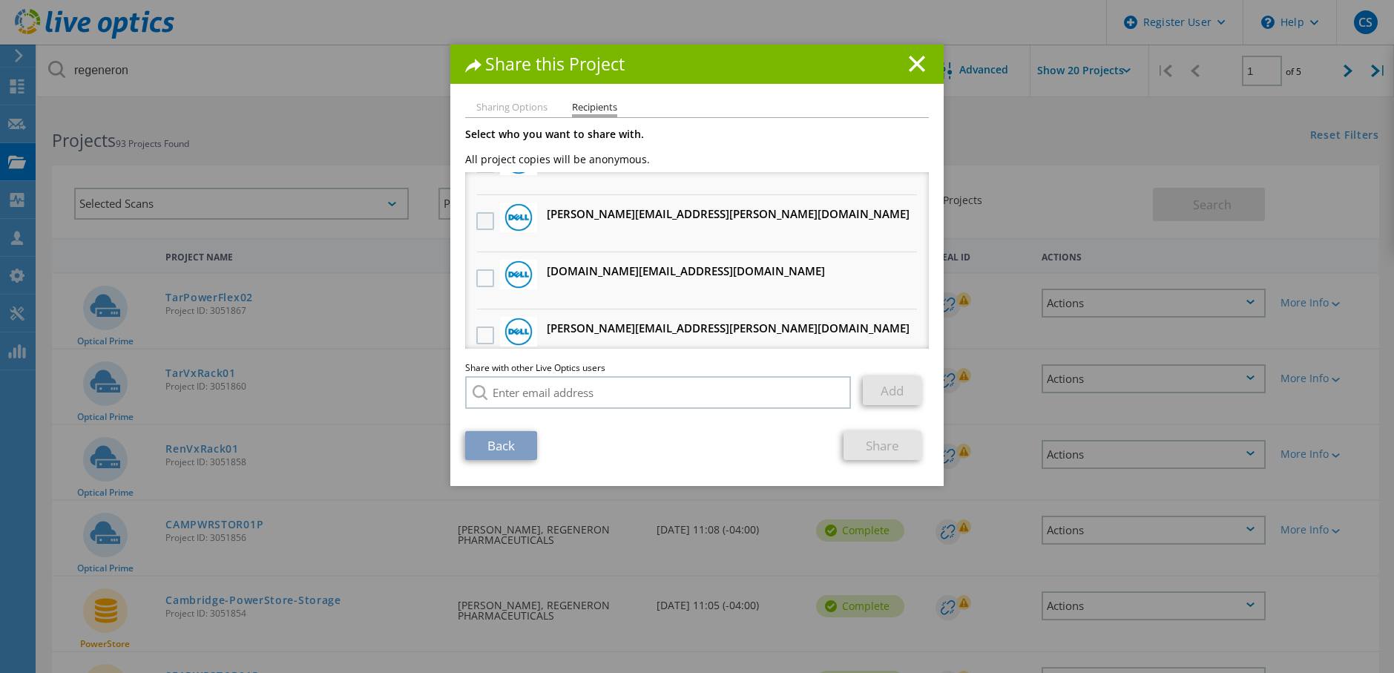
click at [478, 221] on label at bounding box center [487, 221] width 22 height 18
click at [0, 0] on input "checkbox" at bounding box center [0, 0] width 0 height 0
click at [872, 445] on link "Share" at bounding box center [883, 445] width 78 height 29
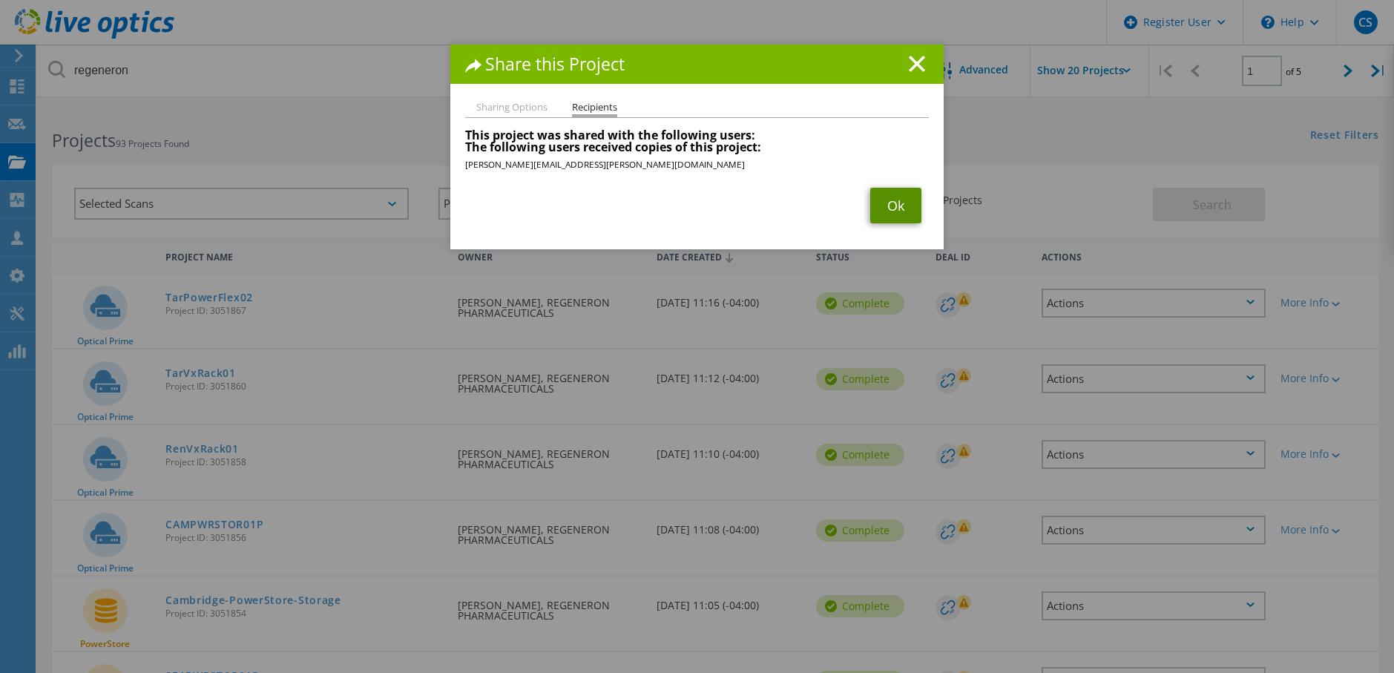
click at [891, 205] on link "Ok" at bounding box center [895, 206] width 51 height 36
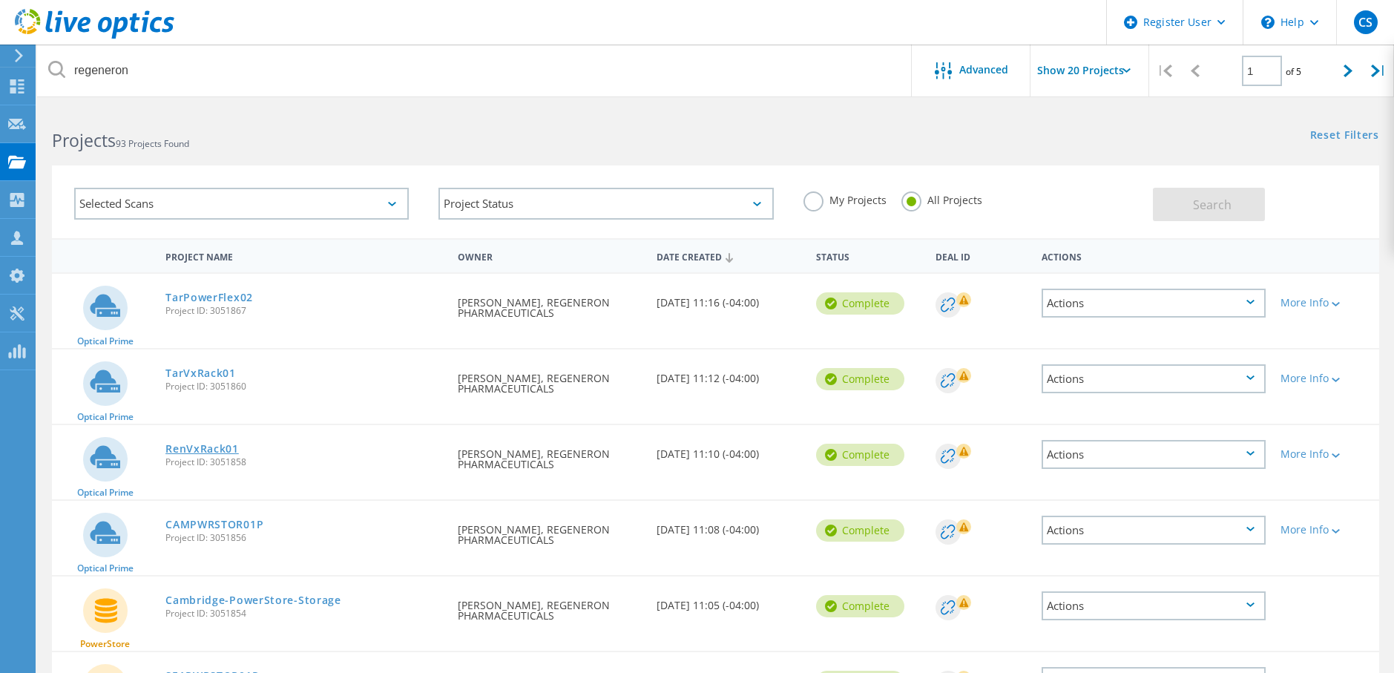
click at [219, 450] on link "RenVxRack01" at bounding box center [201, 449] width 73 height 10
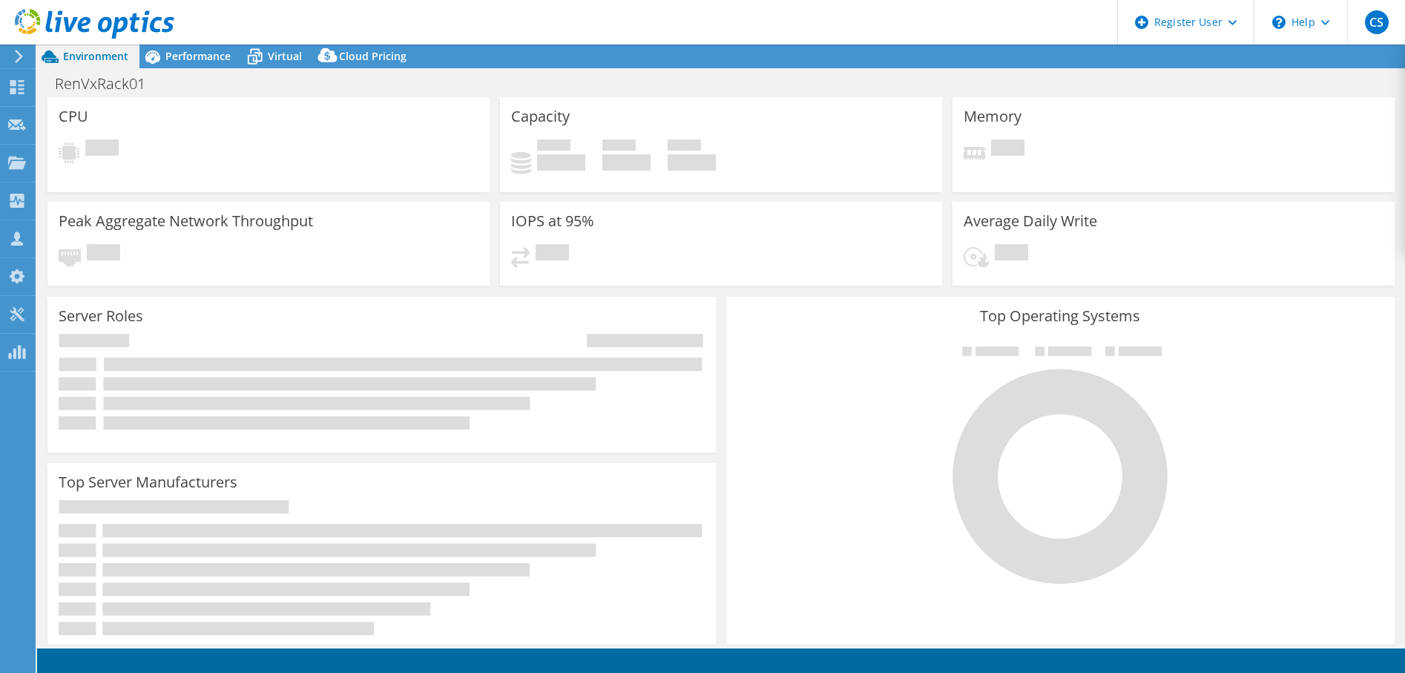
select select "USD"
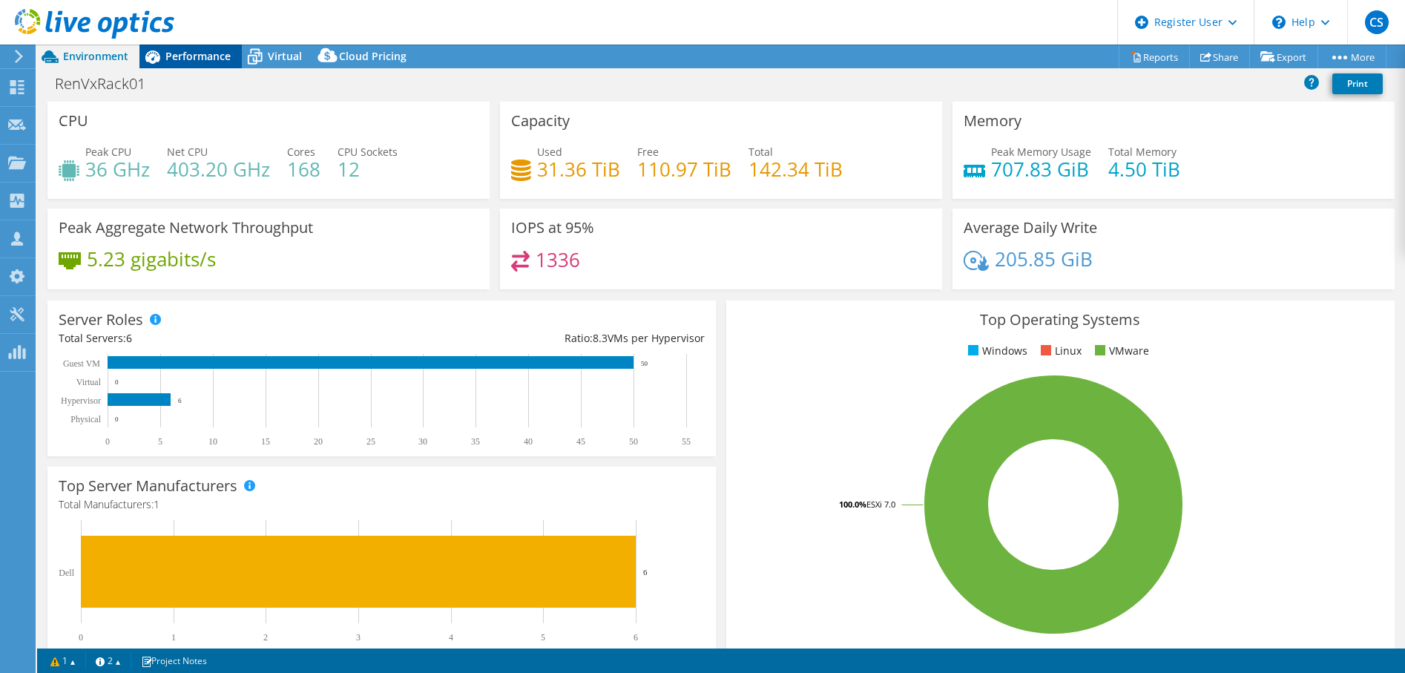
click at [182, 55] on span "Performance" at bounding box center [197, 56] width 65 height 14
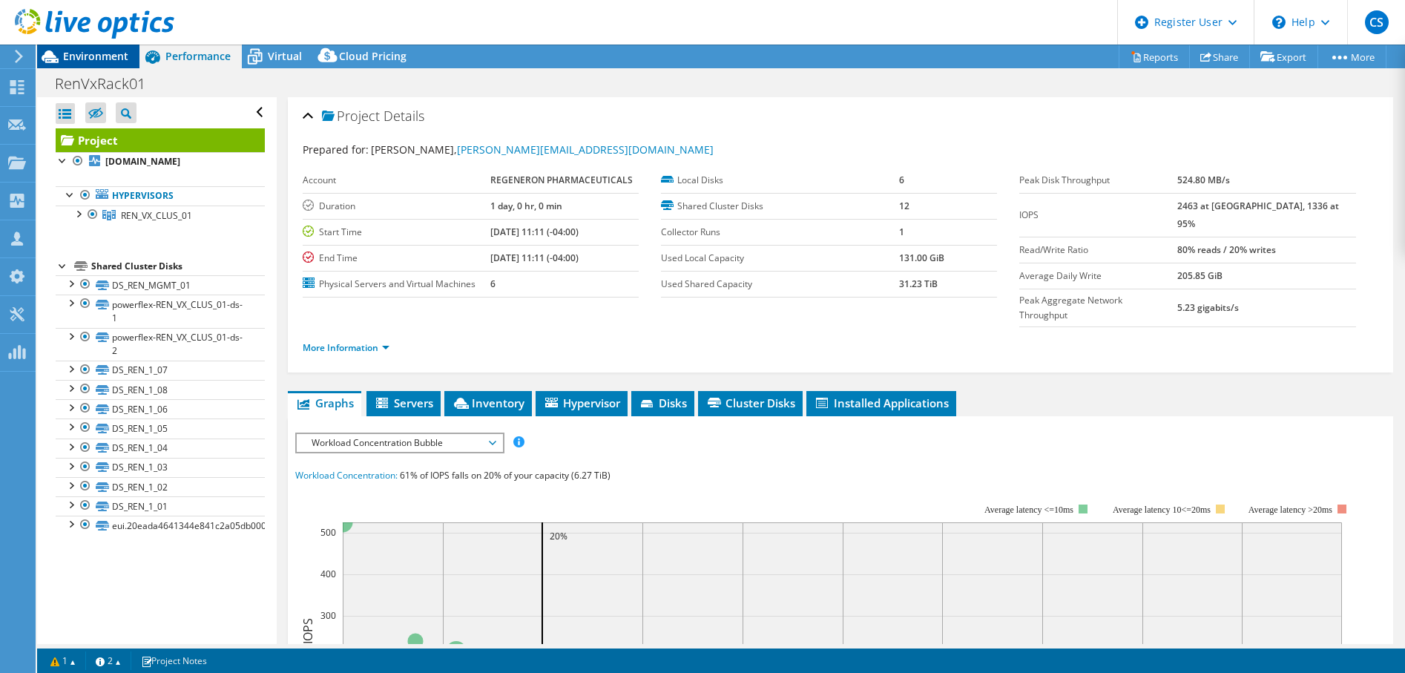
click at [88, 51] on span "Environment" at bounding box center [95, 56] width 65 height 14
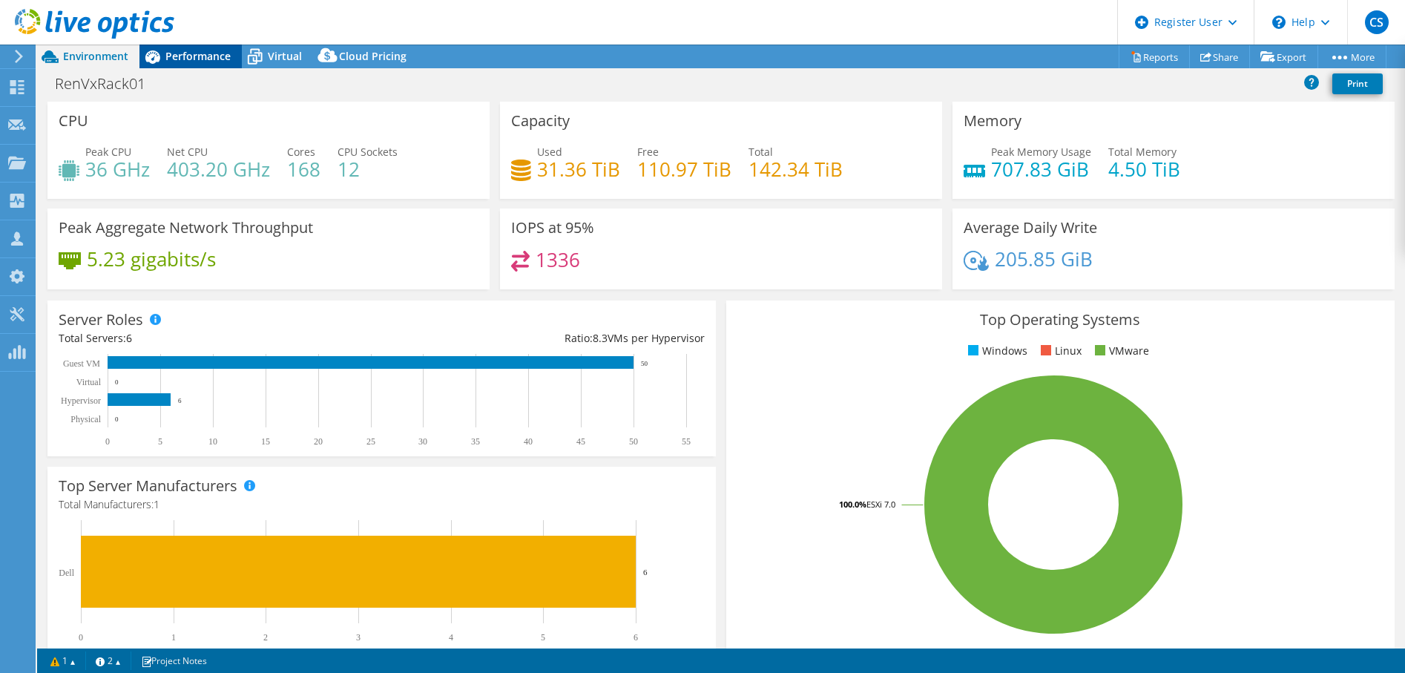
click at [190, 62] on span "Performance" at bounding box center [197, 56] width 65 height 14
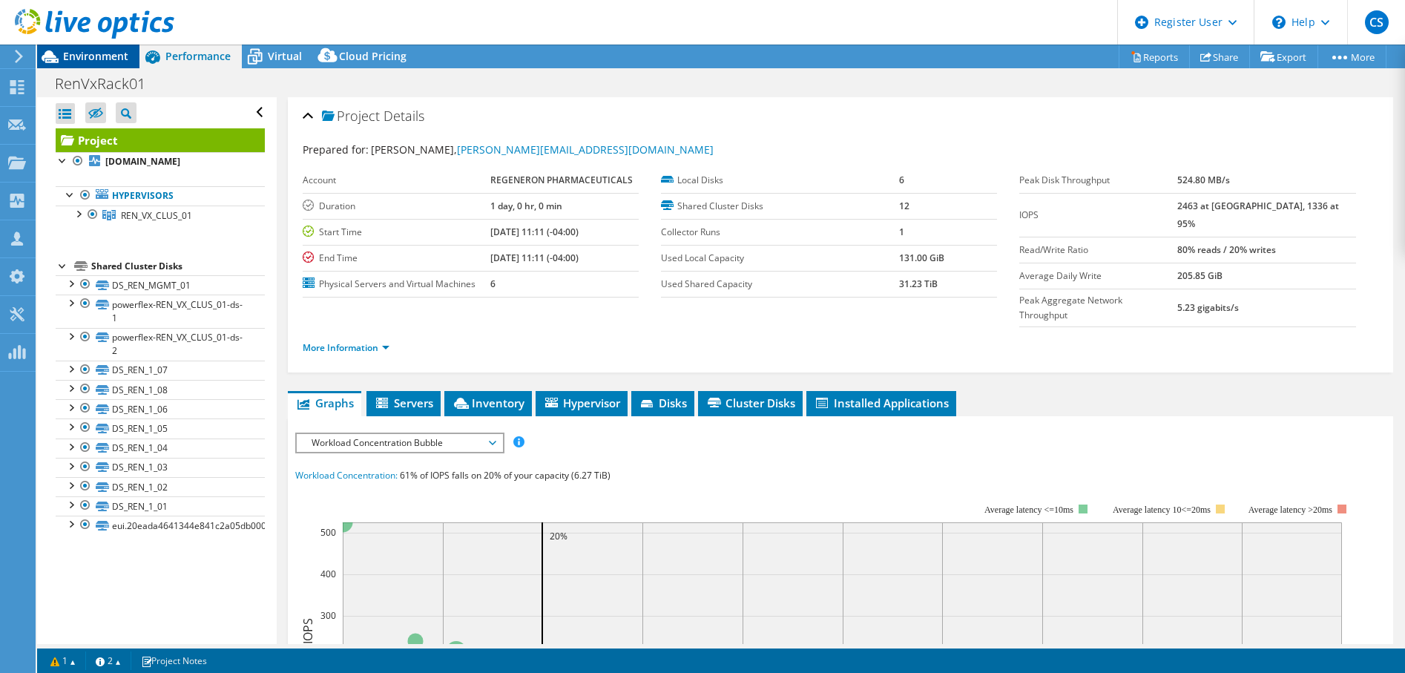
click at [101, 58] on span "Environment" at bounding box center [95, 56] width 65 height 14
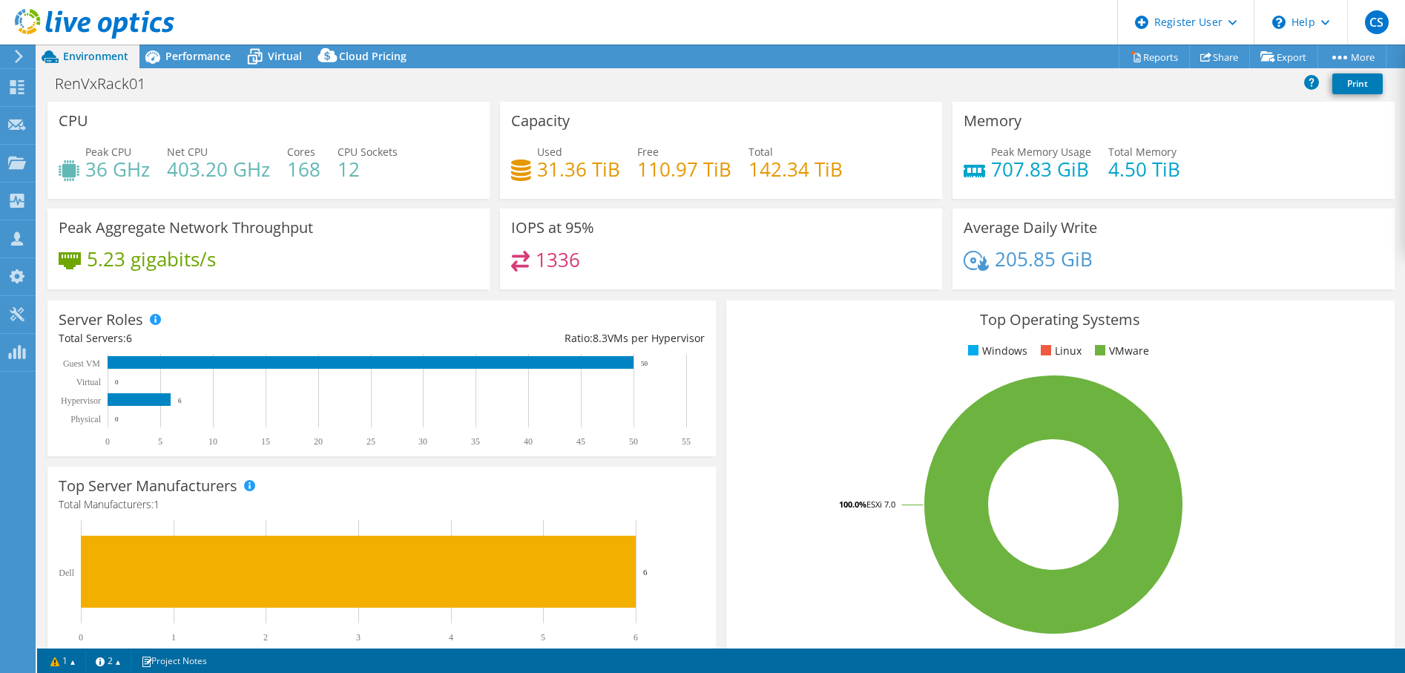
click at [1354, 168] on div "Peak Memory Usage 707.83 GiB Total Memory 4.50 TiB" at bounding box center [1174, 168] width 420 height 48
click at [1136, 58] on link "Reports" at bounding box center [1154, 56] width 71 height 23
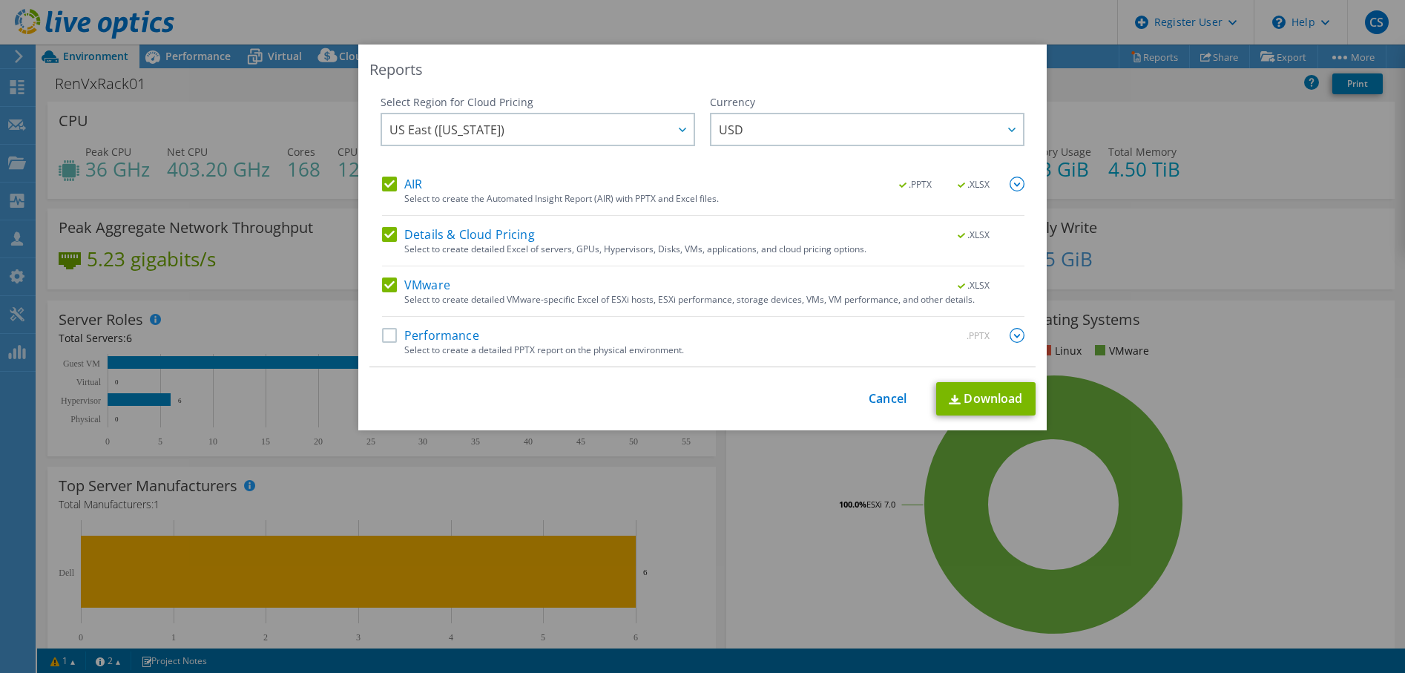
click at [387, 237] on label "Details & Cloud Pricing" at bounding box center [458, 234] width 153 height 15
click at [0, 0] on input "Details & Cloud Pricing" at bounding box center [0, 0] width 0 height 0
click at [382, 286] on label "VMware" at bounding box center [416, 284] width 68 height 15
click at [0, 0] on input "VMware" at bounding box center [0, 0] width 0 height 0
click at [1010, 182] on img at bounding box center [1017, 184] width 15 height 15
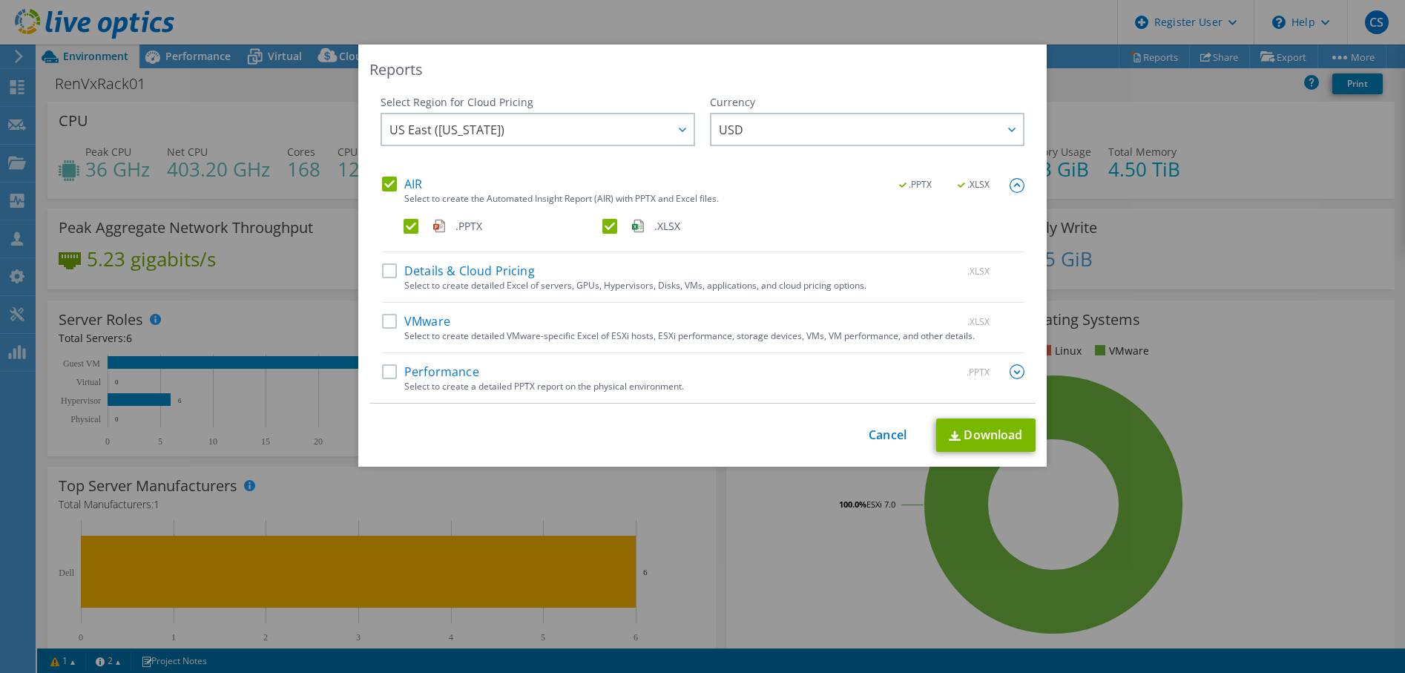
click at [611, 226] on label ".XLSX" at bounding box center [700, 226] width 196 height 15
click at [0, 0] on input ".XLSX" at bounding box center [0, 0] width 0 height 0
click at [975, 430] on link "Download" at bounding box center [985, 434] width 99 height 33
click at [405, 22] on div "Reports Select Region for Cloud Pricing Asia Pacific ([GEOGRAPHIC_DATA]) [GEOGR…" at bounding box center [702, 336] width 1405 height 673
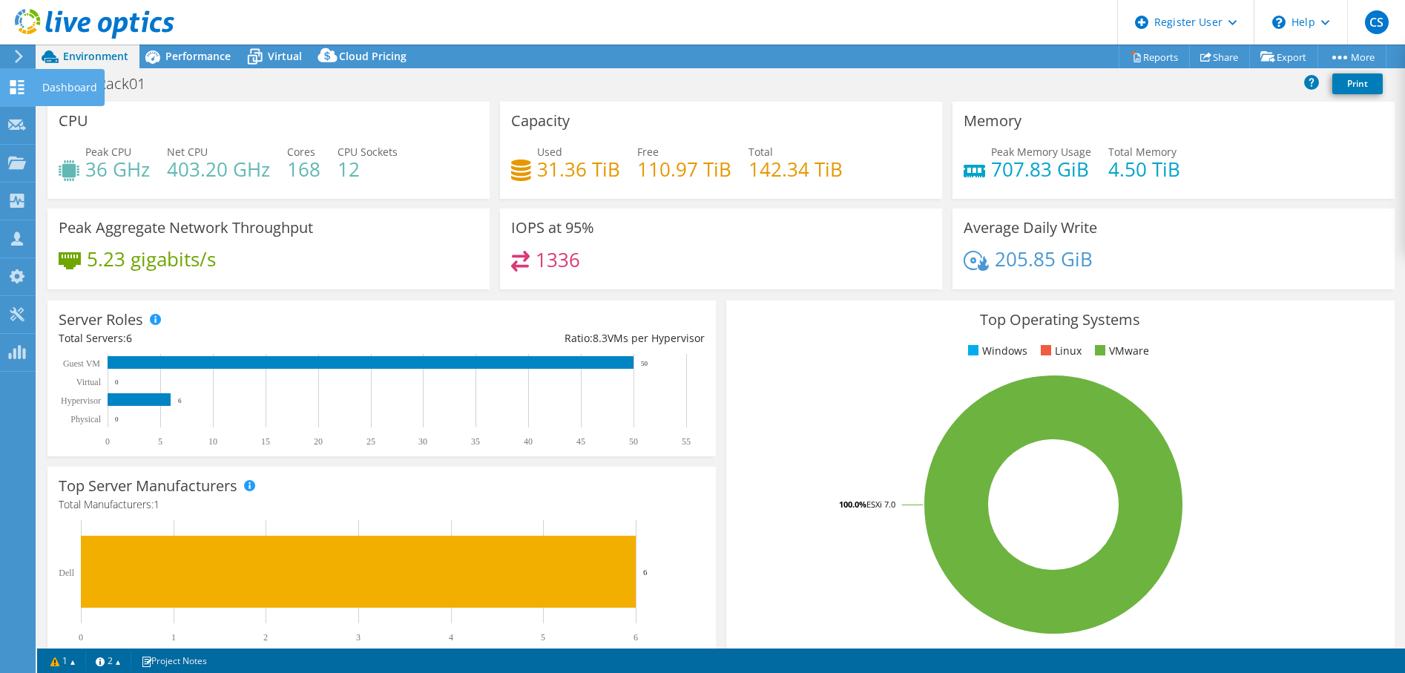
click at [21, 82] on use at bounding box center [17, 87] width 14 height 14
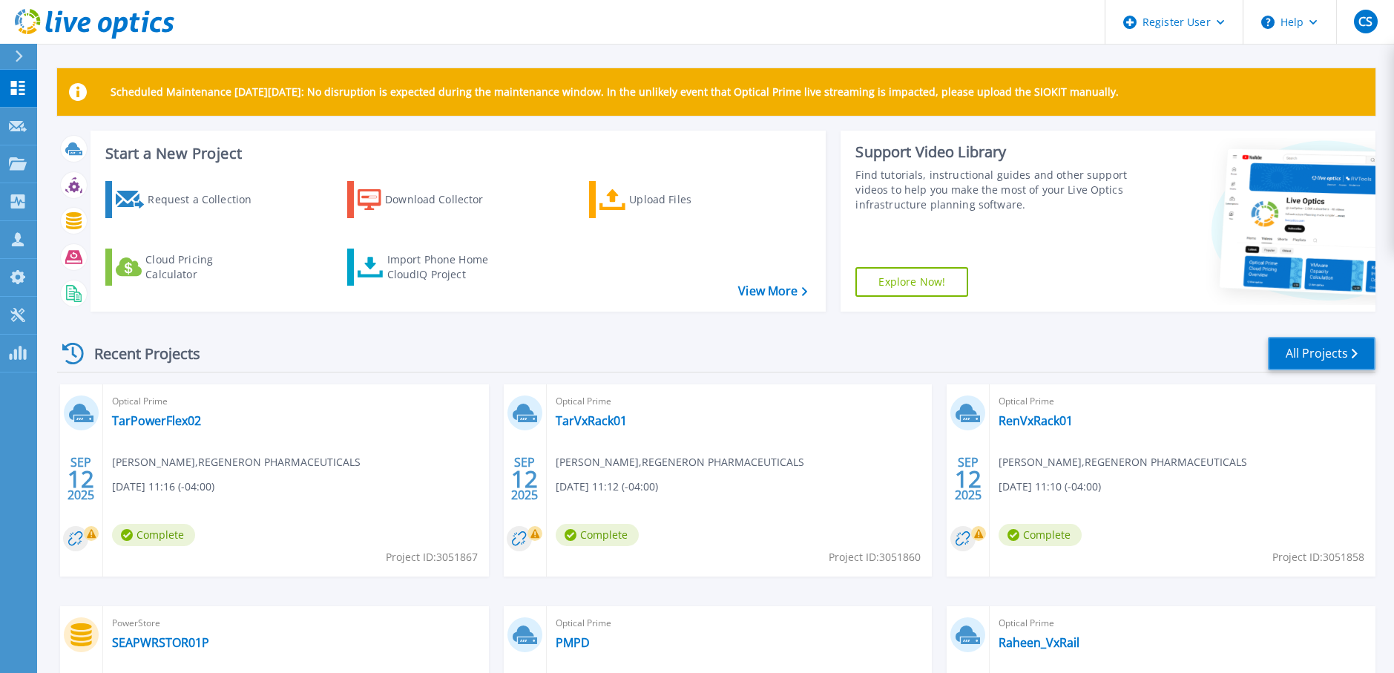
click at [1321, 352] on link "All Projects" at bounding box center [1322, 353] width 108 height 33
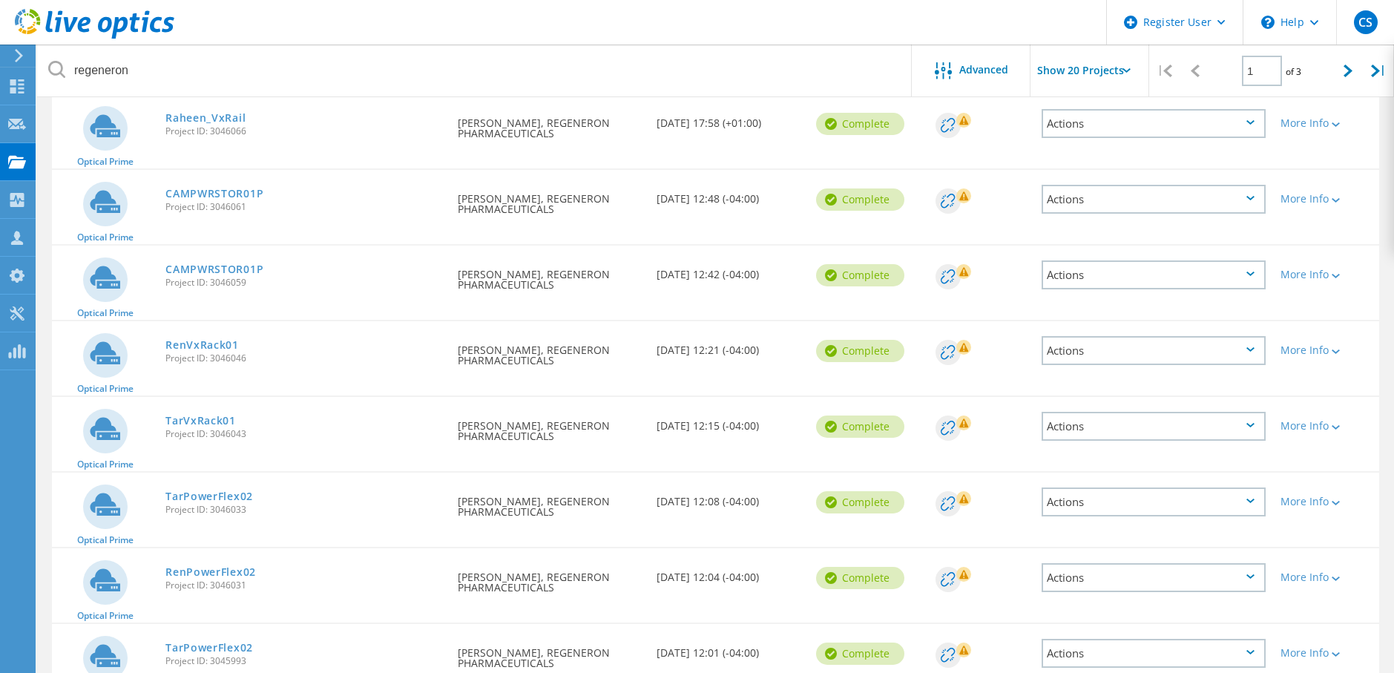
scroll to position [594, 0]
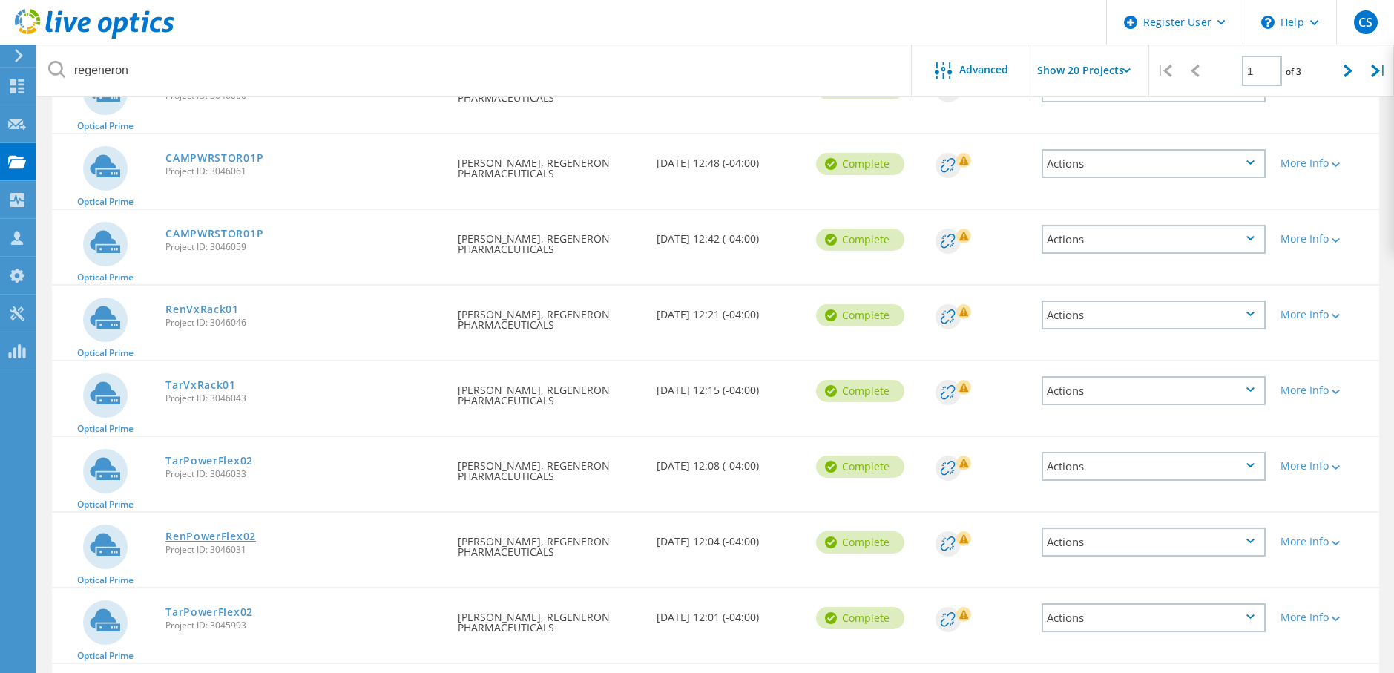
click at [242, 535] on link "RenPowerFlex02" at bounding box center [210, 536] width 91 height 10
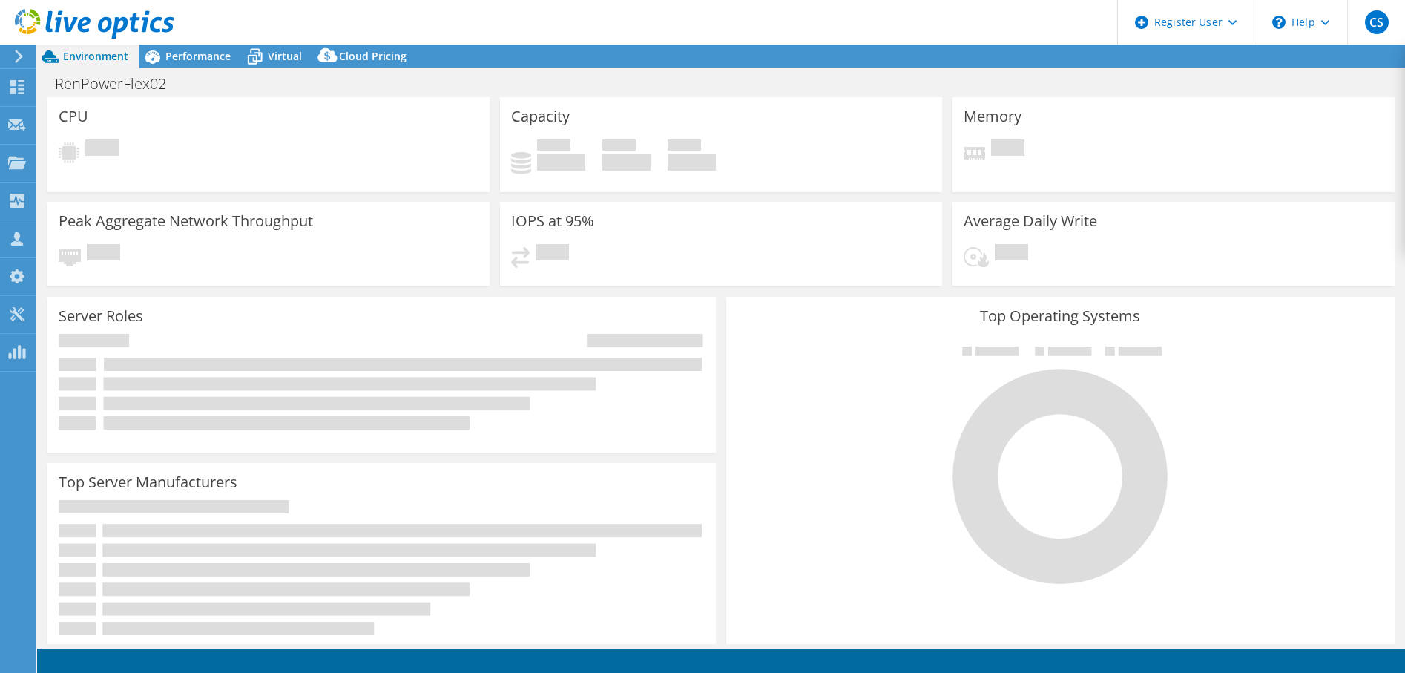
select select "USD"
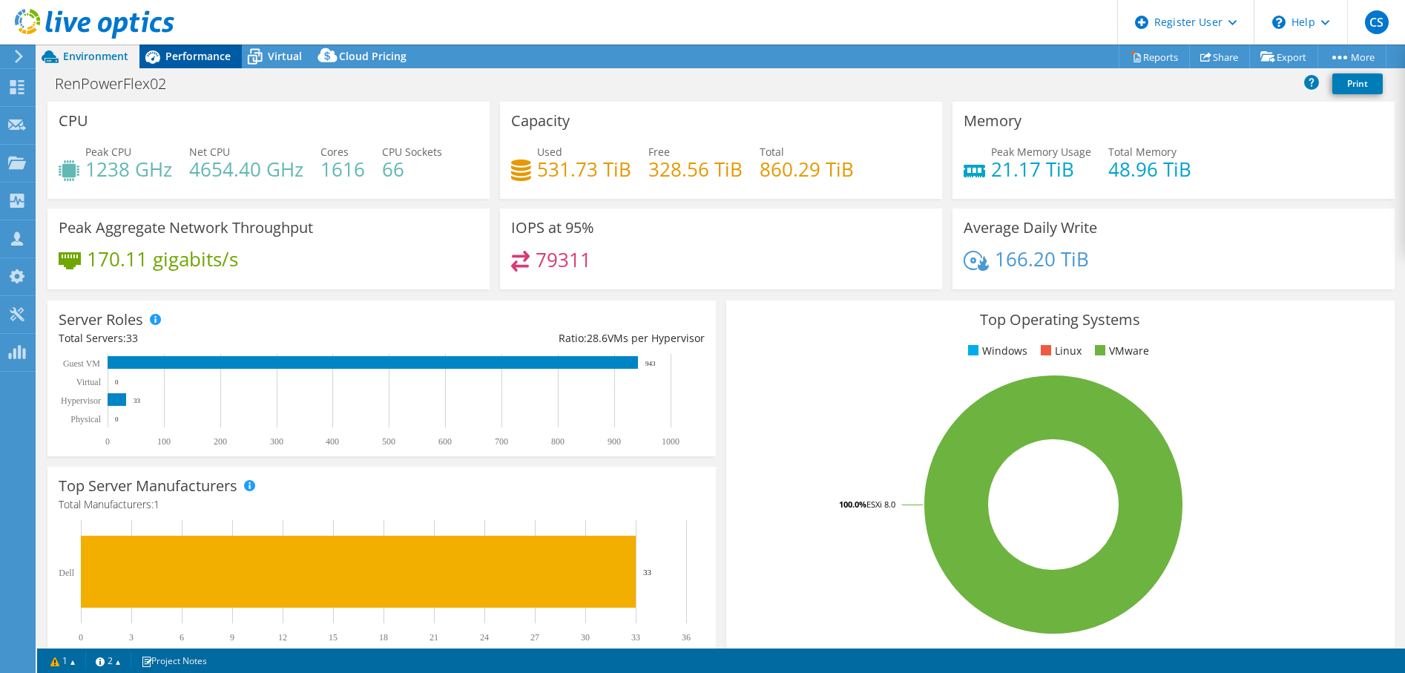
click at [167, 55] on span "Performance" at bounding box center [197, 56] width 65 height 14
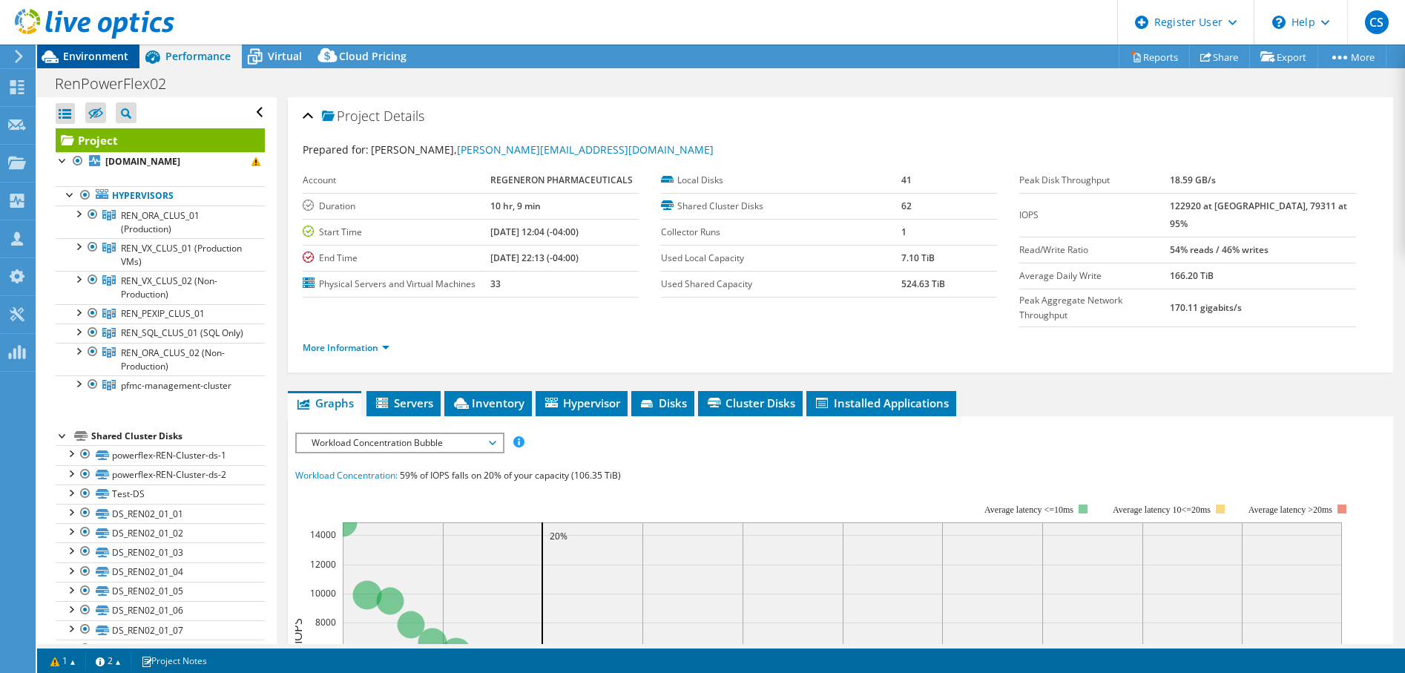
click at [85, 56] on span "Environment" at bounding box center [95, 56] width 65 height 14
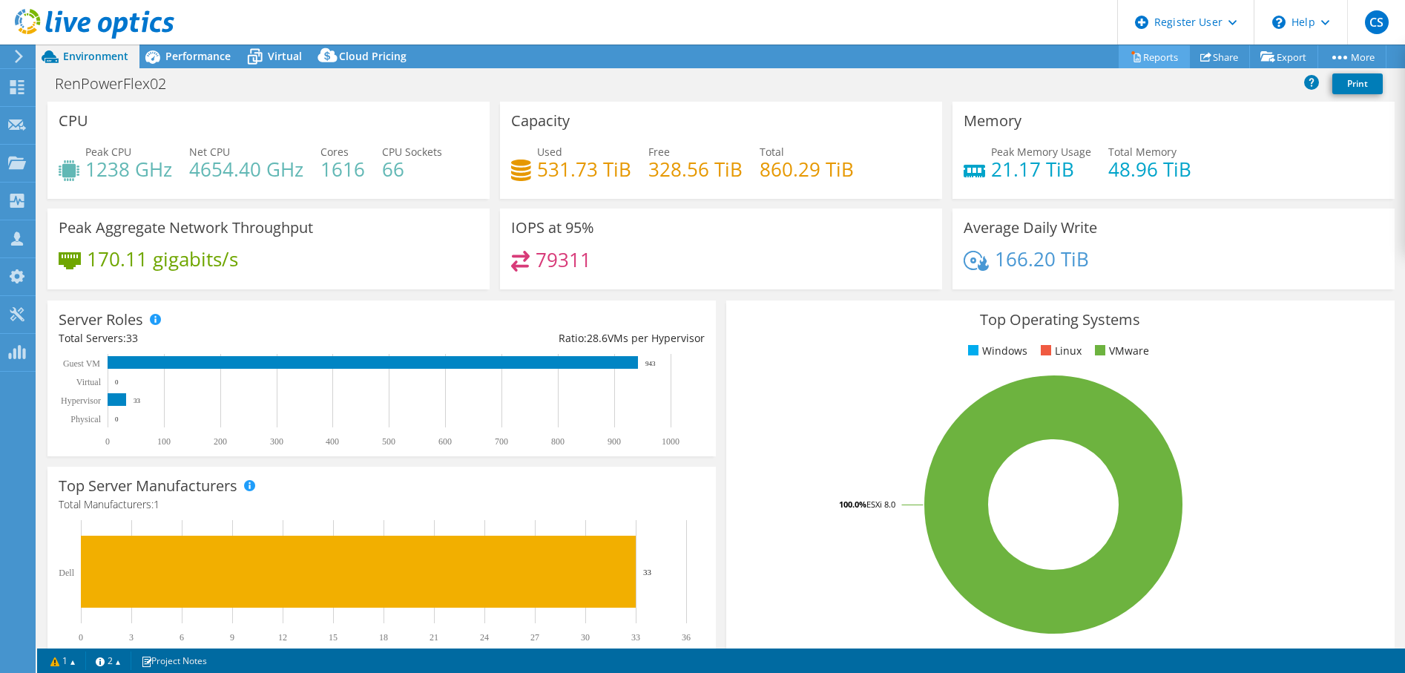
click at [1143, 53] on link "Reports" at bounding box center [1154, 56] width 71 height 23
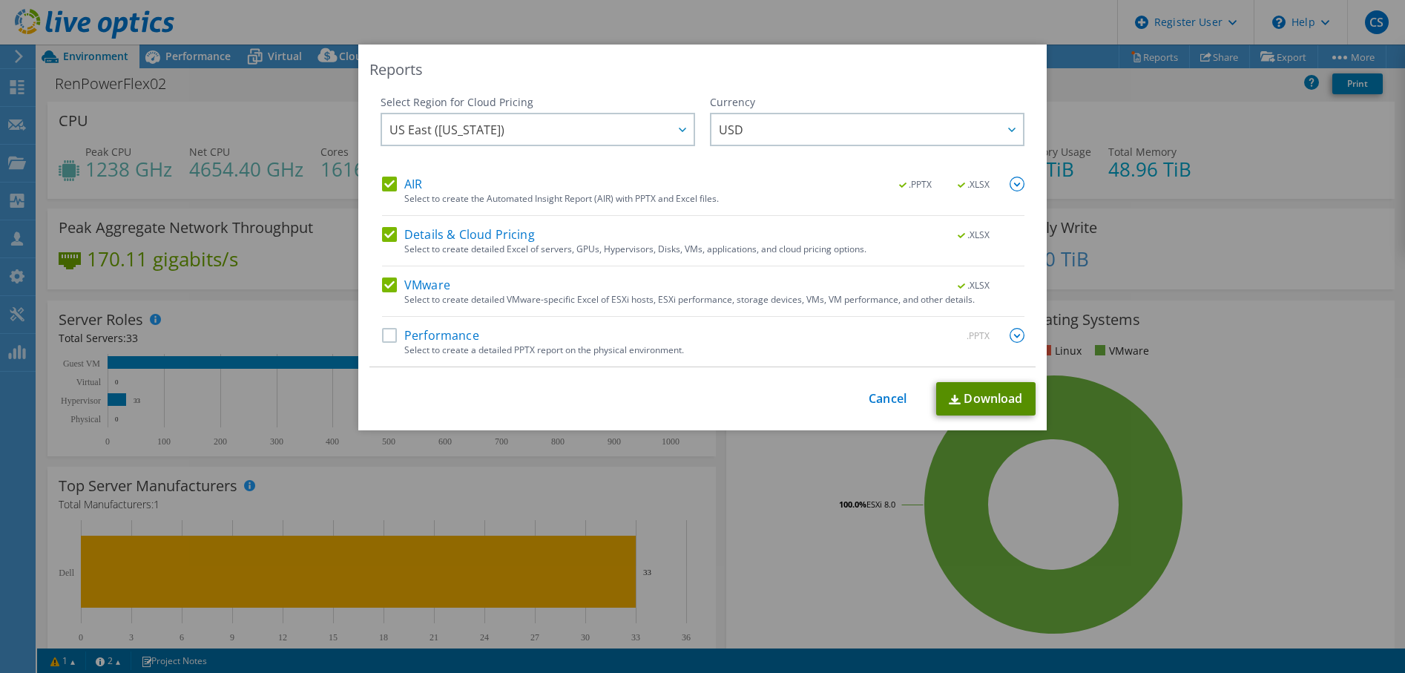
click at [956, 402] on link "Download" at bounding box center [985, 398] width 99 height 33
click at [677, 59] on div "Reports" at bounding box center [702, 69] width 666 height 21
click at [871, 393] on link "Cancel" at bounding box center [888, 399] width 38 height 14
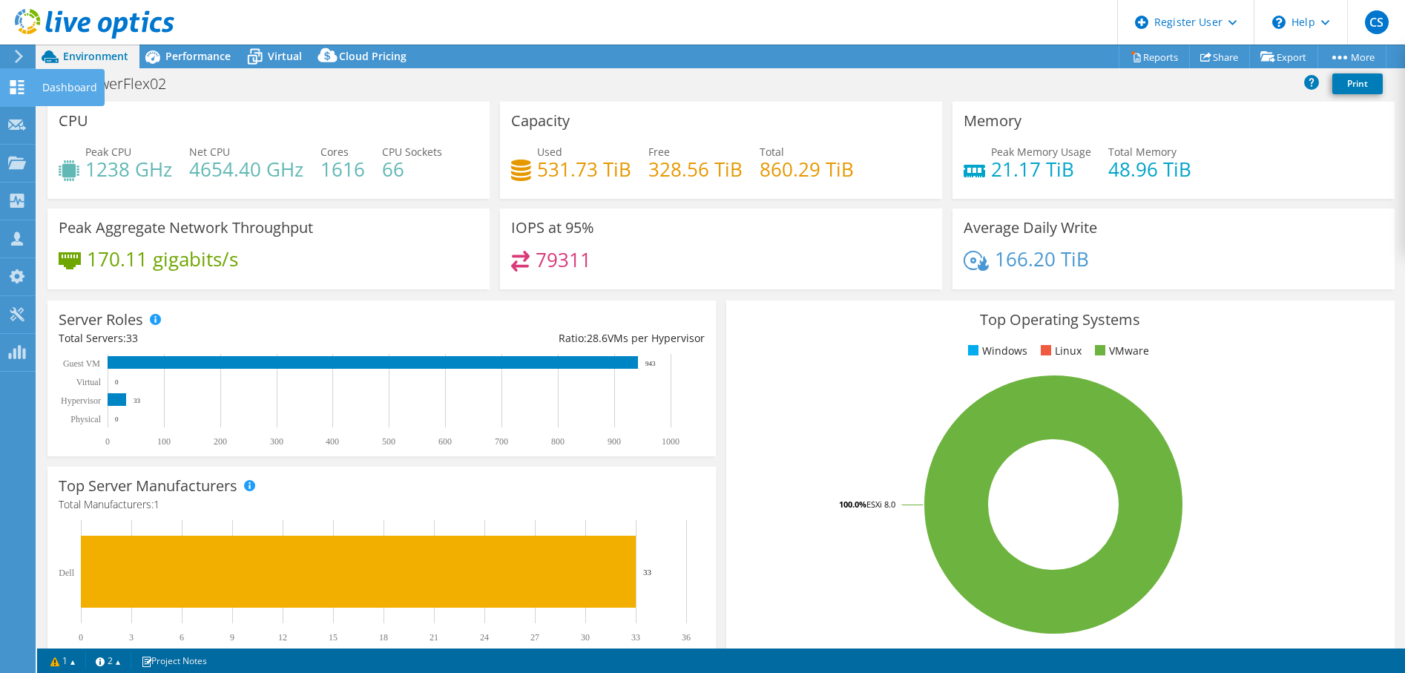
click at [51, 86] on div "Dashboard" at bounding box center [70, 87] width 70 height 37
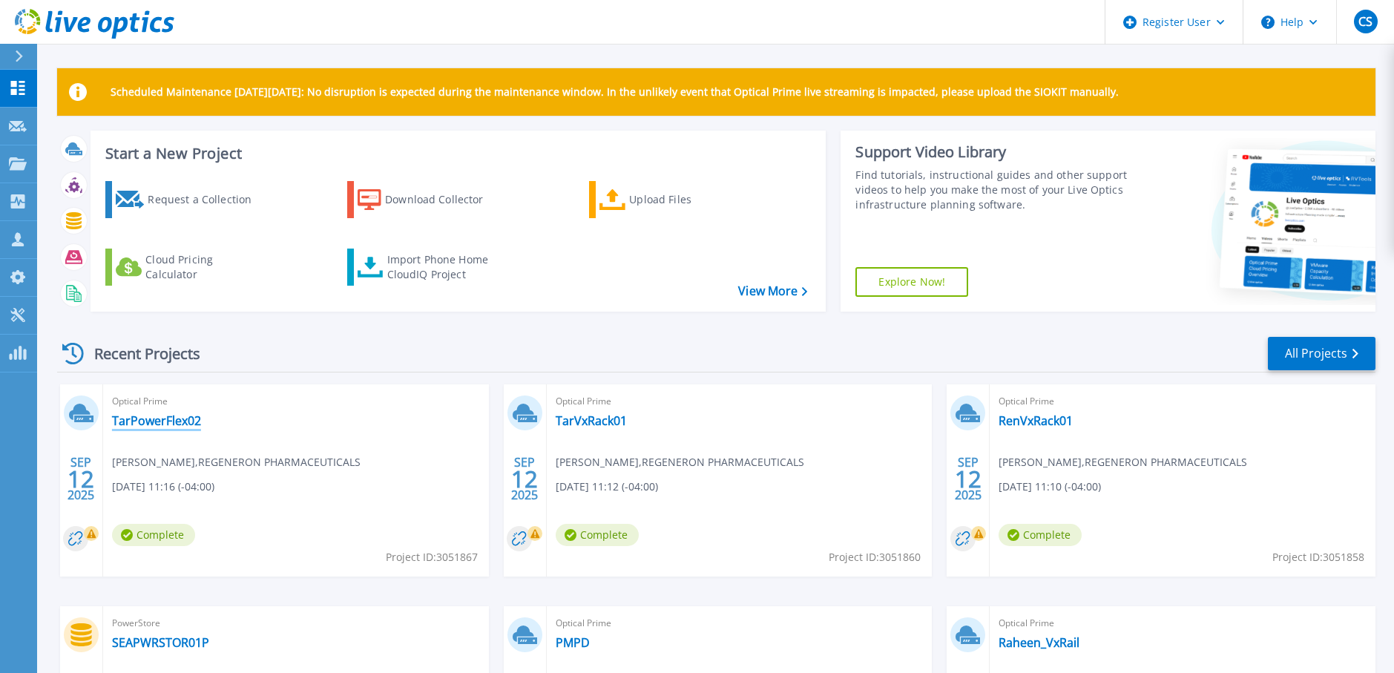
click at [145, 419] on link "TarPowerFlex02" at bounding box center [156, 420] width 89 height 15
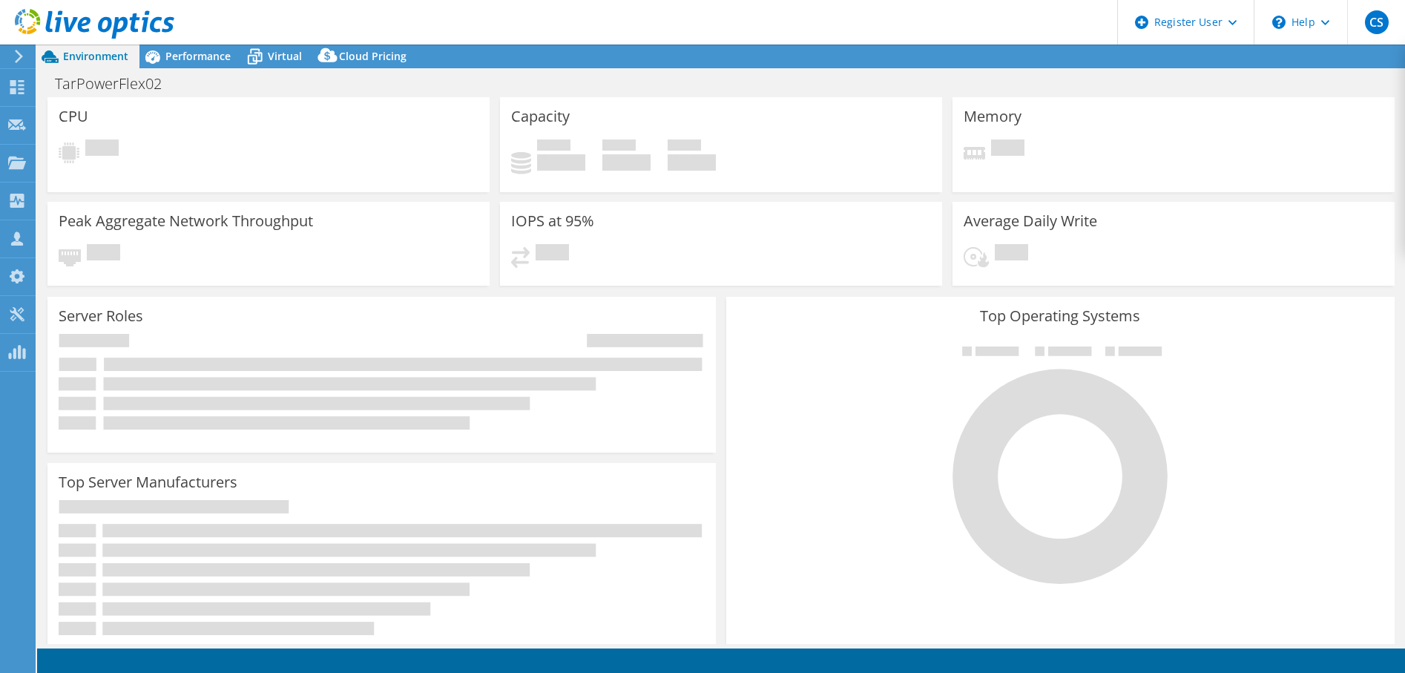
select select "USD"
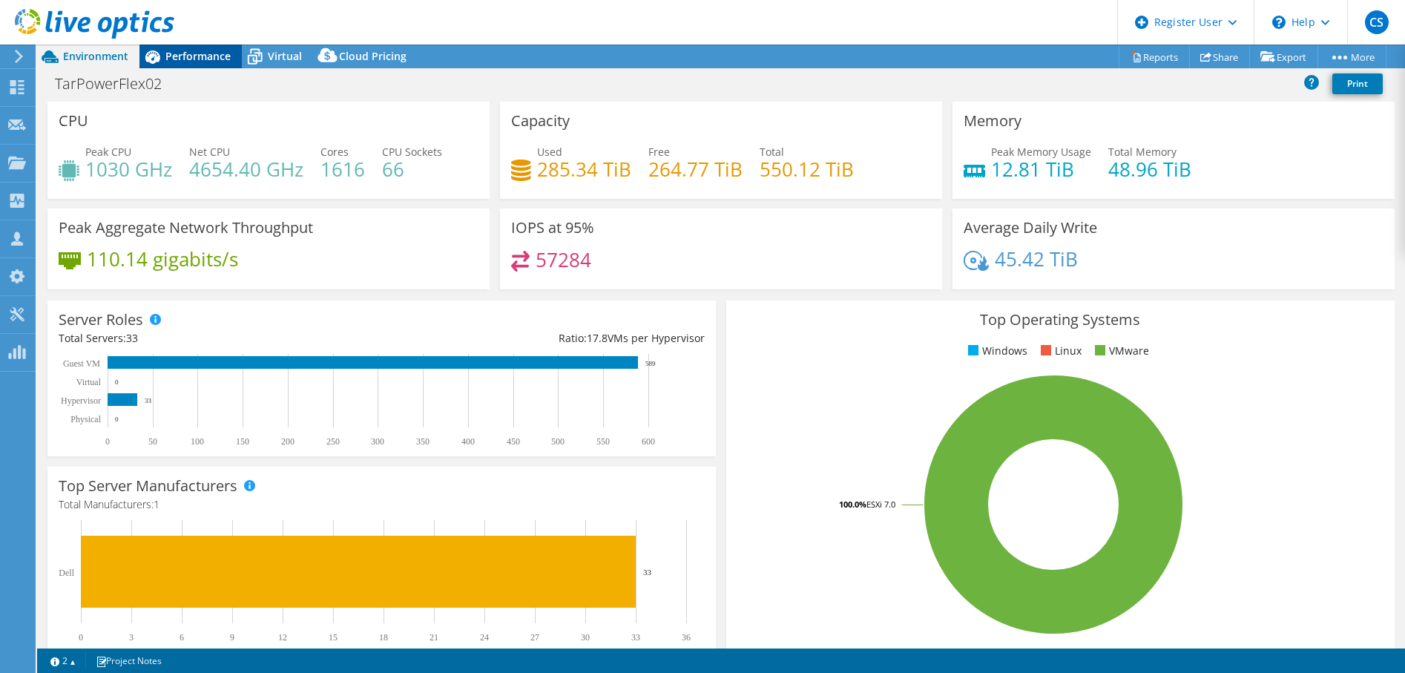
click at [196, 59] on span "Performance" at bounding box center [197, 56] width 65 height 14
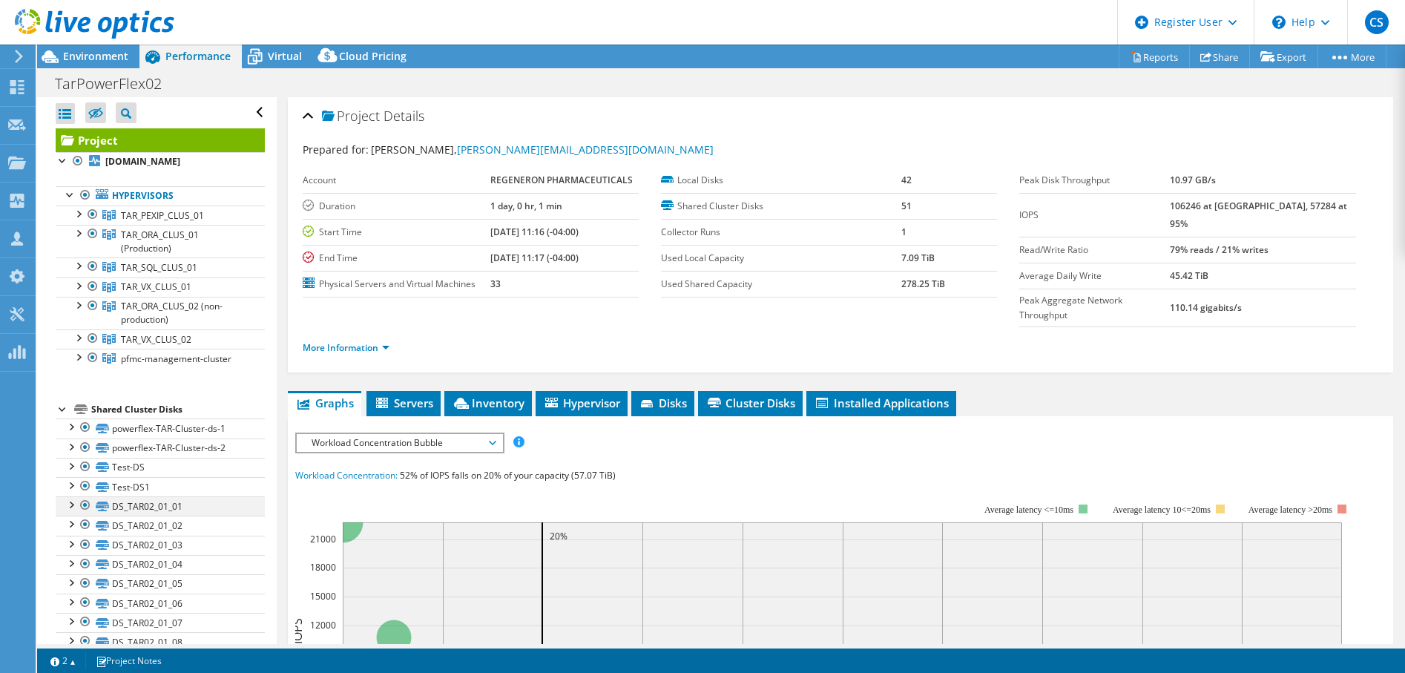
click at [73, 507] on div at bounding box center [70, 503] width 15 height 15
click at [71, 505] on div at bounding box center [70, 503] width 15 height 15
click at [1147, 58] on link "Reports" at bounding box center [1154, 56] width 71 height 23
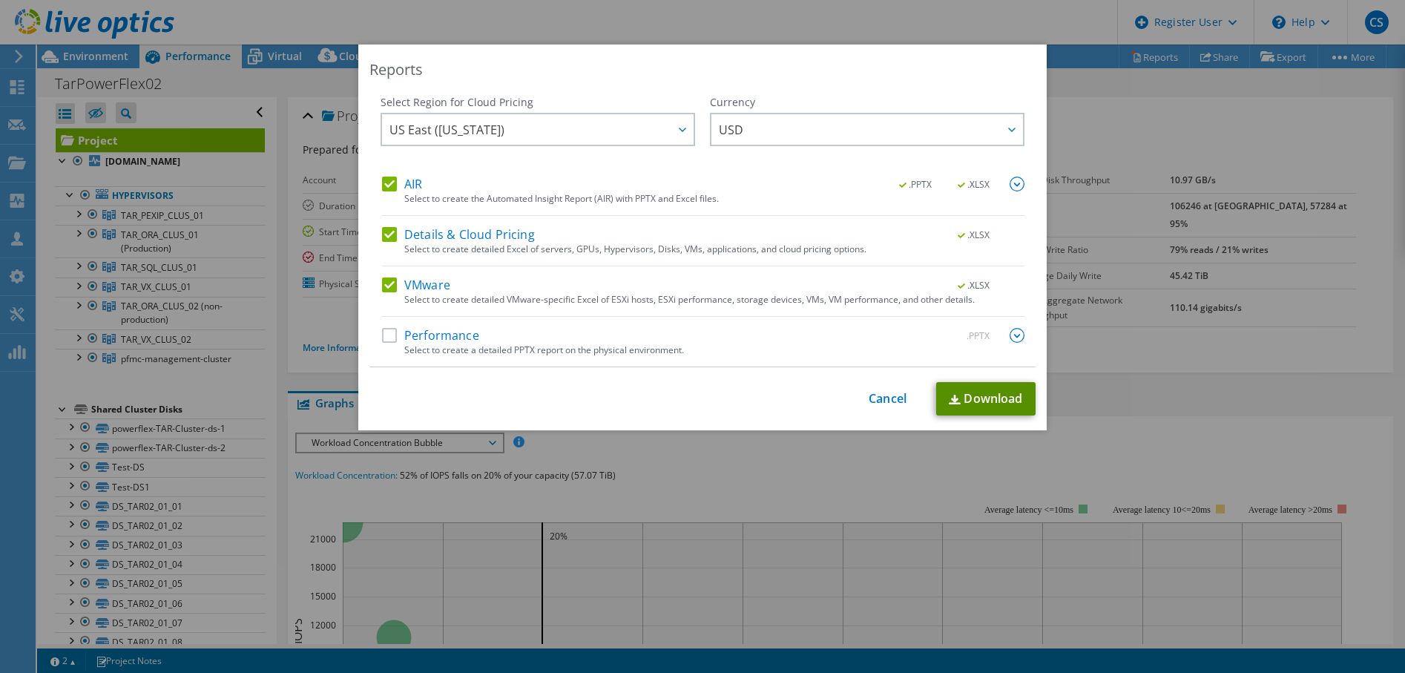
click at [968, 394] on link "Download" at bounding box center [985, 398] width 99 height 33
click at [878, 398] on link "Cancel" at bounding box center [888, 399] width 38 height 14
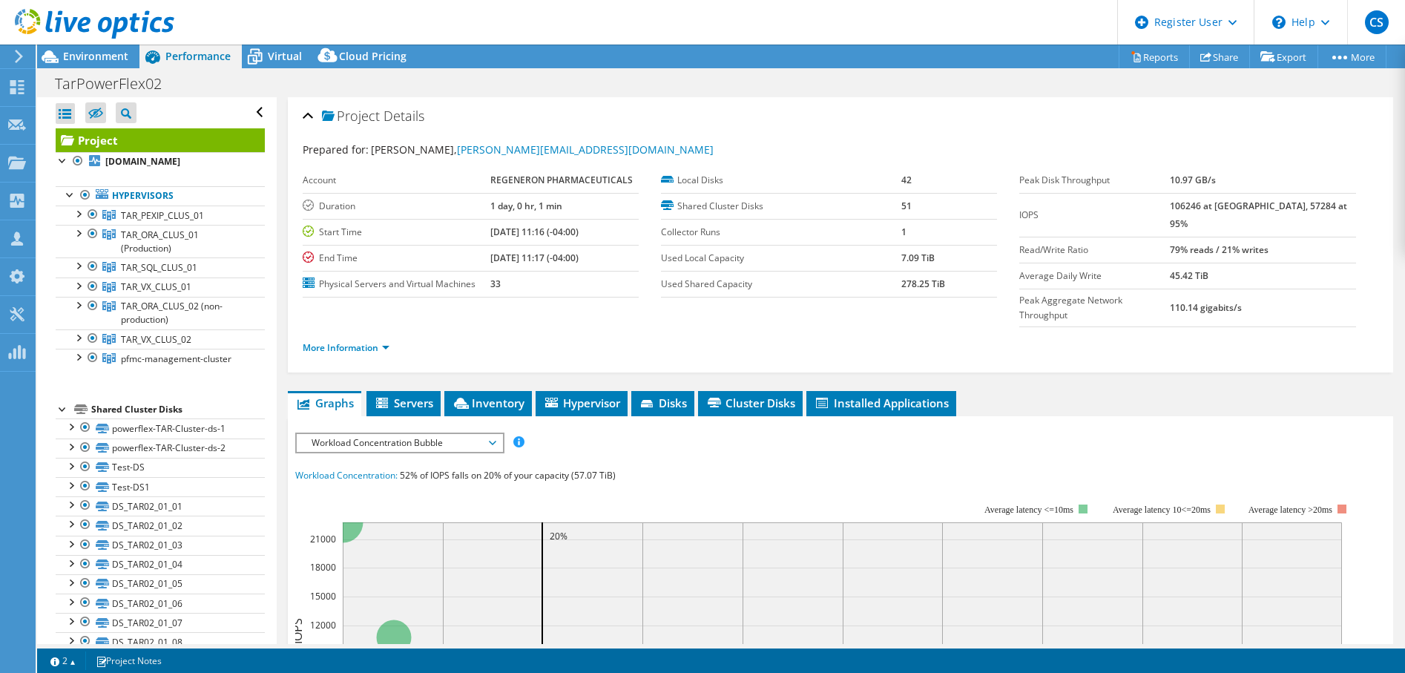
click at [1364, 591] on icon "0% 10% 20% 30% 40% 50% 60% 70% 80% 90% 100% Capacity 0 3000 6000 9000 12000 150…" at bounding box center [830, 632] width 1070 height 297
click at [23, 88] on icon at bounding box center [17, 87] width 18 height 14
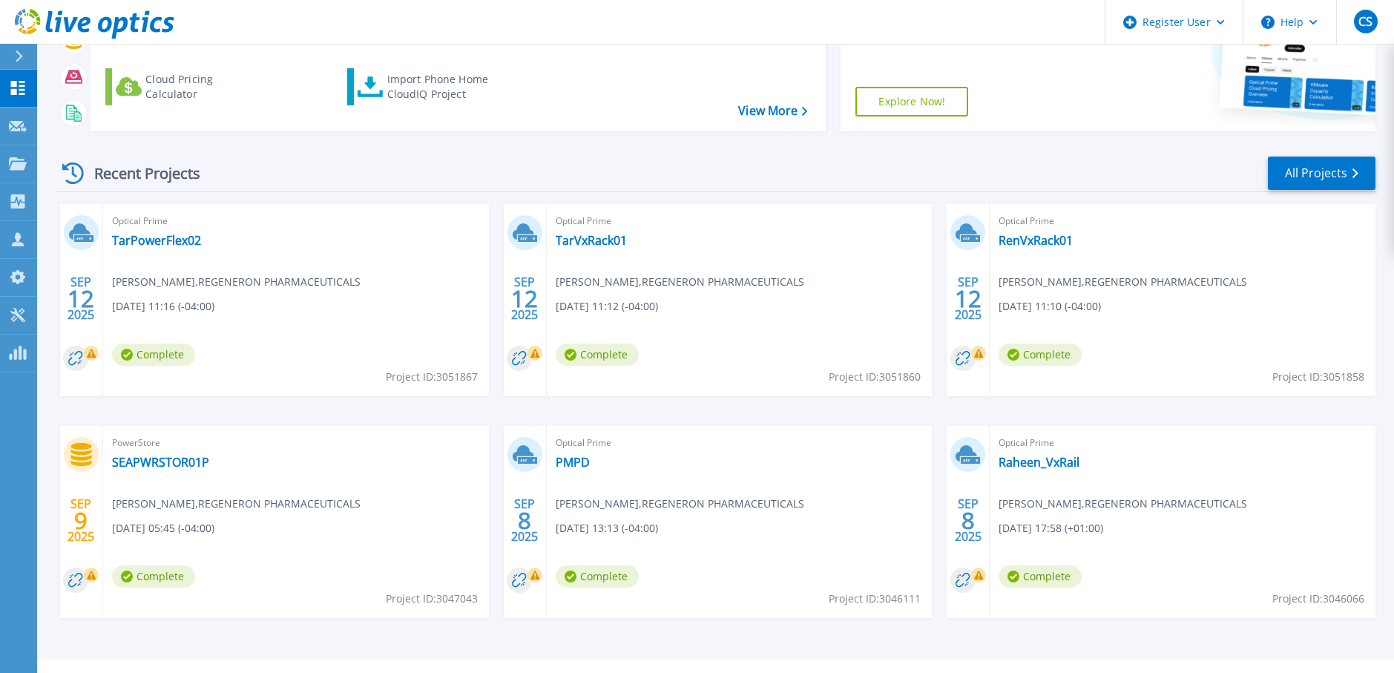
scroll to position [211, 0]
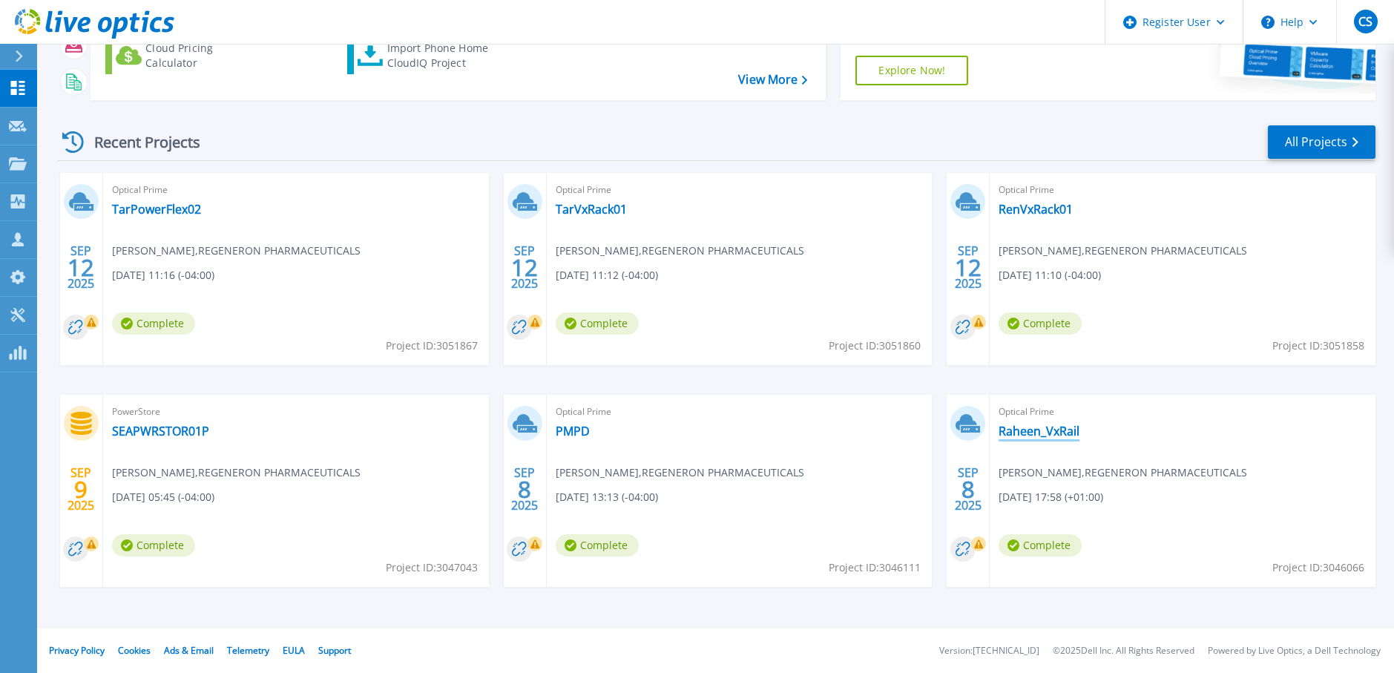
click at [1042, 433] on link "Raheen_VxRail" at bounding box center [1039, 431] width 81 height 15
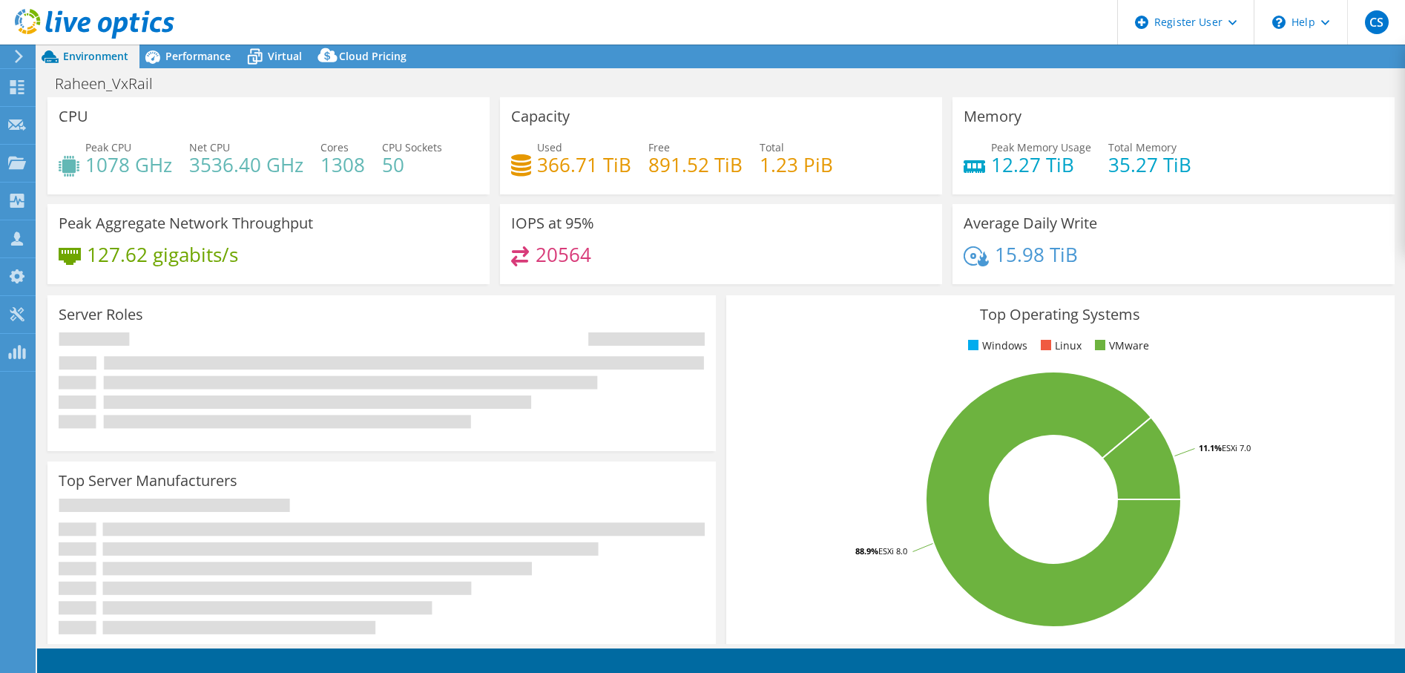
select select "USD"
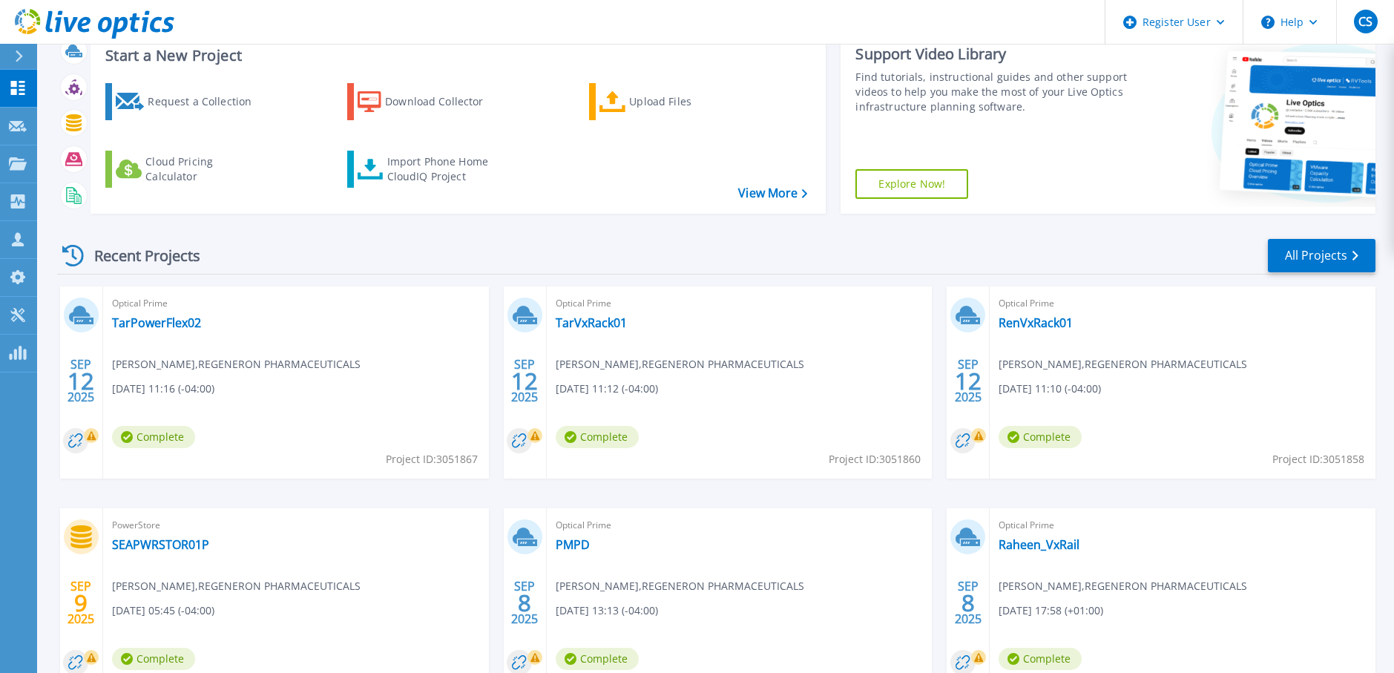
scroll to position [148, 0]
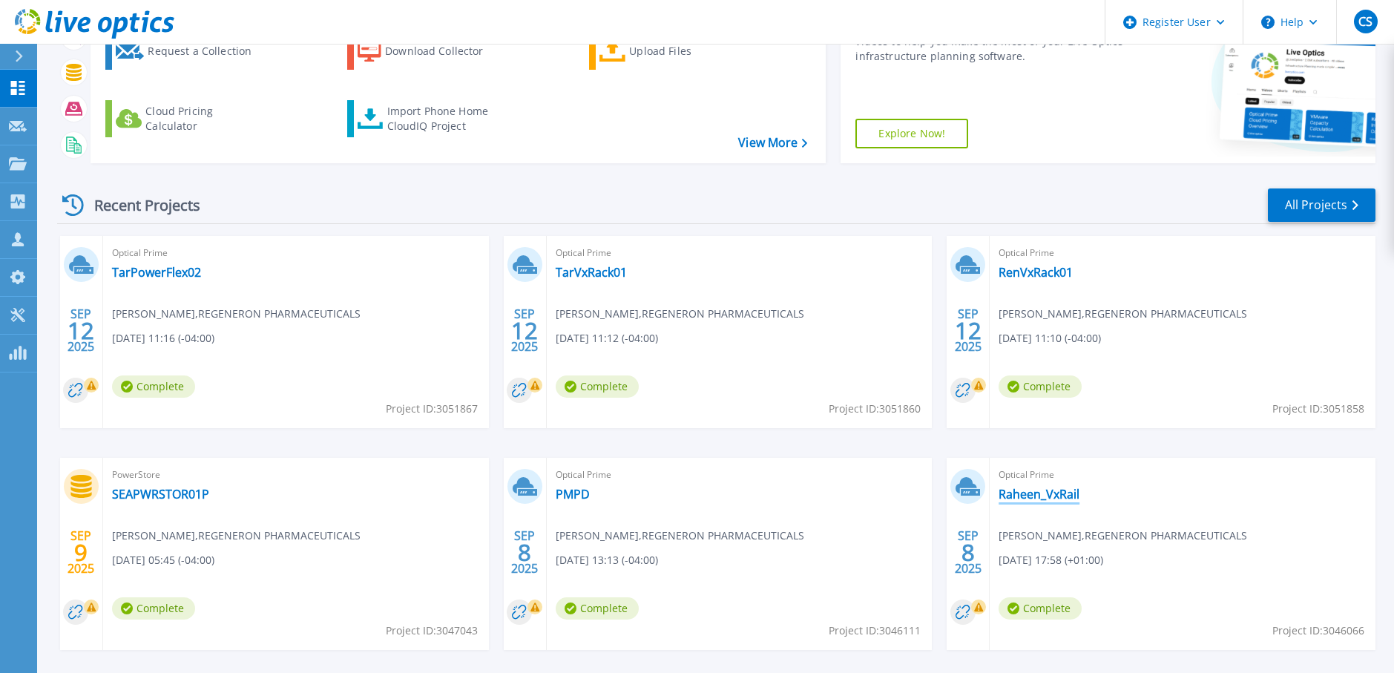
click at [1044, 496] on link "Raheen_VxRail" at bounding box center [1039, 494] width 81 height 15
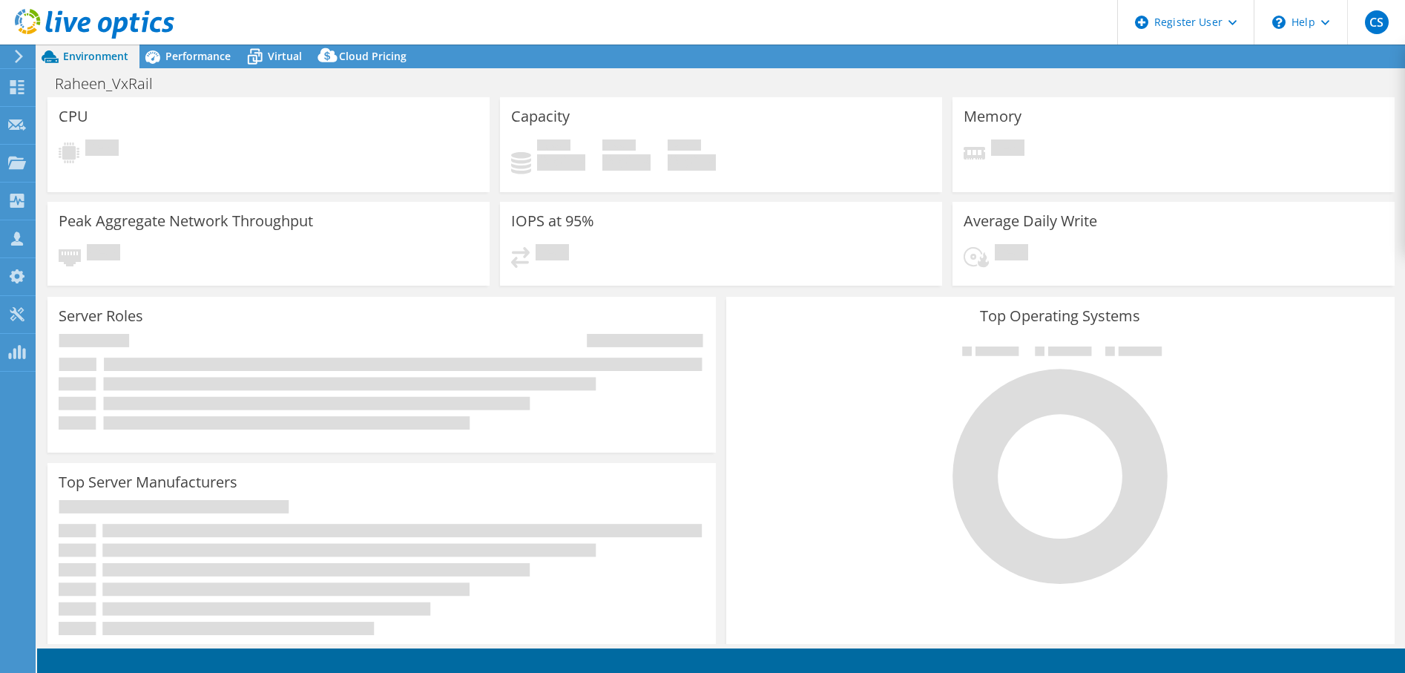
select select "USD"
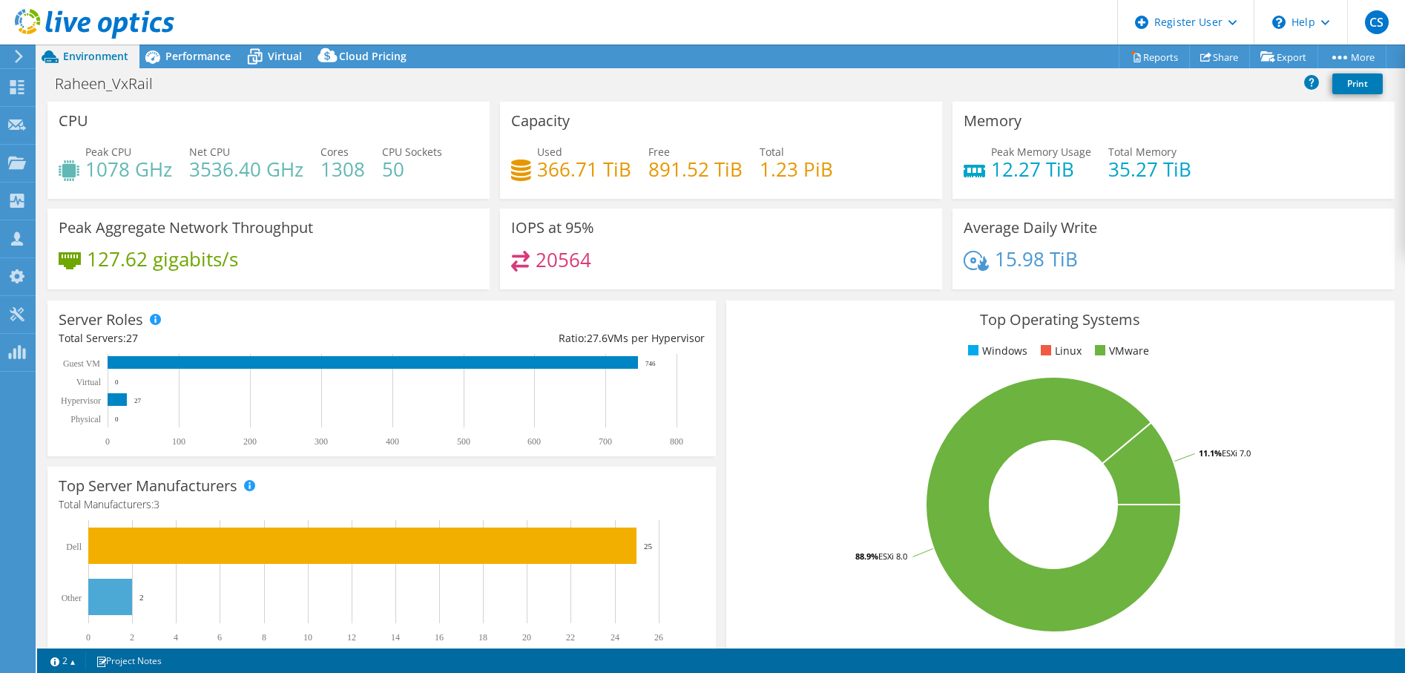
click at [1162, 85] on div "Raheen_VxRail Print" at bounding box center [721, 83] width 1368 height 27
click at [189, 57] on span "Performance" at bounding box center [197, 56] width 65 height 14
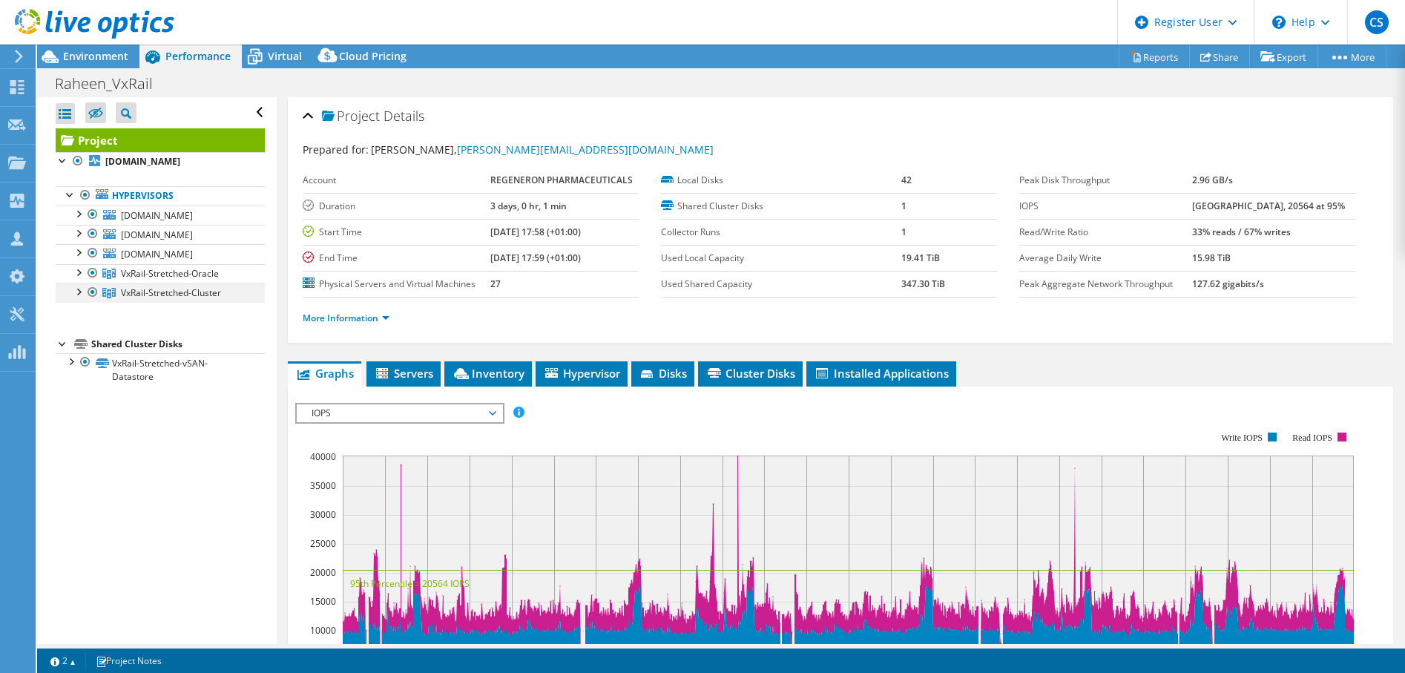
click at [76, 298] on div at bounding box center [77, 290] width 15 height 15
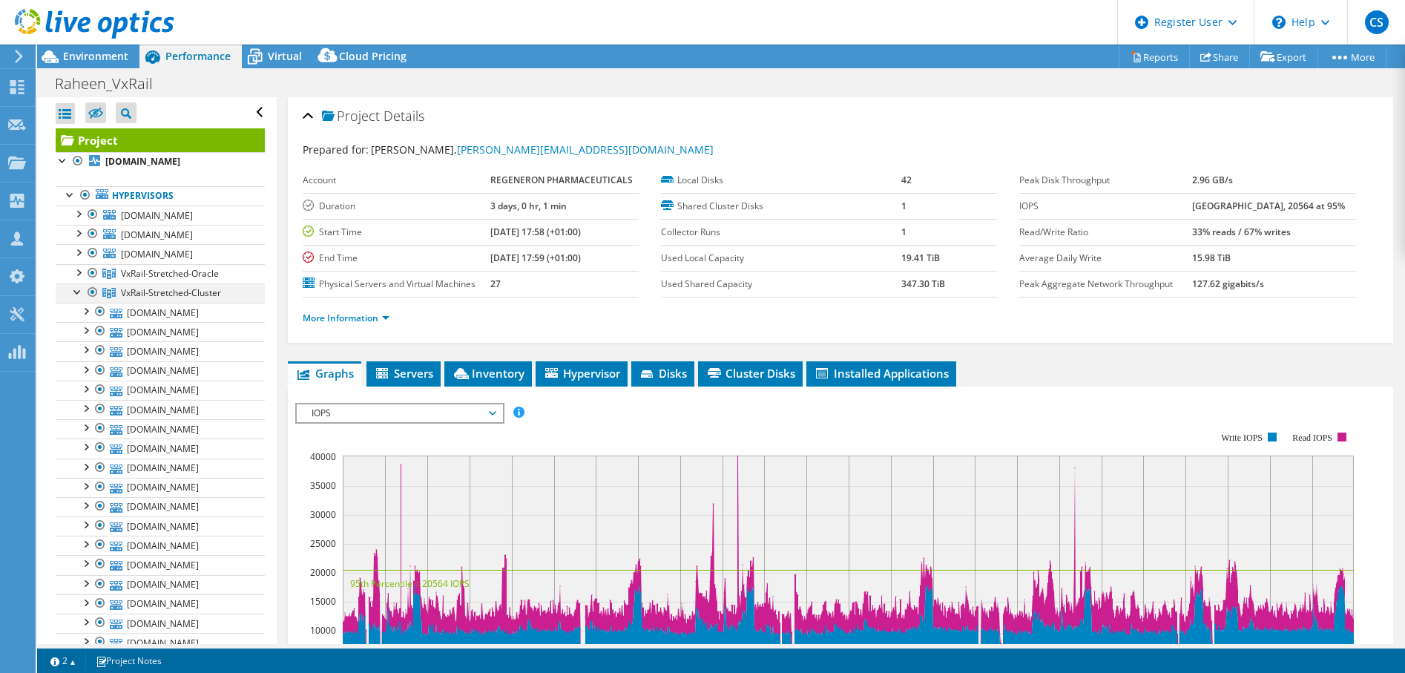
click at [76, 298] on div at bounding box center [77, 290] width 15 height 15
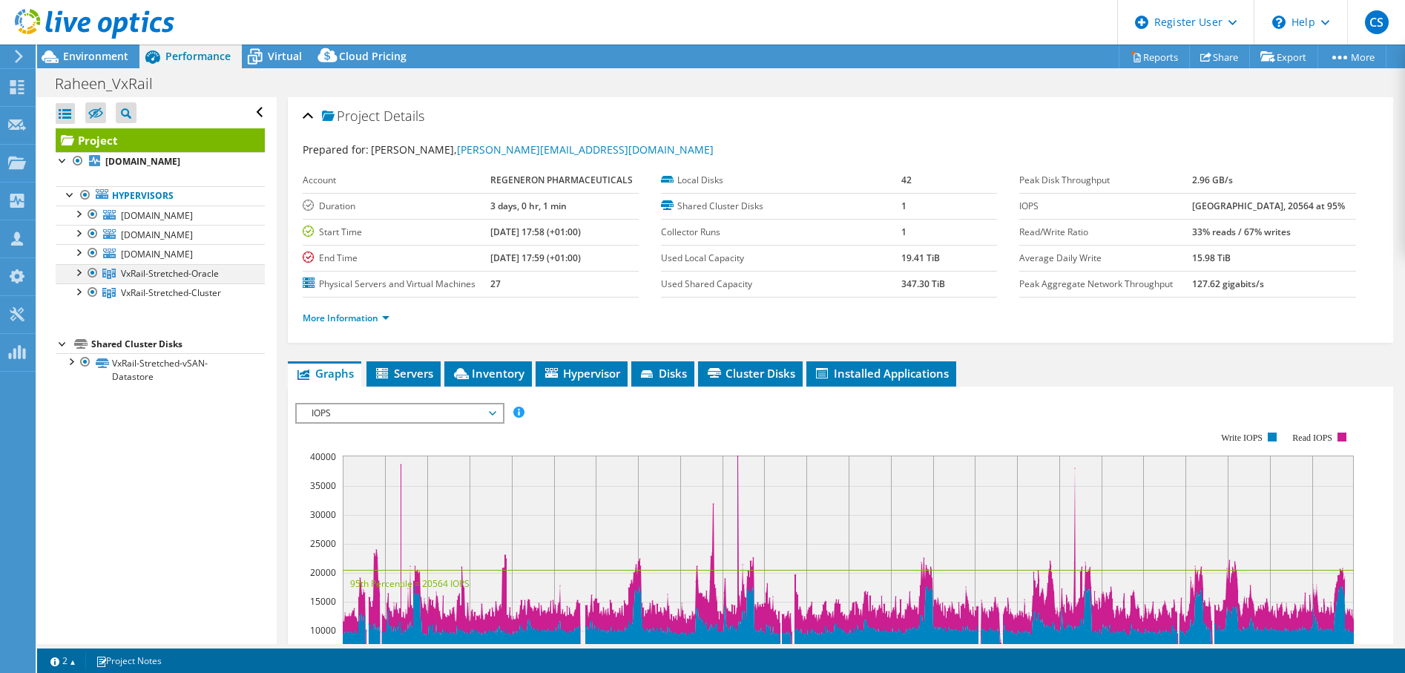
click at [79, 279] on div at bounding box center [77, 271] width 15 height 15
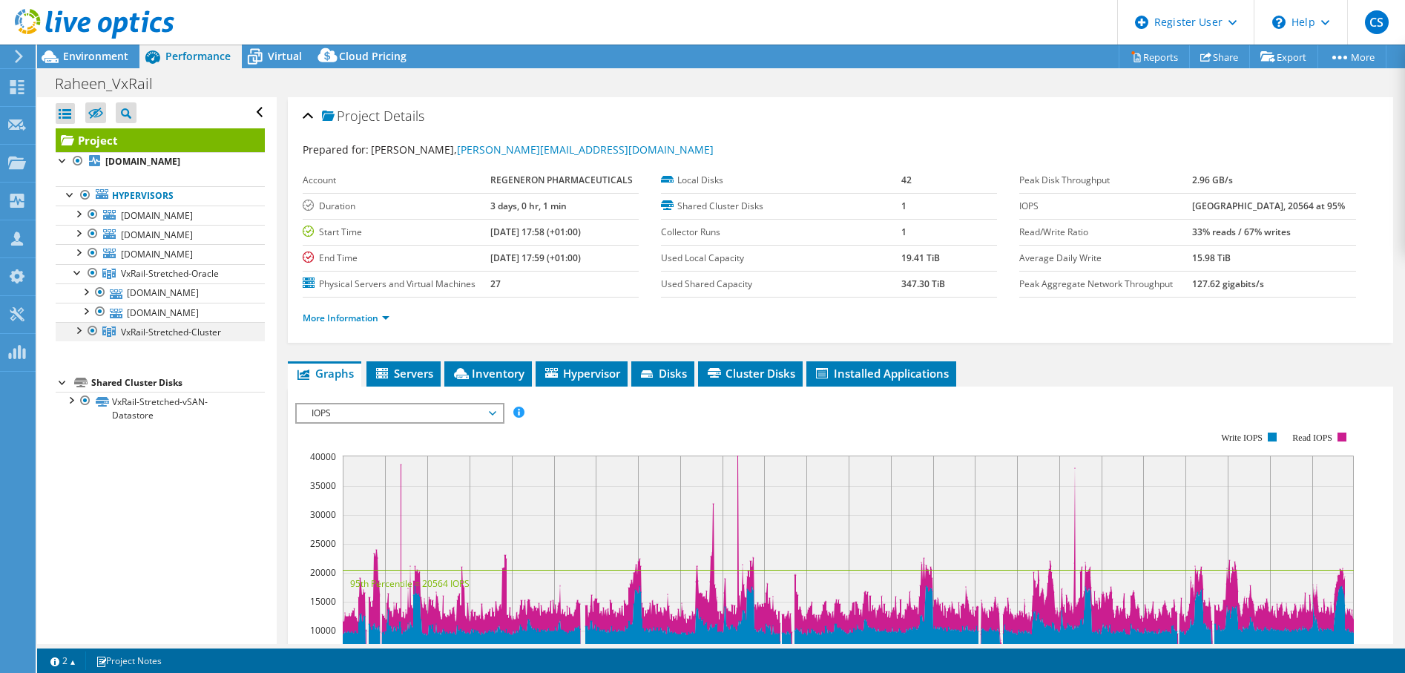
click at [79, 337] on div at bounding box center [77, 329] width 15 height 15
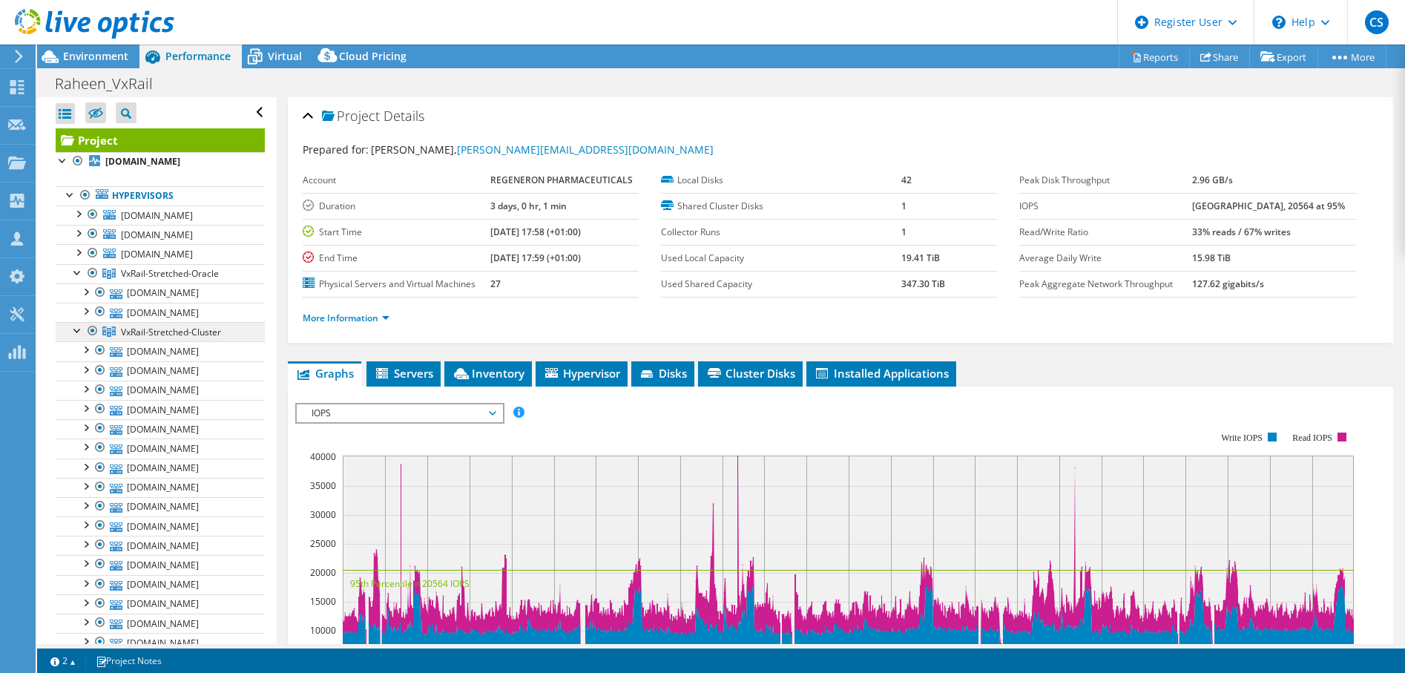
click at [175, 338] on span "VxRail-Stretched-Cluster" at bounding box center [171, 332] width 100 height 13
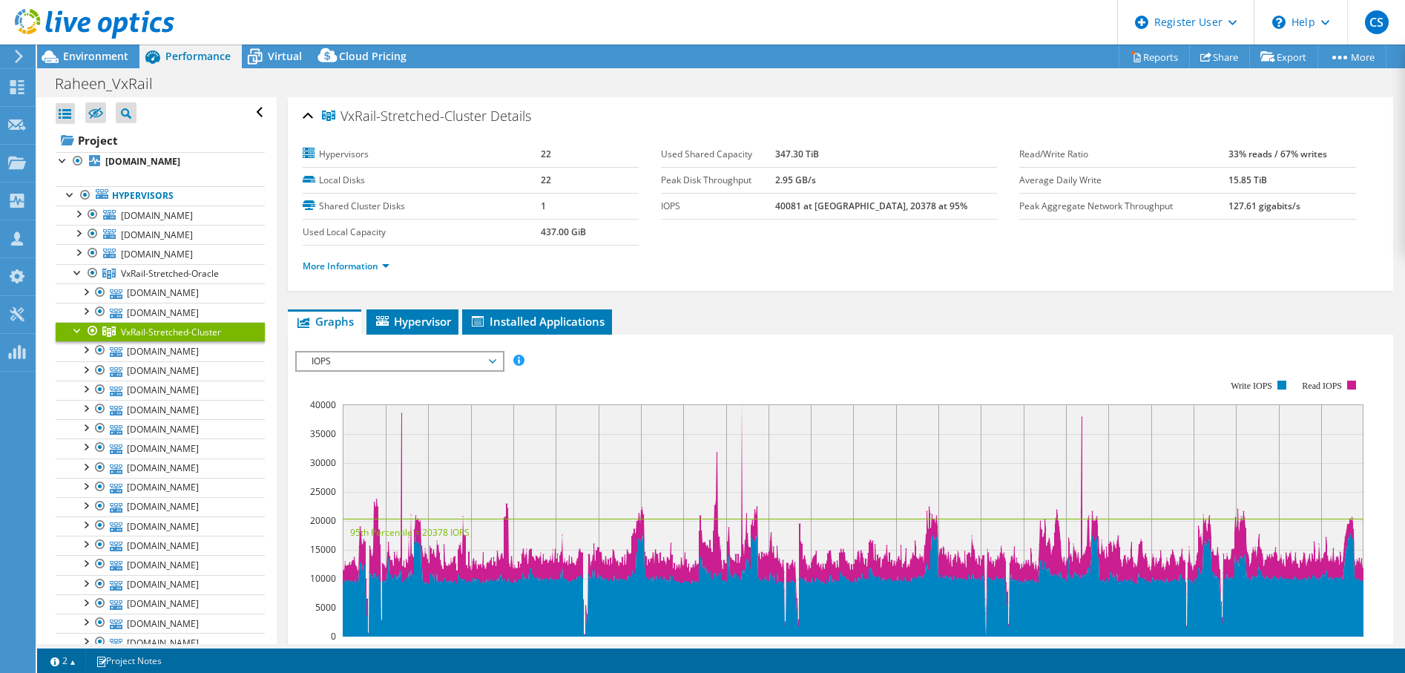
click at [448, 361] on span "IOPS" at bounding box center [399, 361] width 191 height 18
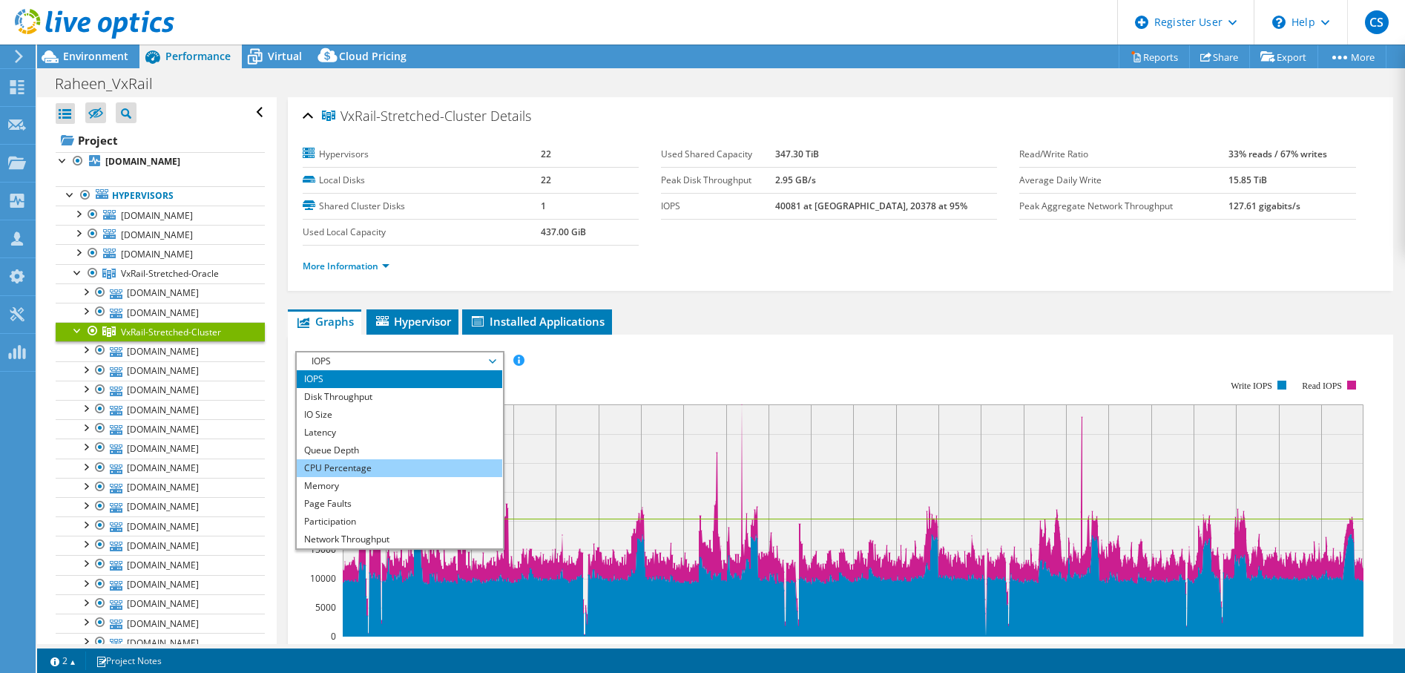
click at [405, 464] on li "CPU Percentage" at bounding box center [400, 468] width 206 height 18
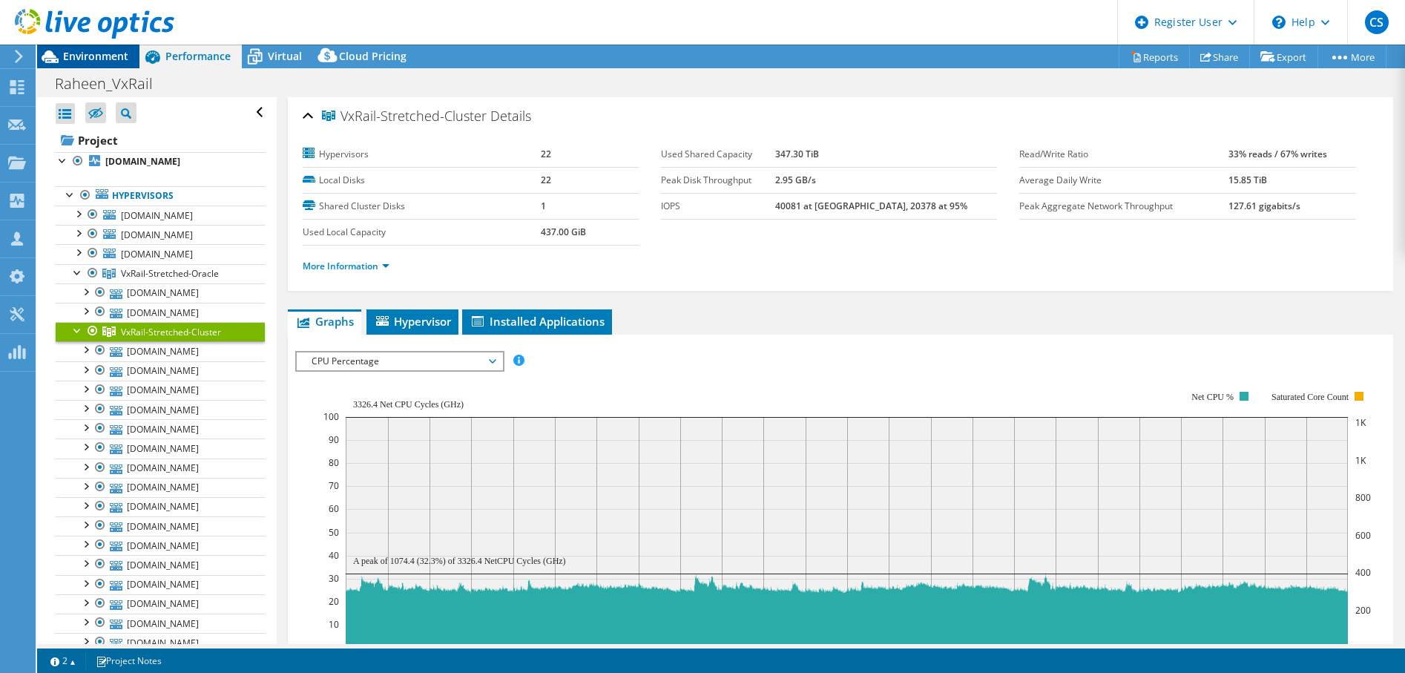
click at [95, 52] on span "Environment" at bounding box center [95, 56] width 65 height 14
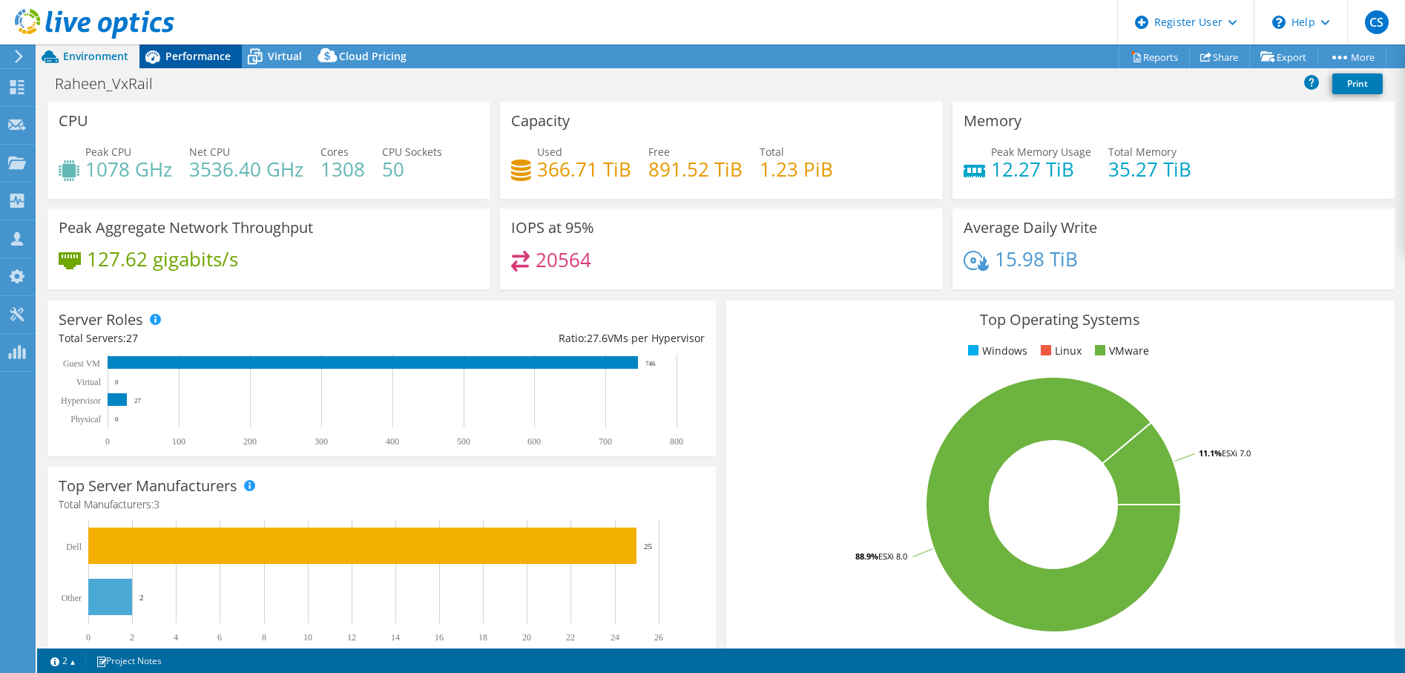
drag, startPoint x: 220, startPoint y: 47, endPoint x: 216, endPoint y: 54, distance: 7.6
click at [219, 47] on div "Performance" at bounding box center [190, 57] width 102 height 24
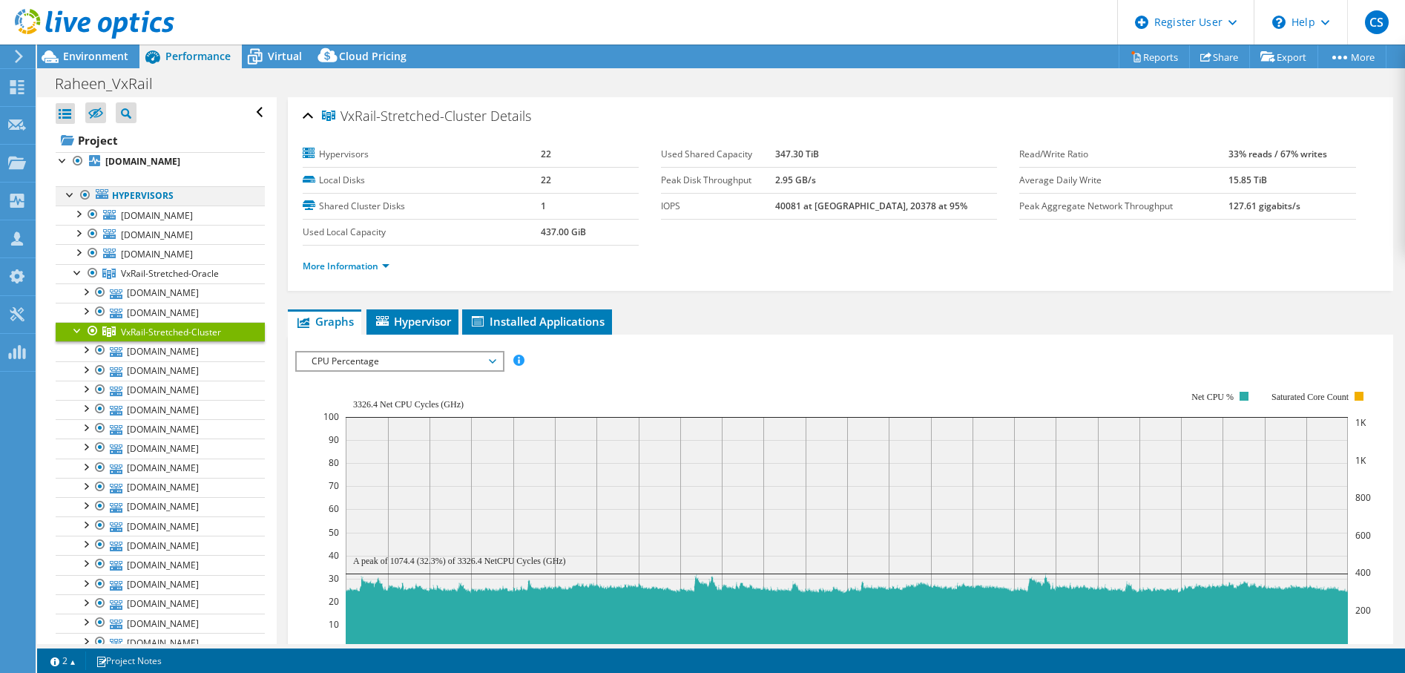
click at [70, 201] on div at bounding box center [70, 193] width 15 height 15
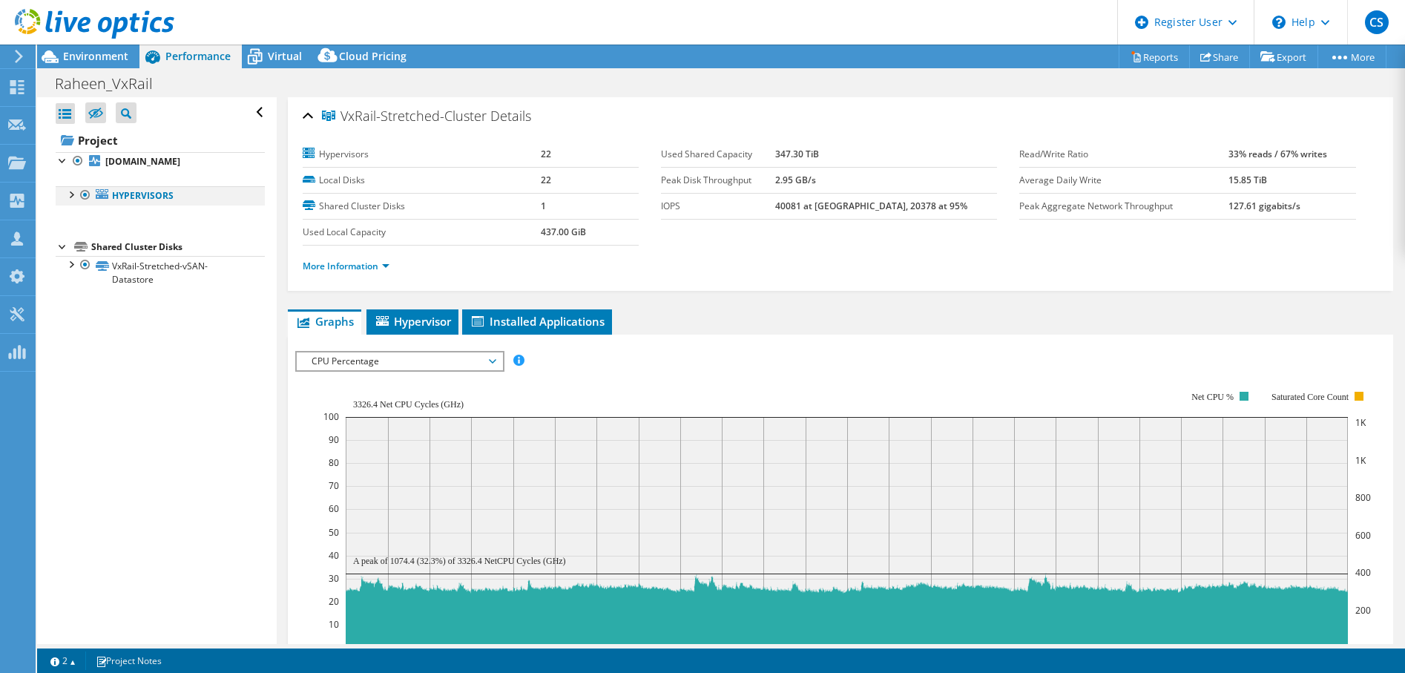
click at [67, 201] on div at bounding box center [70, 193] width 15 height 15
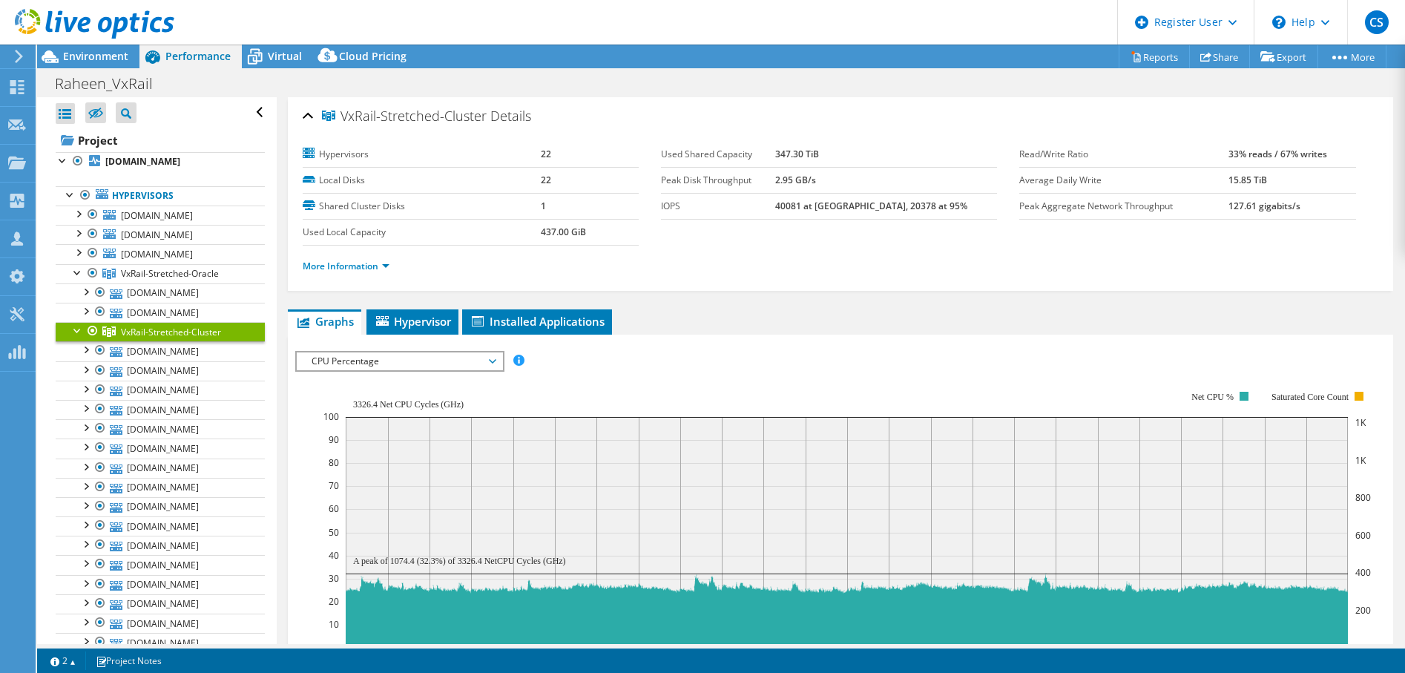
click at [73, 337] on div at bounding box center [77, 329] width 15 height 15
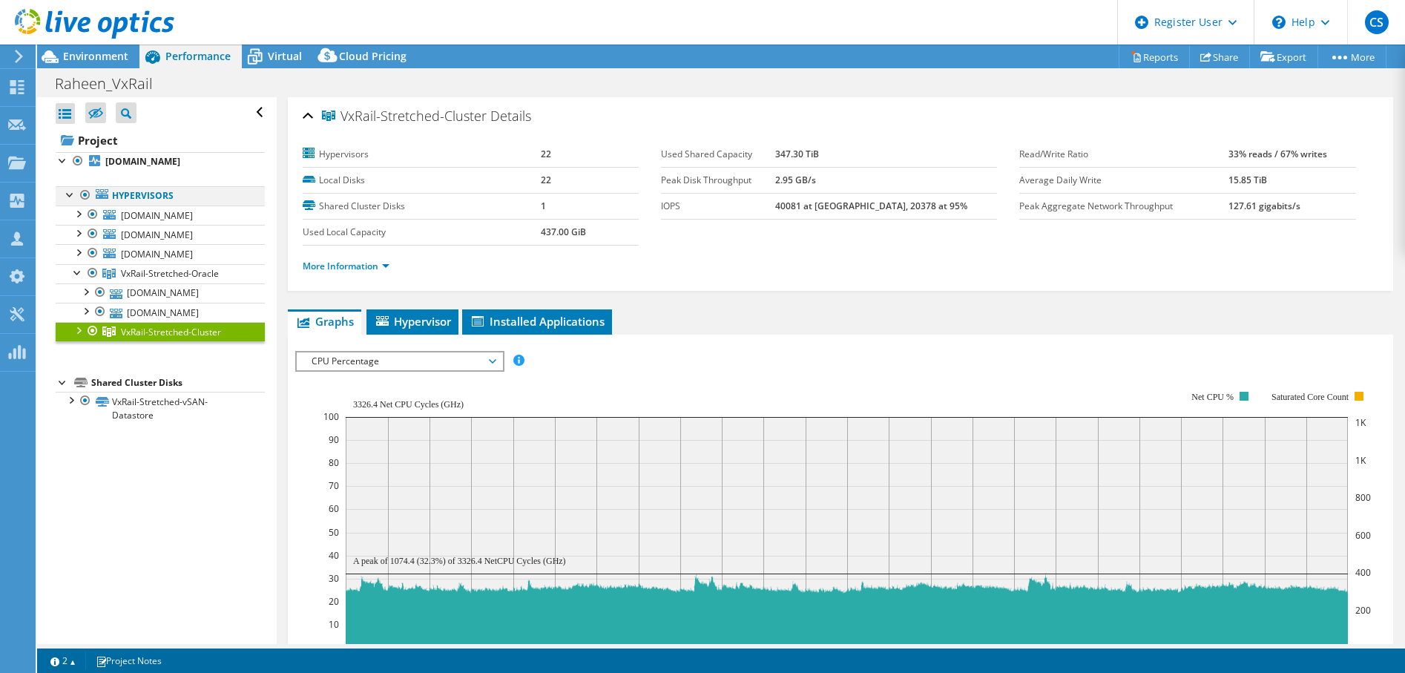
click at [73, 201] on div at bounding box center [70, 193] width 15 height 15
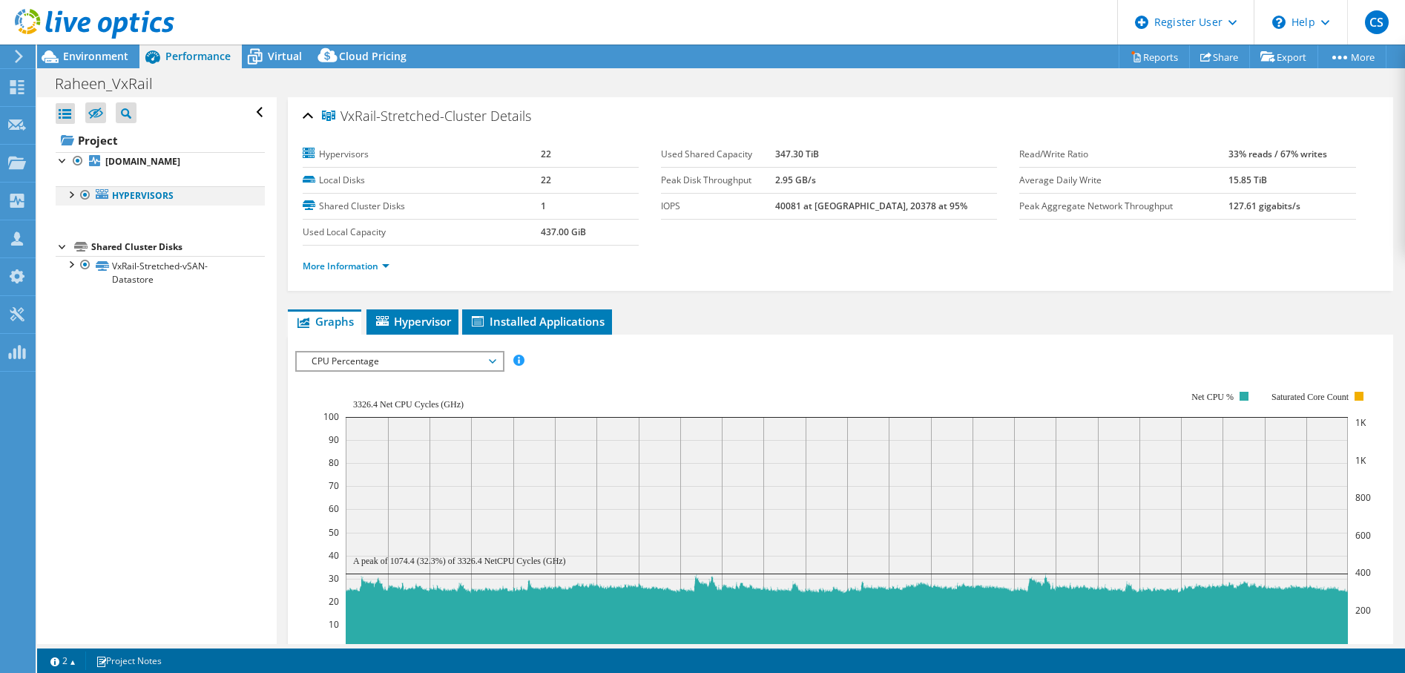
click at [71, 201] on div at bounding box center [70, 193] width 15 height 15
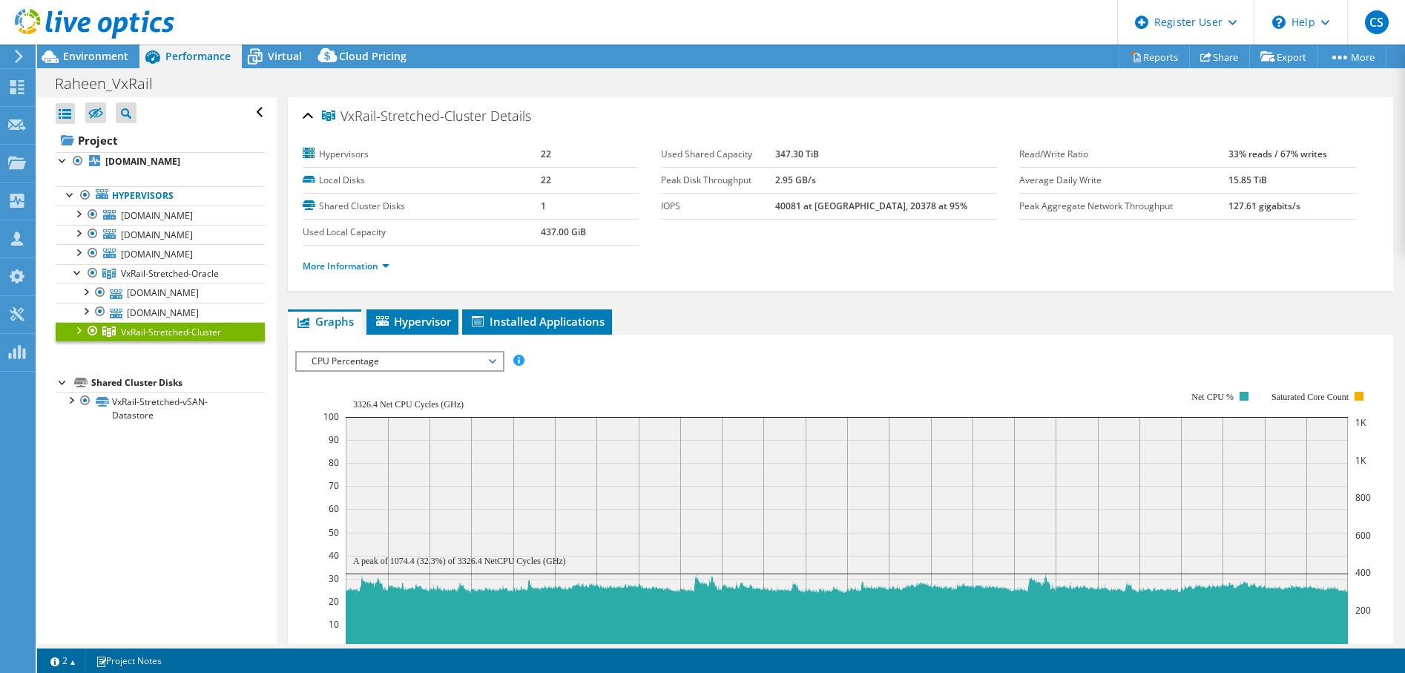
click at [79, 337] on div at bounding box center [77, 329] width 15 height 15
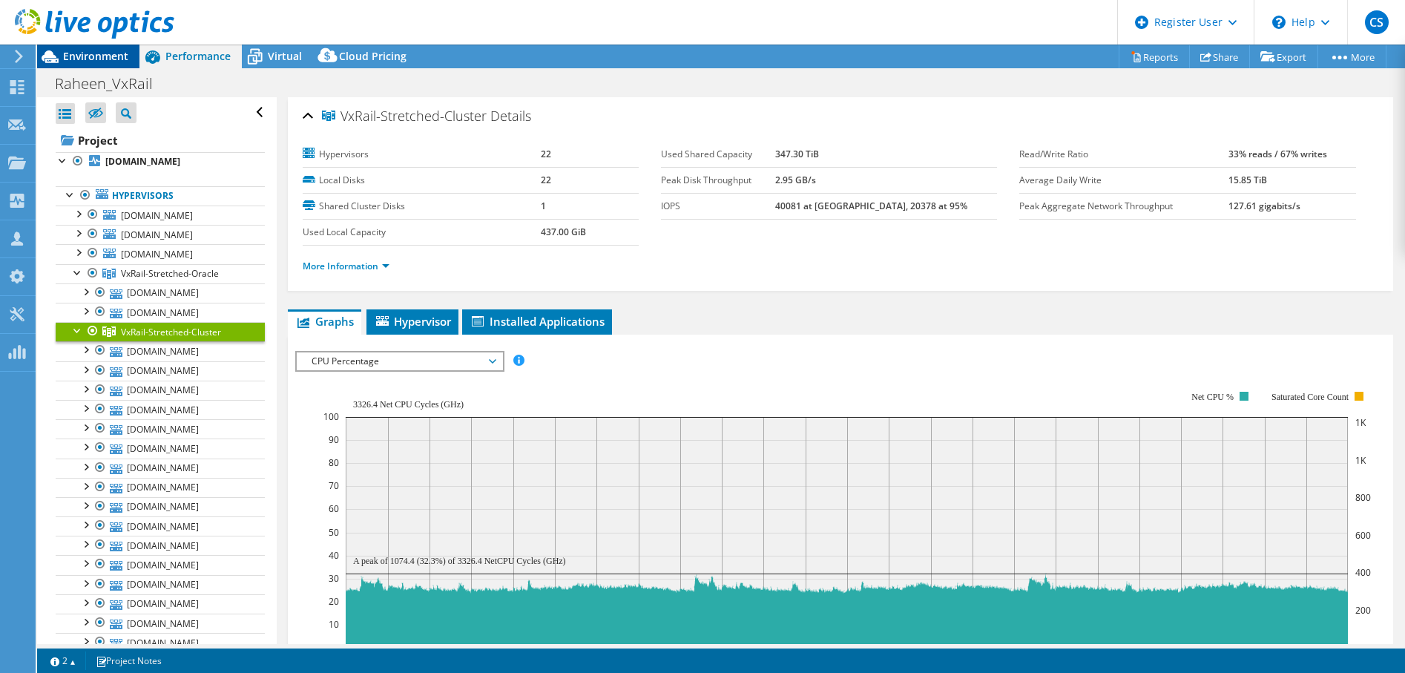
click at [93, 57] on span "Environment" at bounding box center [95, 56] width 65 height 14
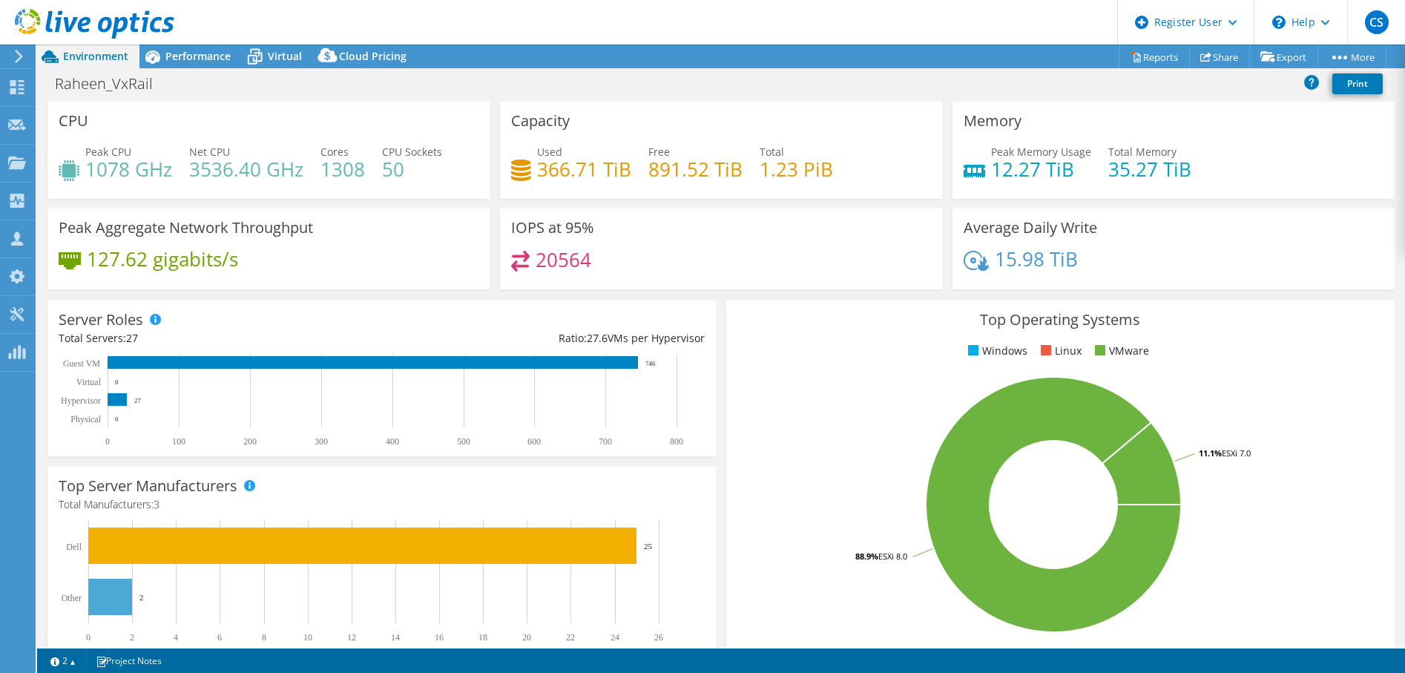
click at [208, 44] on header "CS Dell User Chad Sumner Chad.Sumner@dell.com Dell My Profile Log Out \n Help E…" at bounding box center [702, 22] width 1405 height 45
click at [201, 50] on span "Performance" at bounding box center [197, 56] width 65 height 14
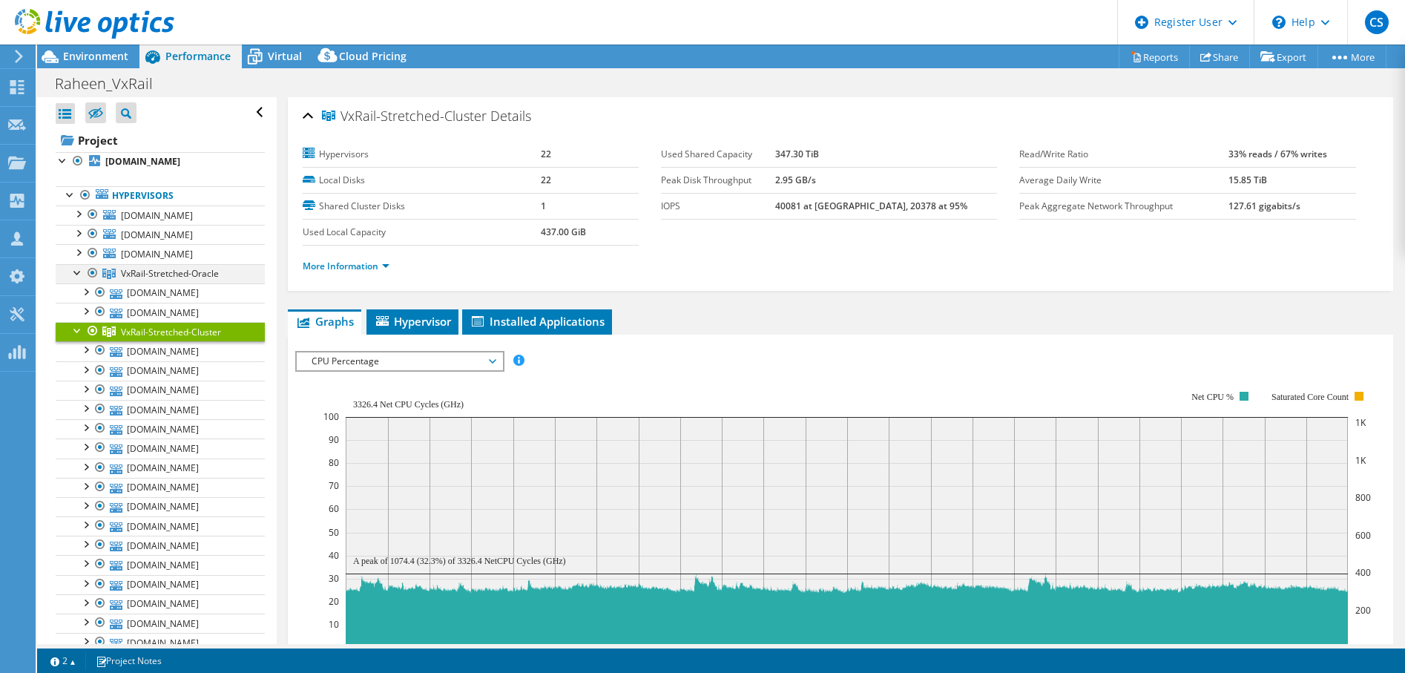
click at [79, 279] on div at bounding box center [77, 271] width 15 height 15
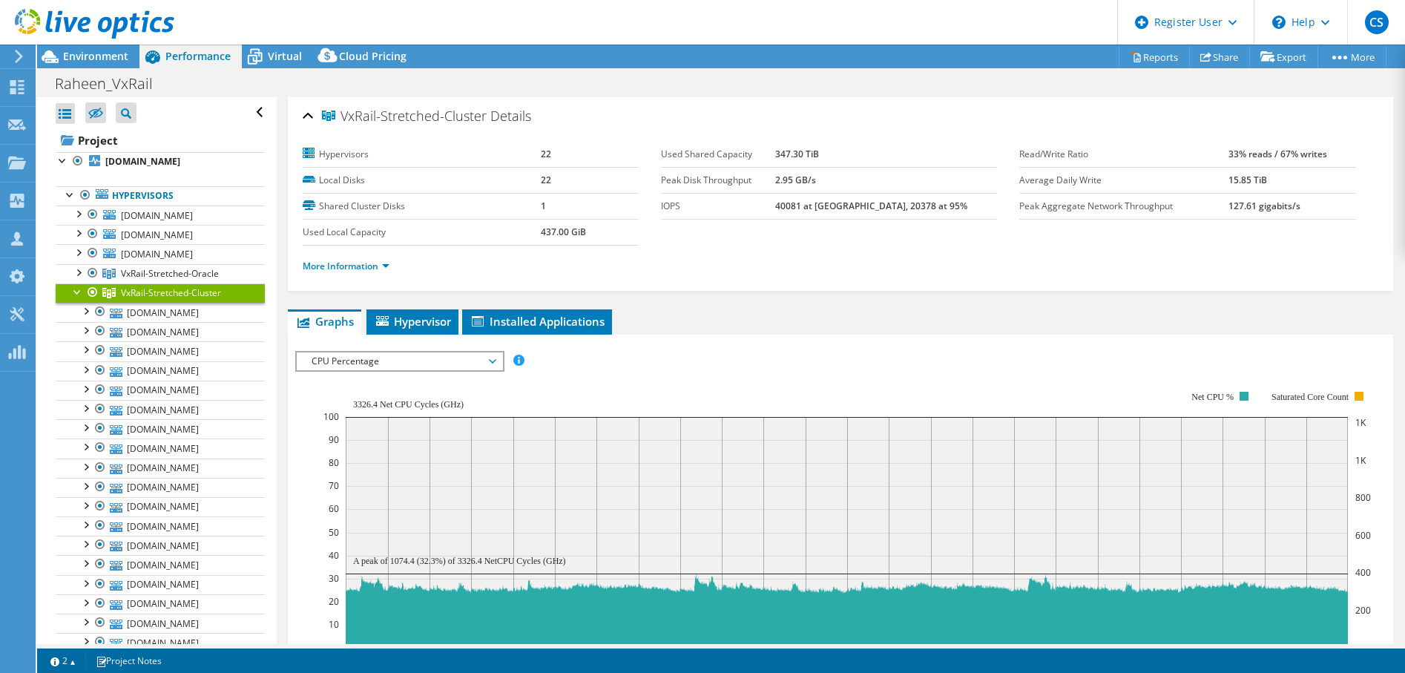
click at [79, 298] on div at bounding box center [77, 290] width 15 height 15
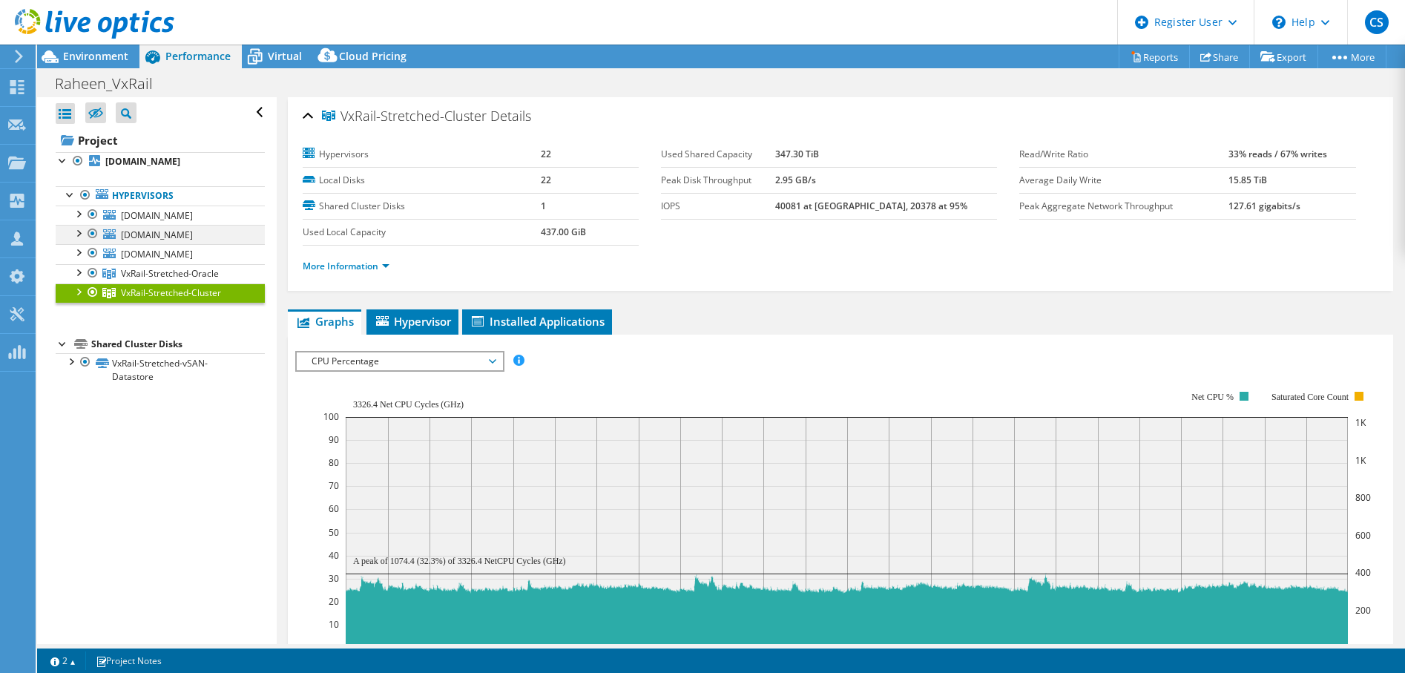
click at [77, 240] on div at bounding box center [77, 232] width 15 height 15
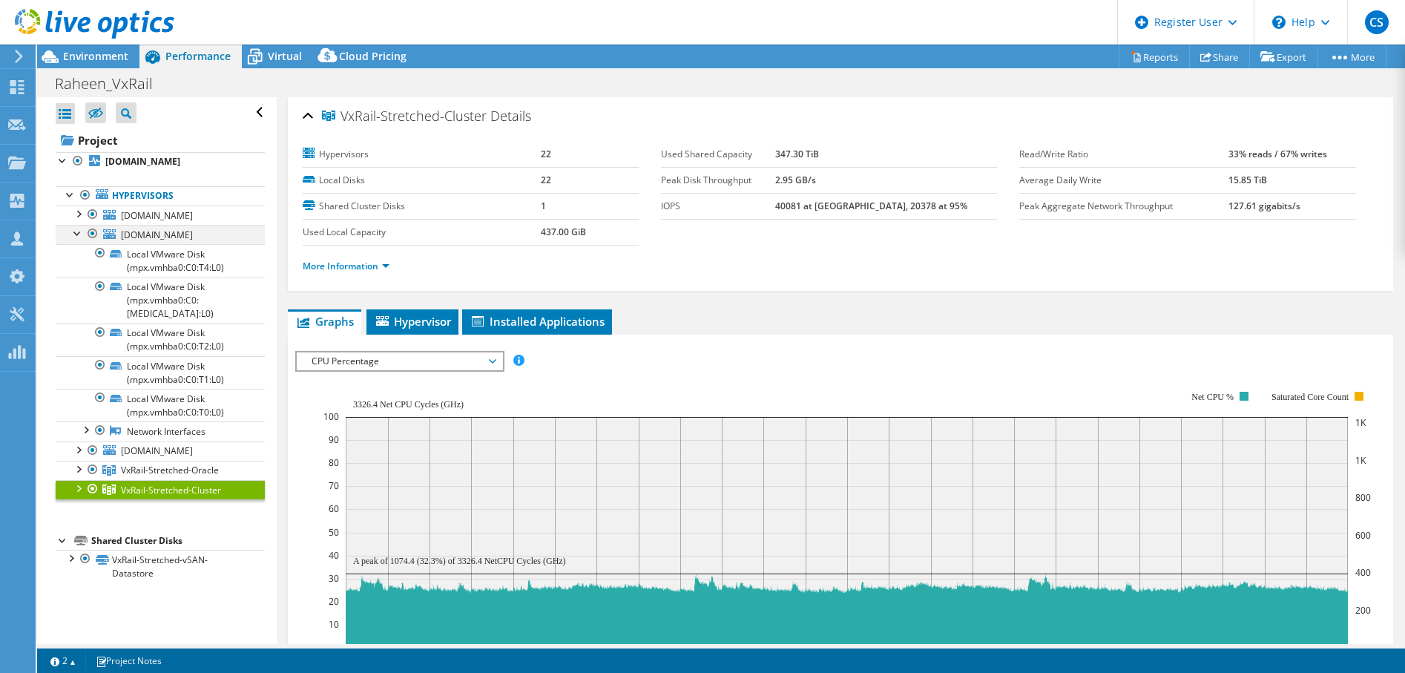
click at [76, 240] on div at bounding box center [77, 232] width 15 height 15
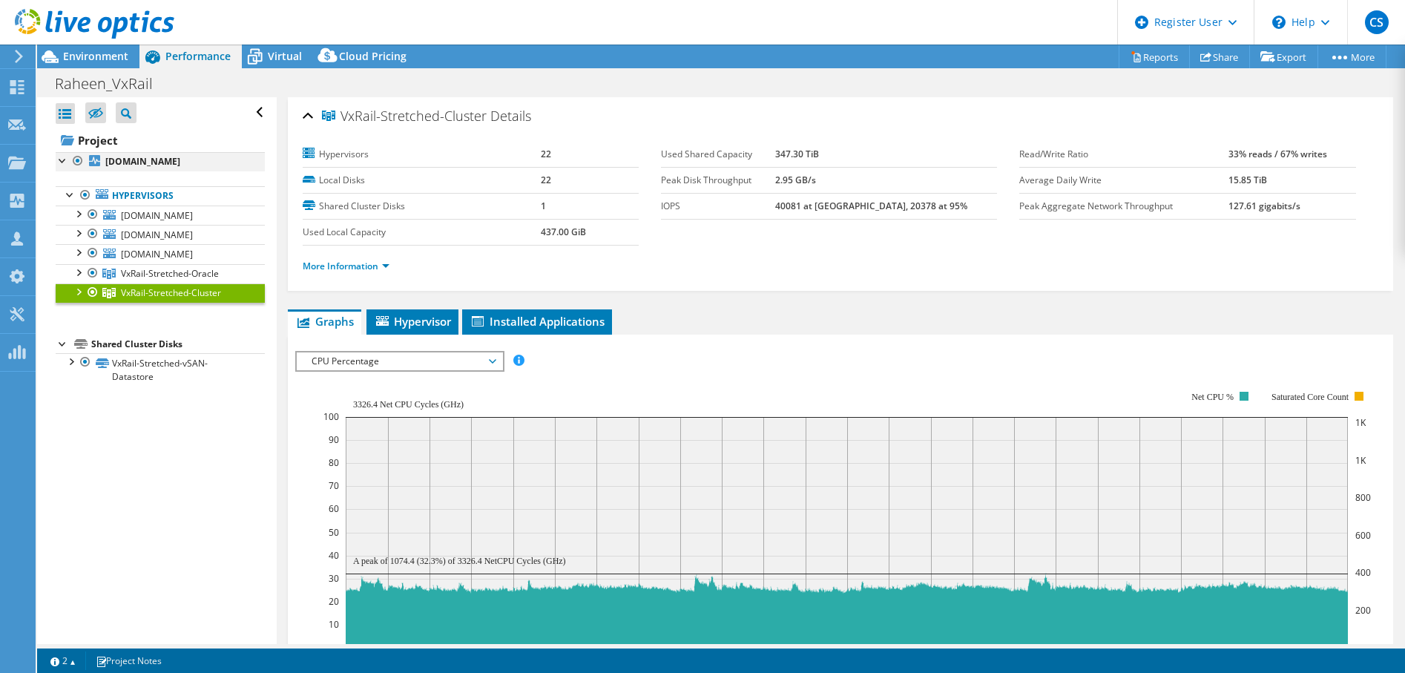
click at [78, 164] on div at bounding box center [77, 161] width 15 height 18
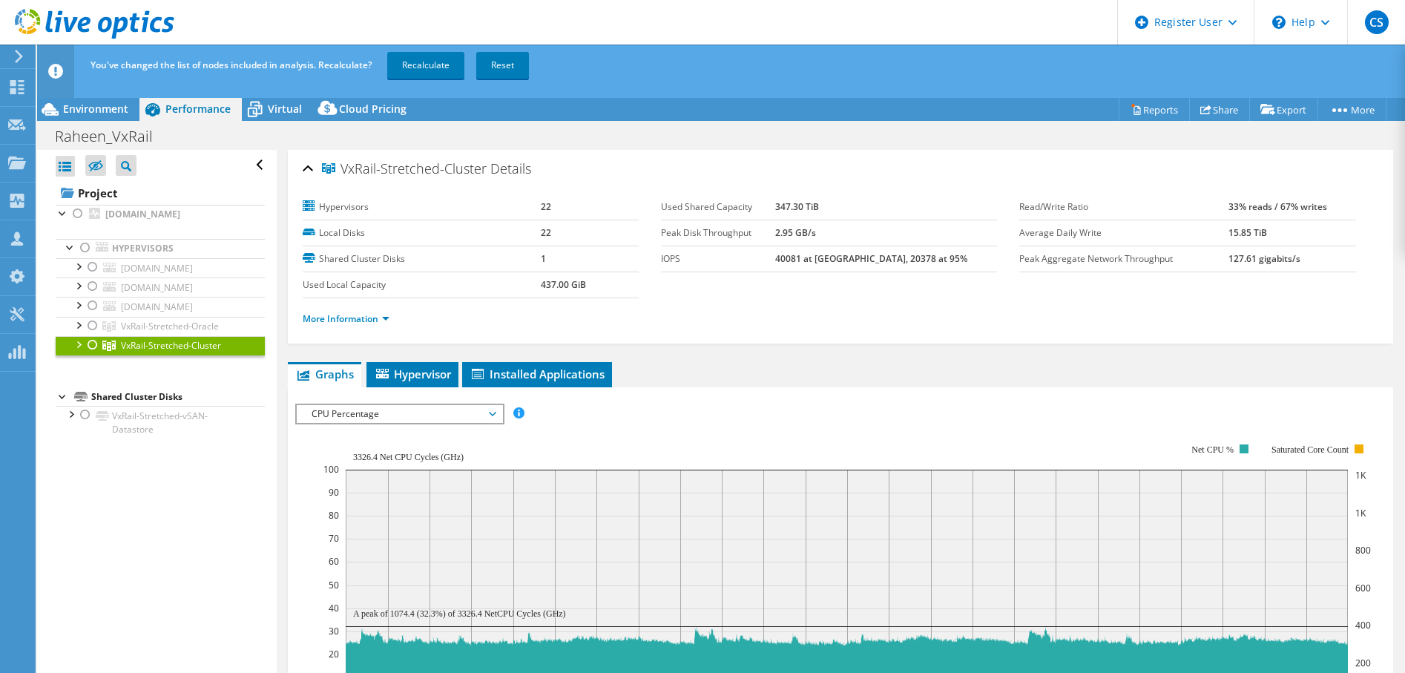
click at [89, 354] on div at bounding box center [92, 345] width 15 height 18
click at [433, 65] on link "Recalculate" at bounding box center [425, 65] width 77 height 27
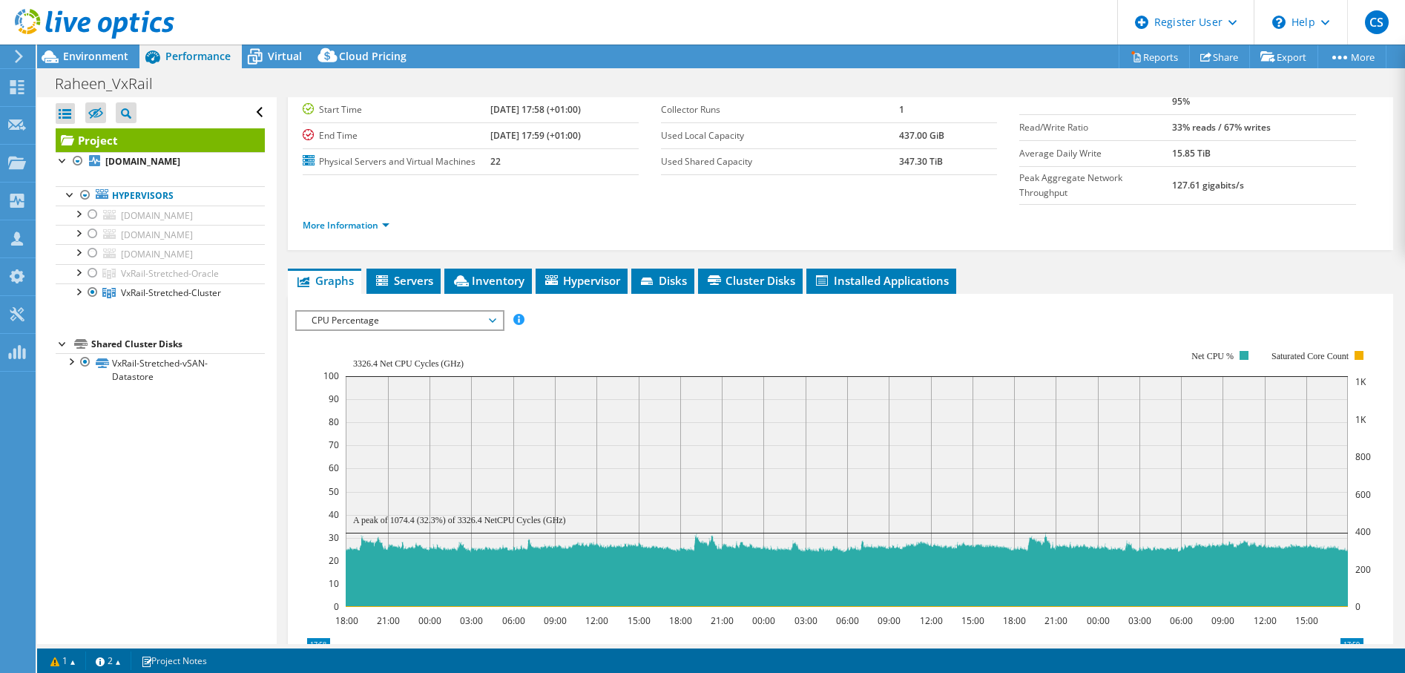
scroll to position [148, 0]
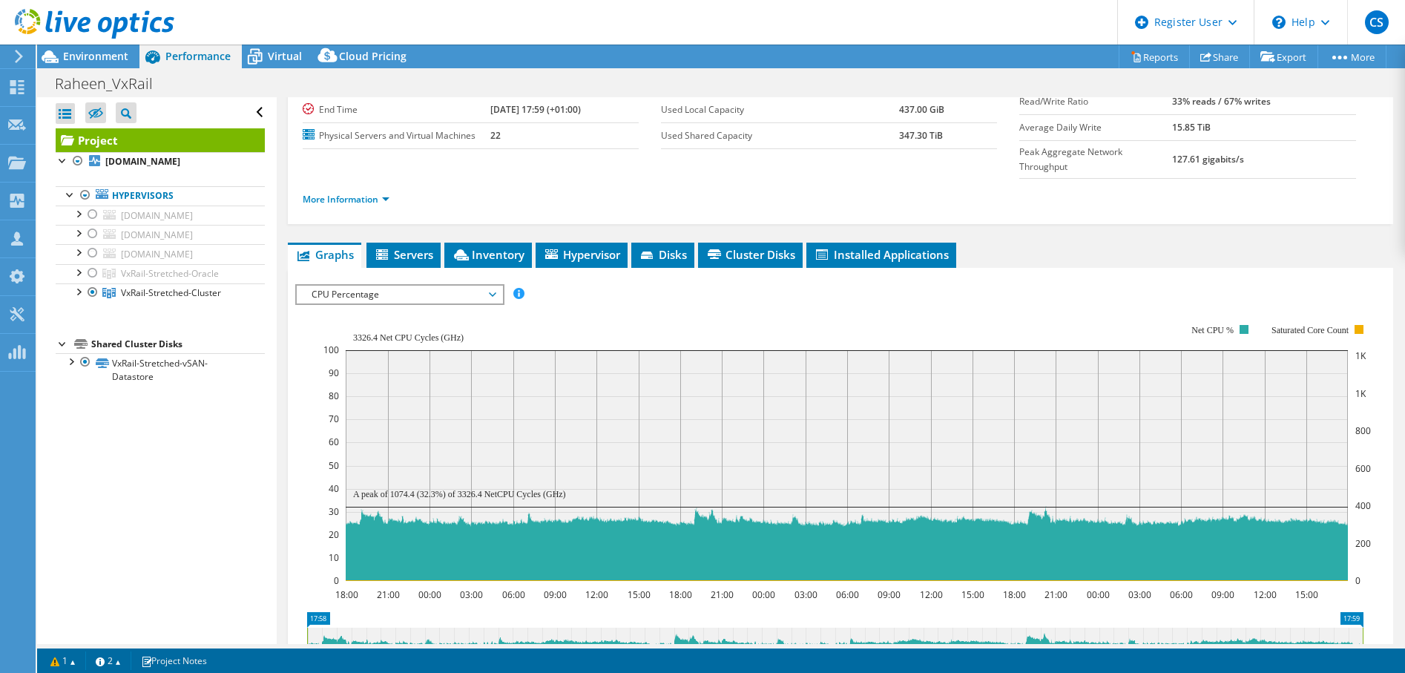
click at [433, 286] on span "CPU Percentage" at bounding box center [399, 295] width 191 height 18
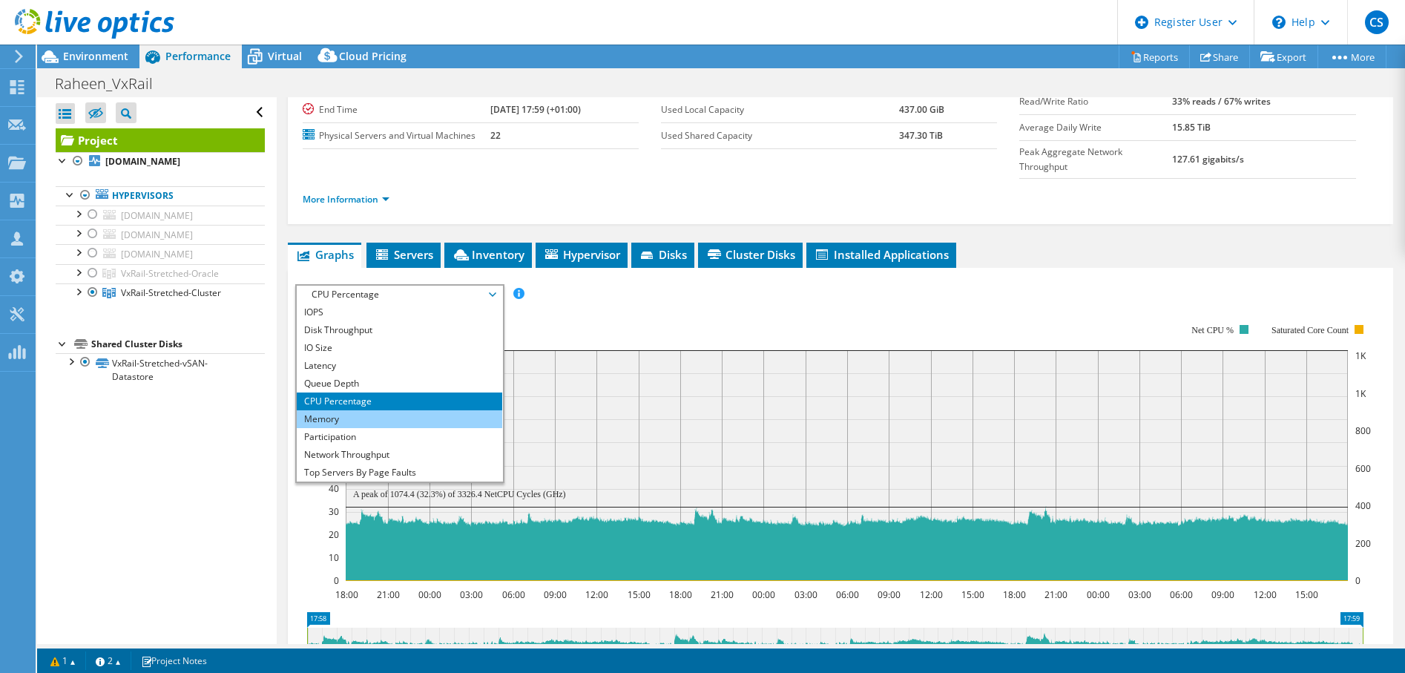
click at [371, 410] on li "Memory" at bounding box center [400, 419] width 206 height 18
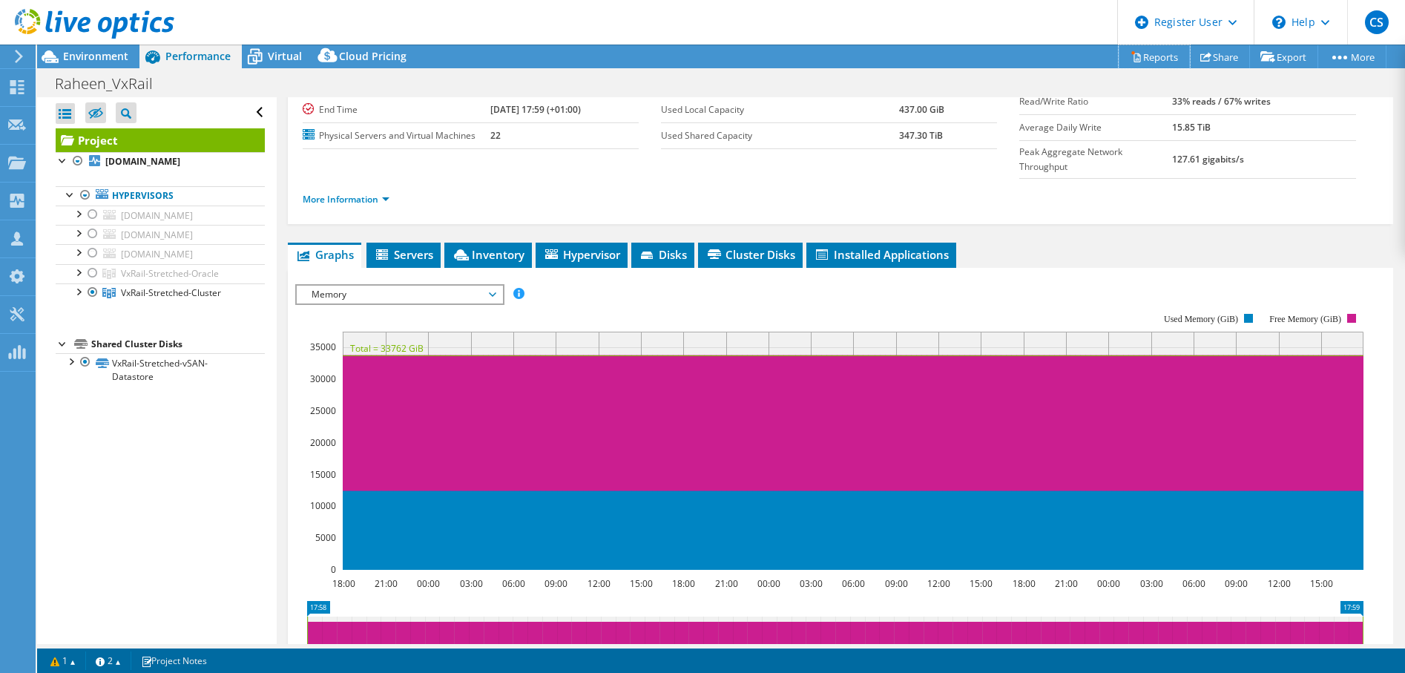
click at [1152, 50] on link "Reports" at bounding box center [1154, 56] width 71 height 23
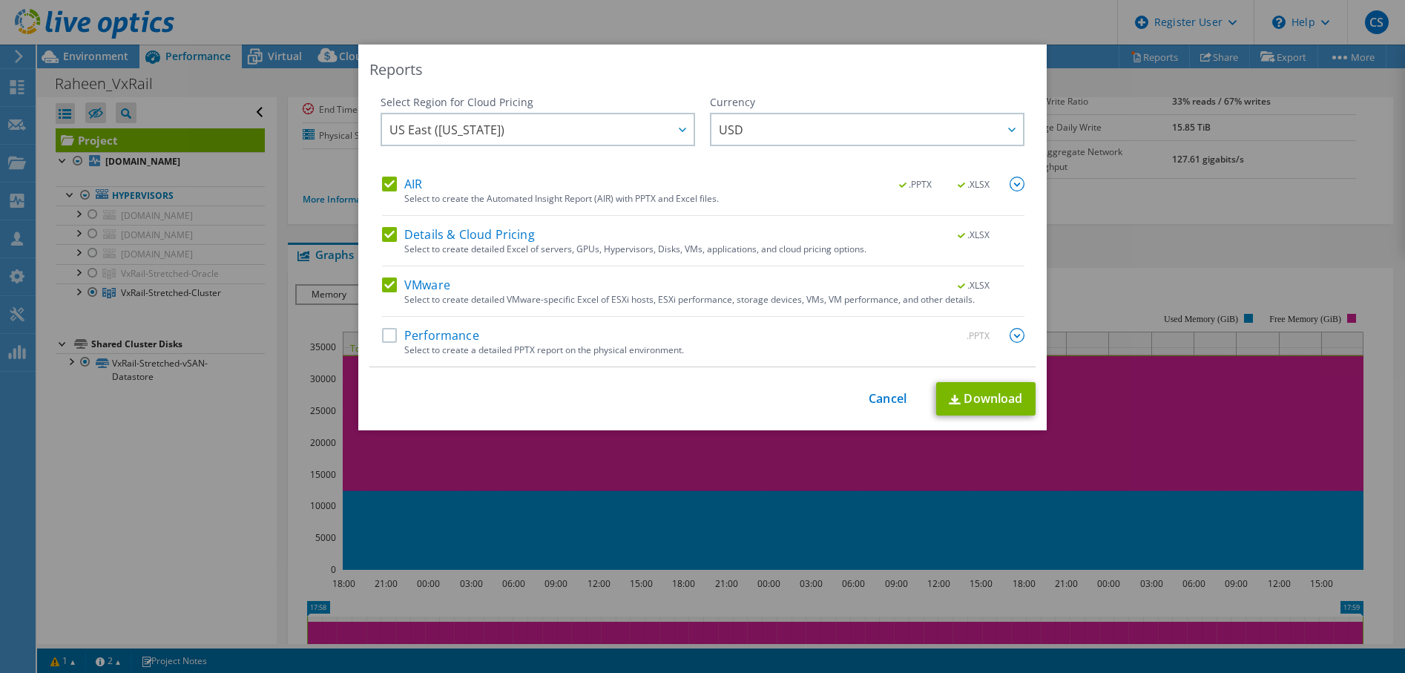
click at [389, 231] on label "Details & Cloud Pricing" at bounding box center [458, 234] width 153 height 15
click at [0, 0] on input "Details & Cloud Pricing" at bounding box center [0, 0] width 0 height 0
drag, startPoint x: 384, startPoint y: 289, endPoint x: 392, endPoint y: 289, distance: 8.9
click at [384, 289] on label "VMware" at bounding box center [416, 284] width 68 height 15
click at [0, 0] on input "VMware" at bounding box center [0, 0] width 0 height 0
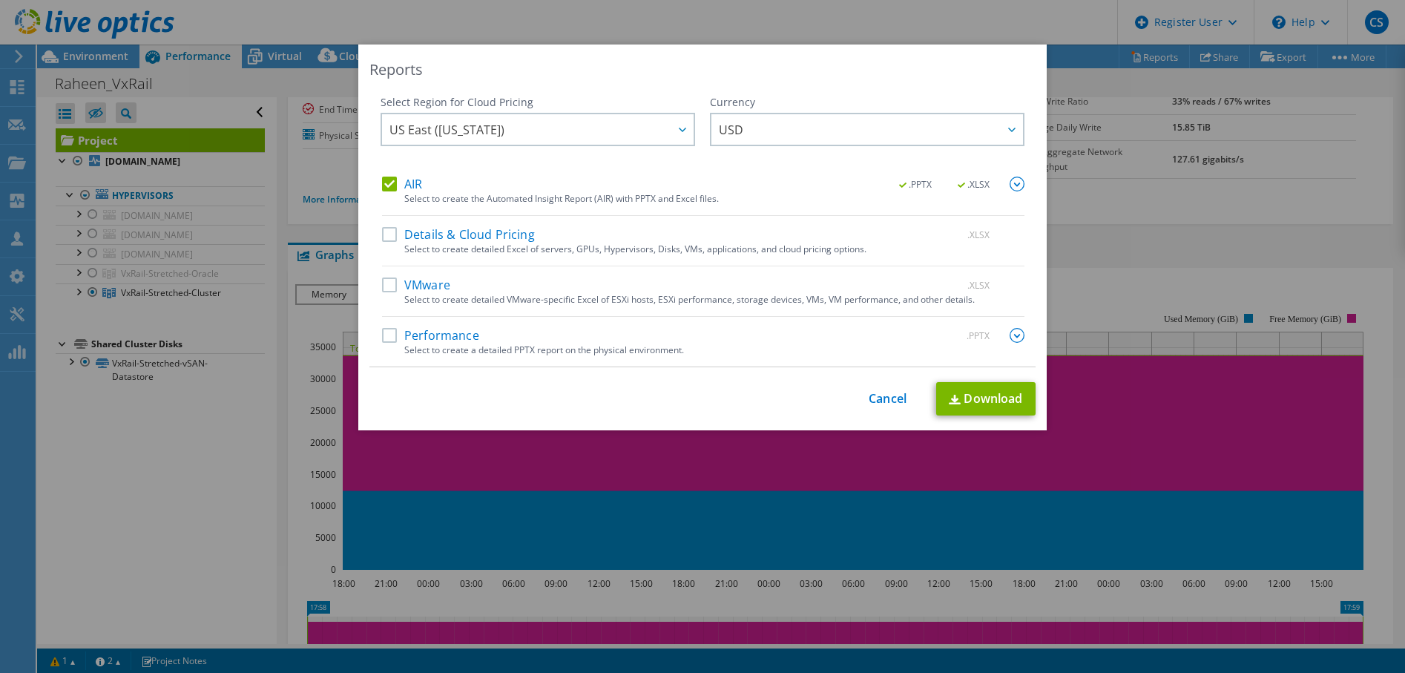
click at [1016, 178] on img at bounding box center [1017, 184] width 15 height 15
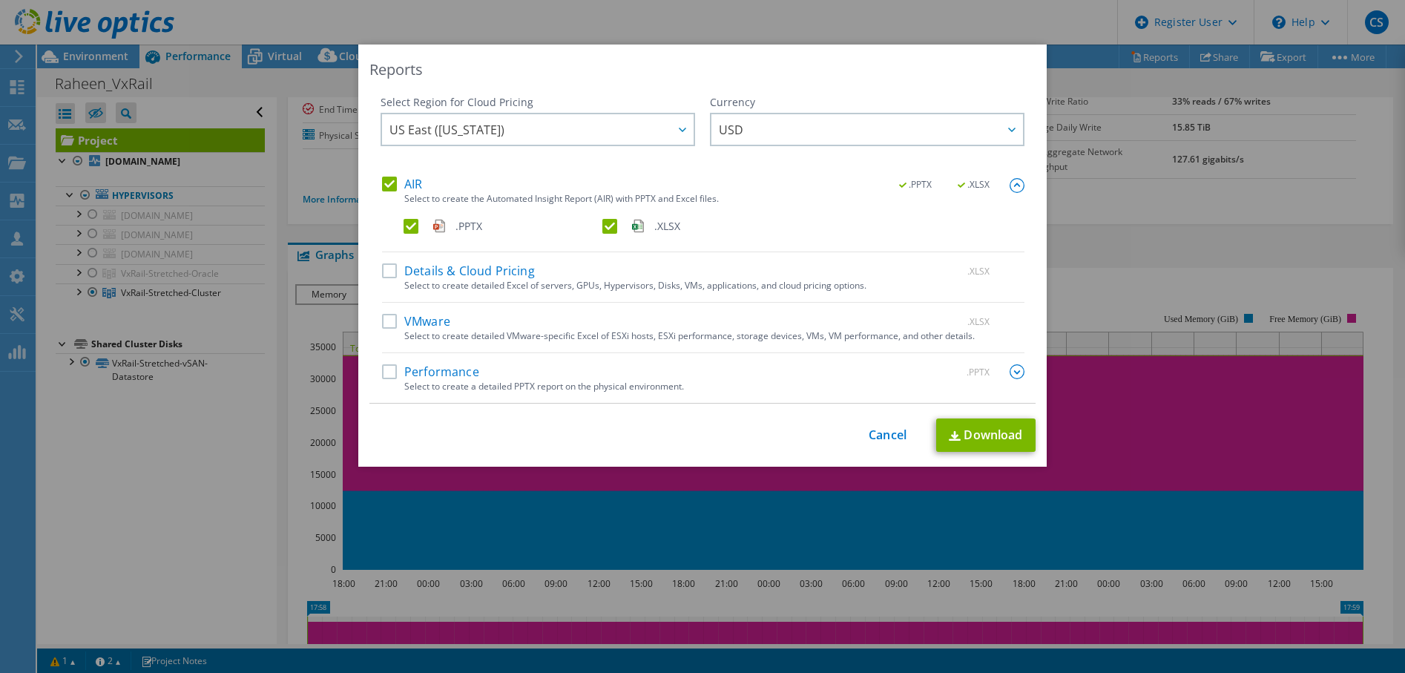
click at [603, 223] on label ".XLSX" at bounding box center [700, 226] width 196 height 15
click at [0, 0] on input ".XLSX" at bounding box center [0, 0] width 0 height 0
click at [970, 435] on link "Download" at bounding box center [985, 434] width 99 height 33
click at [115, 563] on div "Reports Select Region for Cloud Pricing Asia Pacific (Hong Kong) Asia Pacific (…" at bounding box center [702, 337] width 1405 height 584
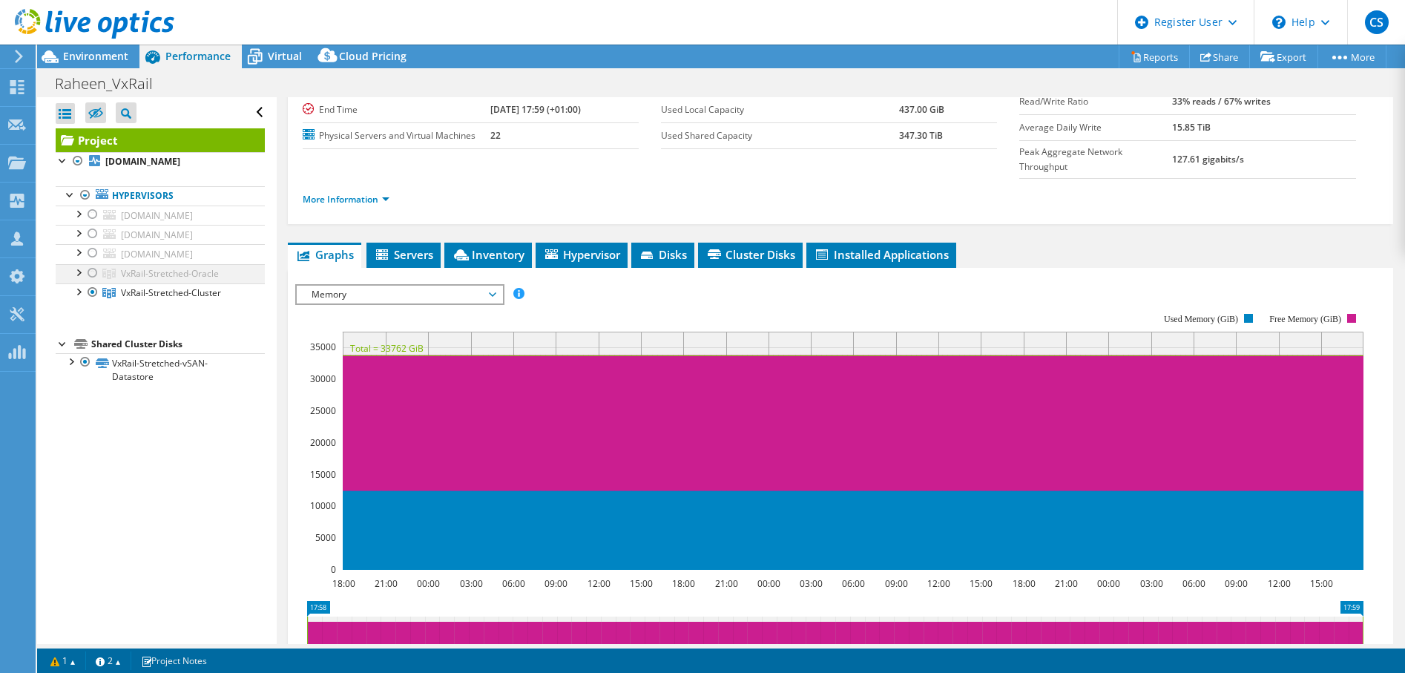
click at [96, 282] on div at bounding box center [92, 273] width 15 height 18
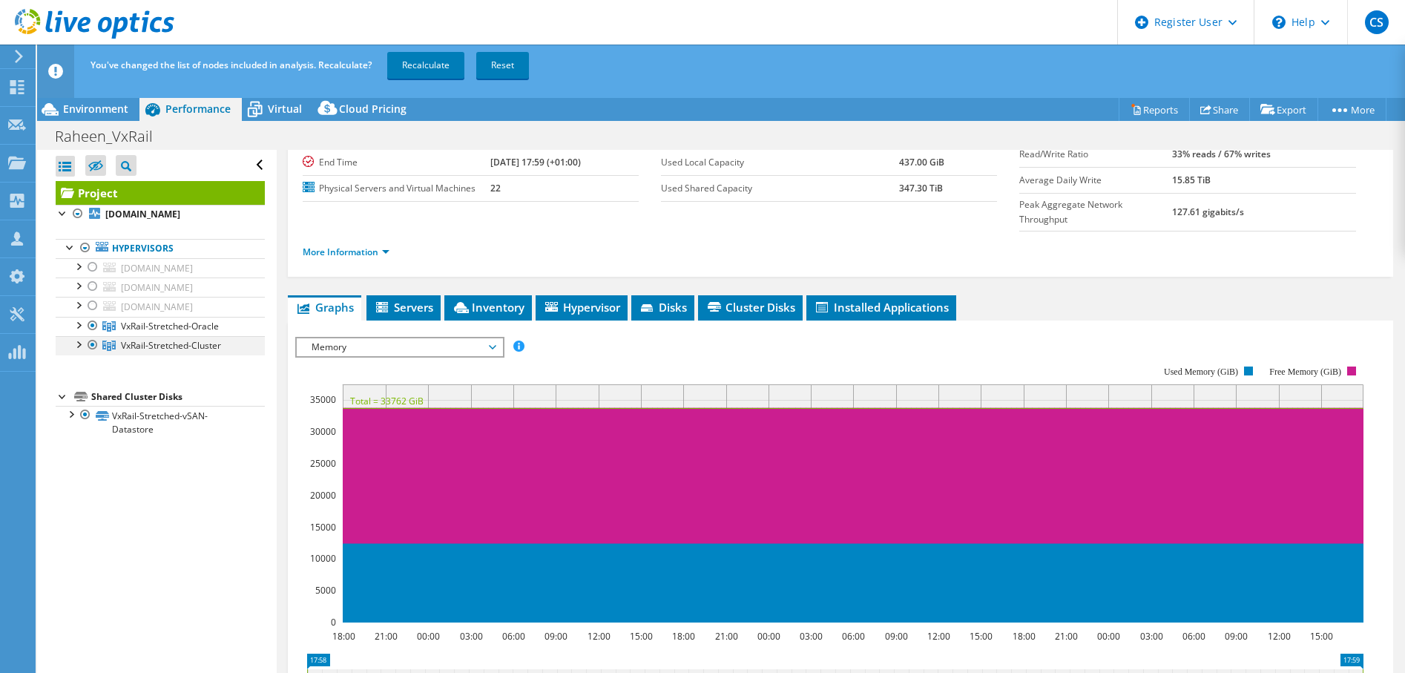
click at [91, 354] on div at bounding box center [92, 345] width 15 height 18
click at [425, 62] on link "Recalculate" at bounding box center [425, 65] width 77 height 27
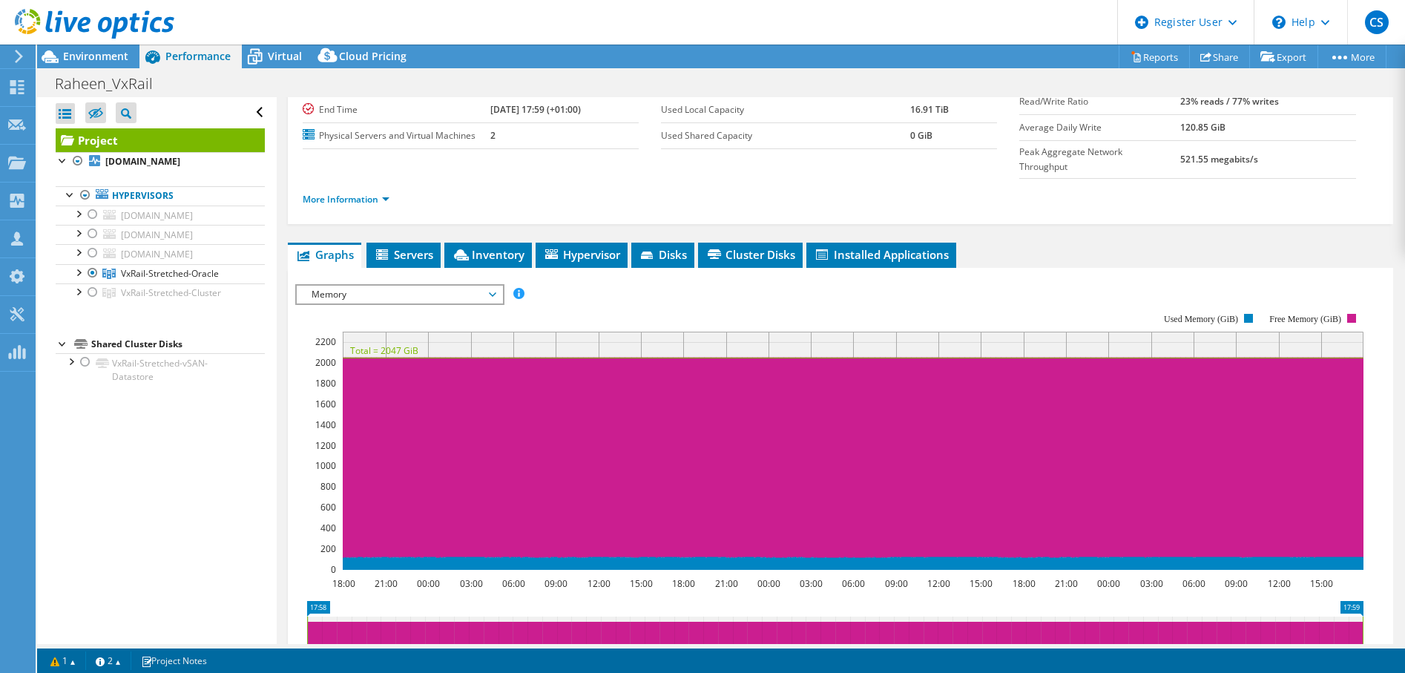
click at [418, 286] on span "Memory" at bounding box center [399, 295] width 191 height 18
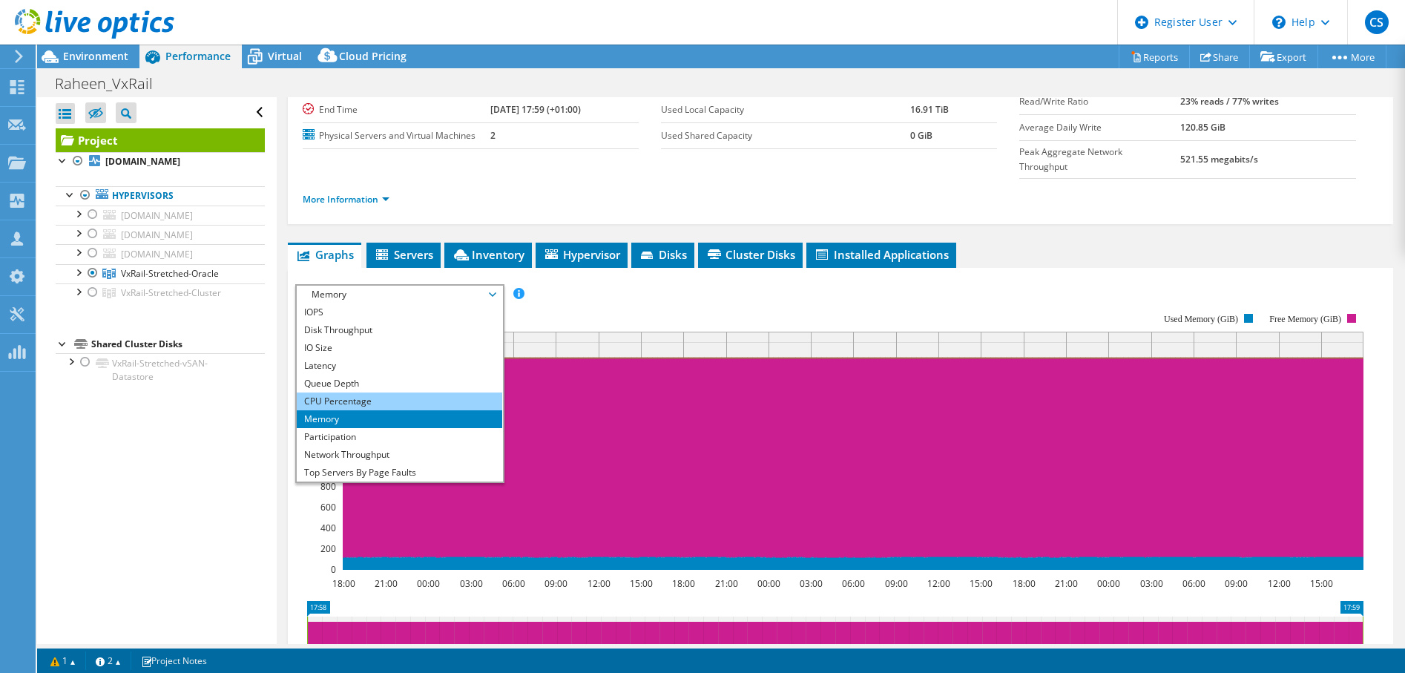
click at [379, 392] on li "CPU Percentage" at bounding box center [400, 401] width 206 height 18
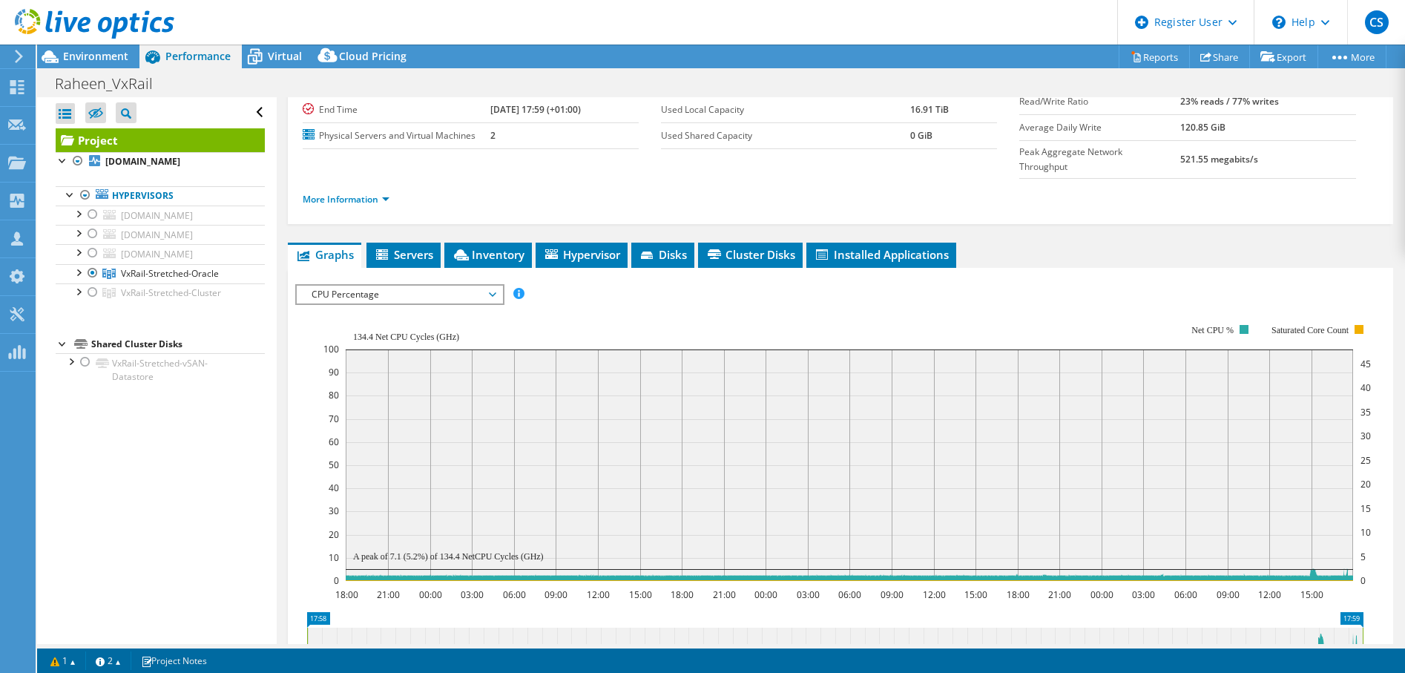
click at [467, 286] on span "CPU Percentage" at bounding box center [399, 295] width 191 height 18
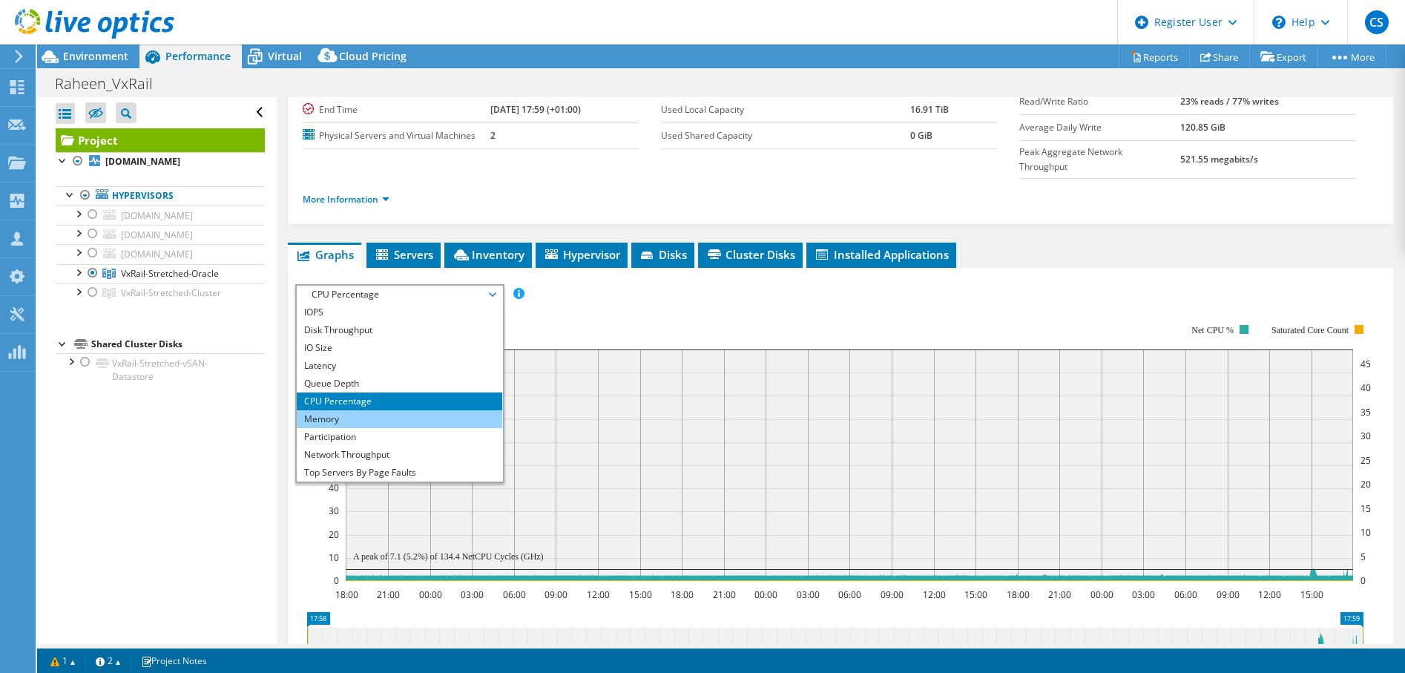
click at [367, 410] on li "Memory" at bounding box center [400, 419] width 206 height 18
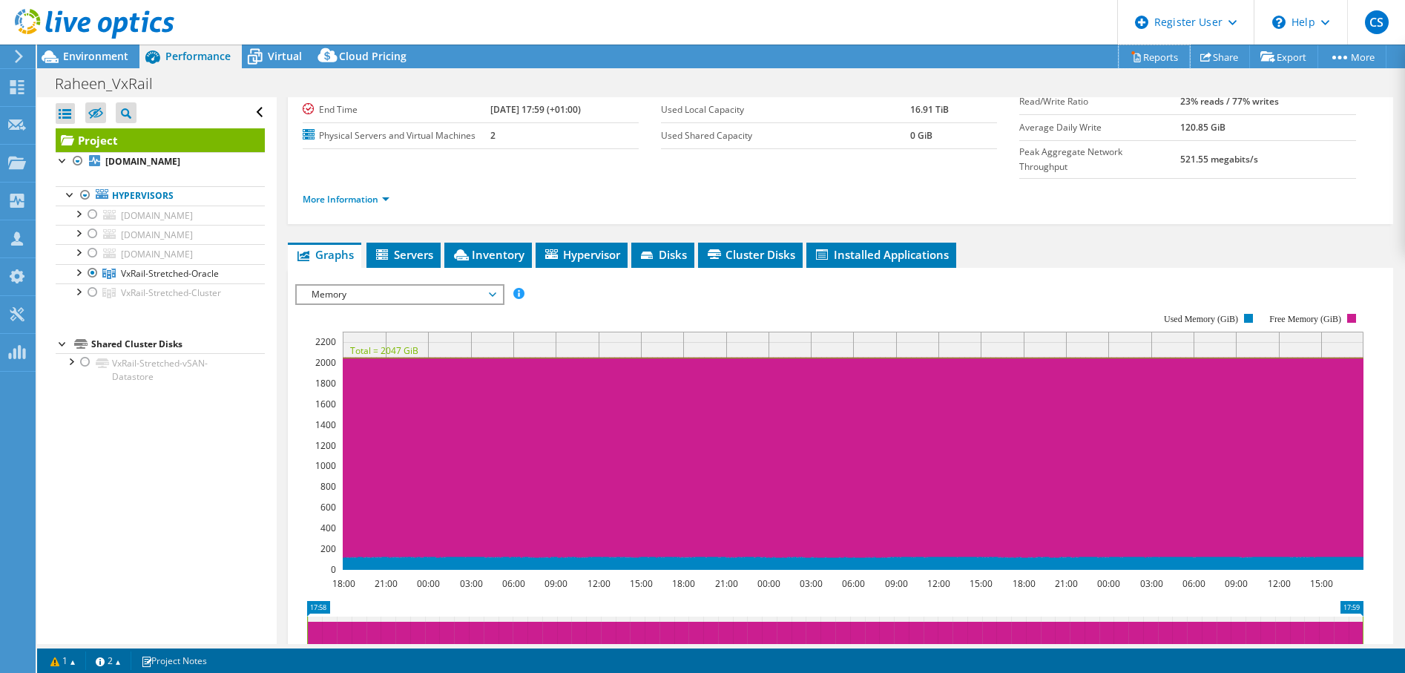
click at [1153, 54] on link "Reports" at bounding box center [1154, 56] width 71 height 23
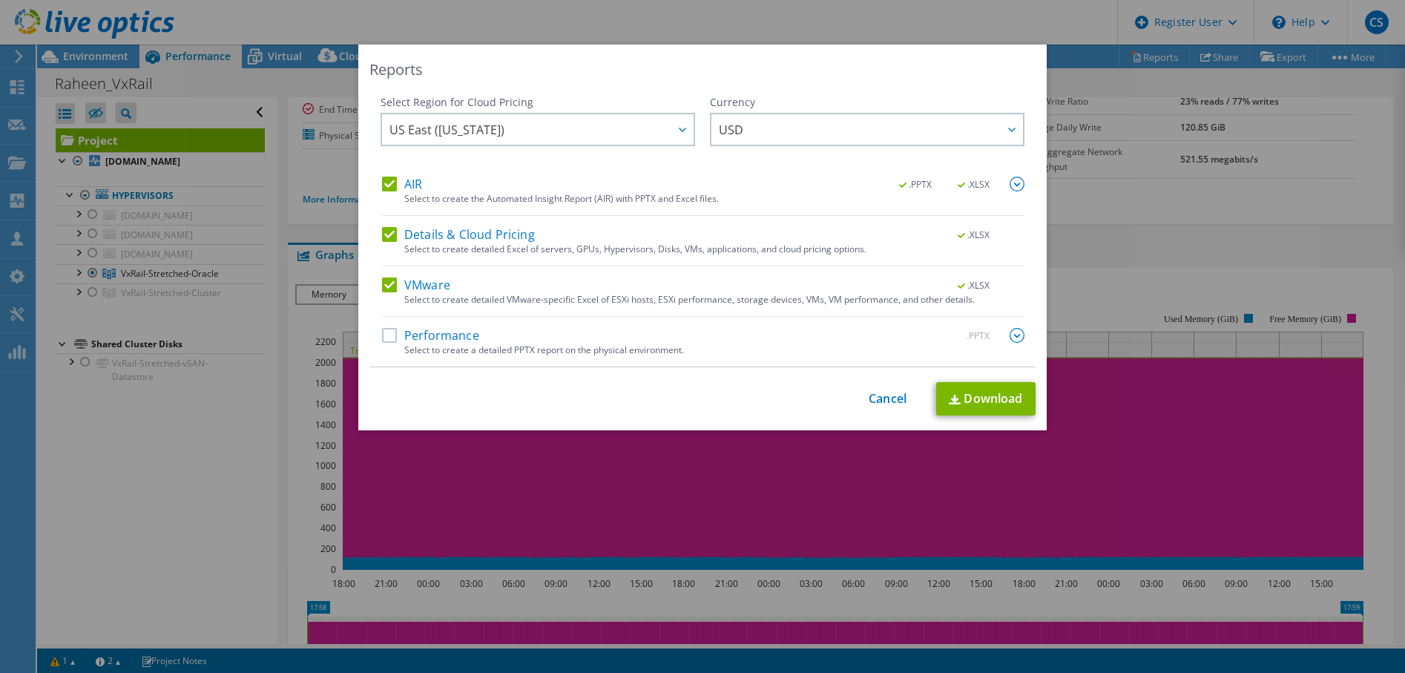
click at [388, 282] on label "VMware" at bounding box center [416, 284] width 68 height 15
click at [0, 0] on input "VMware" at bounding box center [0, 0] width 0 height 0
click at [393, 231] on label "Details & Cloud Pricing" at bounding box center [458, 234] width 153 height 15
click at [0, 0] on input "Details & Cloud Pricing" at bounding box center [0, 0] width 0 height 0
click at [1012, 183] on img at bounding box center [1017, 184] width 15 height 15
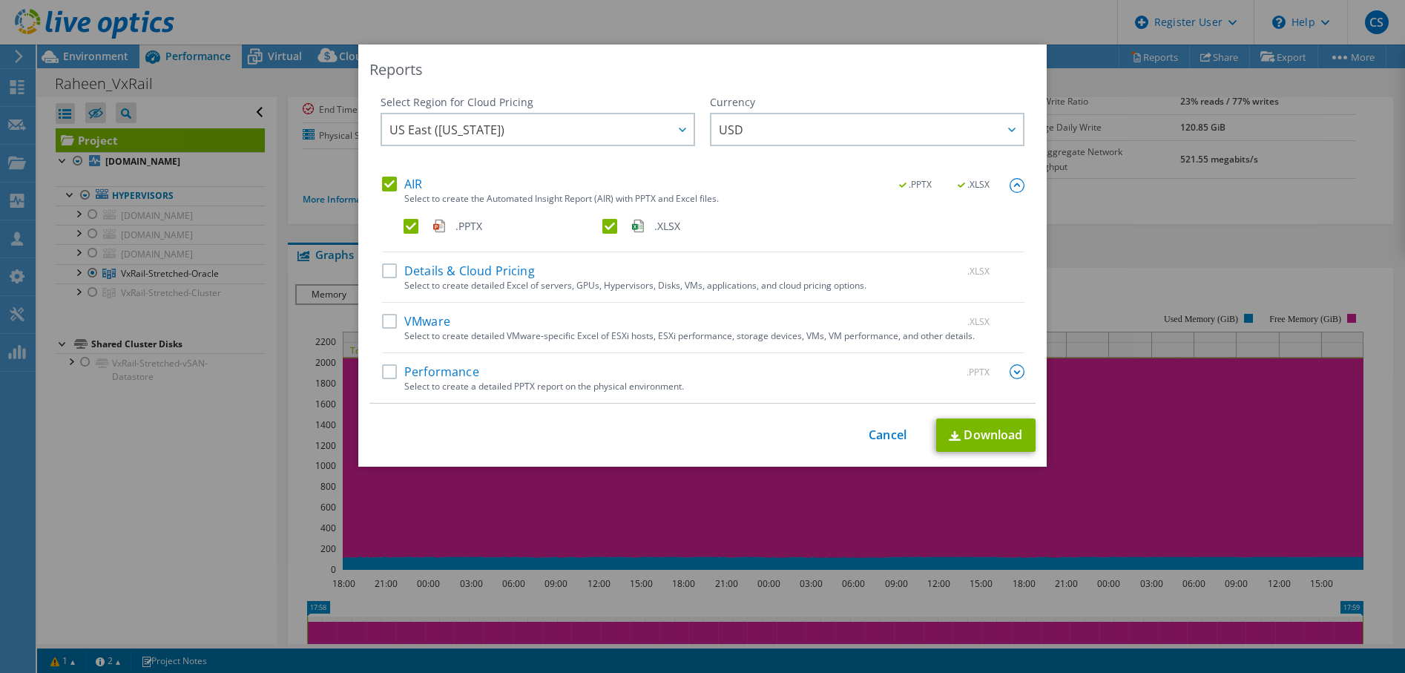
click at [602, 229] on label ".XLSX" at bounding box center [700, 226] width 196 height 15
click at [0, 0] on input ".XLSX" at bounding box center [0, 0] width 0 height 0
click at [963, 426] on link "Download" at bounding box center [985, 434] width 99 height 33
click at [875, 434] on link "Cancel" at bounding box center [888, 435] width 38 height 14
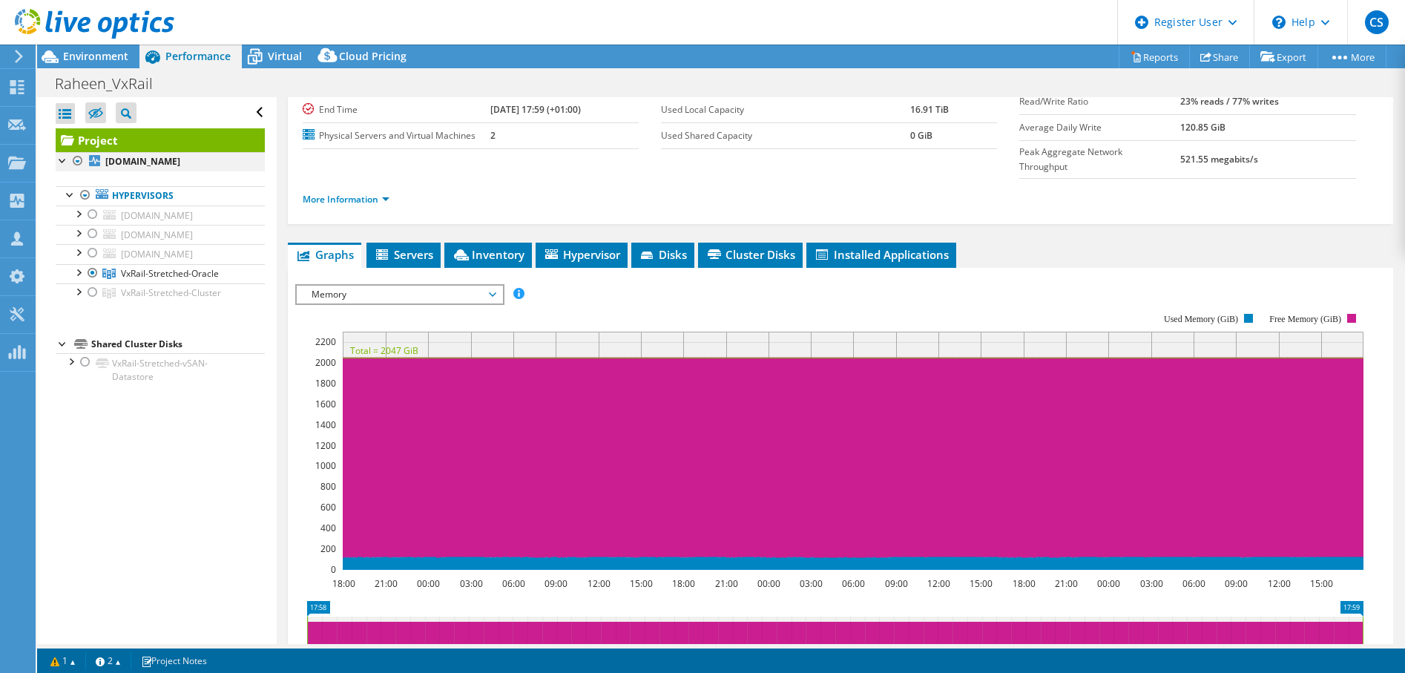
click at [78, 164] on div at bounding box center [77, 161] width 15 height 18
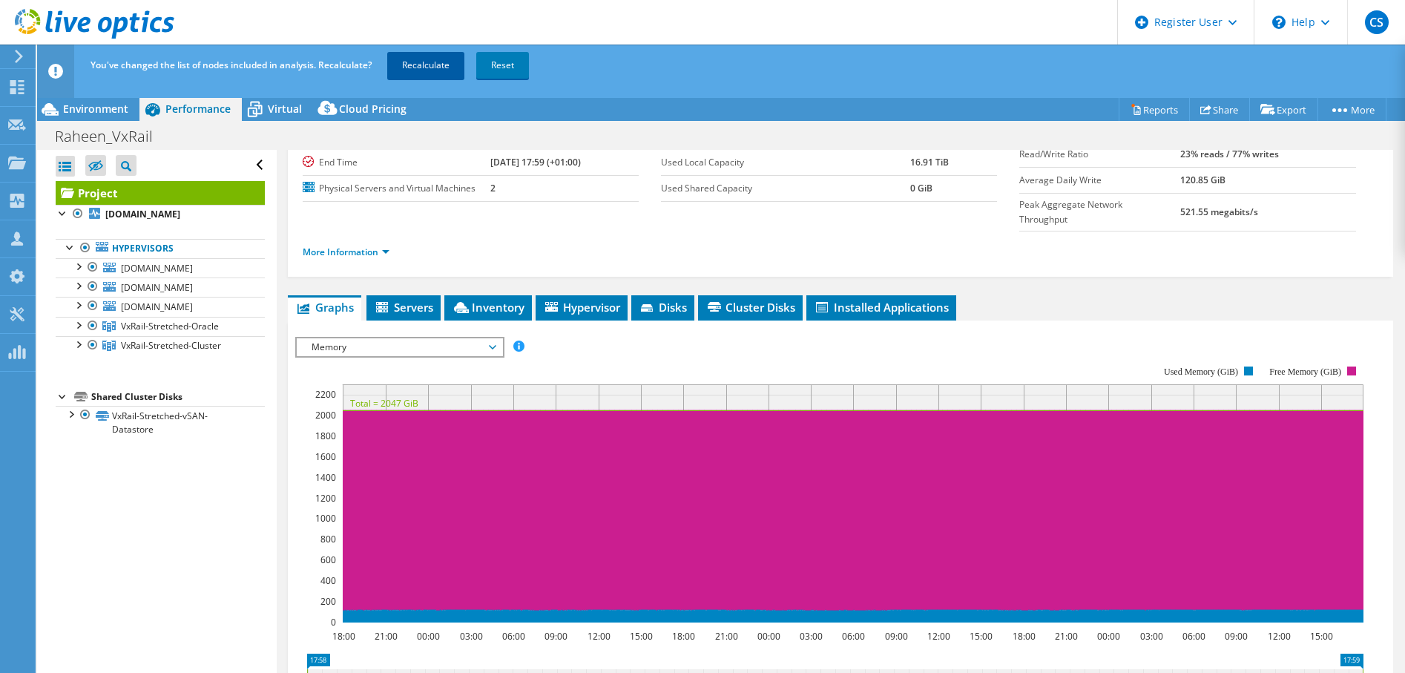
click at [422, 68] on link "Recalculate" at bounding box center [425, 65] width 77 height 27
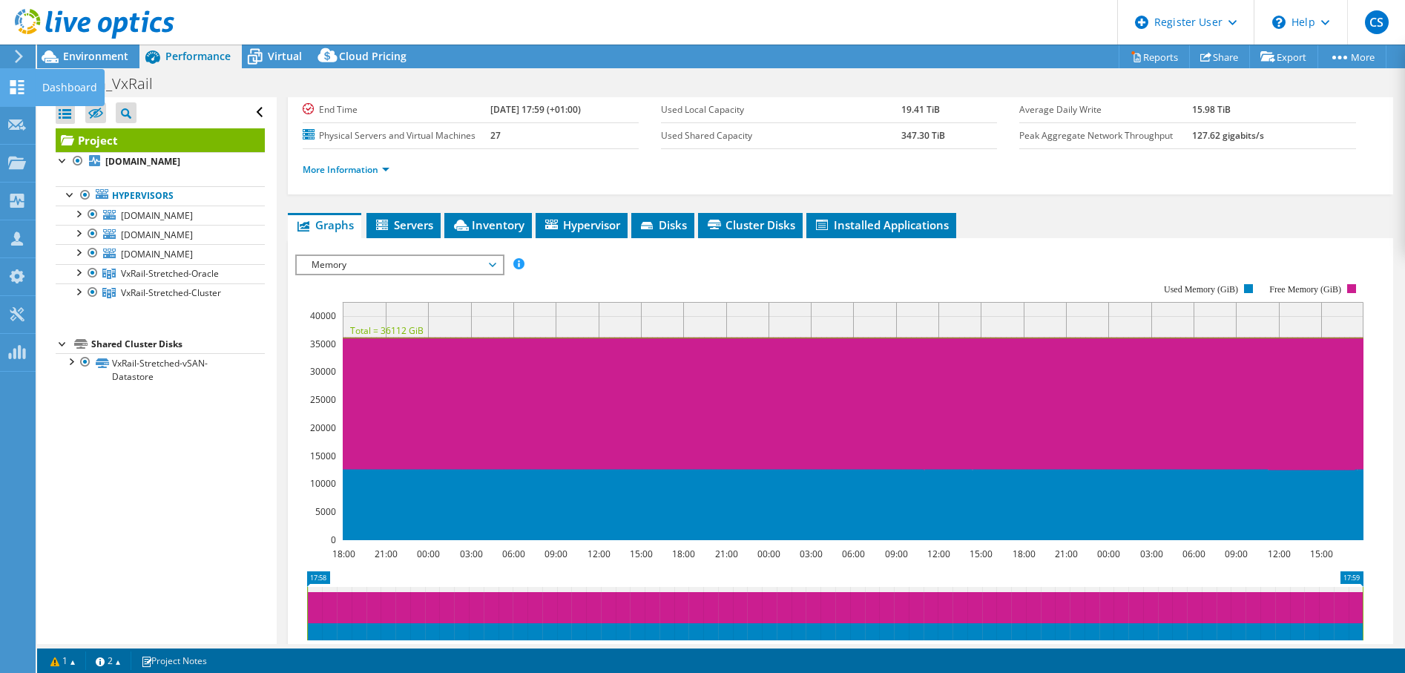
click at [17, 88] on icon at bounding box center [17, 87] width 18 height 14
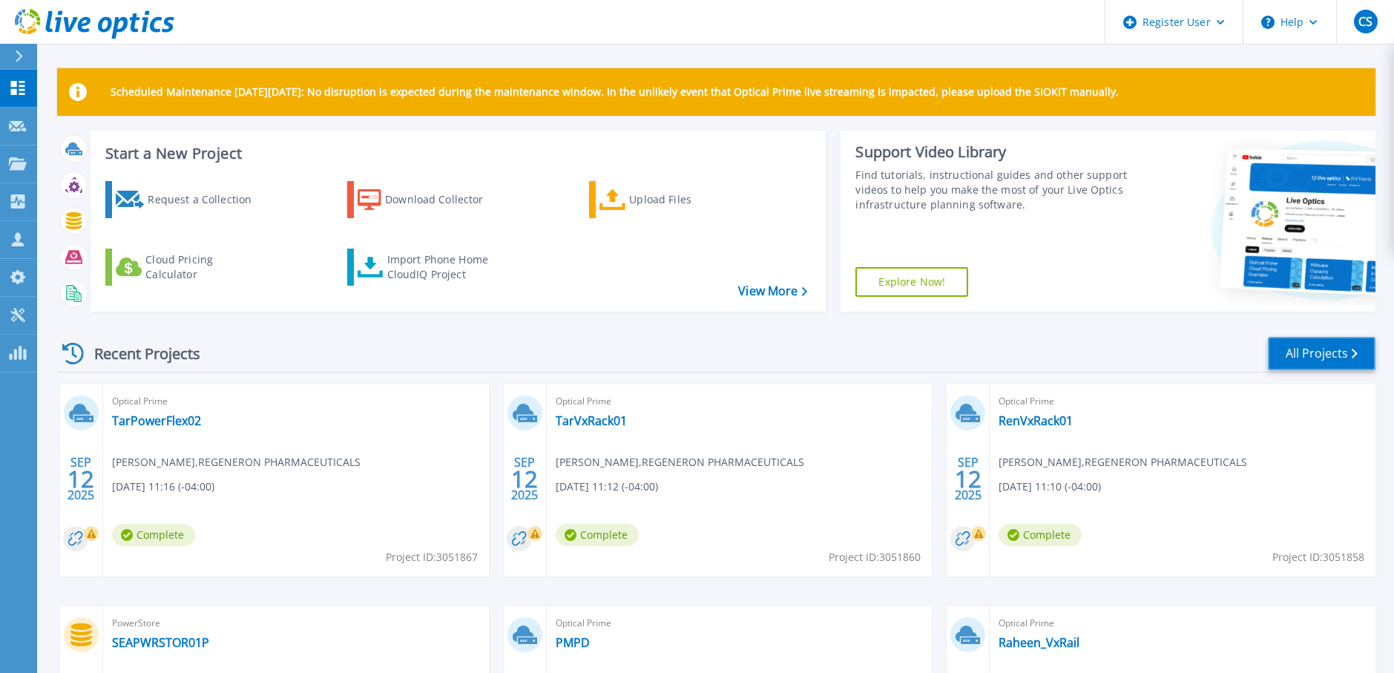
click at [1315, 347] on link "All Projects" at bounding box center [1322, 353] width 108 height 33
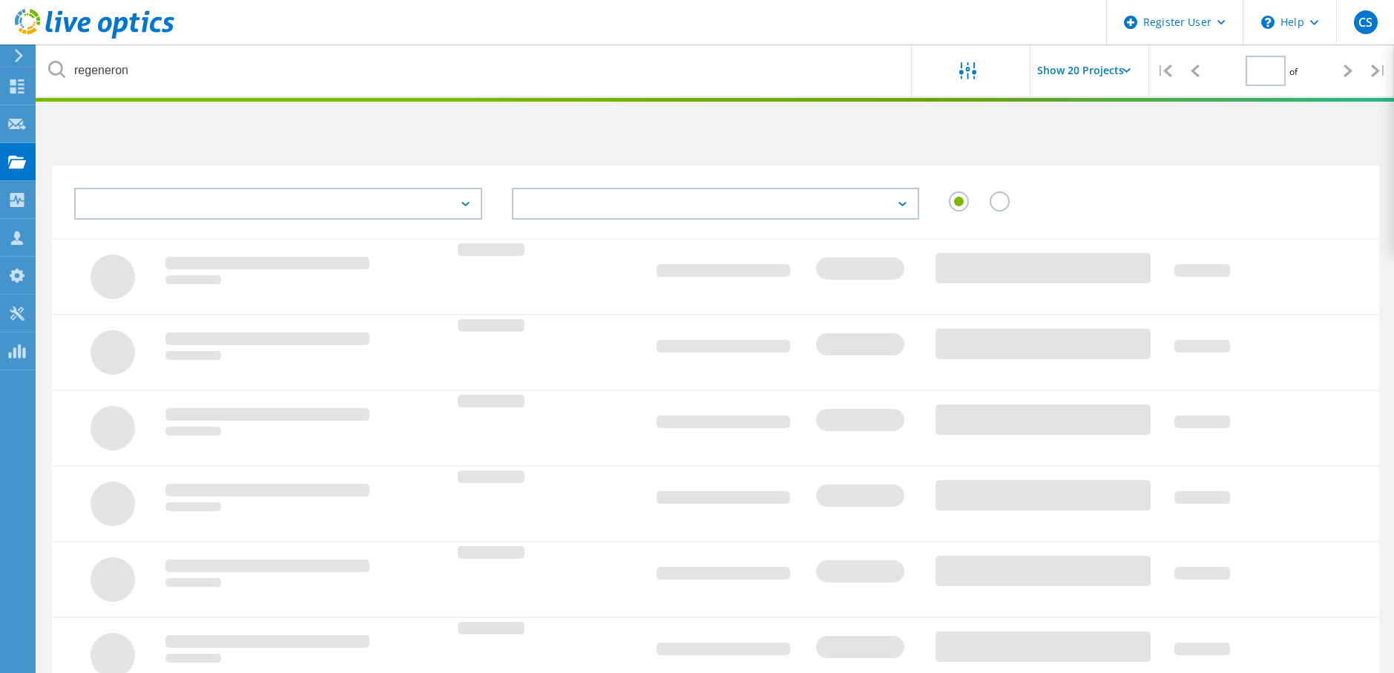
type input "1"
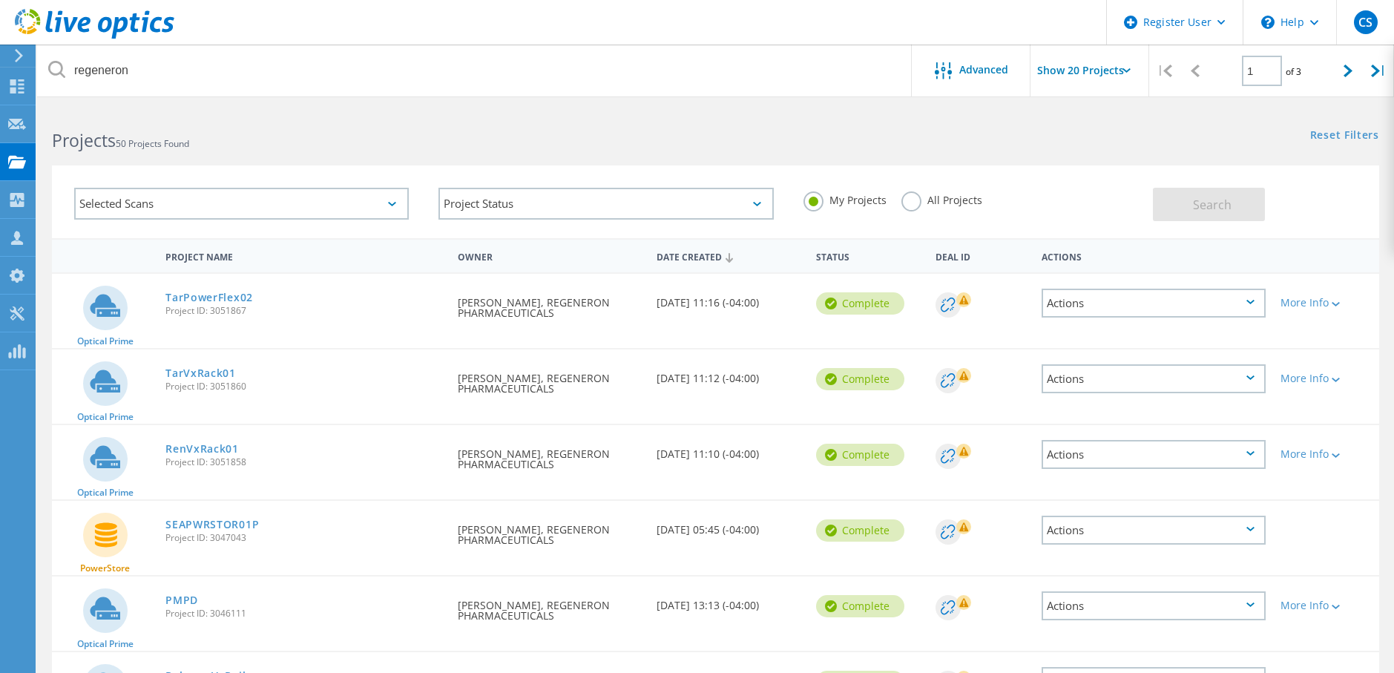
click at [908, 206] on label "All Projects" at bounding box center [941, 198] width 81 height 14
click at [0, 0] on input "All Projects" at bounding box center [0, 0] width 0 height 0
click at [1208, 194] on button "Search" at bounding box center [1209, 204] width 112 height 33
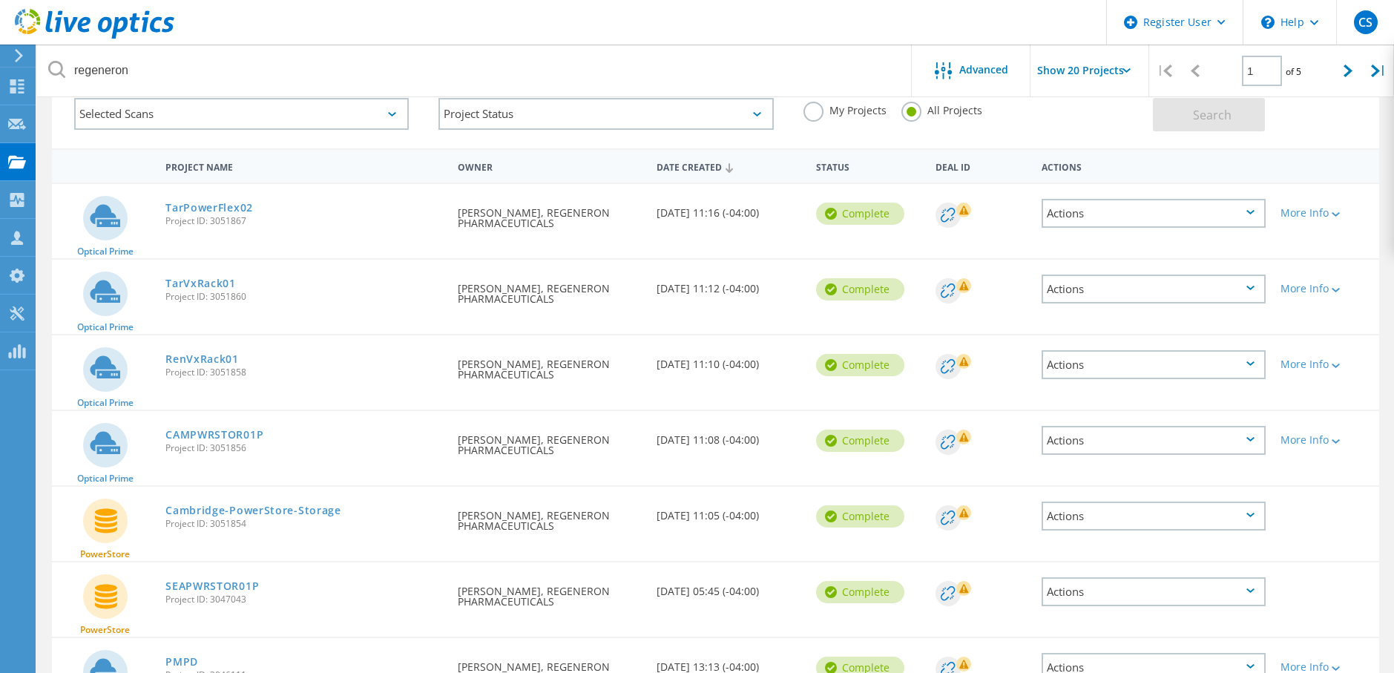
scroll to position [74, 0]
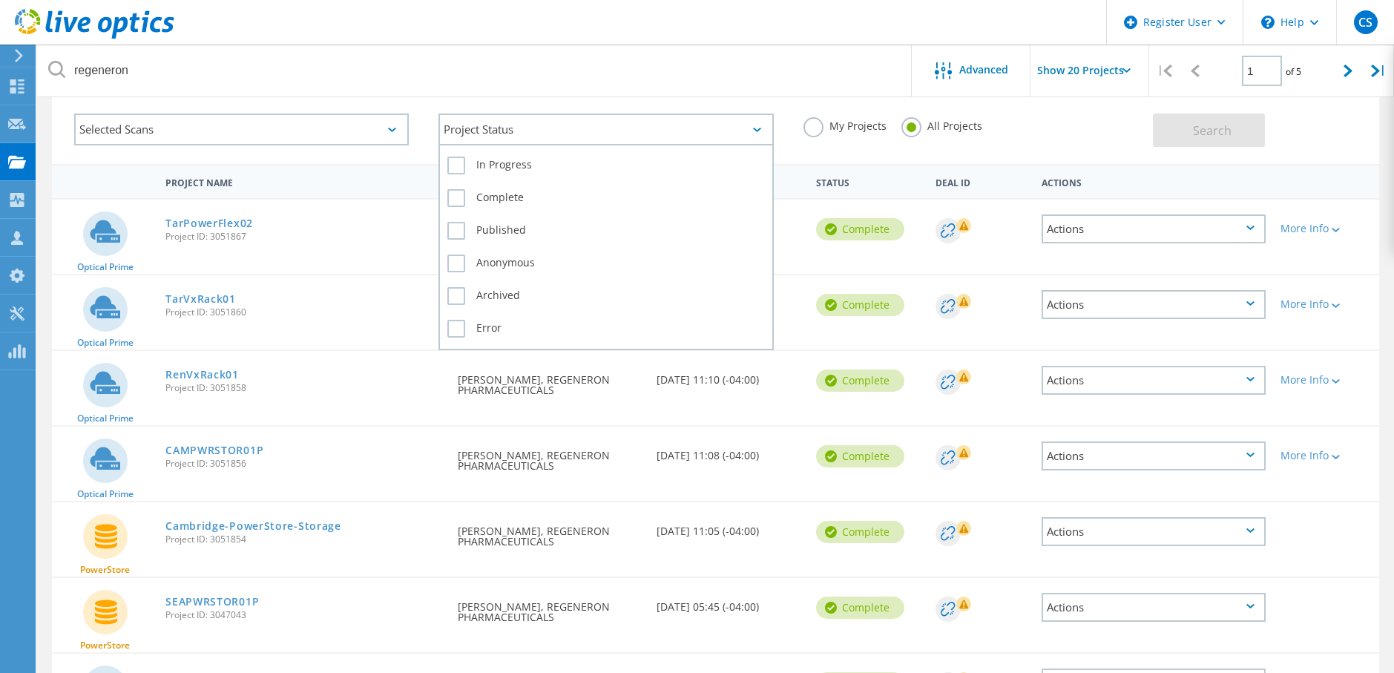
click at [696, 119] on div "Project Status" at bounding box center [605, 130] width 335 height 32
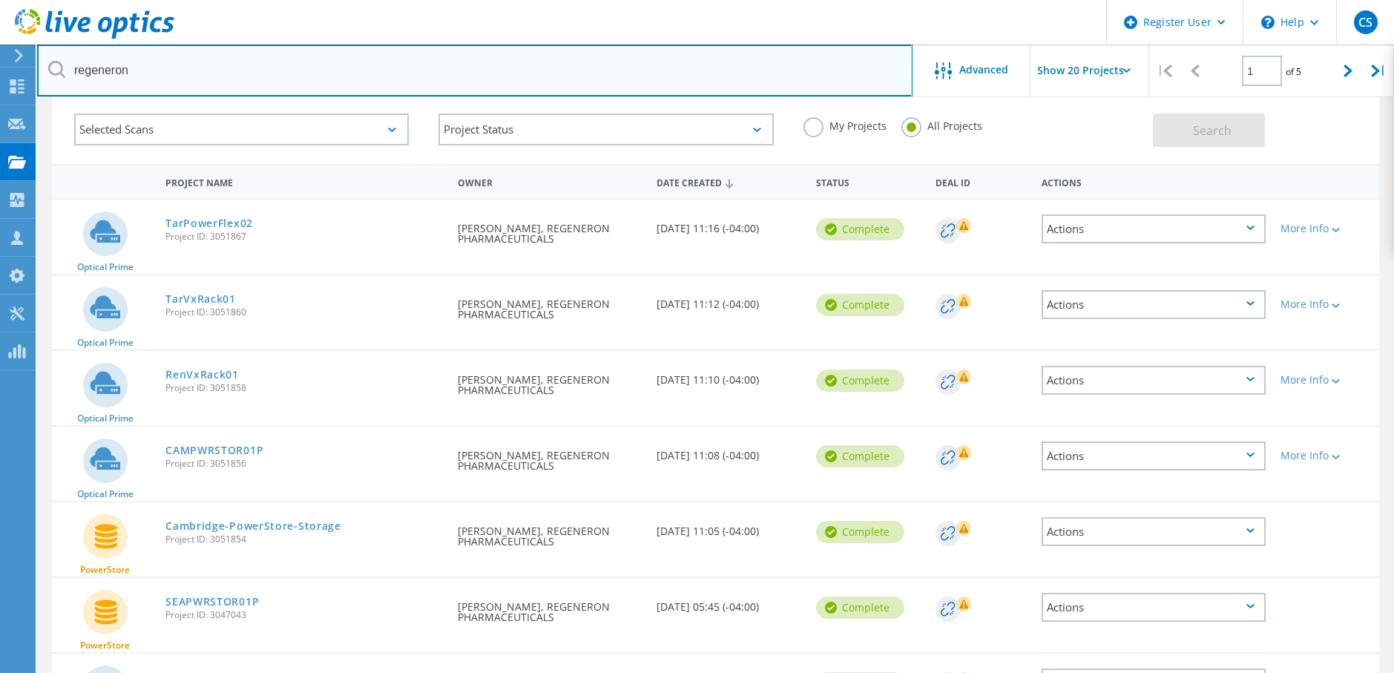
click at [699, 91] on input "regeneron" at bounding box center [474, 71] width 875 height 52
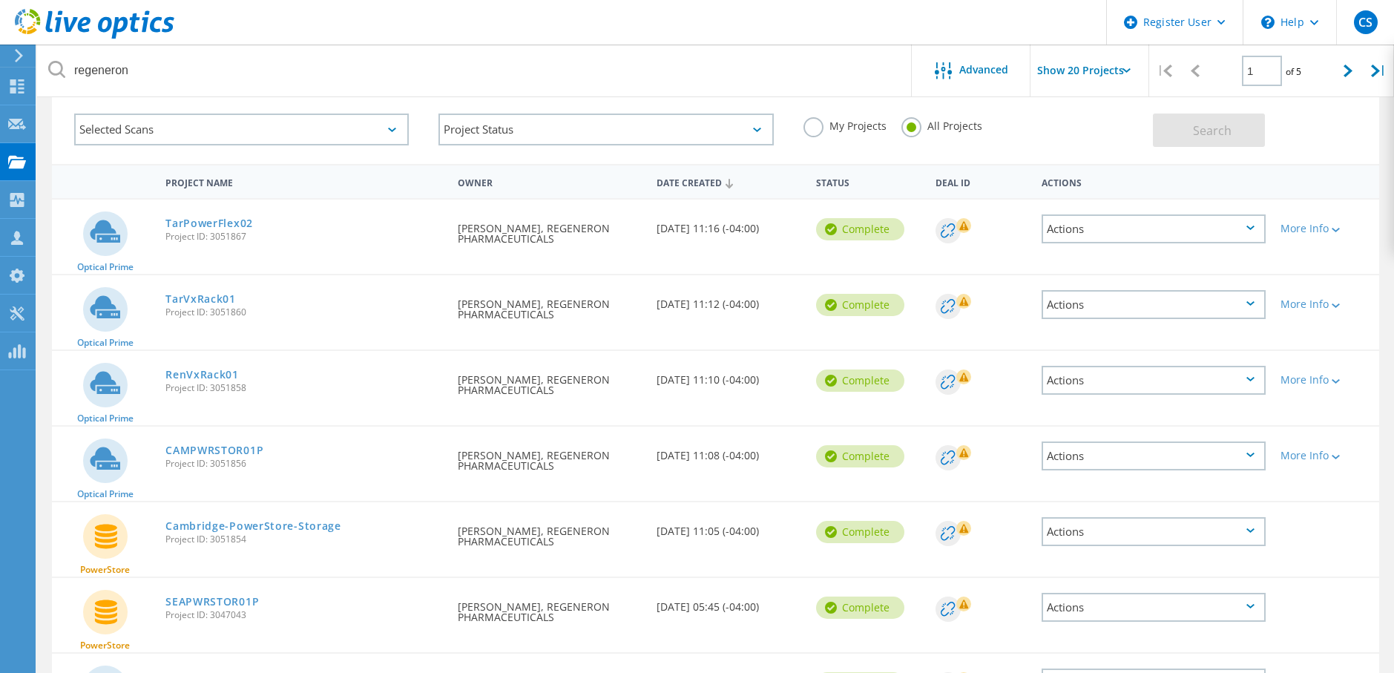
click at [1085, 126] on div "My Projects All Projects" at bounding box center [971, 126] width 364 height 55
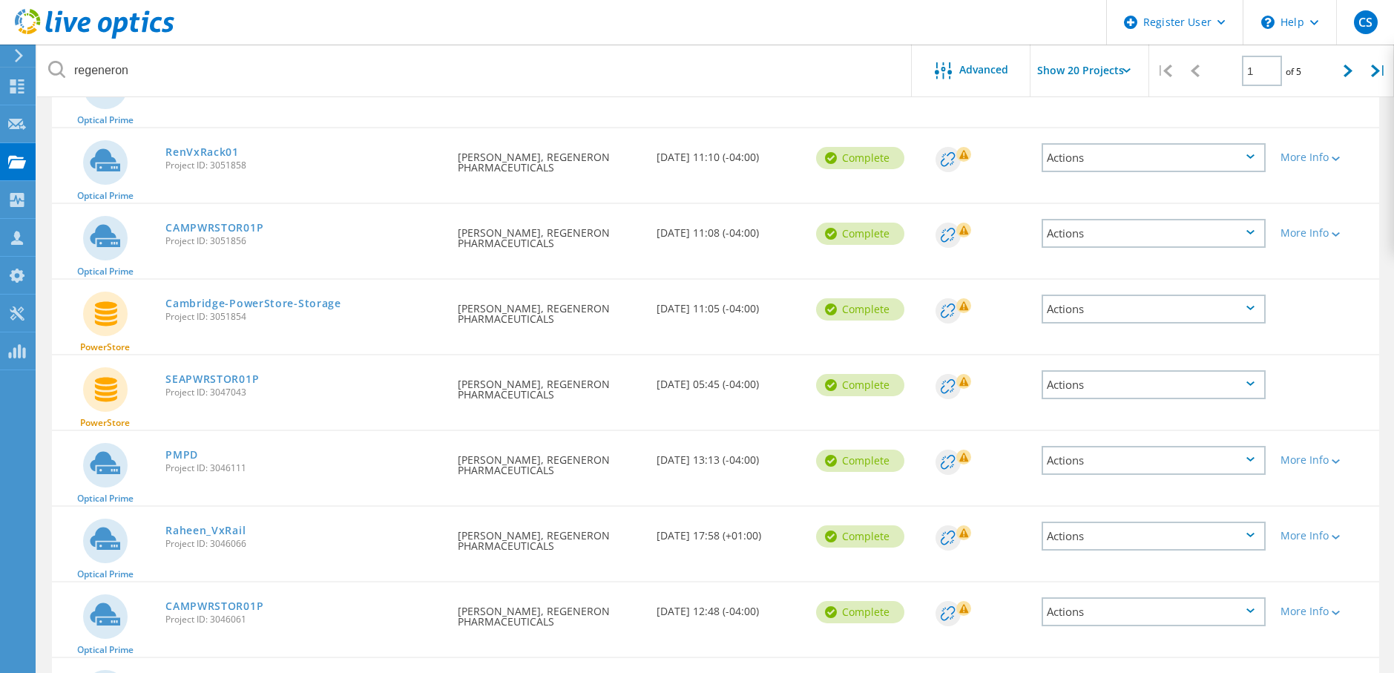
scroll to position [371, 0]
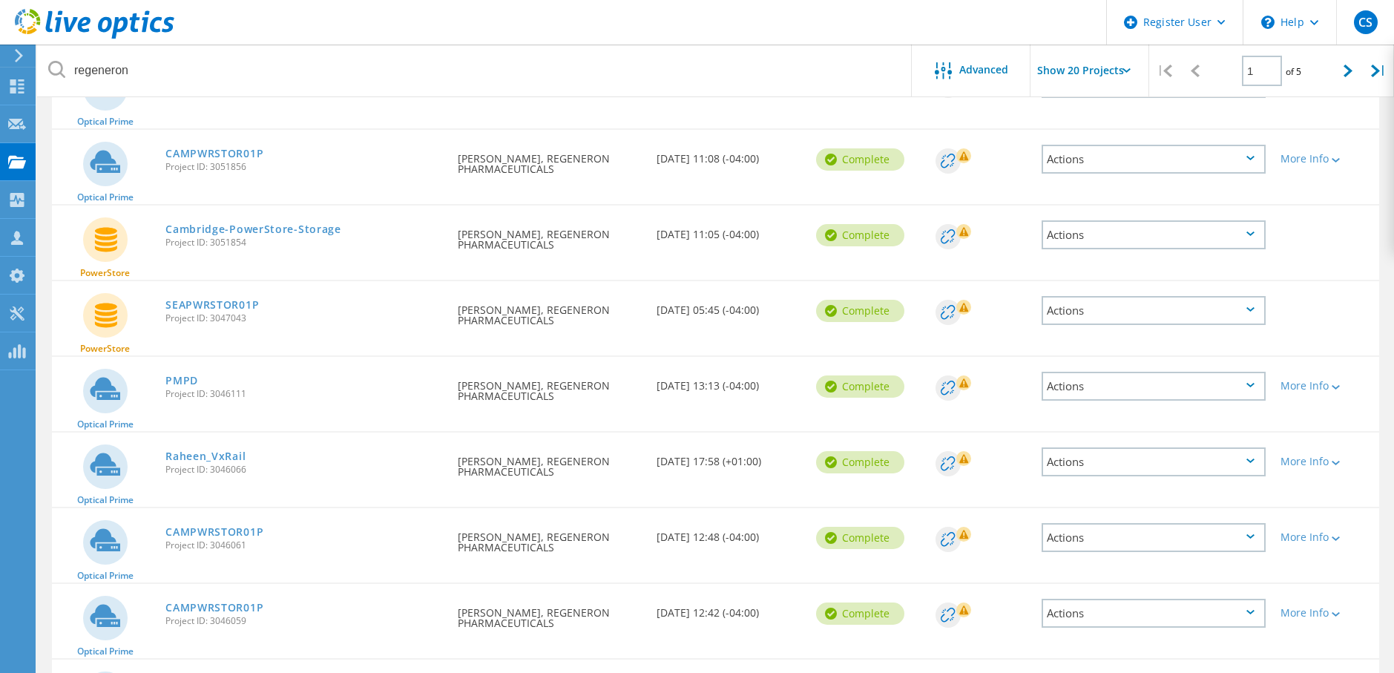
click at [1332, 317] on div at bounding box center [1326, 300] width 106 height 39
click at [1325, 390] on div "More Info" at bounding box center [1326, 386] width 91 height 10
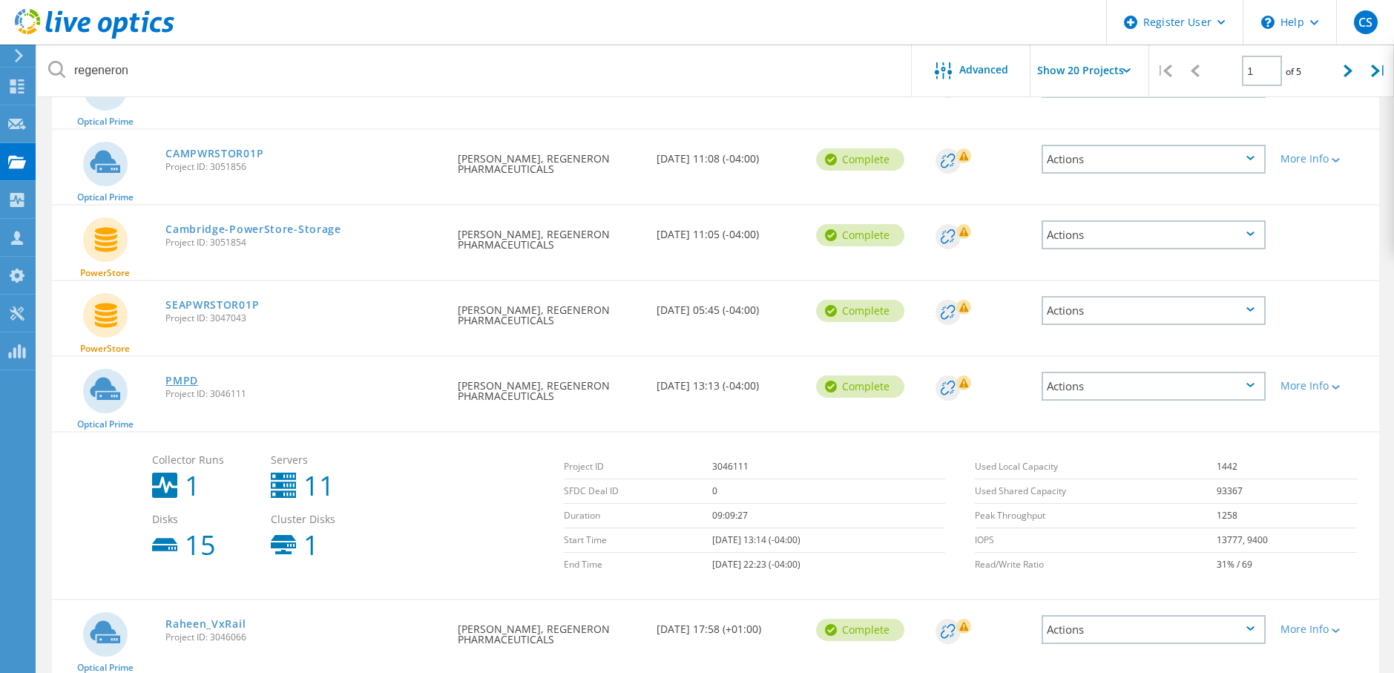
click at [180, 383] on link "PMPD" at bounding box center [181, 380] width 33 height 10
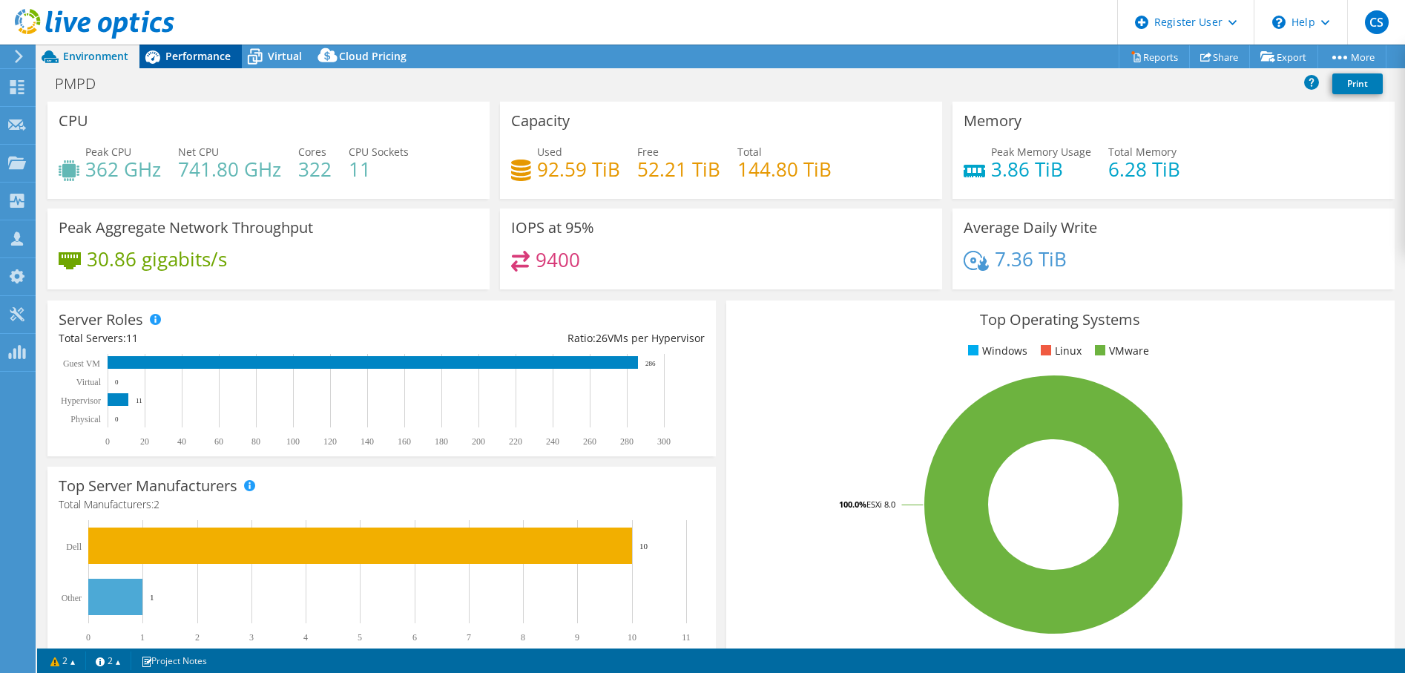
click at [214, 50] on span "Performance" at bounding box center [197, 56] width 65 height 14
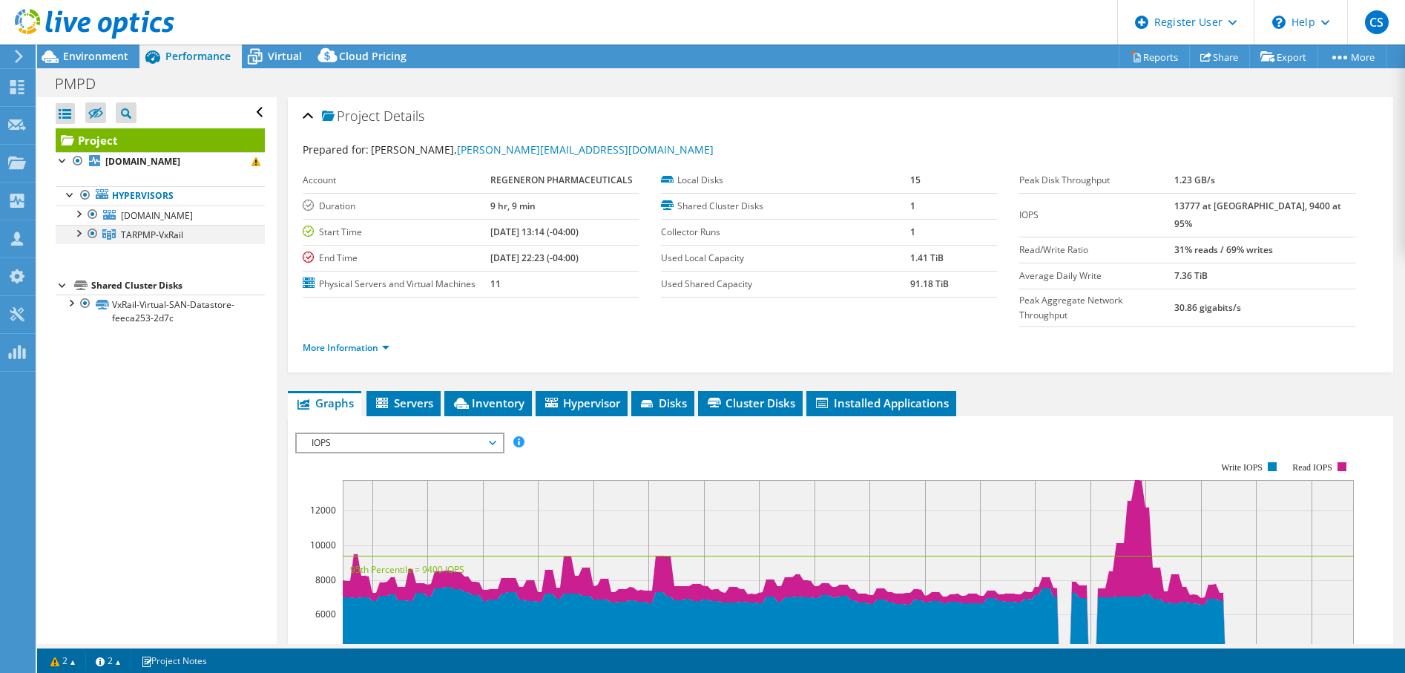
click at [85, 234] on div at bounding box center [92, 234] width 15 height 18
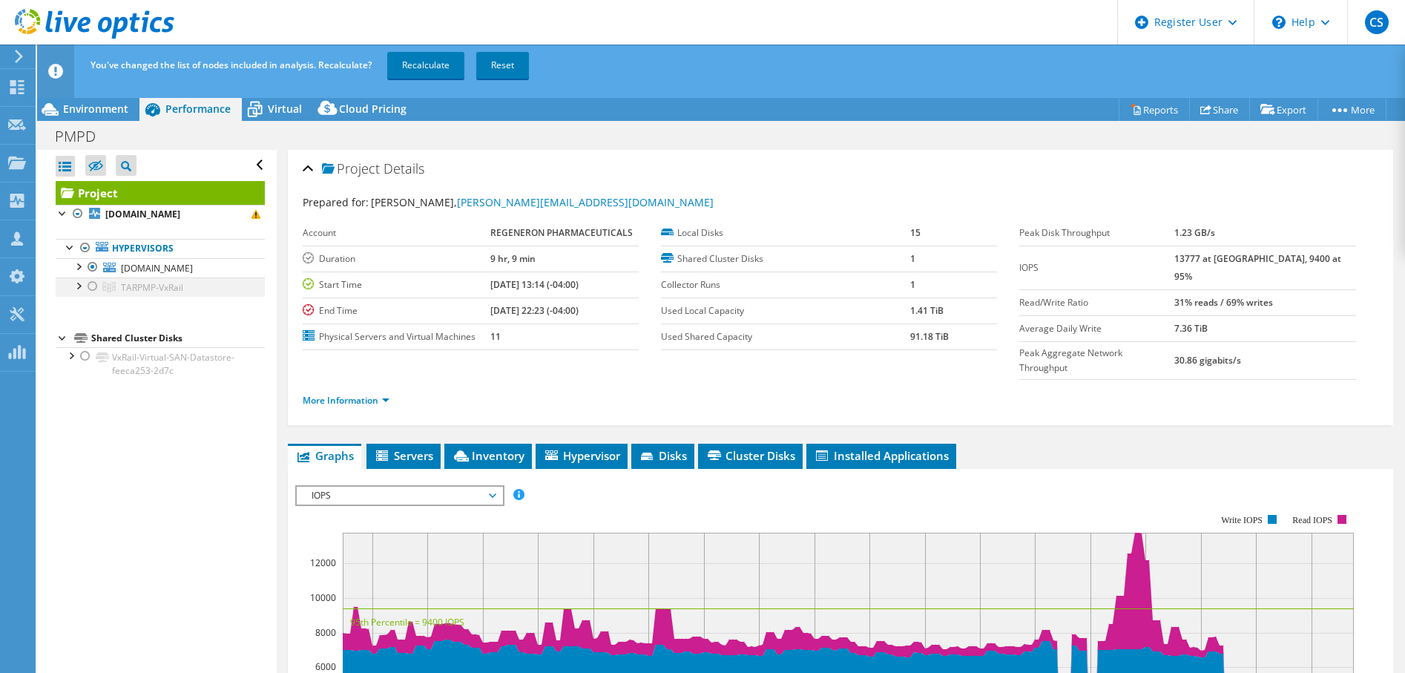
click at [88, 285] on div at bounding box center [92, 286] width 15 height 18
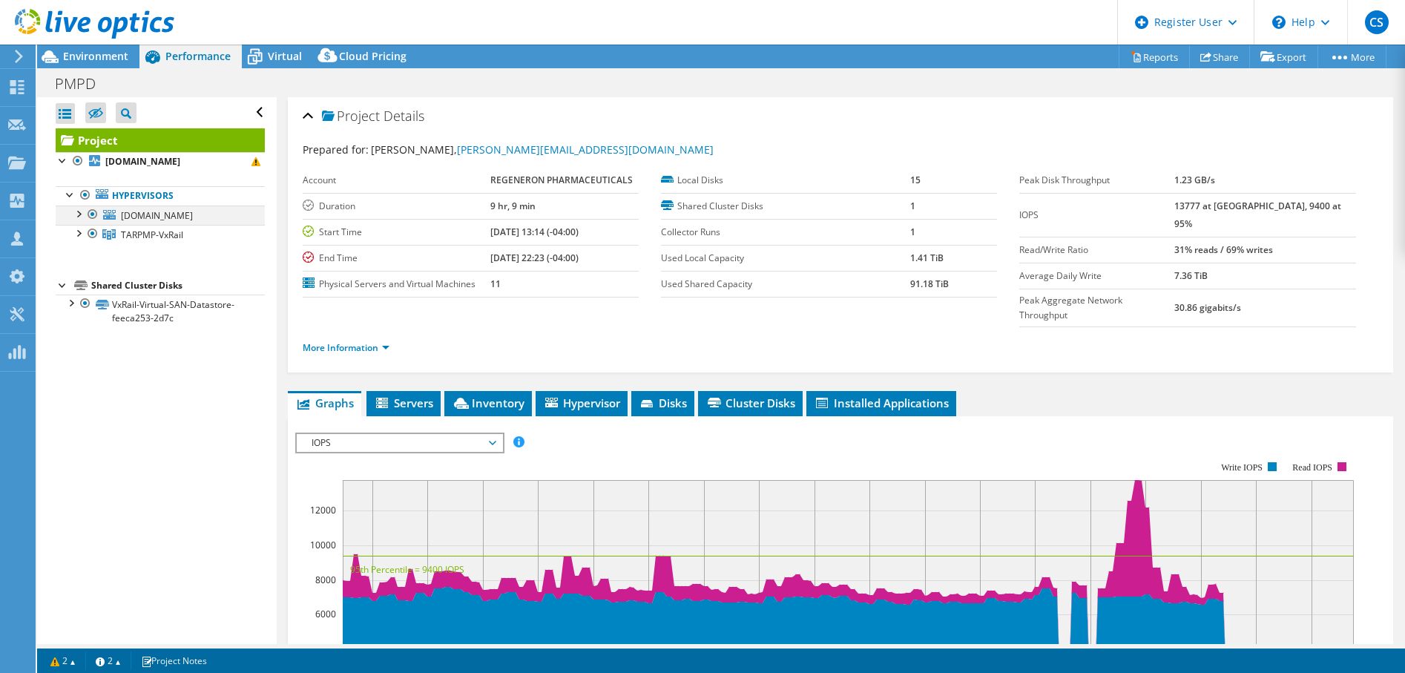
click at [76, 214] on div at bounding box center [77, 213] width 15 height 15
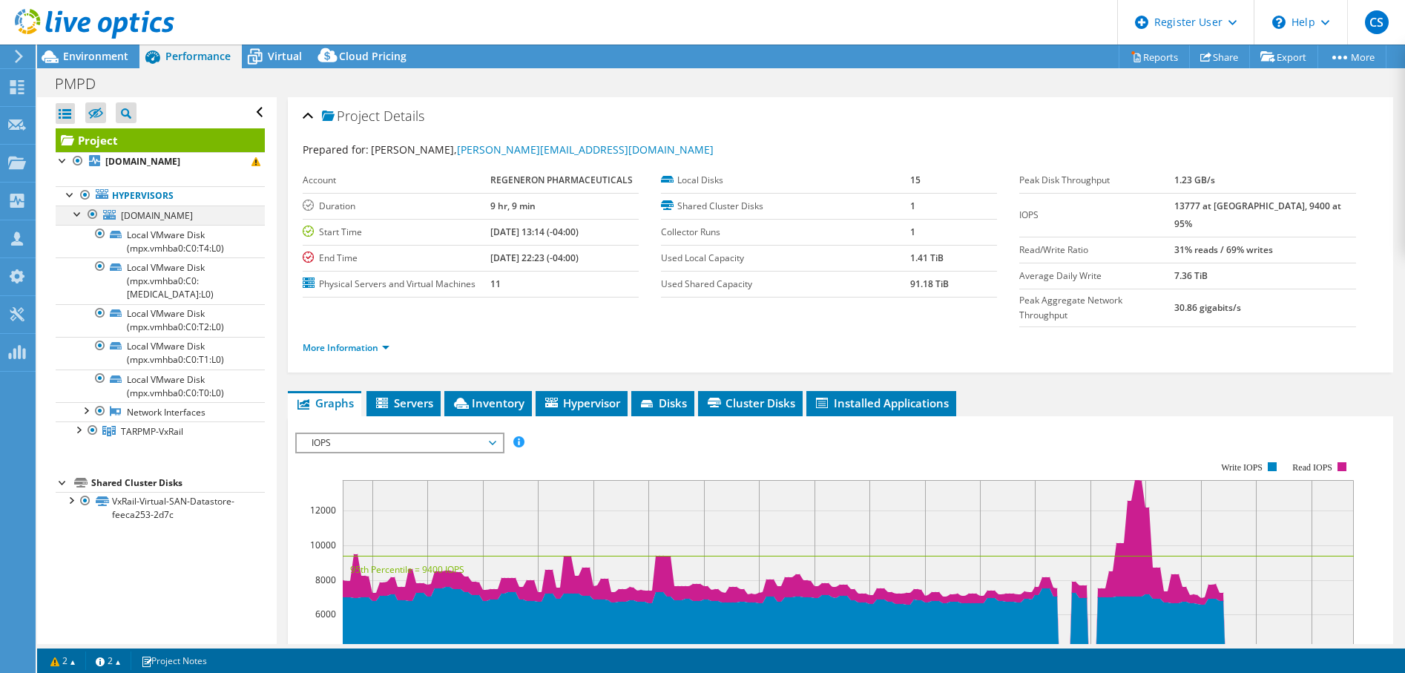
click at [76, 214] on div at bounding box center [77, 213] width 15 height 15
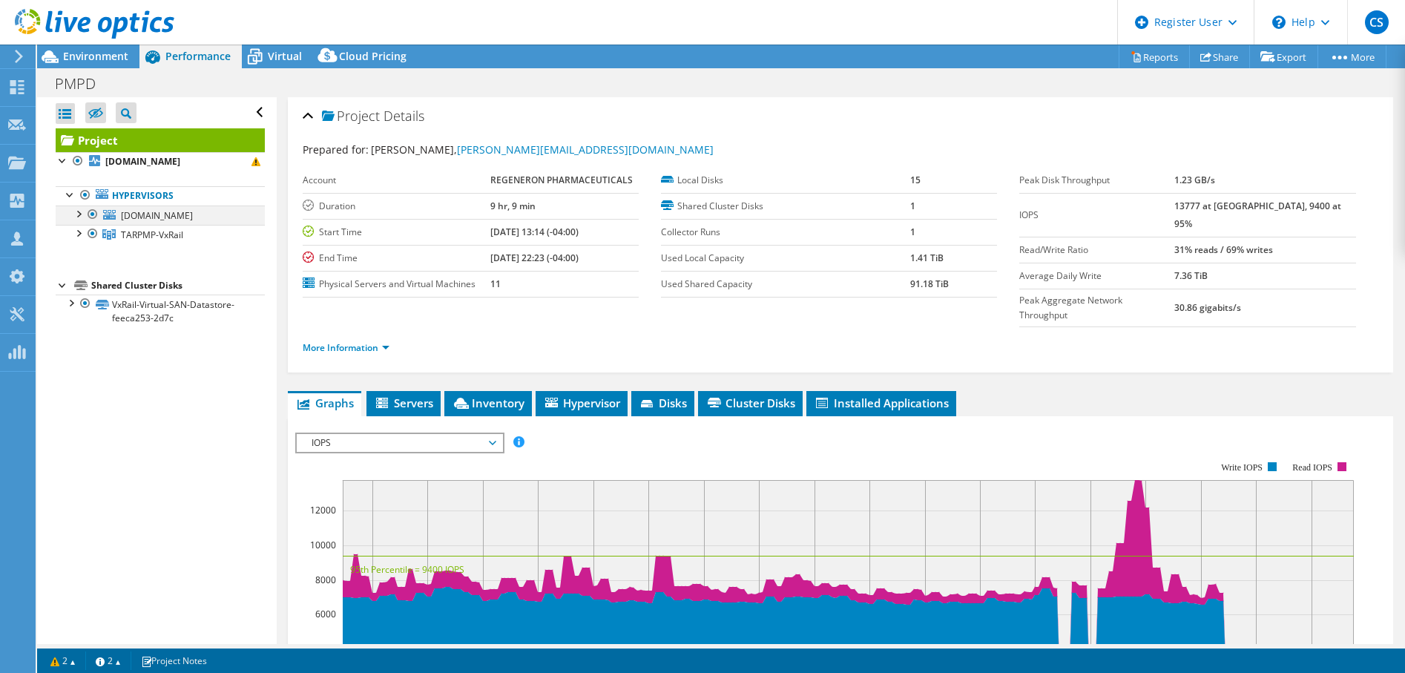
click at [91, 213] on div at bounding box center [92, 215] width 15 height 18
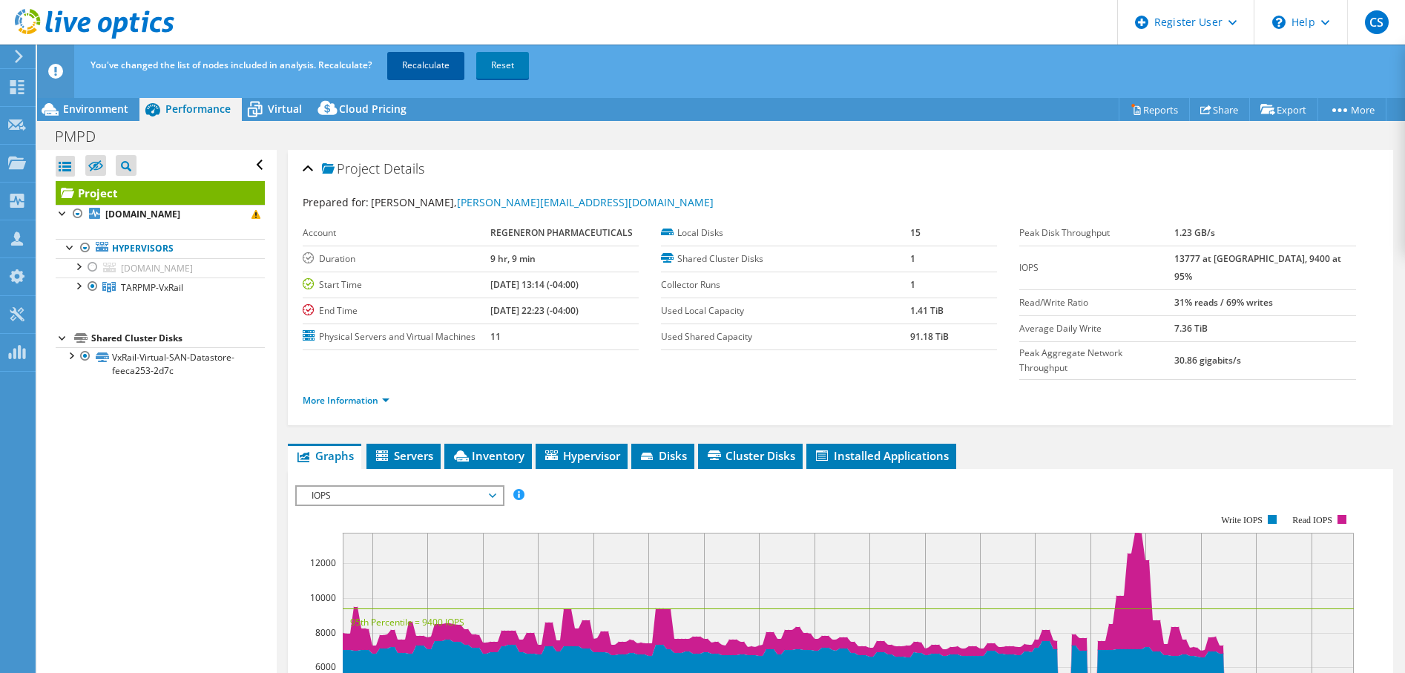
click at [444, 60] on link "Recalculate" at bounding box center [425, 65] width 77 height 27
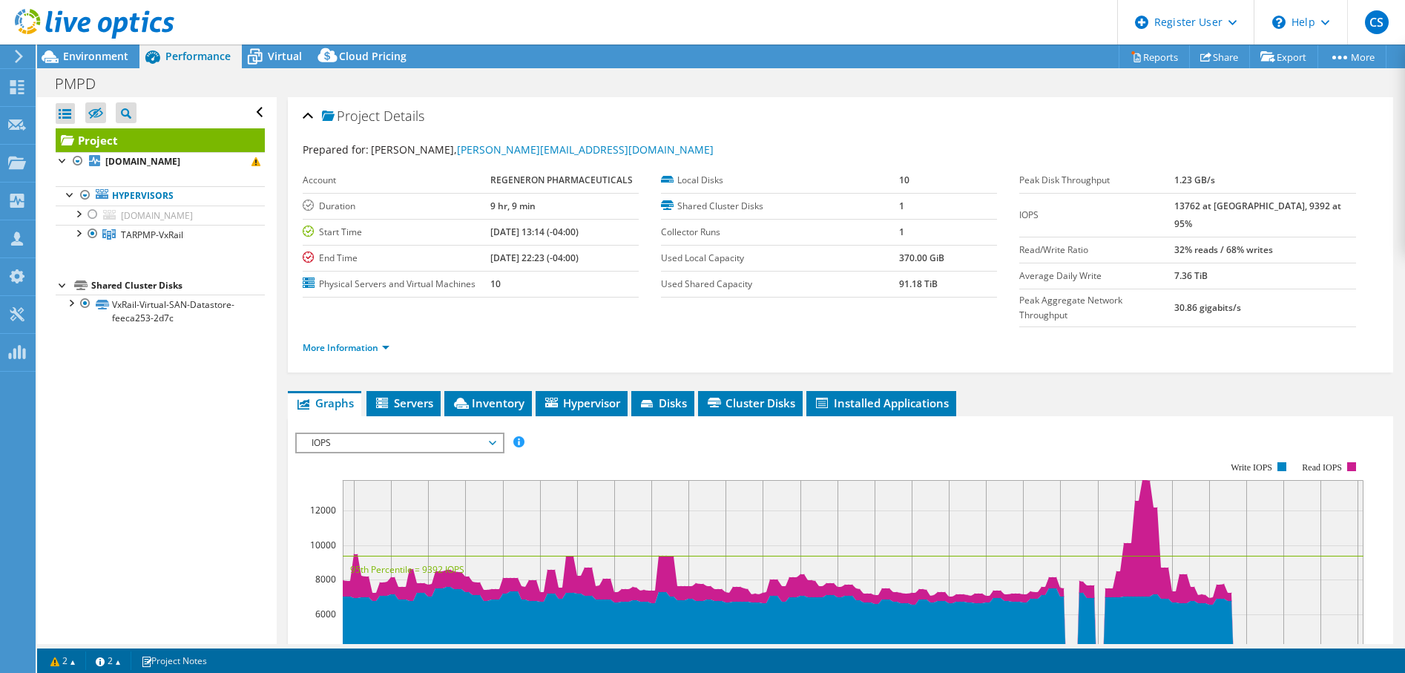
click at [439, 434] on span "IOPS" at bounding box center [399, 443] width 191 height 18
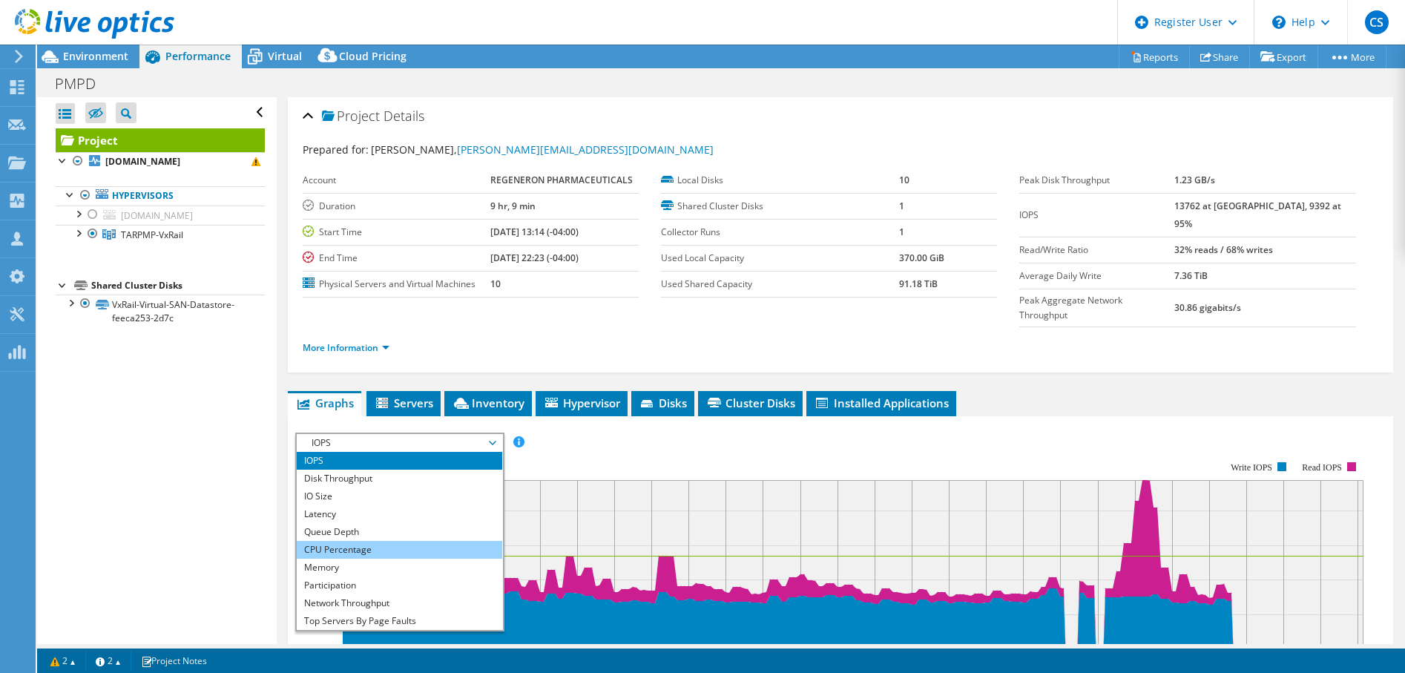
click at [378, 541] on li "CPU Percentage" at bounding box center [400, 550] width 206 height 18
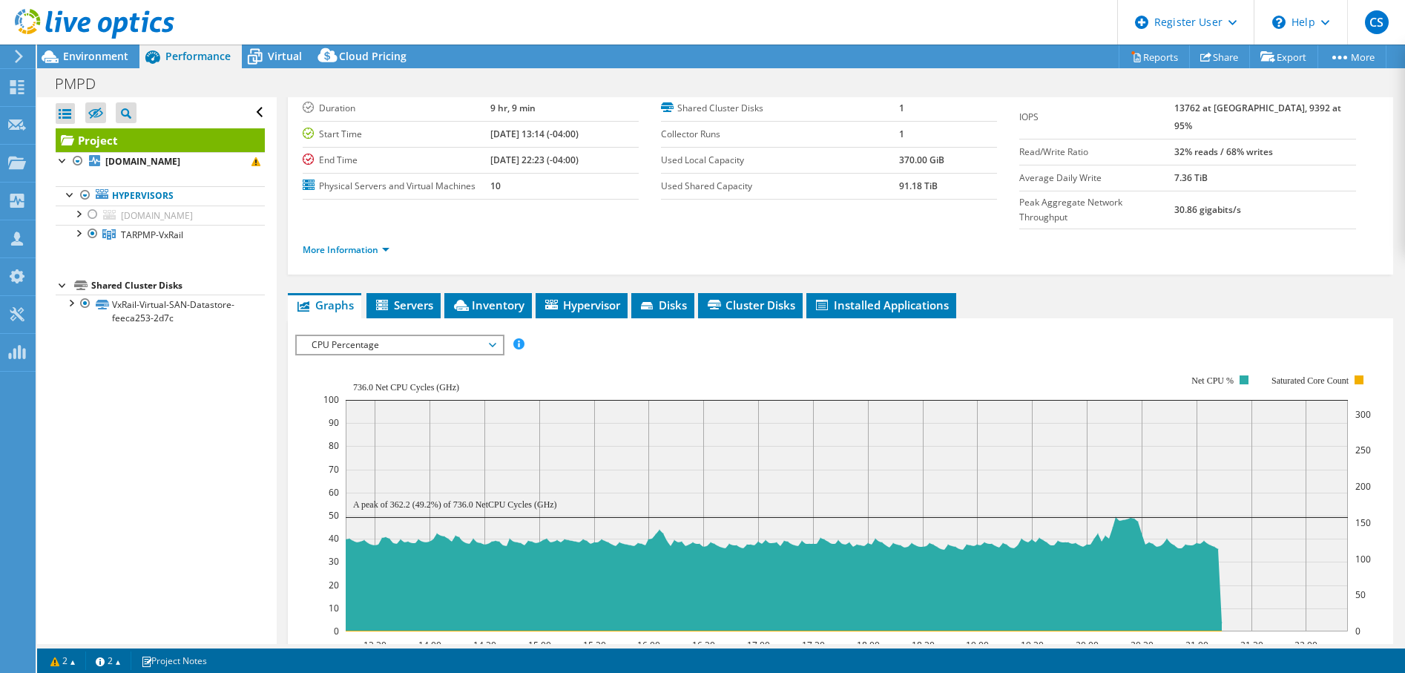
scroll to position [148, 0]
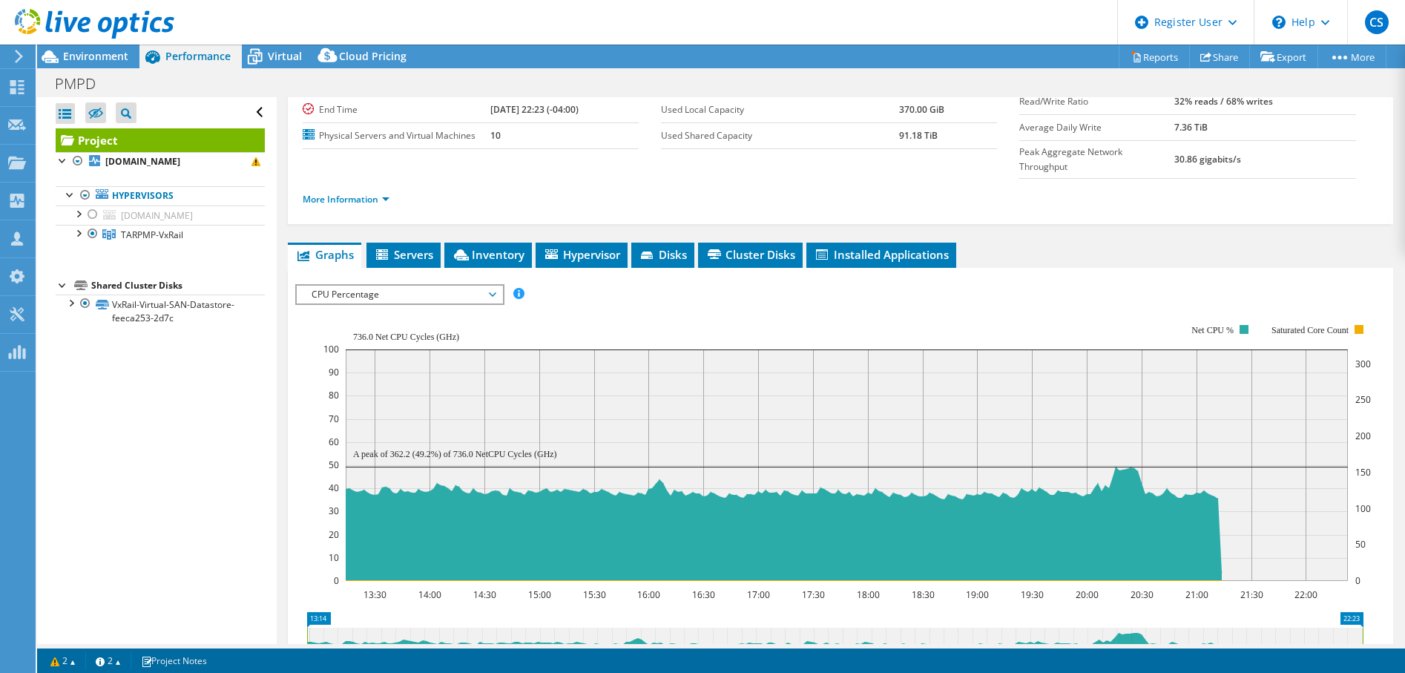
click at [1095, 209] on div "Project Details Prepared for: [PERSON_NAME], [PERSON_NAME][EMAIL_ADDRESS][DOMAI…" at bounding box center [841, 427] width 1128 height 956
click at [480, 286] on span "CPU Percentage" at bounding box center [399, 295] width 191 height 18
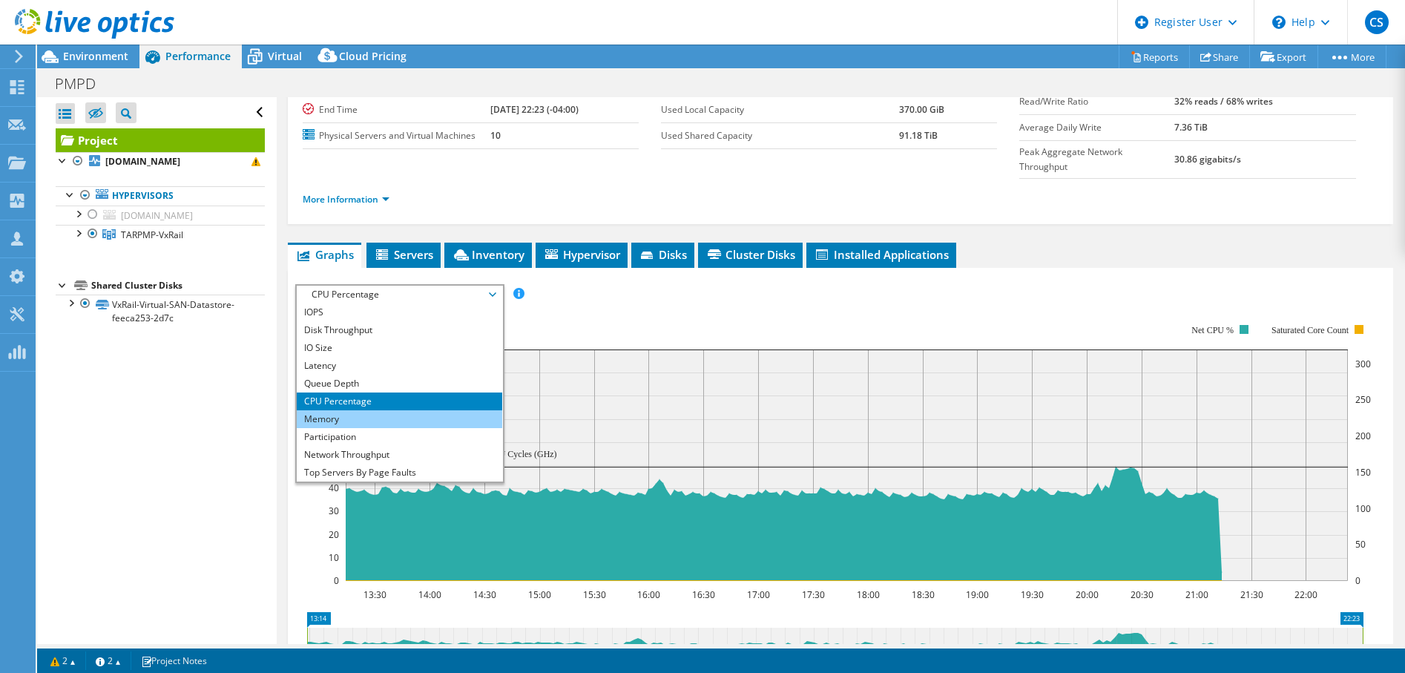
click at [407, 410] on li "Memory" at bounding box center [400, 419] width 206 height 18
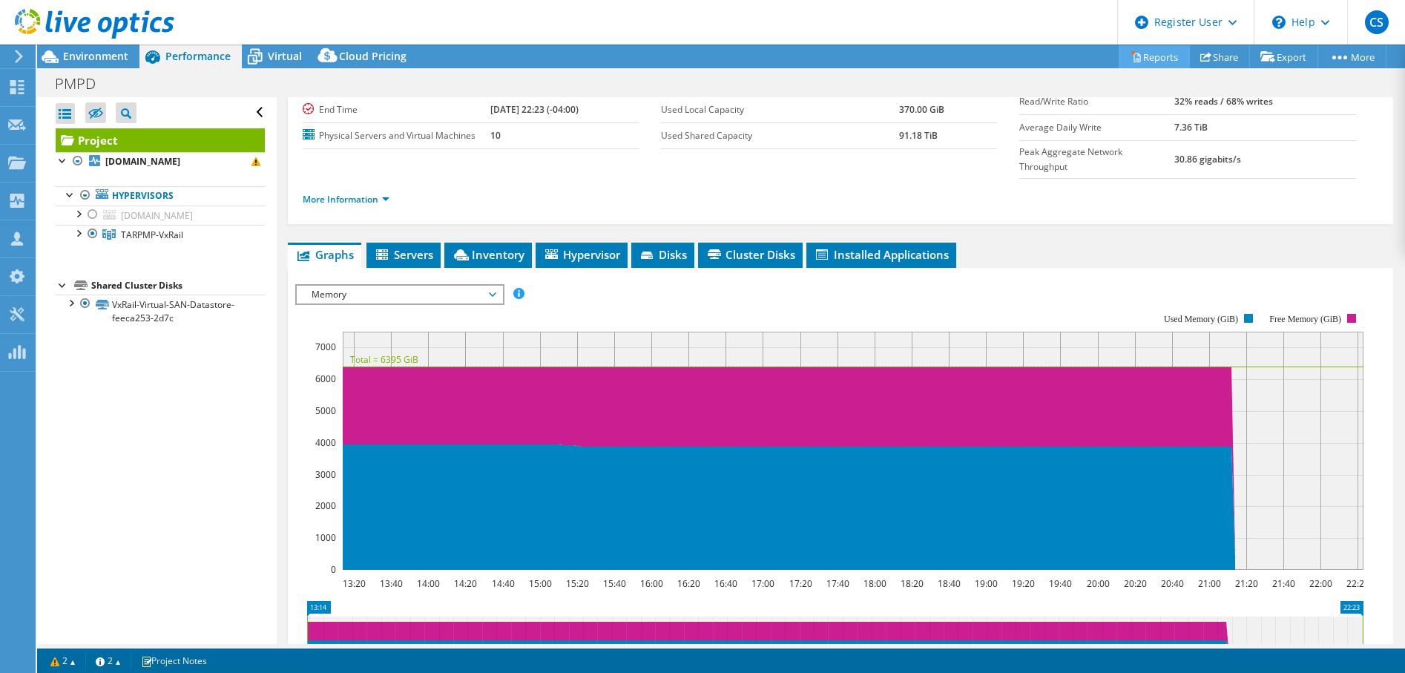
click at [1144, 59] on link "Reports" at bounding box center [1154, 56] width 71 height 23
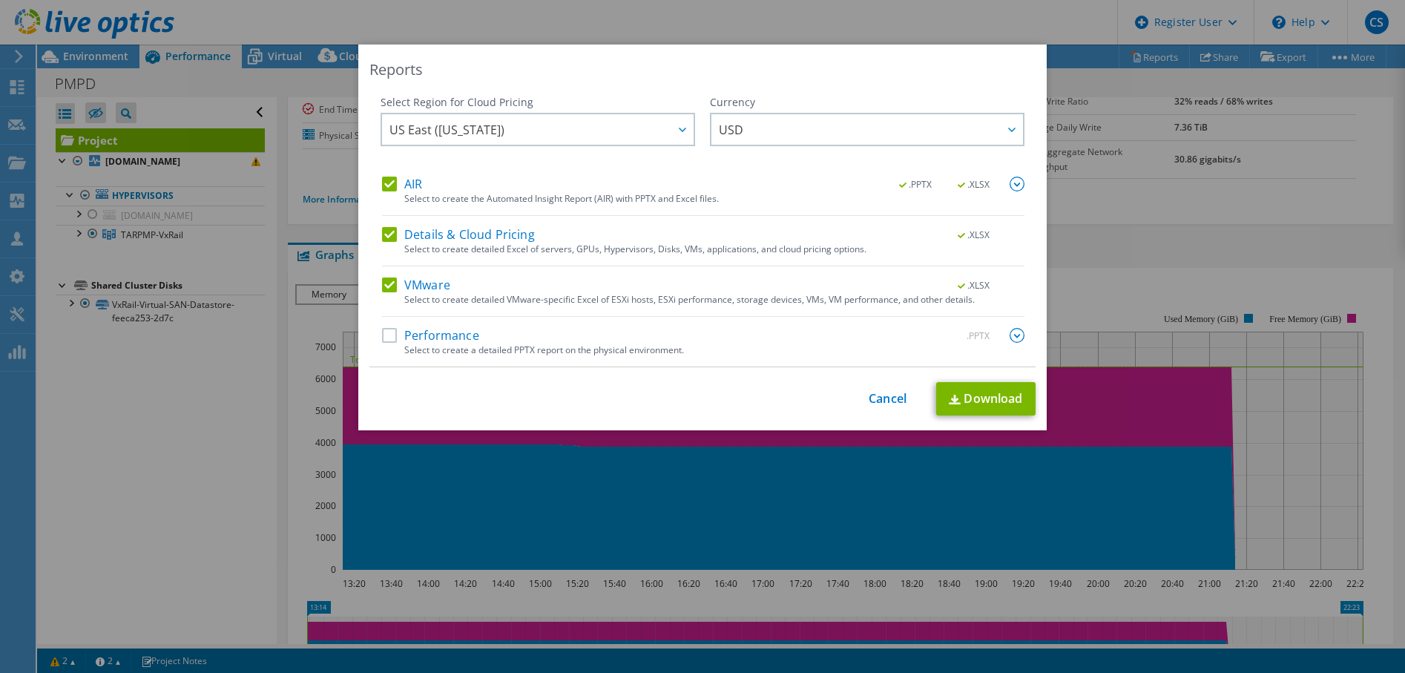
click at [387, 283] on label "VMware" at bounding box center [416, 284] width 68 height 15
click at [0, 0] on input "VMware" at bounding box center [0, 0] width 0 height 0
click at [385, 240] on label "Details & Cloud Pricing" at bounding box center [458, 234] width 153 height 15
click at [0, 0] on input "Details & Cloud Pricing" at bounding box center [0, 0] width 0 height 0
click at [1016, 180] on img at bounding box center [1017, 184] width 15 height 15
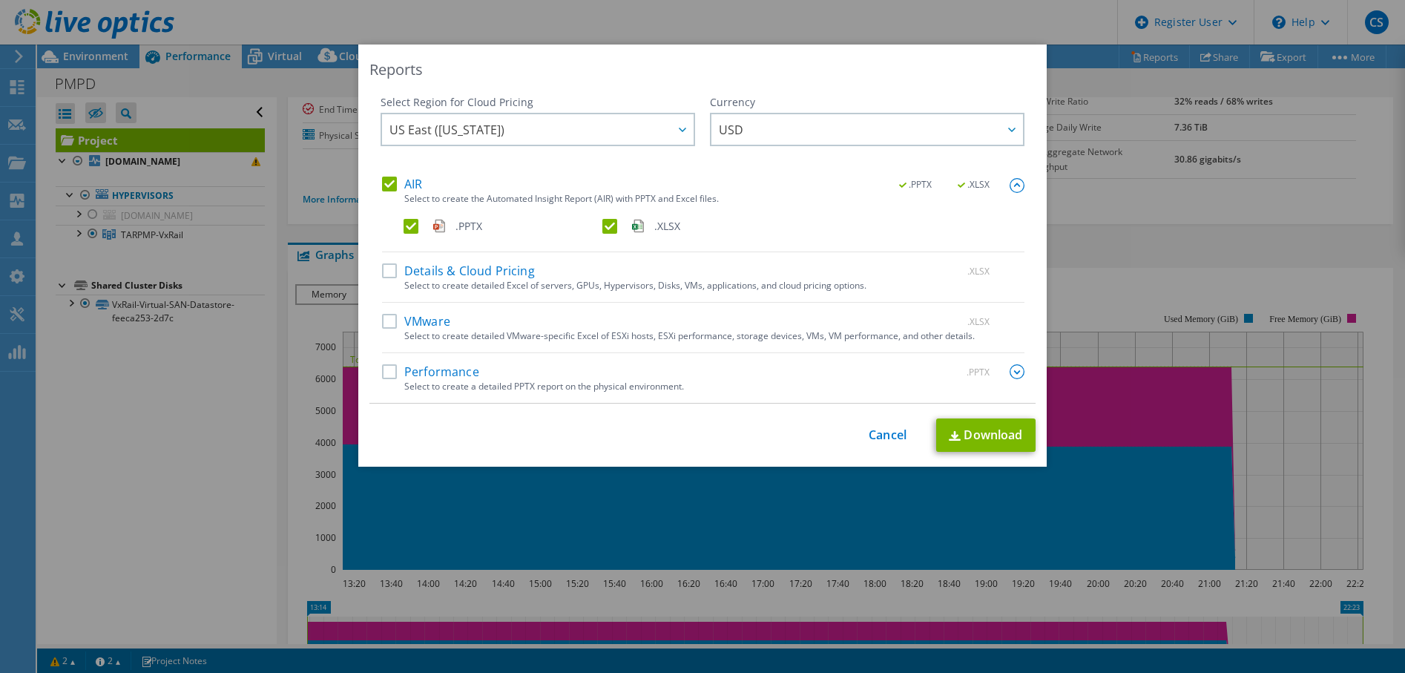
click at [605, 225] on label ".XLSX" at bounding box center [700, 226] width 196 height 15
click at [0, 0] on input ".XLSX" at bounding box center [0, 0] width 0 height 0
click at [962, 436] on link "Download" at bounding box center [985, 434] width 99 height 33
click at [826, 67] on div "Reports" at bounding box center [702, 69] width 666 height 21
click at [875, 442] on div "This process may take a while, please wait... Cancel Download" at bounding box center [702, 434] width 666 height 33
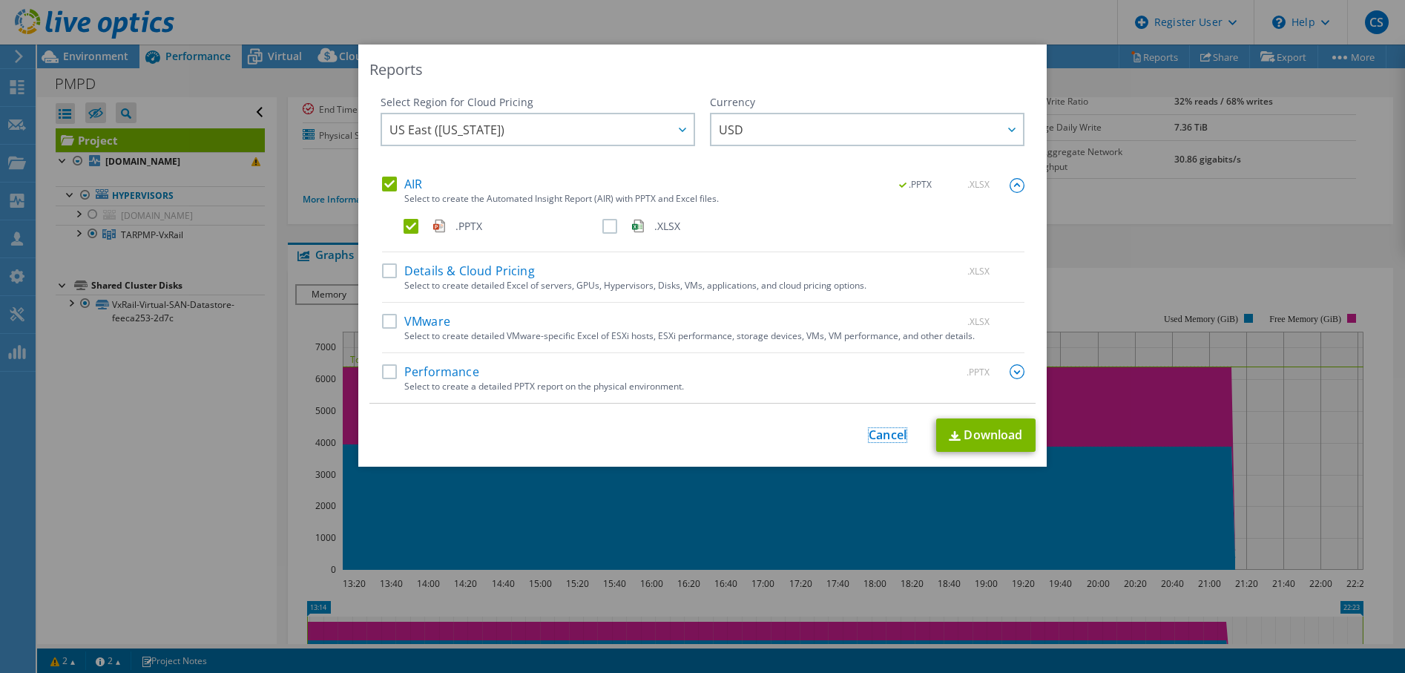
click at [876, 436] on link "Cancel" at bounding box center [888, 435] width 38 height 14
